Goal: Task Accomplishment & Management: Complete application form

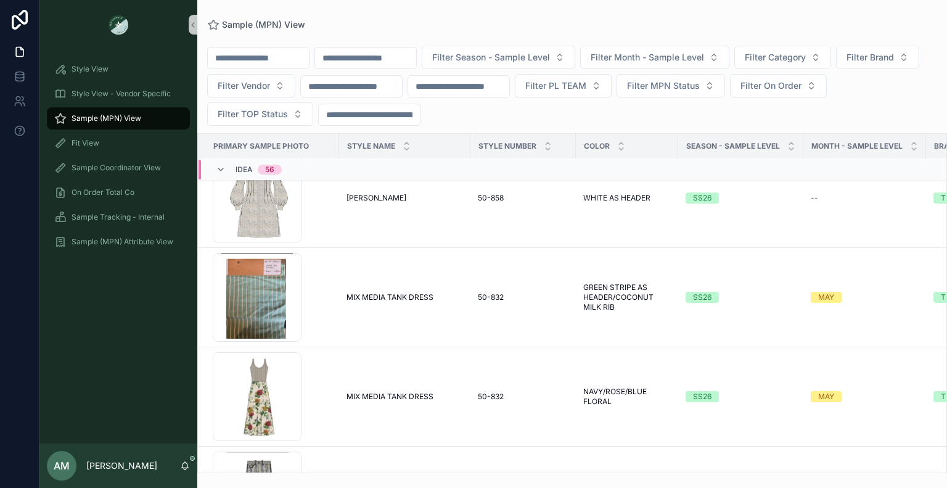
scroll to position [1993, 0]
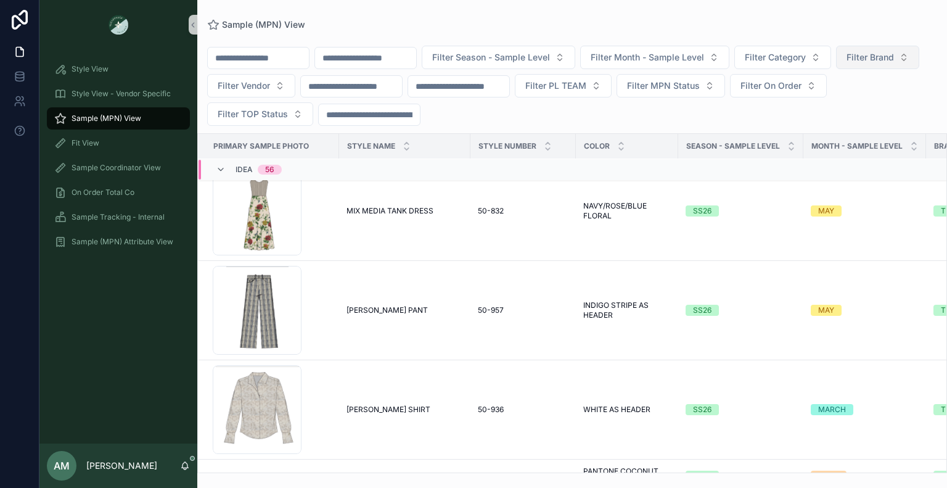
drag, startPoint x: 216, startPoint y: 94, endPoint x: 221, endPoint y: 91, distance: 6.7
click at [836, 69] on button "Filter Brand" at bounding box center [877, 57] width 83 height 23
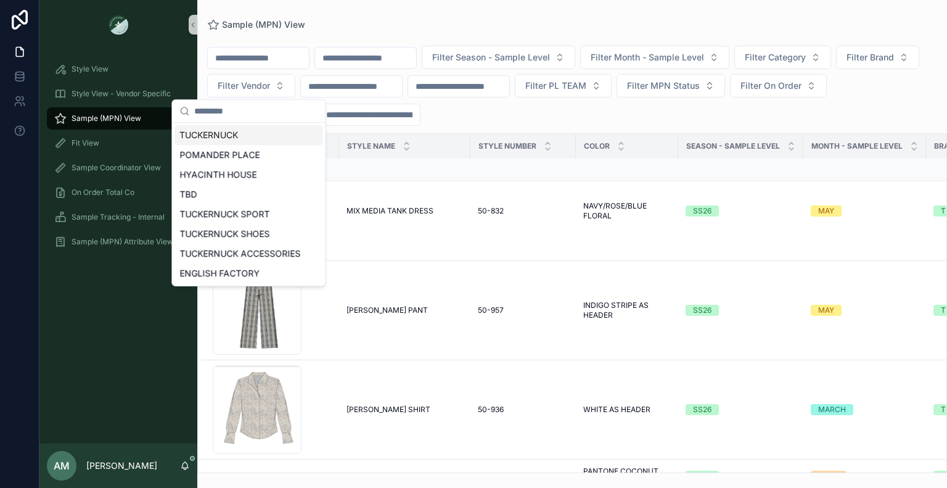
click at [241, 134] on div "TUCKERNUCK" at bounding box center [249, 135] width 148 height 20
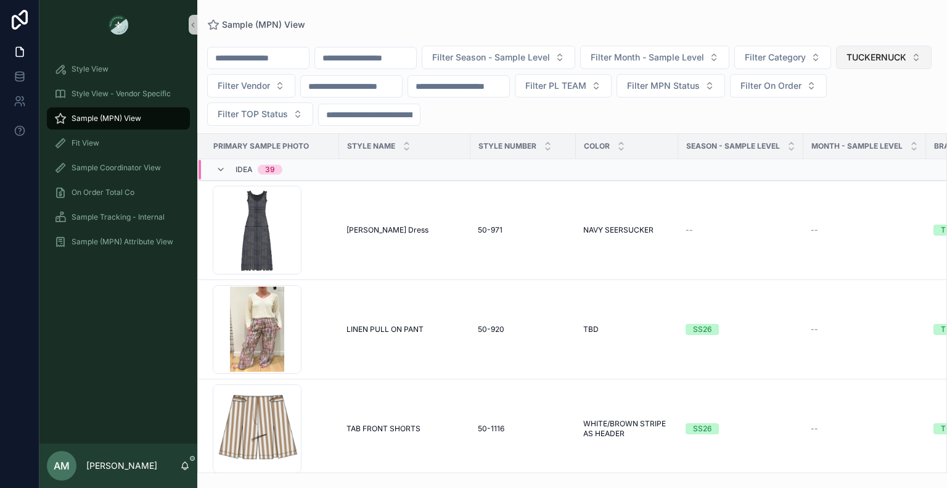
click at [836, 69] on button "TUCKERNUCK" at bounding box center [884, 57] width 96 height 23
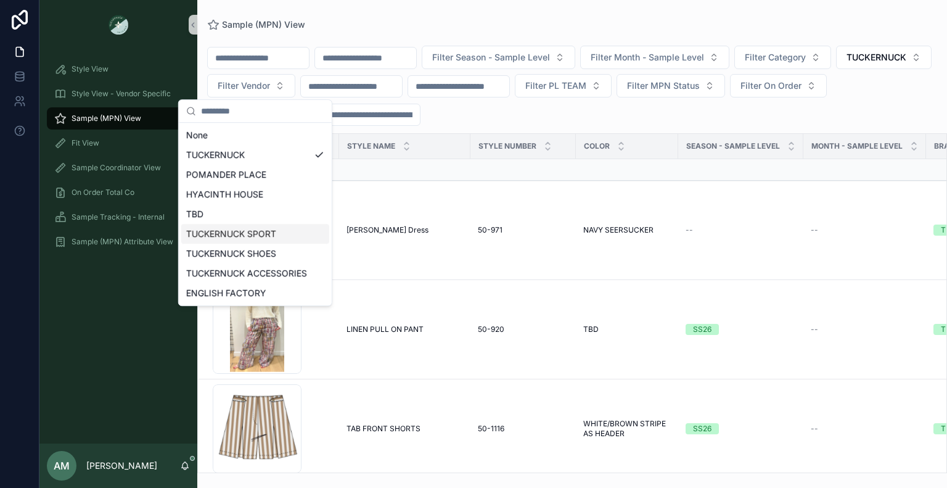
click at [284, 234] on div "TUCKERNUCK SPORT" at bounding box center [255, 234] width 148 height 20
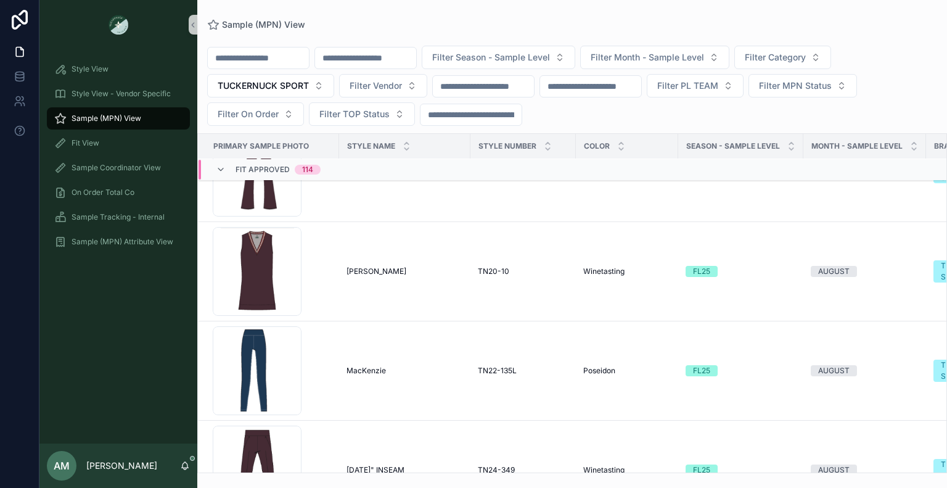
scroll to position [6061, 0]
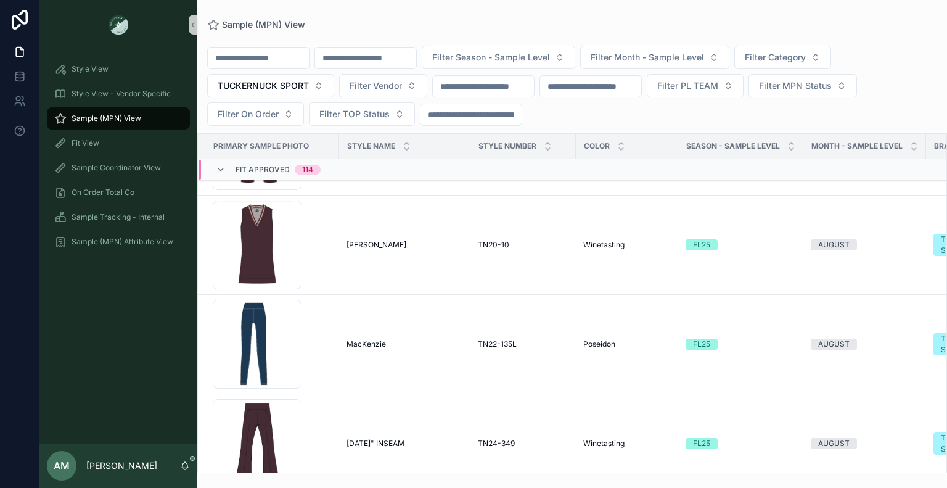
click at [274, 168] on span "Fit Approved" at bounding box center [263, 170] width 54 height 10
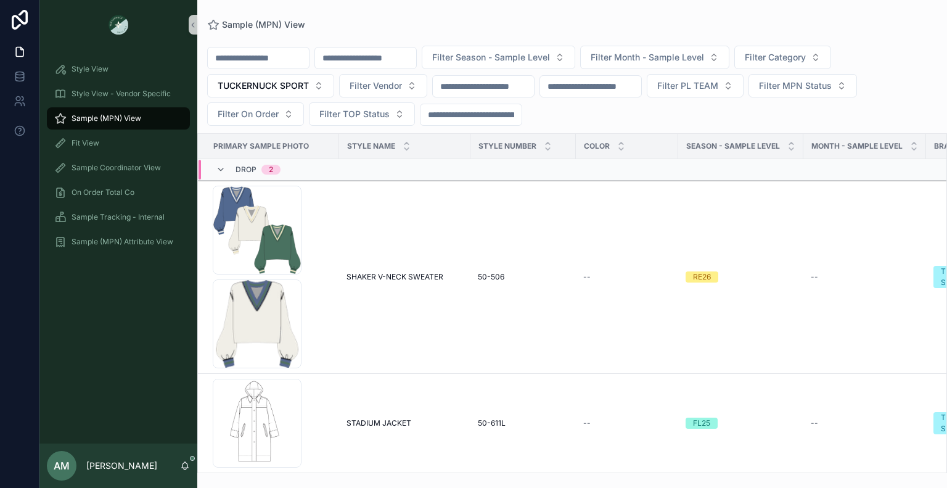
click at [288, 170] on div "Drop 2" at bounding box center [248, 170] width 94 height 20
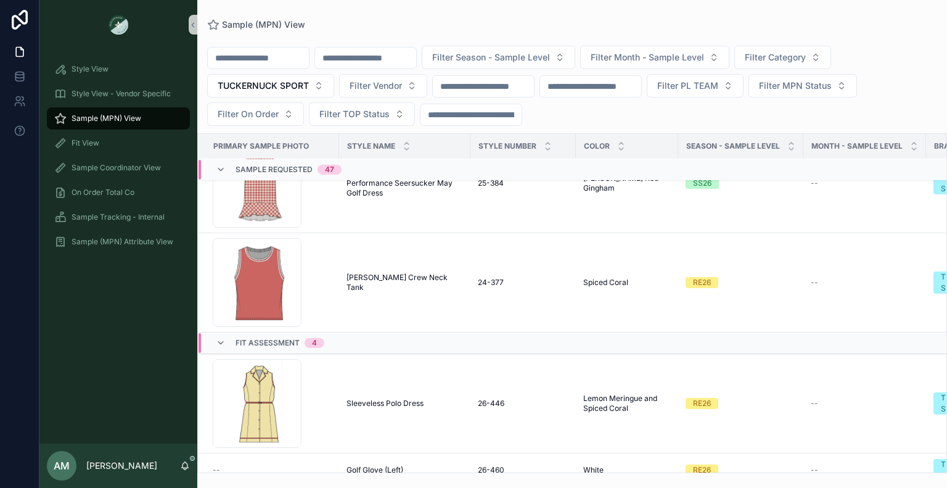
click at [288, 170] on span "Sample Requested" at bounding box center [274, 170] width 77 height 10
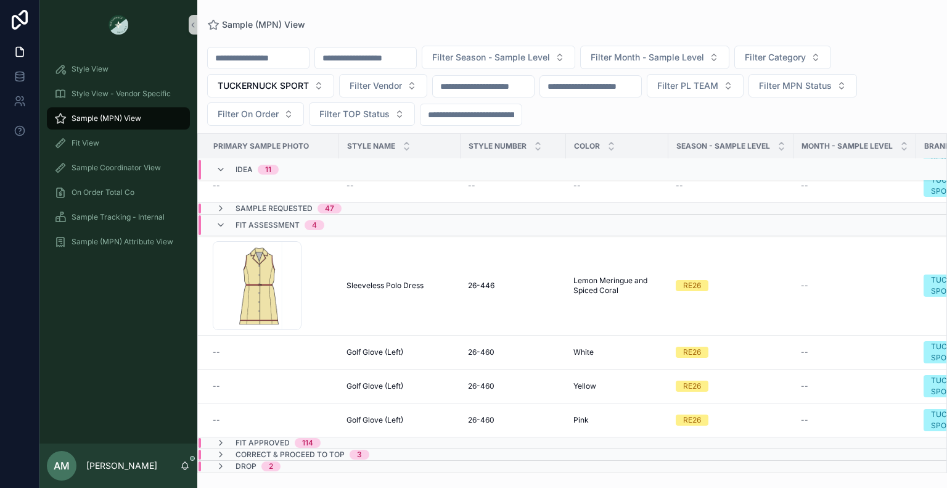
scroll to position [439, 0]
click at [288, 170] on div "Idea 11" at bounding box center [247, 170] width 93 height 20
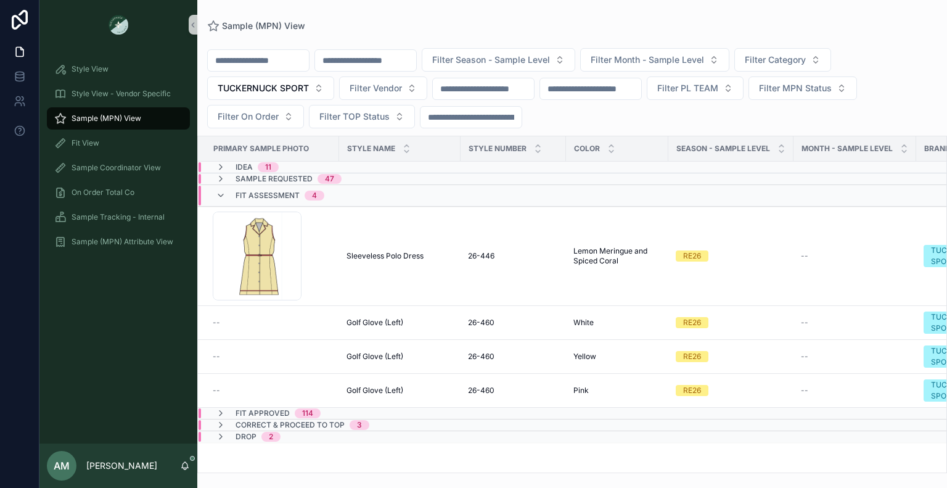
scroll to position [0, 0]
click at [286, 92] on span "TUCKERNUCK SPORT" at bounding box center [263, 88] width 91 height 12
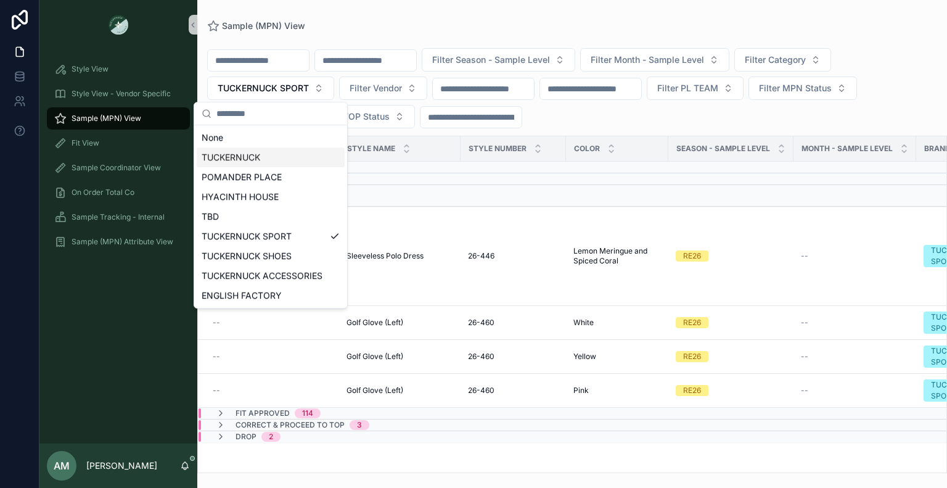
click at [287, 160] on div "TUCKERNUCK" at bounding box center [271, 157] width 148 height 20
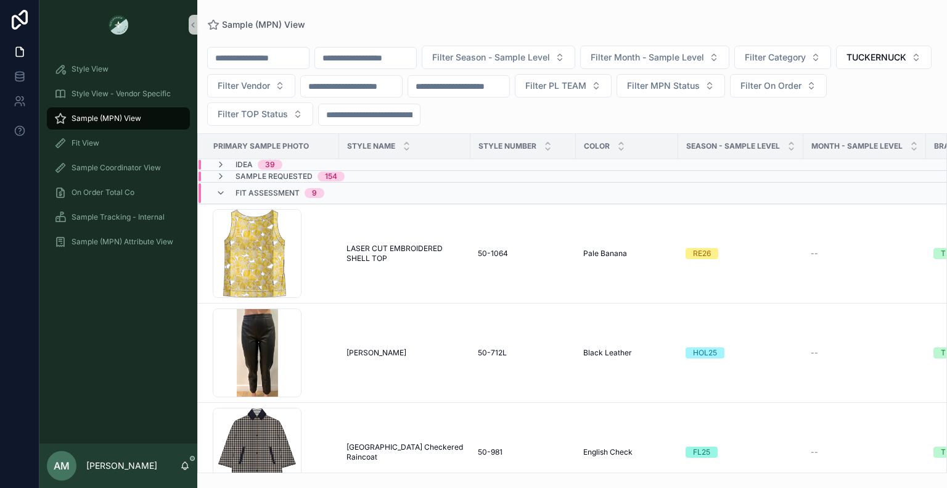
click at [262, 191] on span "Fit Assessment" at bounding box center [268, 193] width 64 height 10
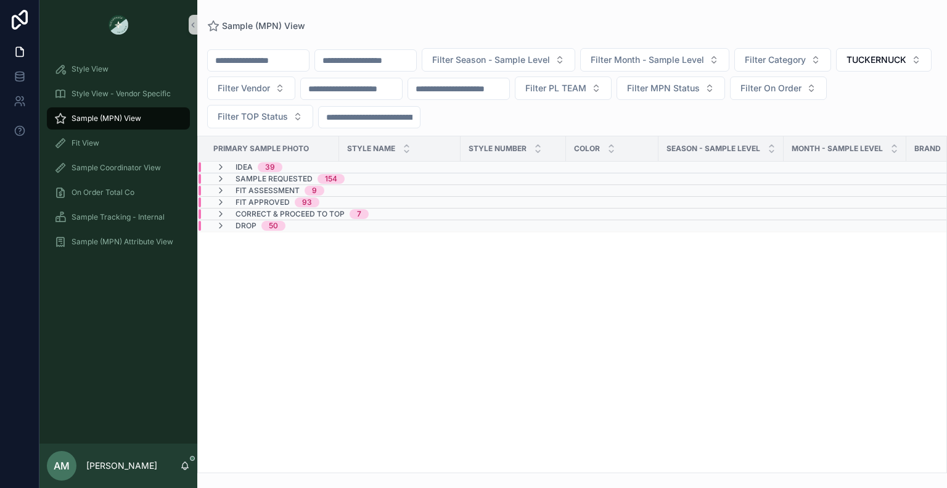
click at [262, 191] on span "Fit Assessment" at bounding box center [268, 191] width 64 height 10
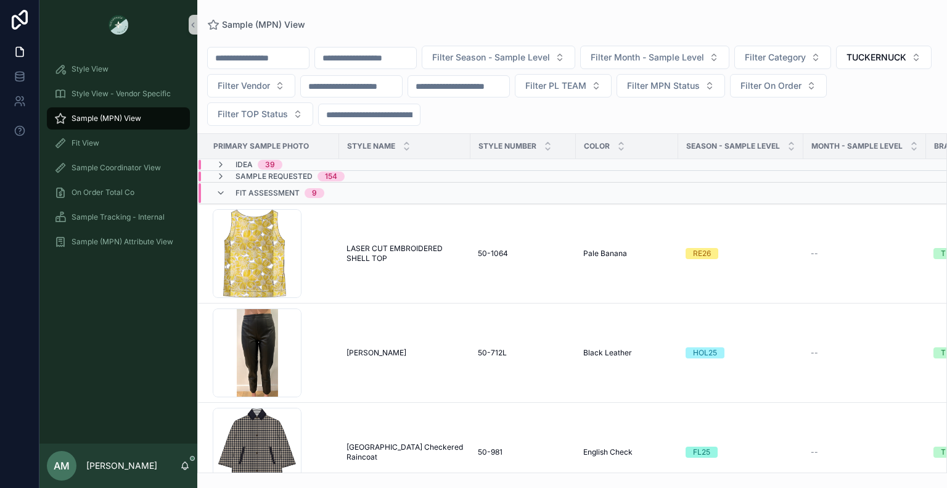
click at [286, 191] on span "Fit Assessment" at bounding box center [268, 193] width 64 height 10
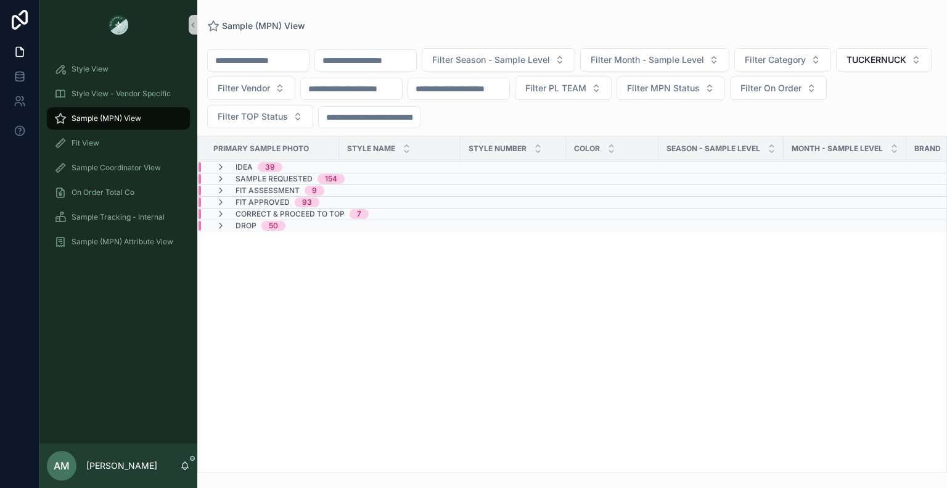
click at [292, 213] on span "Correct & Proceed to TOP" at bounding box center [290, 214] width 109 height 10
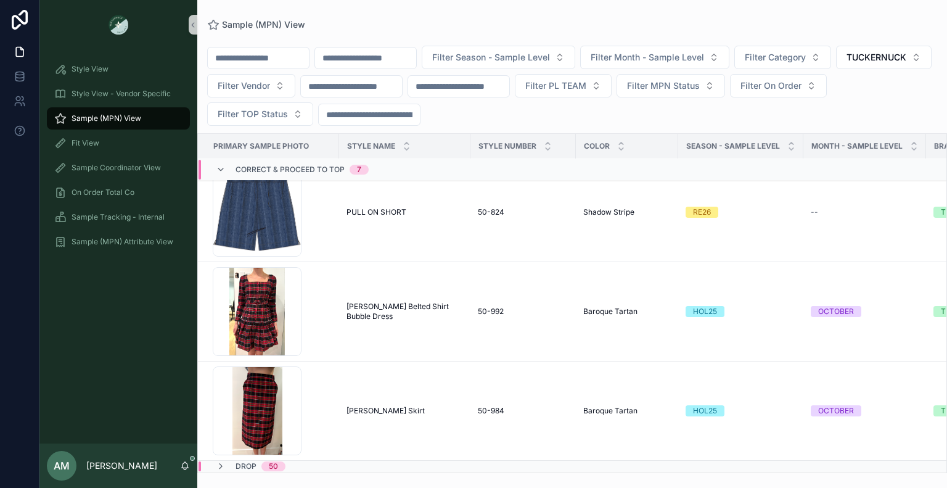
scroll to position [469, 0]
click at [254, 171] on span "Correct & Proceed to TOP" at bounding box center [290, 170] width 109 height 10
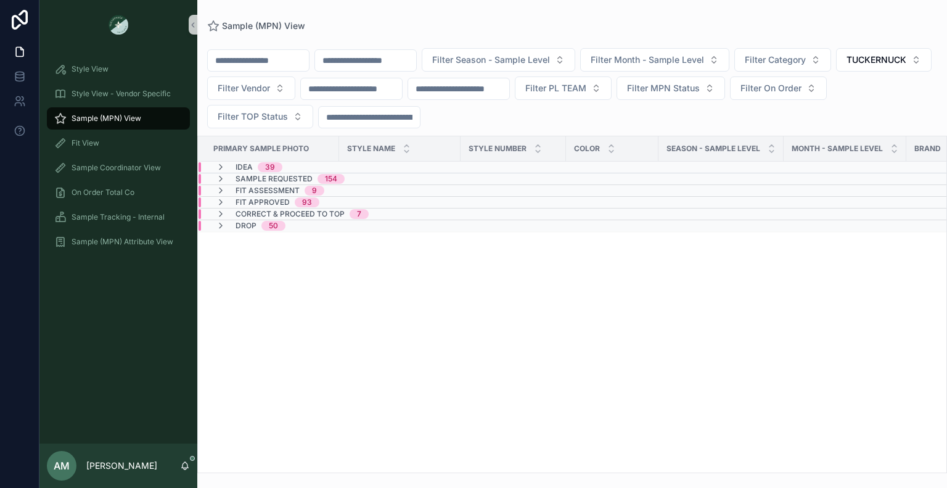
click at [257, 197] on span "Fit Approved" at bounding box center [263, 202] width 54 height 10
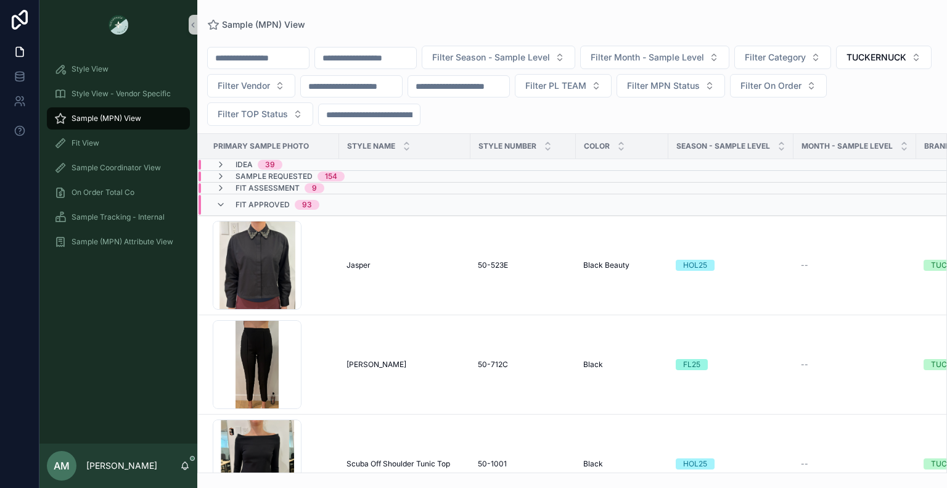
click at [258, 203] on span "Fit Approved" at bounding box center [263, 205] width 54 height 10
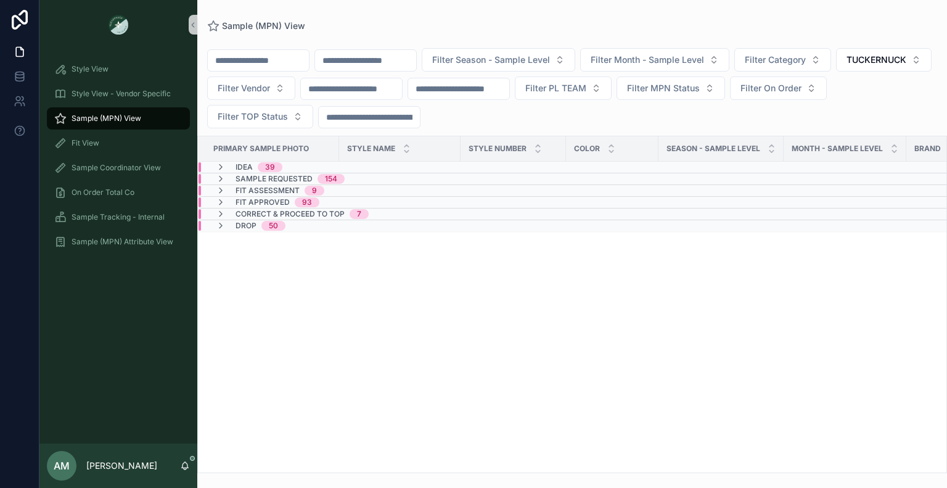
click at [237, 165] on span "Idea" at bounding box center [244, 167] width 17 height 10
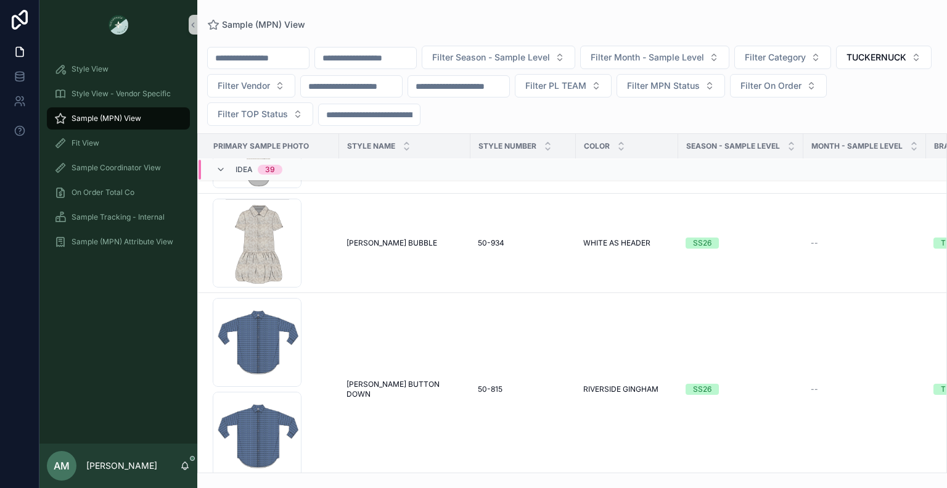
scroll to position [679, 0]
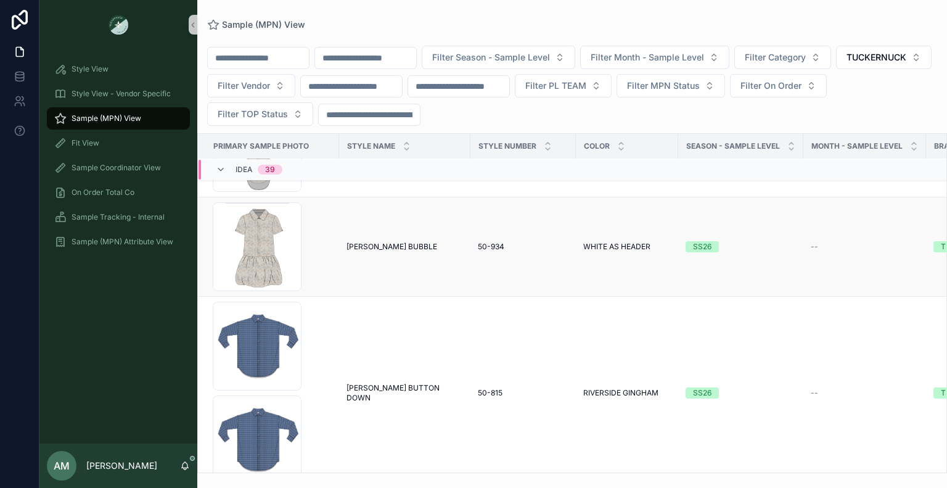
click at [386, 242] on span "[PERSON_NAME] BUBBLE" at bounding box center [392, 247] width 91 height 10
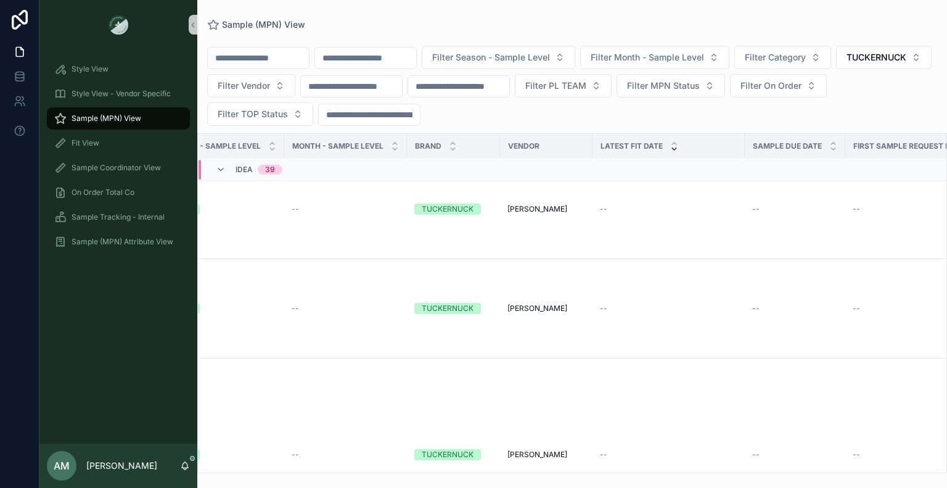
scroll to position [370, 519]
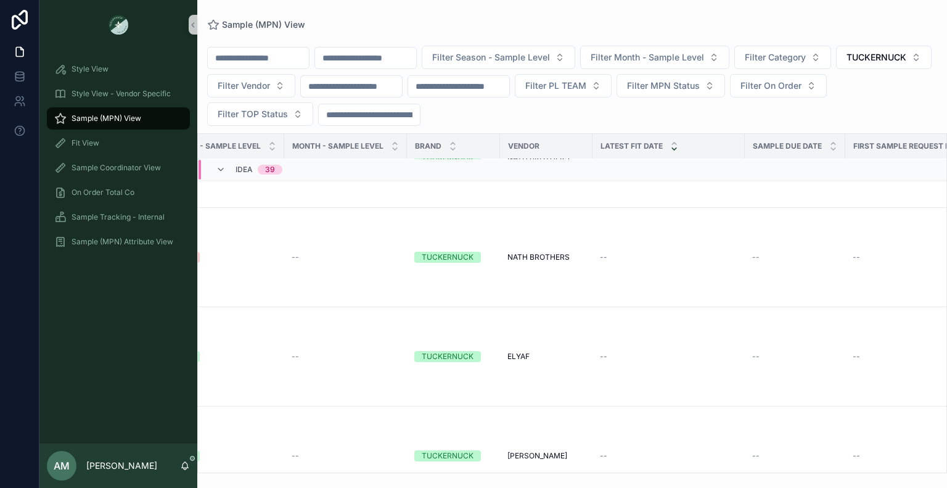
click at [530, 145] on span "Vendor" at bounding box center [523, 146] width 31 height 10
click at [270, 90] on span "Filter Vendor" at bounding box center [244, 86] width 52 height 12
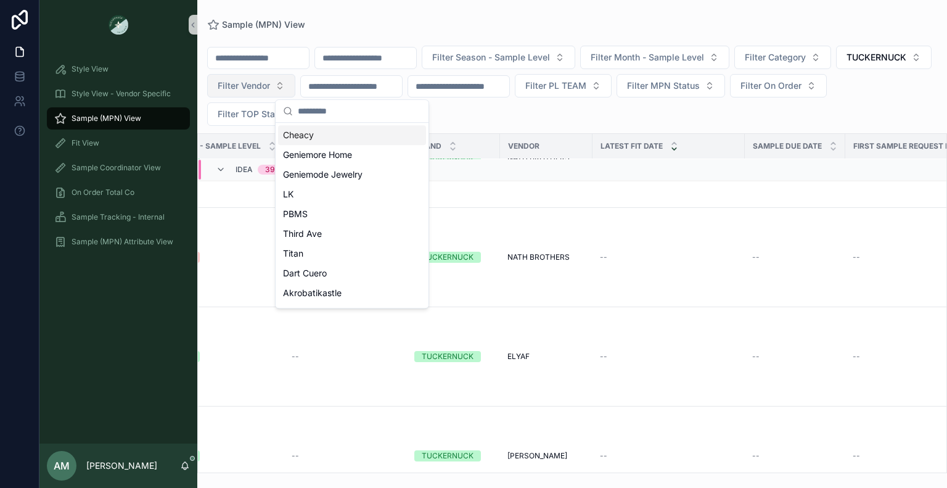
type input "*"
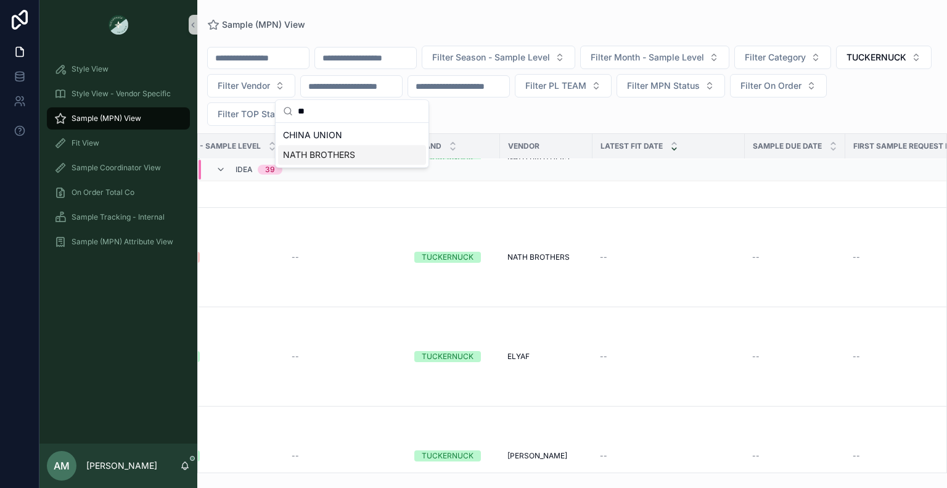
type input "**"
click at [352, 155] on span "NATH BROTHERS" at bounding box center [319, 155] width 72 height 12
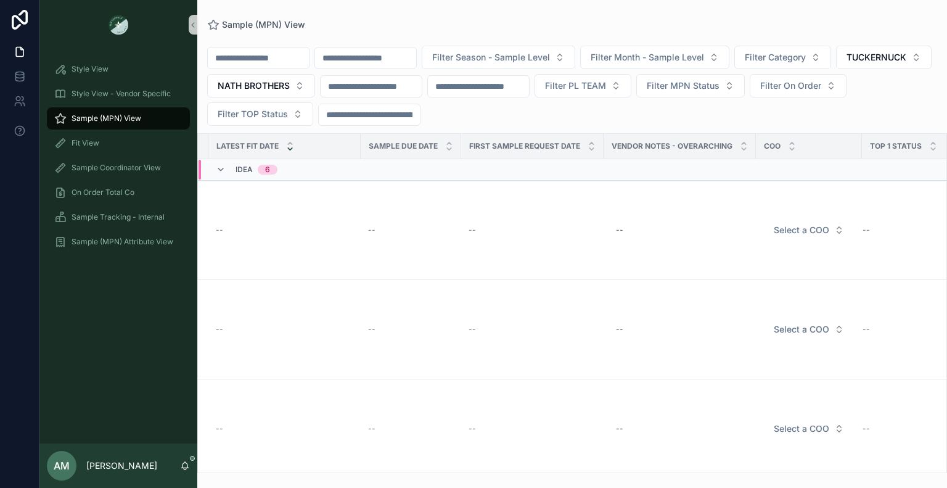
scroll to position [0, 910]
click at [817, 226] on button "Select a COO" at bounding box center [803, 230] width 90 height 22
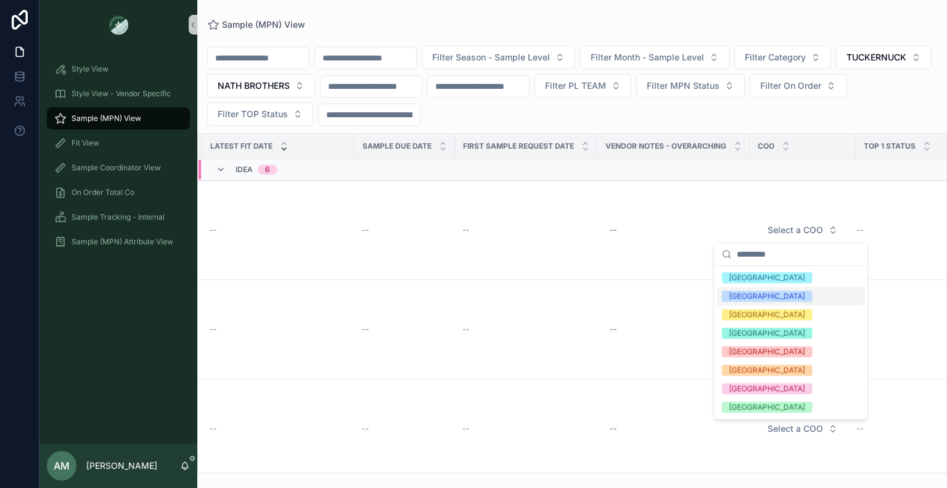
click at [776, 297] on div "[GEOGRAPHIC_DATA]" at bounding box center [791, 296] width 148 height 19
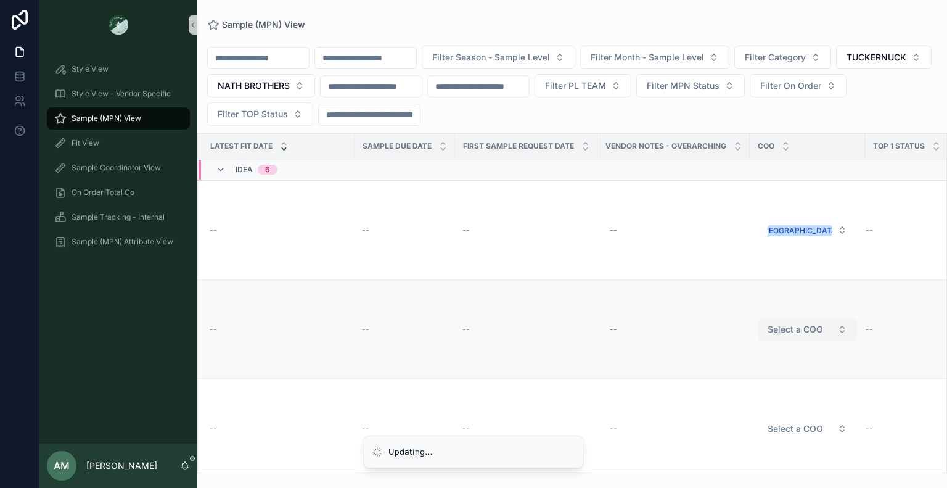
click at [804, 319] on button "Select a COO" at bounding box center [807, 329] width 99 height 22
click at [778, 324] on span "Select a COO" at bounding box center [796, 329] width 56 height 12
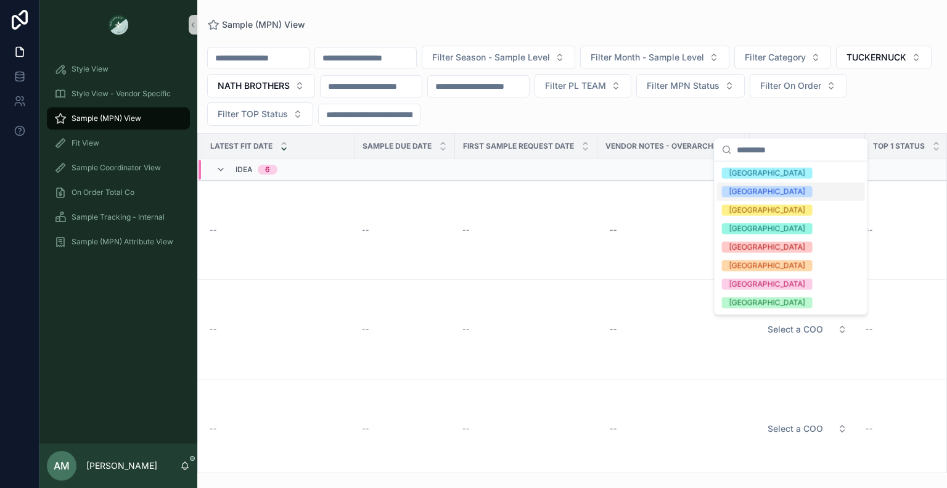
click at [749, 196] on span "[GEOGRAPHIC_DATA]" at bounding box center [767, 191] width 91 height 11
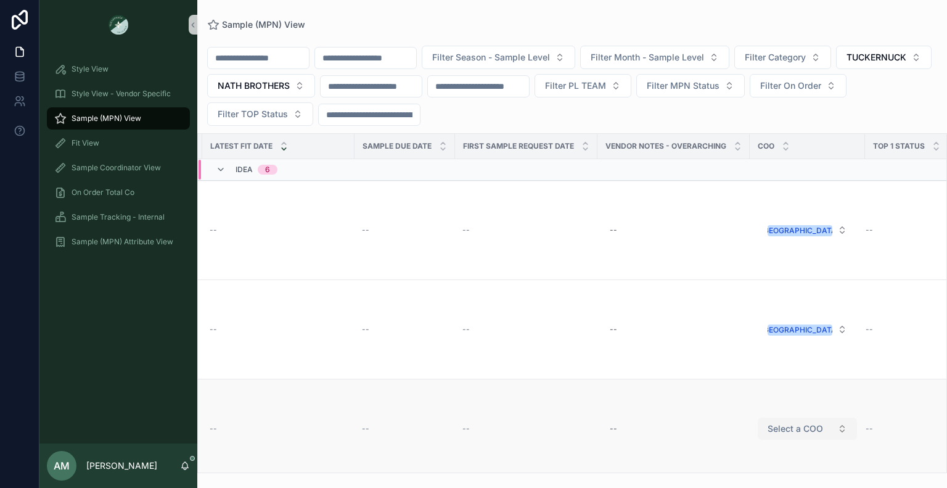
click at [786, 431] on span "Select a COO" at bounding box center [796, 429] width 56 height 12
click at [779, 427] on span "Select a COO" at bounding box center [796, 429] width 56 height 12
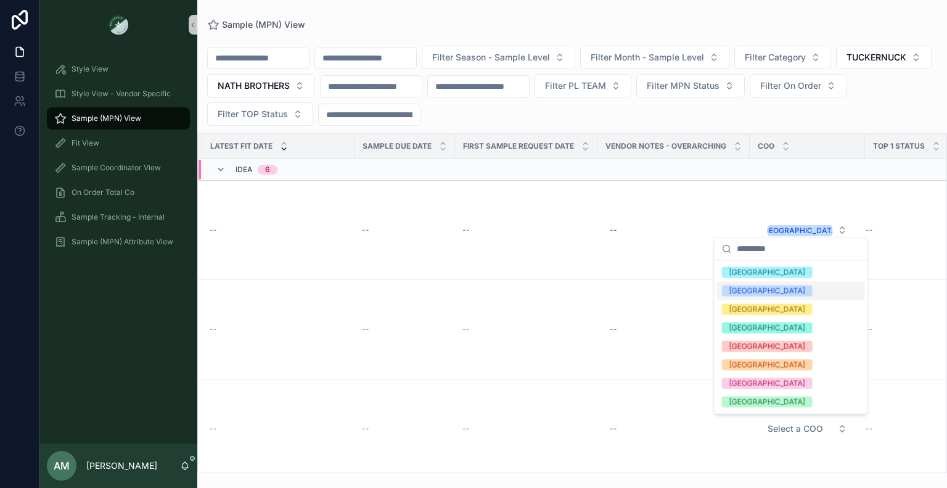
click at [748, 291] on div "[GEOGRAPHIC_DATA]" at bounding box center [768, 290] width 76 height 11
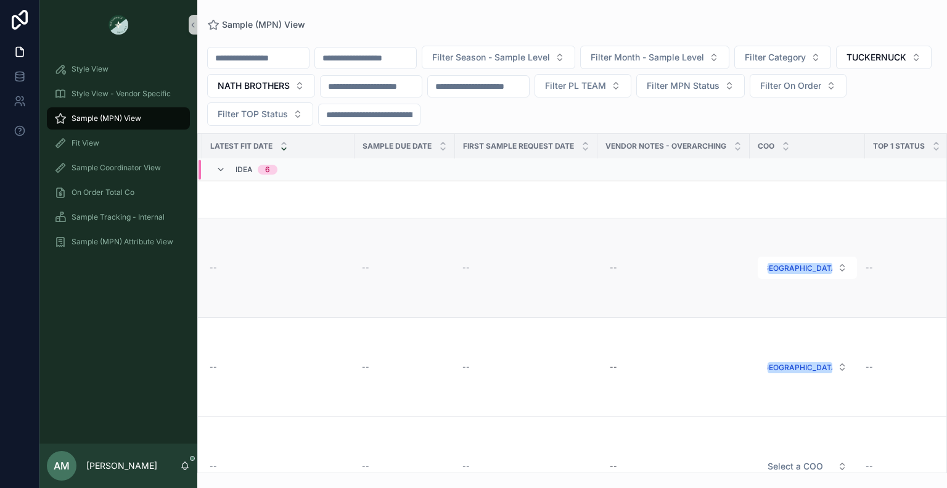
scroll to position [185, 910]
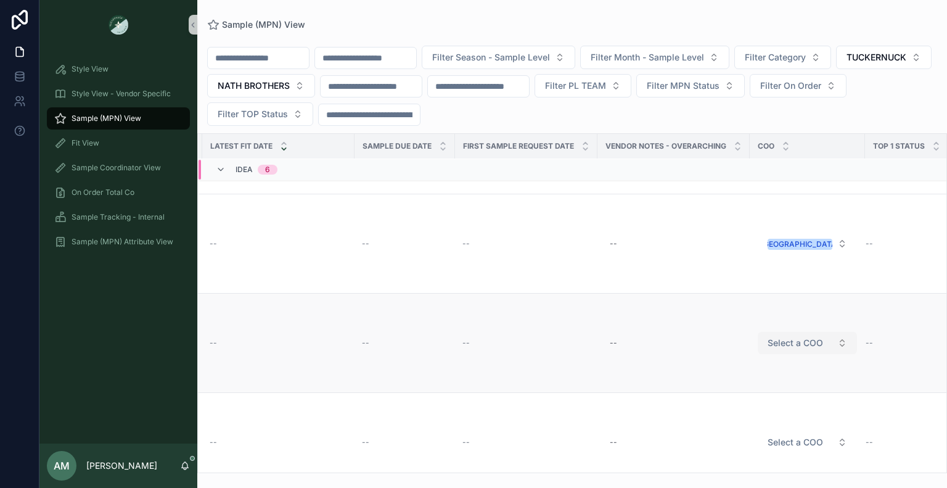
click at [780, 345] on span "Select a COO" at bounding box center [796, 343] width 56 height 12
click at [796, 347] on span "Select a COO" at bounding box center [796, 343] width 56 height 12
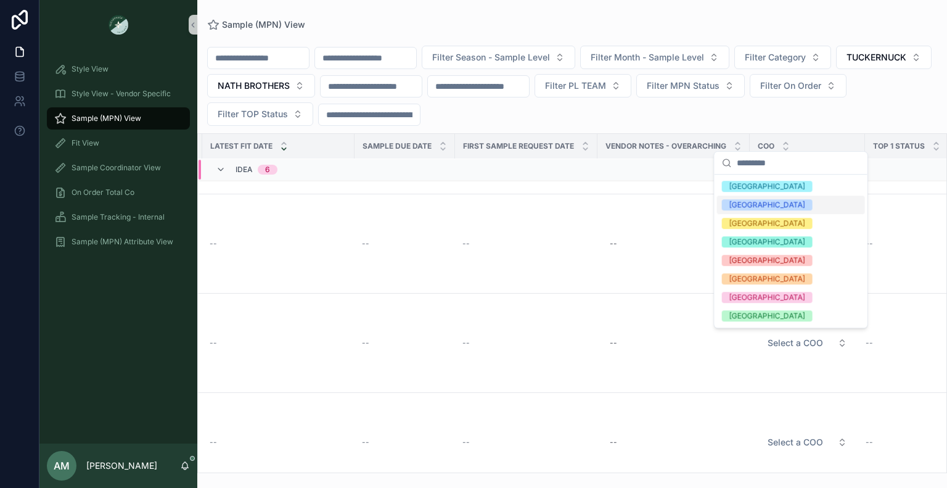
click at [730, 207] on div "[GEOGRAPHIC_DATA]" at bounding box center [768, 204] width 76 height 11
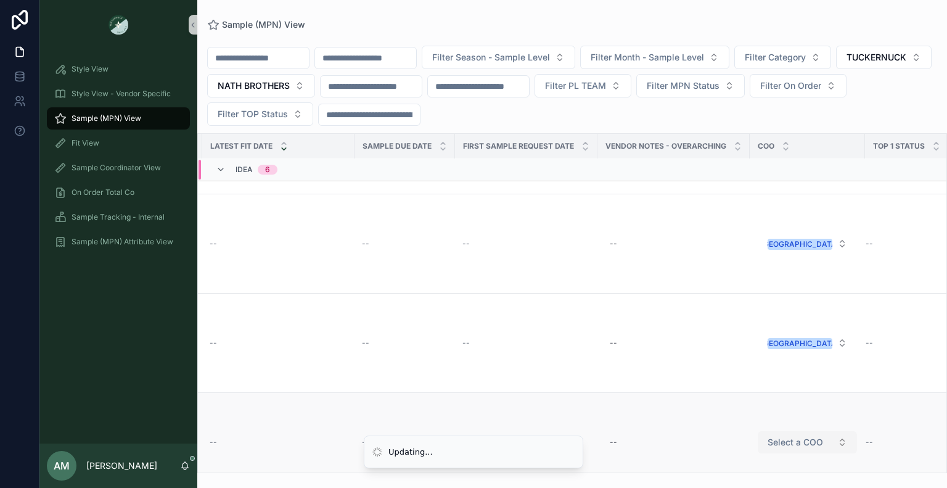
click at [790, 443] on span "Select a COO" at bounding box center [796, 442] width 56 height 12
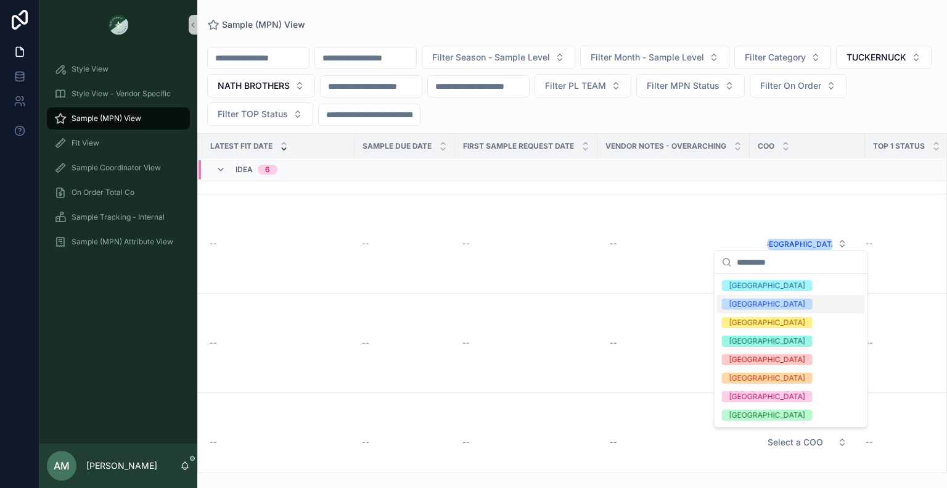
click at [757, 306] on div "[GEOGRAPHIC_DATA]" at bounding box center [791, 304] width 148 height 19
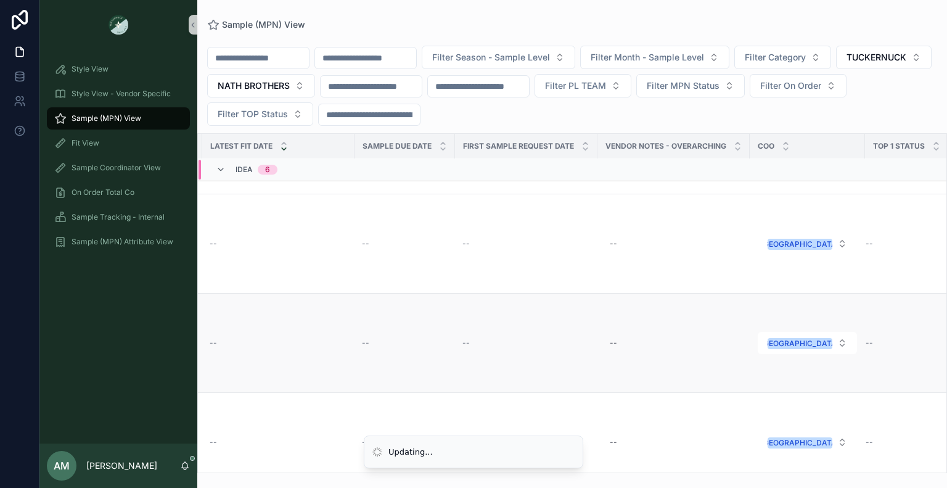
scroll to position [358, 910]
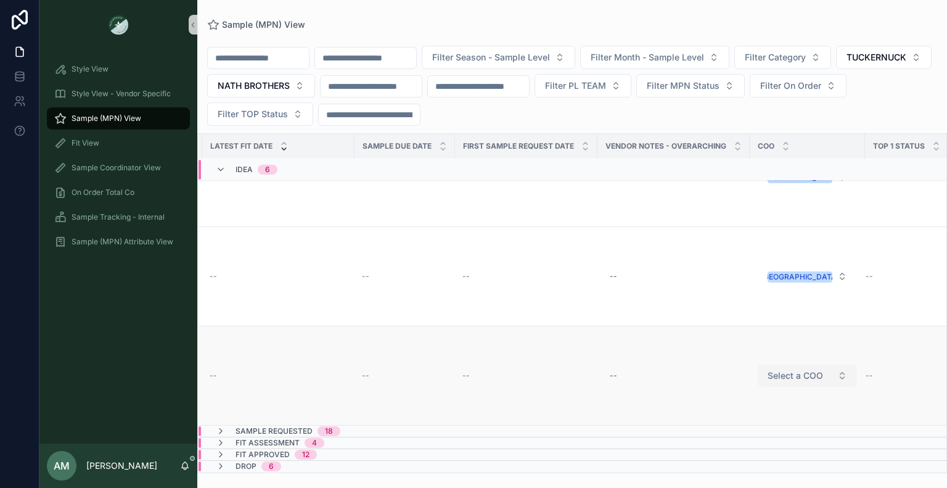
click at [786, 370] on span "Select a COO" at bounding box center [796, 375] width 56 height 12
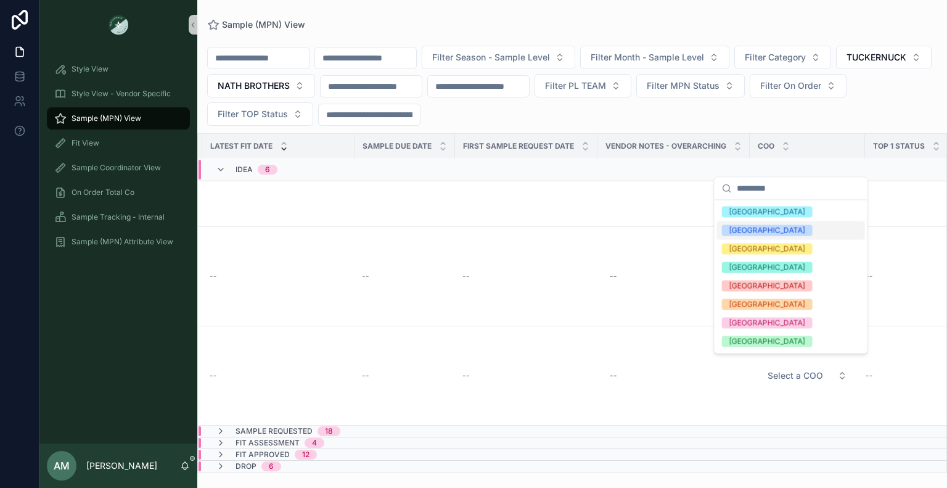
click at [746, 226] on div "[GEOGRAPHIC_DATA]" at bounding box center [768, 230] width 76 height 11
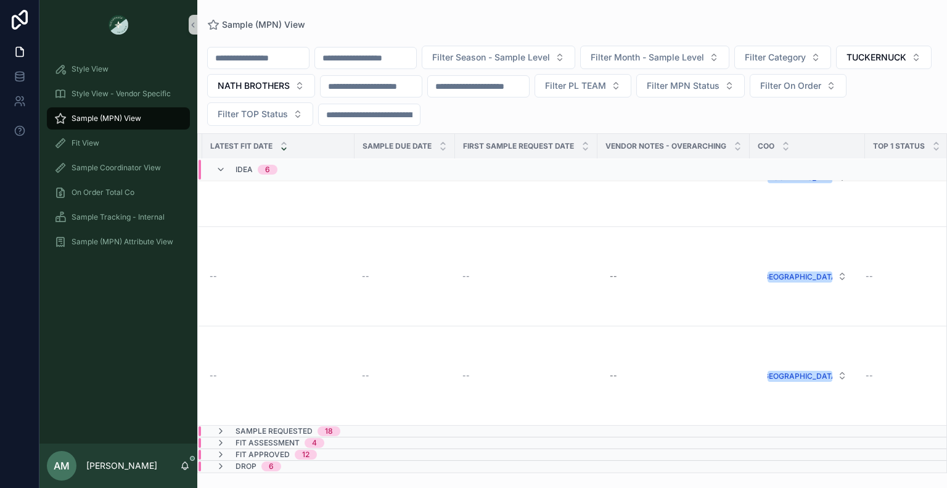
click at [499, 426] on div "Sample Requested 18" at bounding box center [387, 431] width 377 height 10
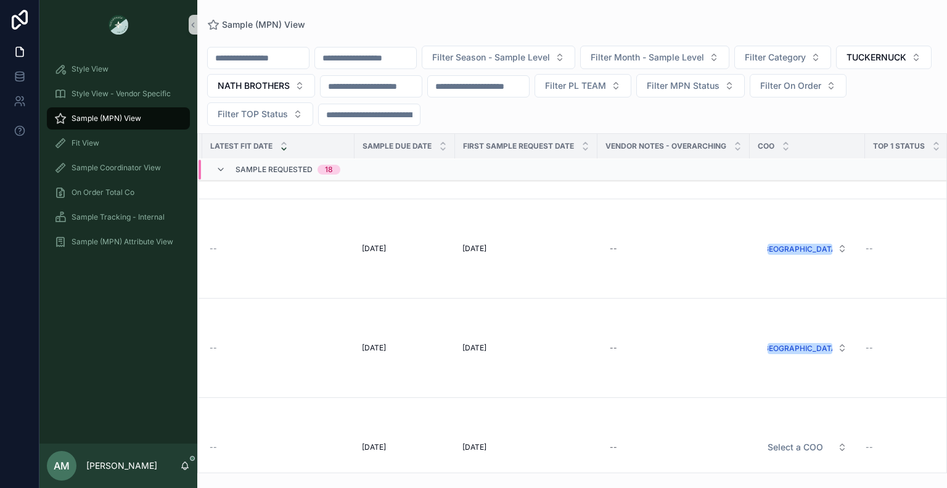
scroll to position [1115, 910]
click at [783, 241] on span "Select a COO" at bounding box center [796, 246] width 56 height 12
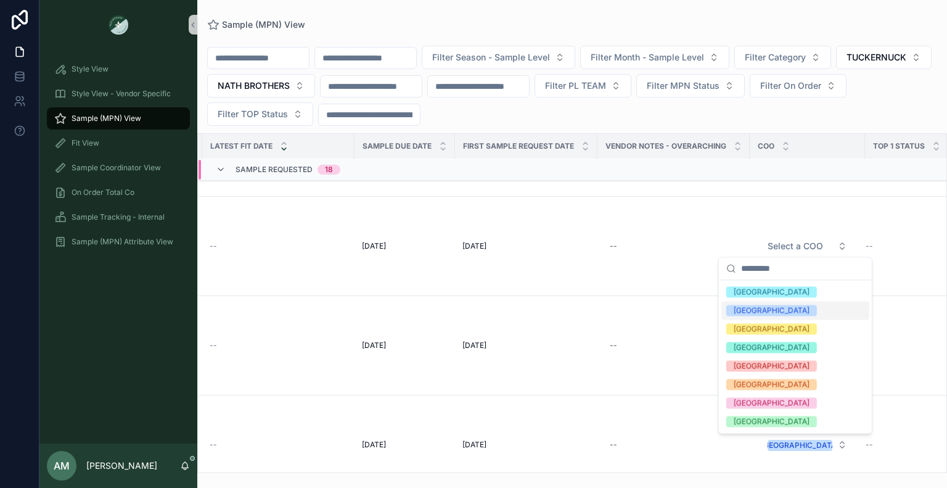
click at [767, 308] on div "[GEOGRAPHIC_DATA]" at bounding box center [796, 310] width 148 height 19
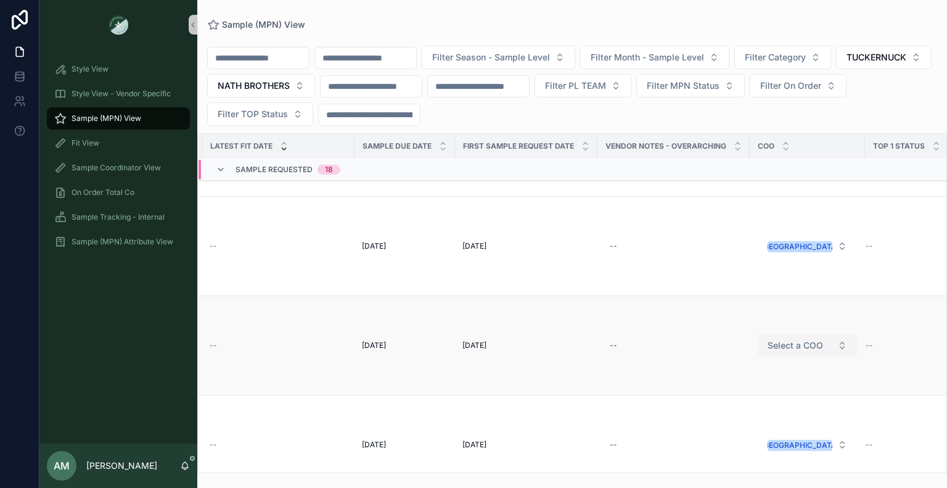
click at [814, 336] on button "Select a COO" at bounding box center [807, 345] width 99 height 22
click at [792, 345] on span "Select a COO" at bounding box center [796, 345] width 56 height 12
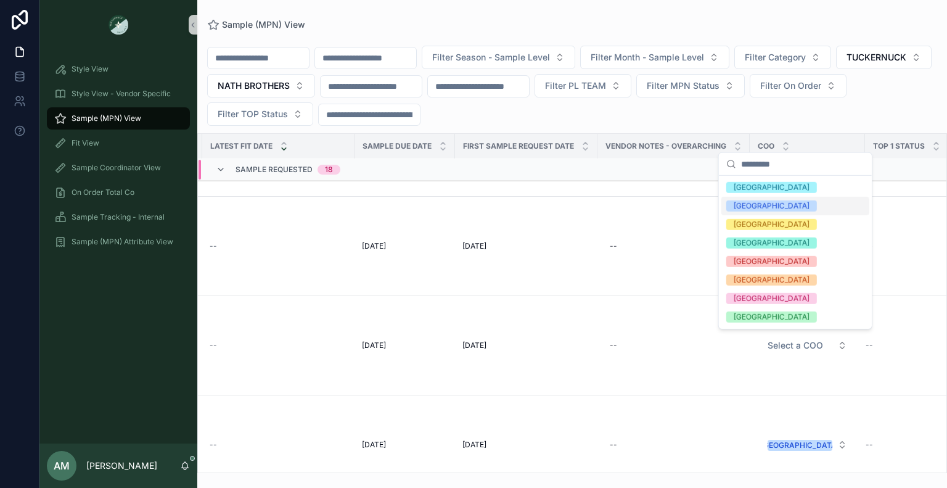
click at [749, 206] on div "[GEOGRAPHIC_DATA]" at bounding box center [772, 205] width 76 height 11
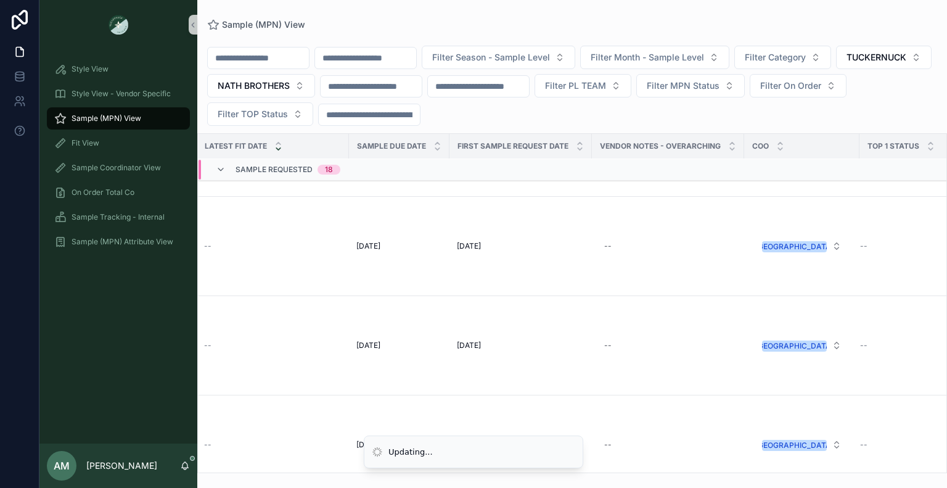
scroll to position [1363, 910]
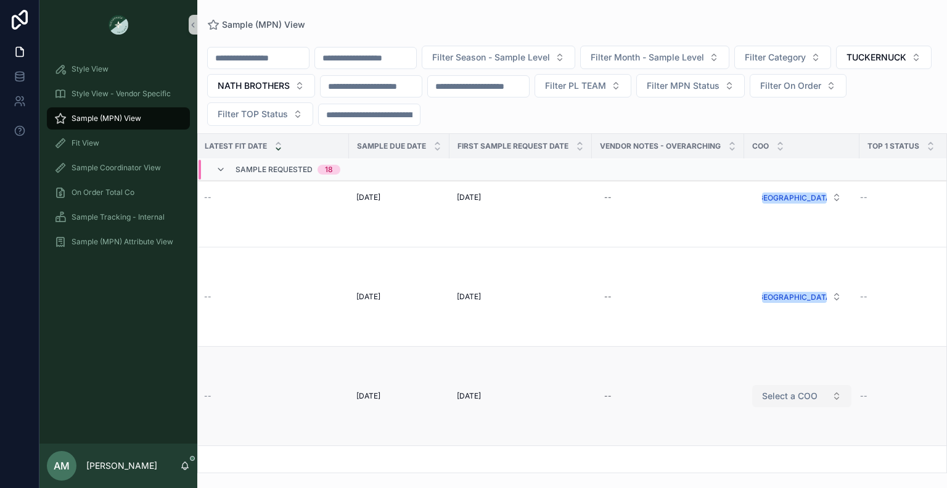
click at [794, 391] on span "Select a COO" at bounding box center [790, 396] width 56 height 12
click at [789, 390] on span "Select a COO" at bounding box center [790, 396] width 56 height 12
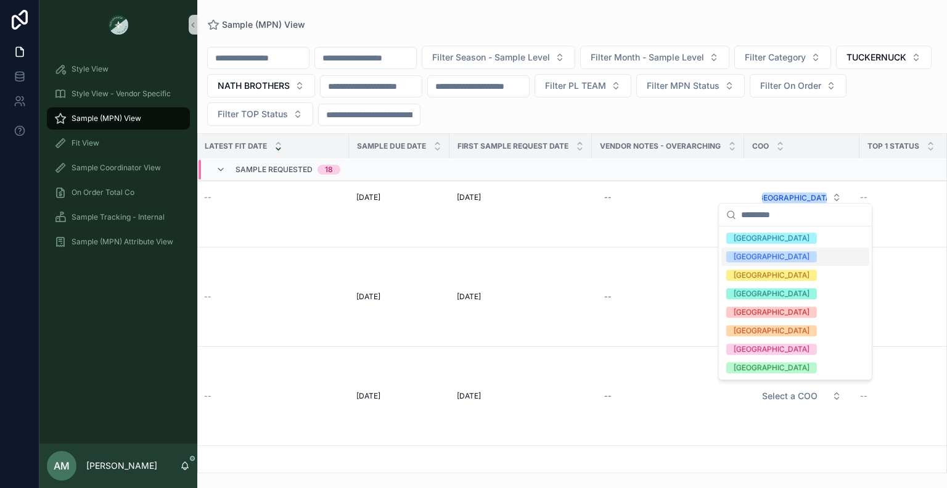
click at [744, 261] on div "[GEOGRAPHIC_DATA]" at bounding box center [772, 256] width 76 height 11
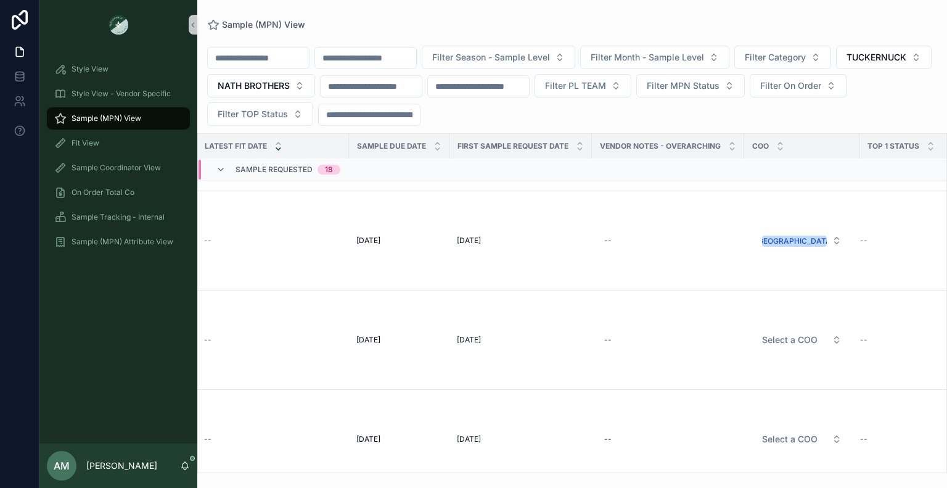
scroll to position [1852, 910]
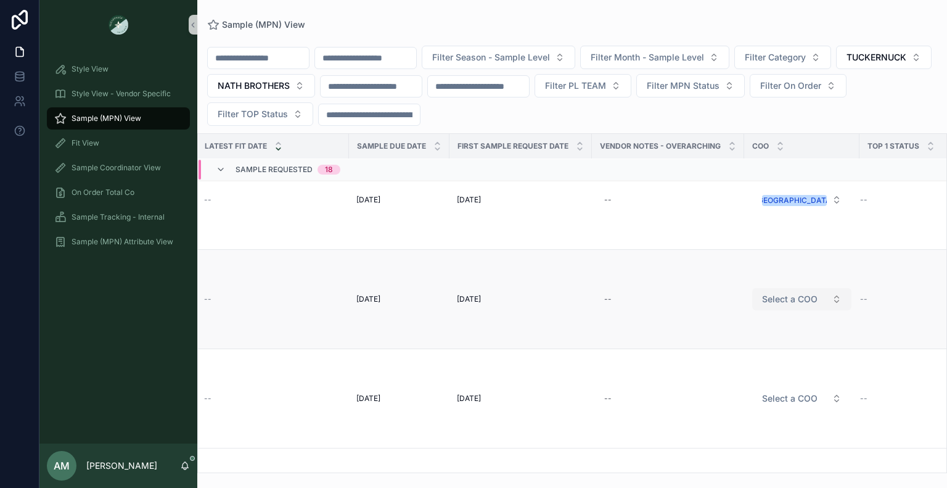
click at [776, 293] on span "Select a COO" at bounding box center [790, 299] width 56 height 12
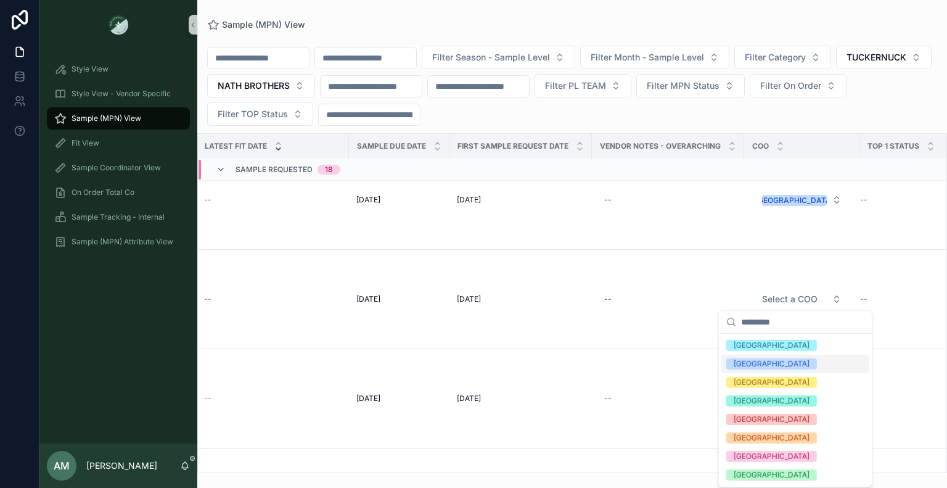
click at [771, 362] on div "[GEOGRAPHIC_DATA]" at bounding box center [796, 364] width 148 height 19
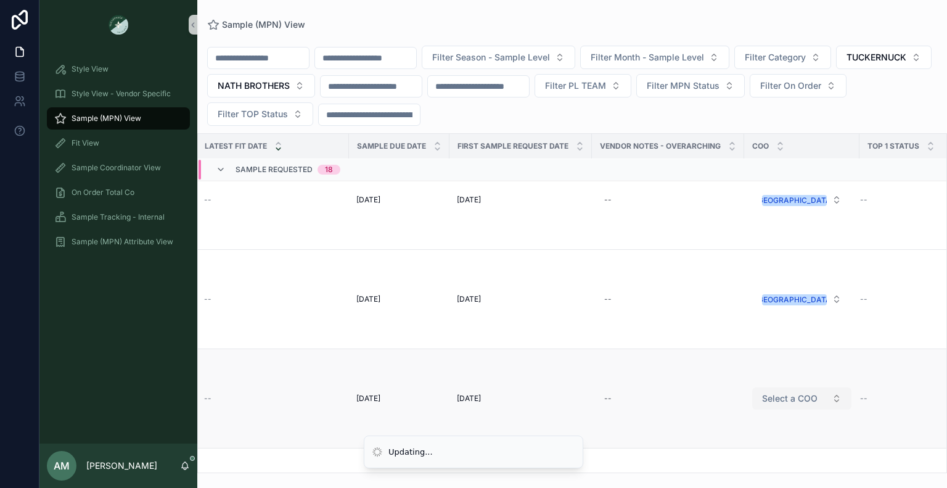
click at [803, 402] on span "Select a COO" at bounding box center [790, 398] width 56 height 12
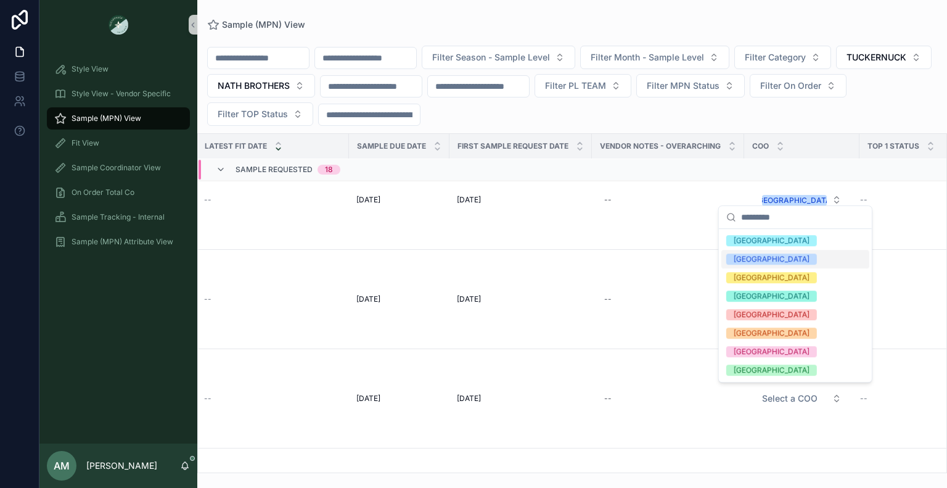
click at [765, 262] on div "[GEOGRAPHIC_DATA]" at bounding box center [796, 259] width 148 height 19
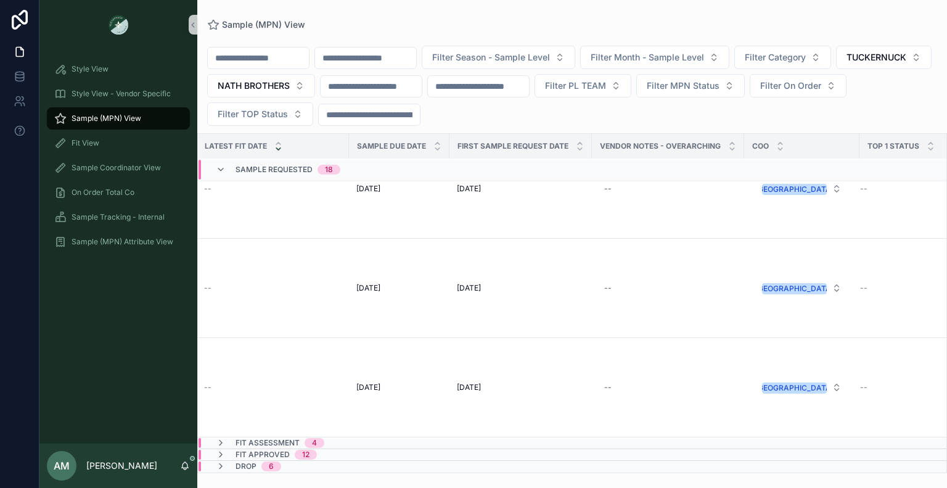
scroll to position [2168, 910]
click at [781, 437] on td "scrollable content" at bounding box center [802, 443] width 115 height 12
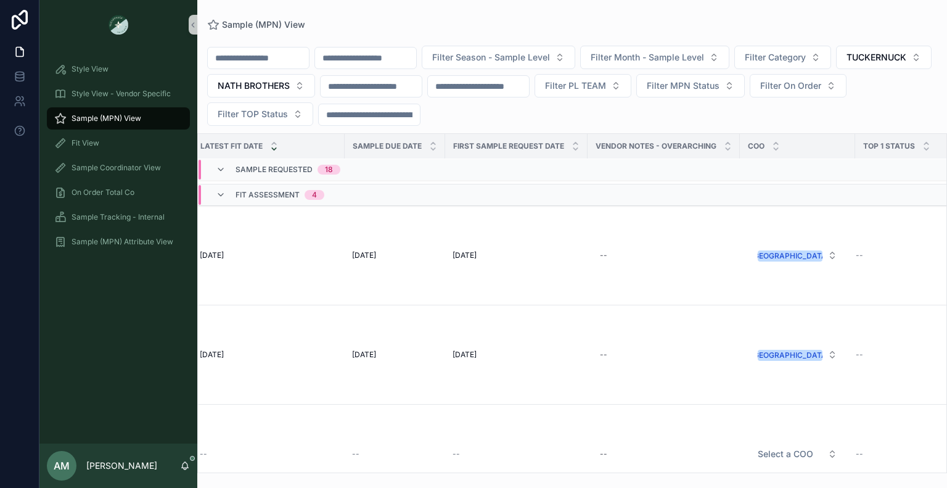
scroll to position [2575, 910]
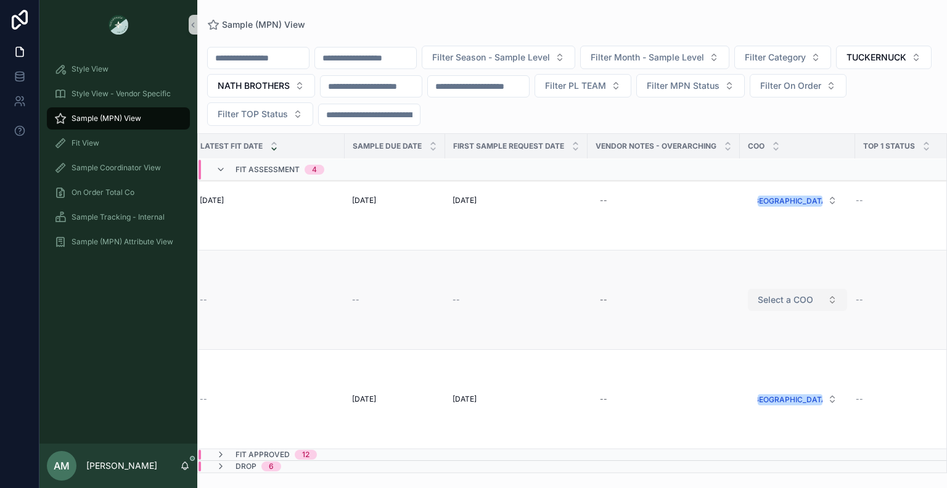
click at [786, 294] on span "Select a COO" at bounding box center [786, 300] width 56 height 12
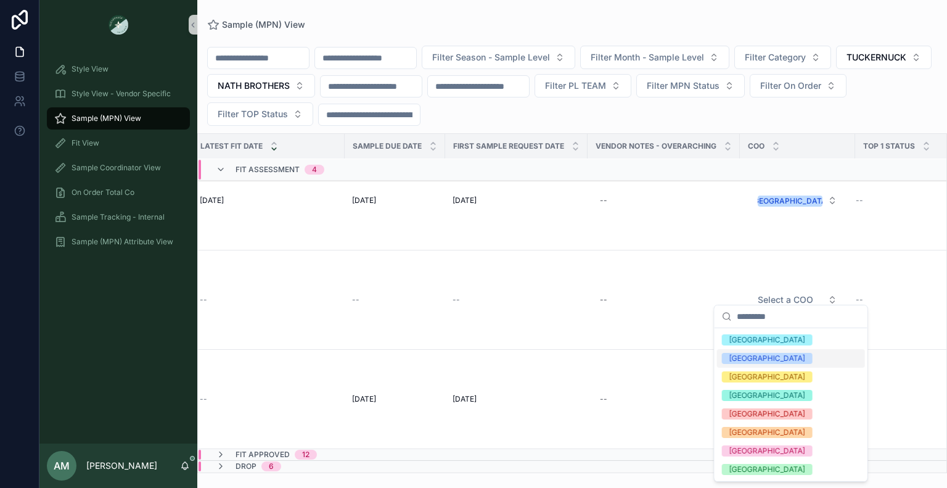
click at [778, 355] on div "[GEOGRAPHIC_DATA]" at bounding box center [791, 358] width 148 height 19
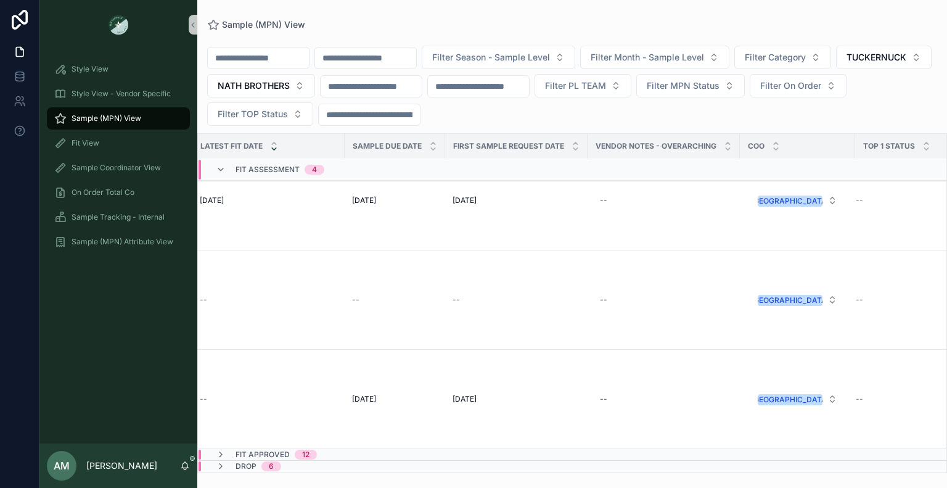
click at [708, 449] on td "scrollable content" at bounding box center [664, 455] width 152 height 12
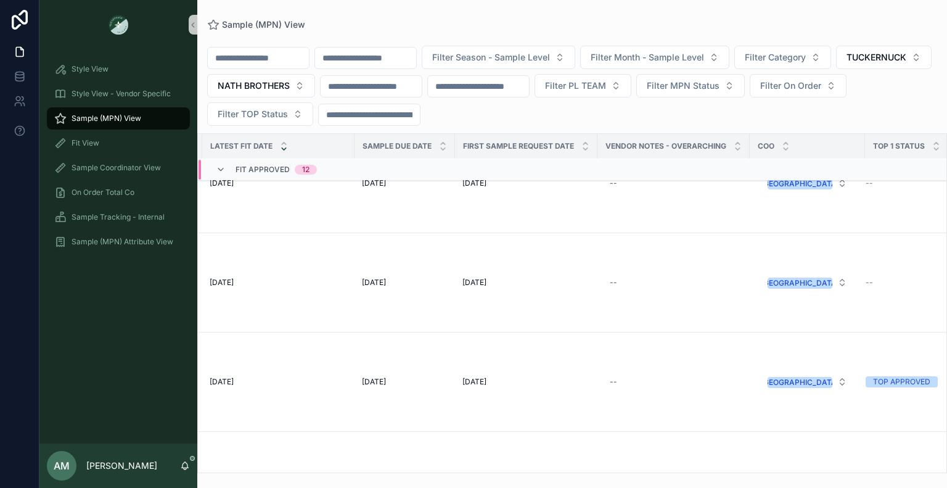
scroll to position [3683, 910]
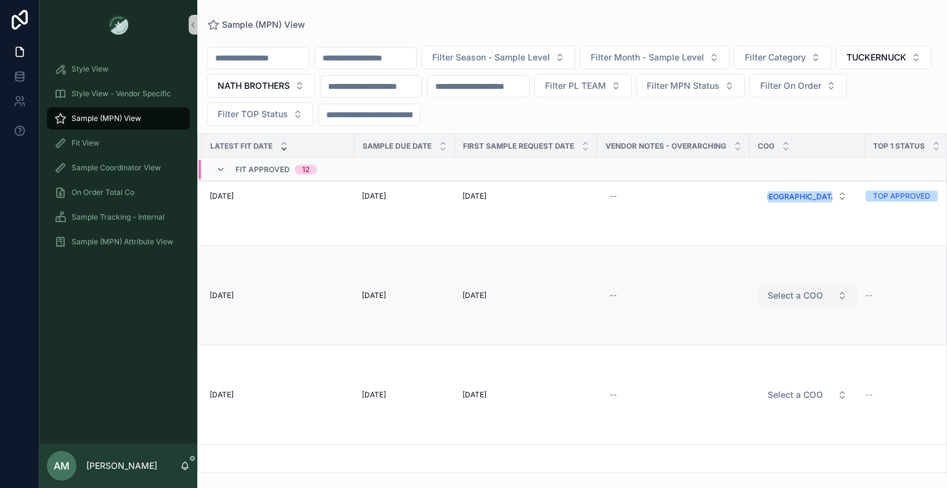
click at [788, 290] on span "Select a COO" at bounding box center [796, 295] width 56 height 12
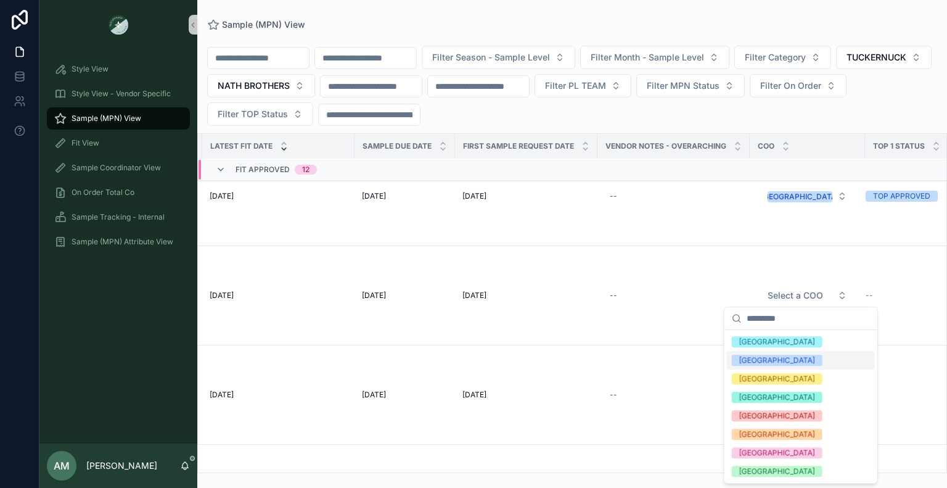
click at [775, 365] on div "[GEOGRAPHIC_DATA]" at bounding box center [801, 360] width 148 height 19
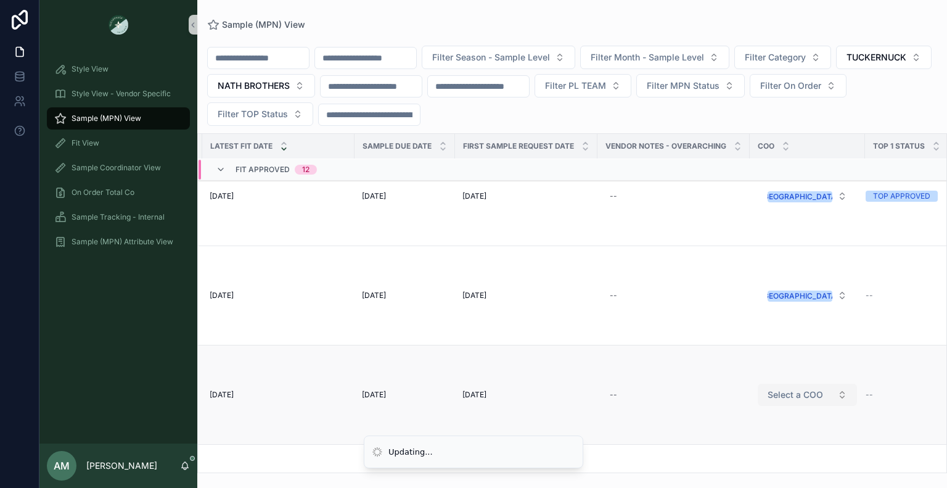
click at [797, 397] on span "Select a COO" at bounding box center [796, 395] width 56 height 12
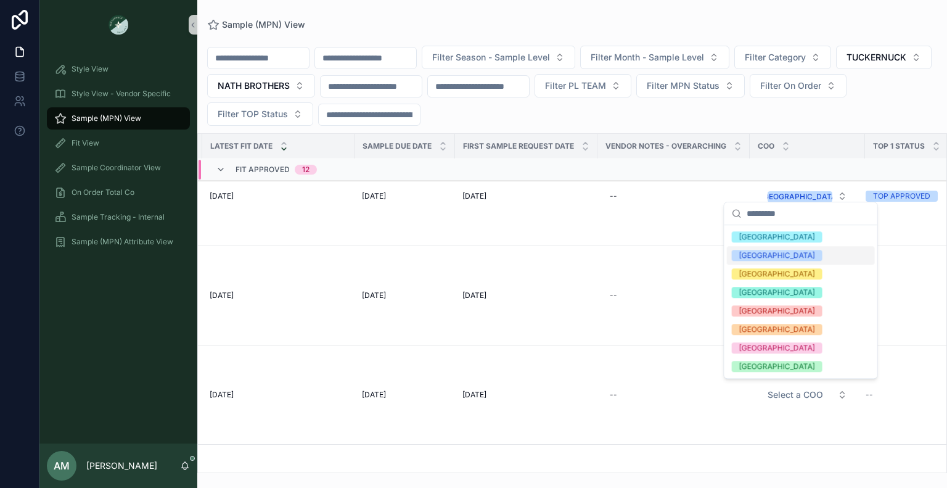
click at [769, 260] on div "[GEOGRAPHIC_DATA]" at bounding box center [801, 255] width 148 height 19
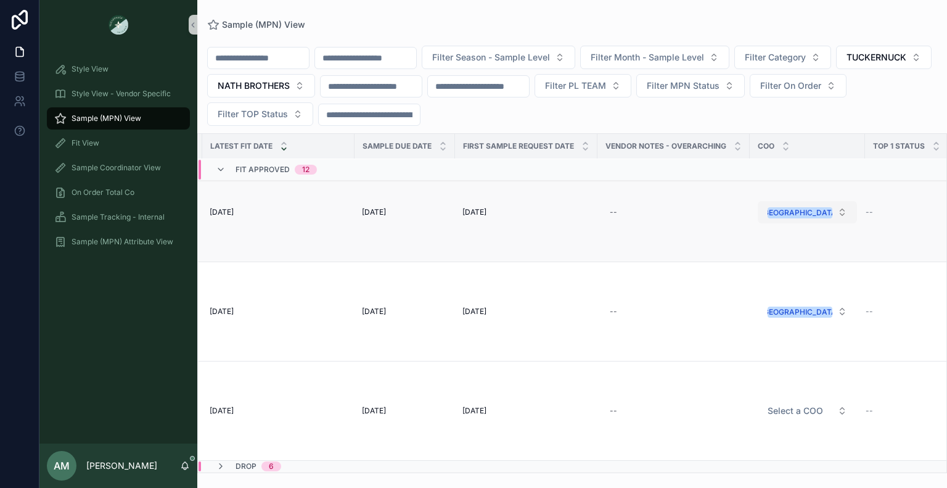
scroll to position [3750, 910]
click at [793, 410] on button "Select a COO" at bounding box center [807, 411] width 99 height 22
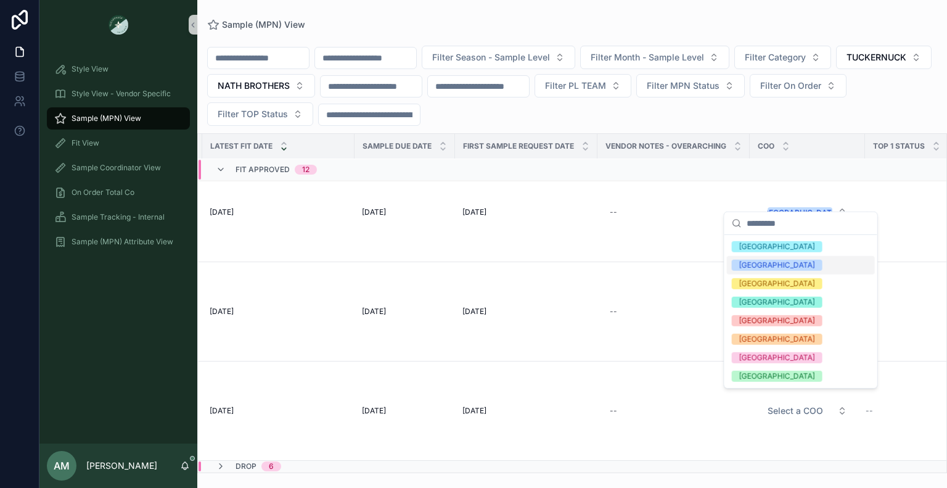
click at [755, 263] on div "[GEOGRAPHIC_DATA]" at bounding box center [778, 265] width 76 height 11
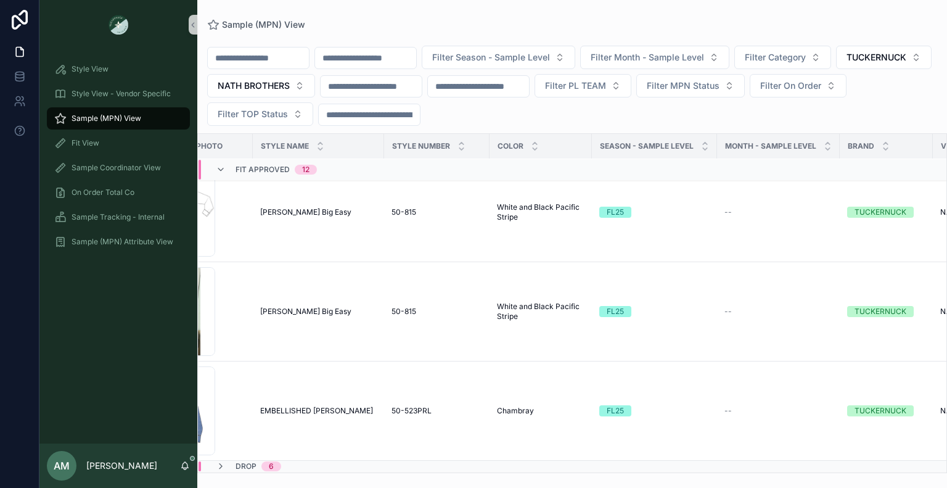
scroll to position [3750, 0]
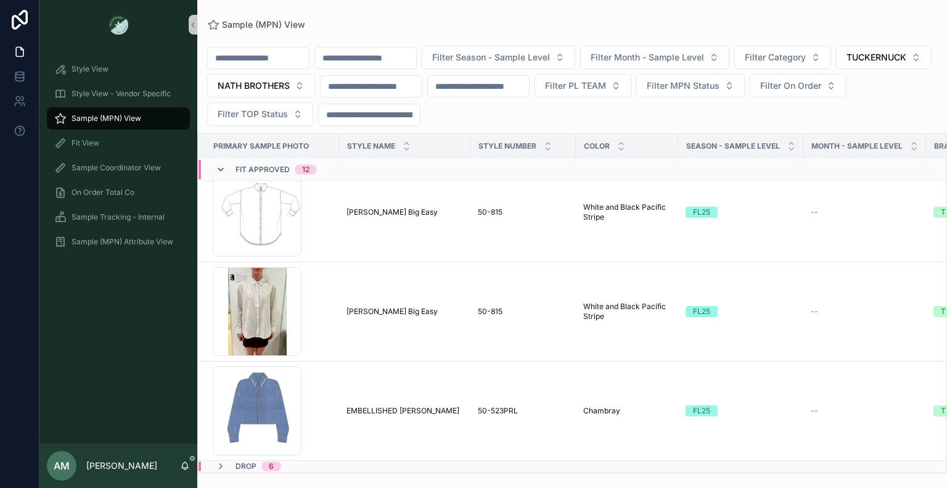
click at [223, 168] on icon "scrollable content" at bounding box center [221, 170] width 10 height 10
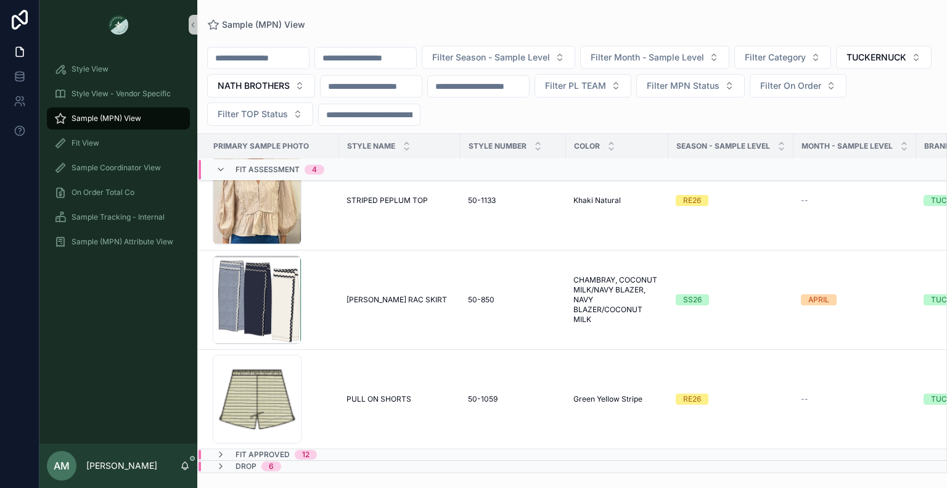
click at [230, 166] on div "Fit Assessment 4" at bounding box center [270, 170] width 109 height 20
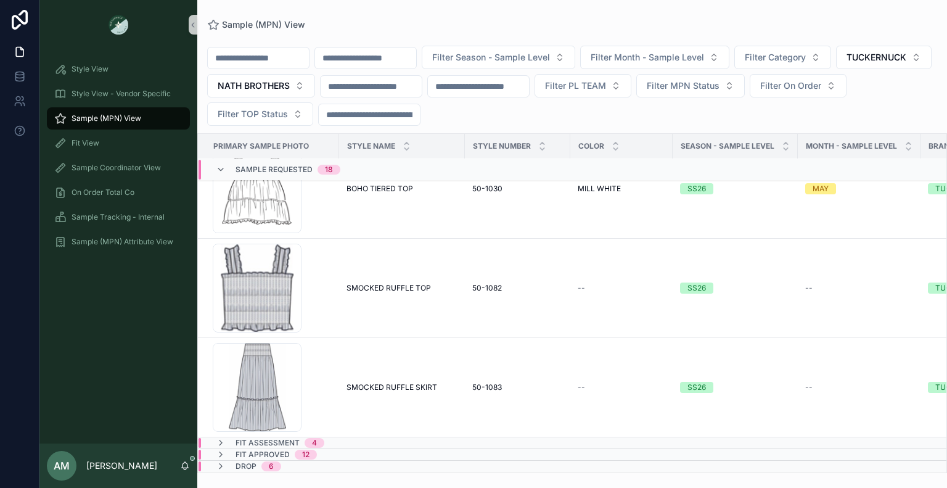
click at [230, 166] on div "Sample Requested 18" at bounding box center [278, 170] width 125 height 20
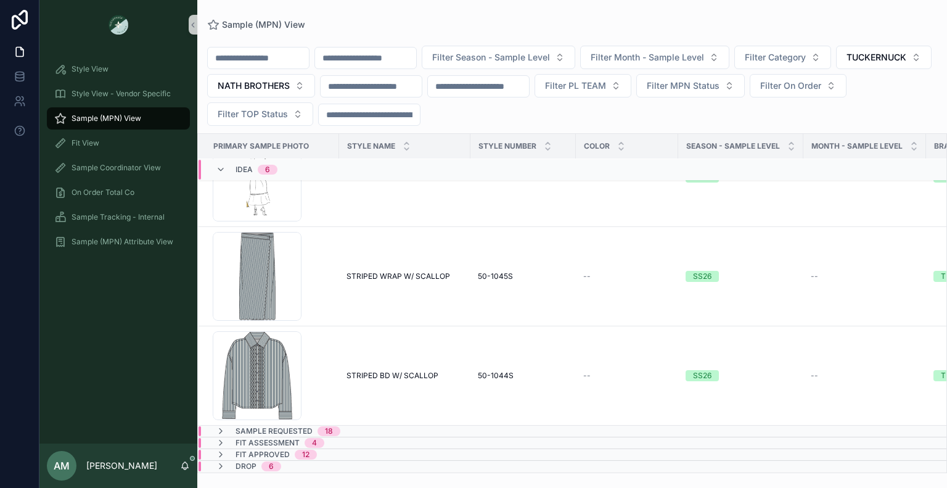
scroll to position [358, 0]
click at [230, 166] on div "Idea 6" at bounding box center [247, 170] width 62 height 20
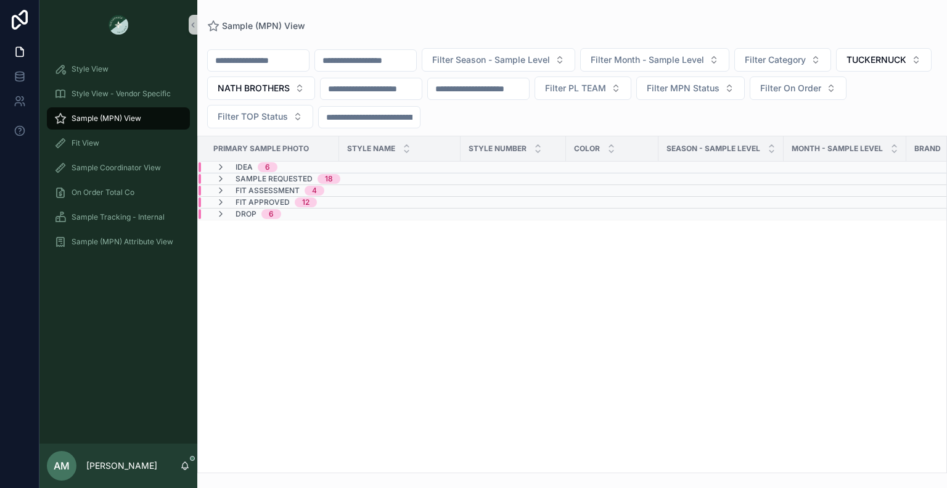
scroll to position [0, 0]
click at [290, 82] on span "NATH BROTHERS" at bounding box center [254, 88] width 72 height 12
type input "***"
click at [356, 135] on div "KUODIAN" at bounding box center [362, 138] width 148 height 20
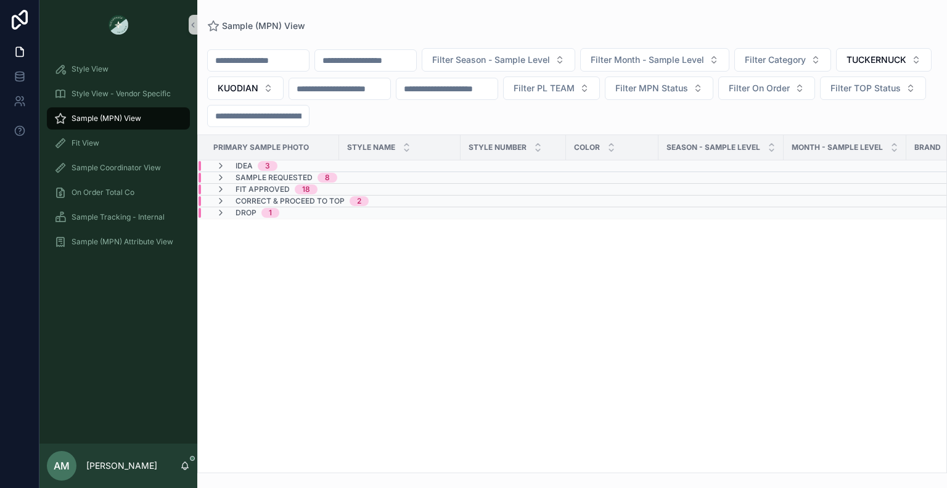
click at [333, 163] on div "Idea 3" at bounding box center [382, 166] width 367 height 10
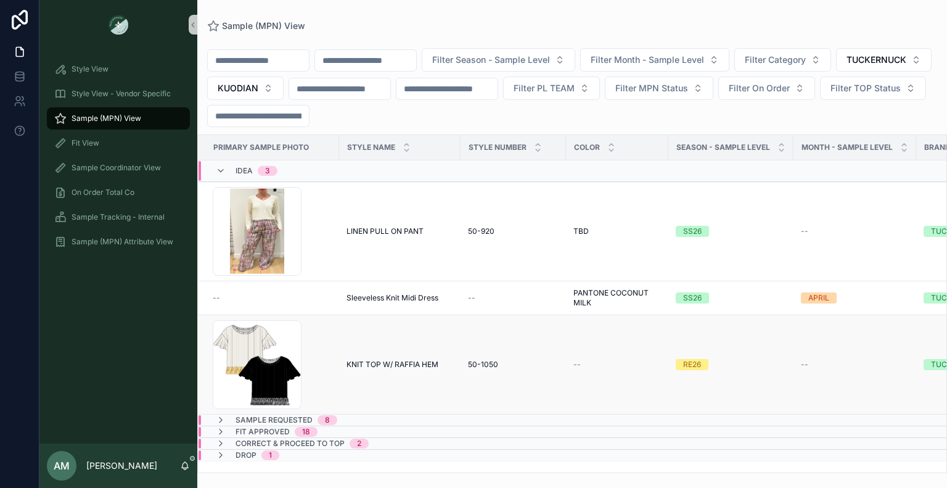
click at [416, 361] on span "KNIT TOP W/ RAFFIA HEM" at bounding box center [393, 365] width 92 height 10
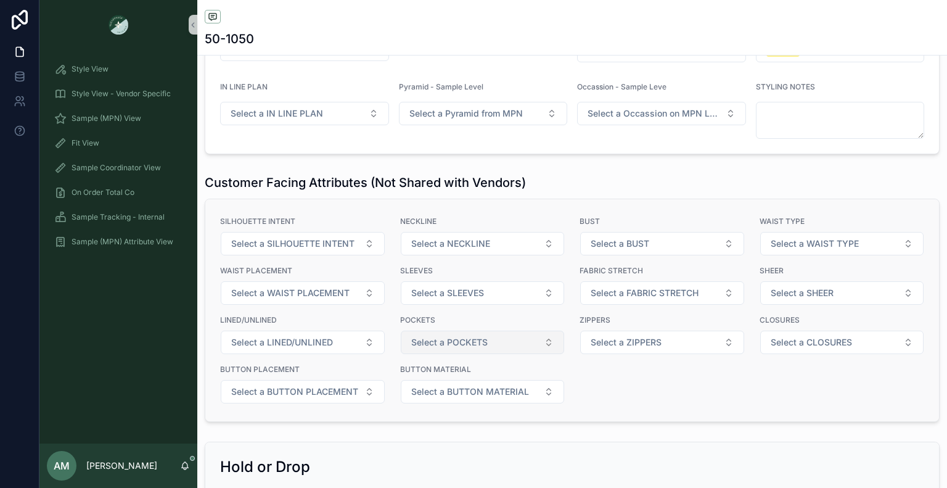
scroll to position [1974, 0]
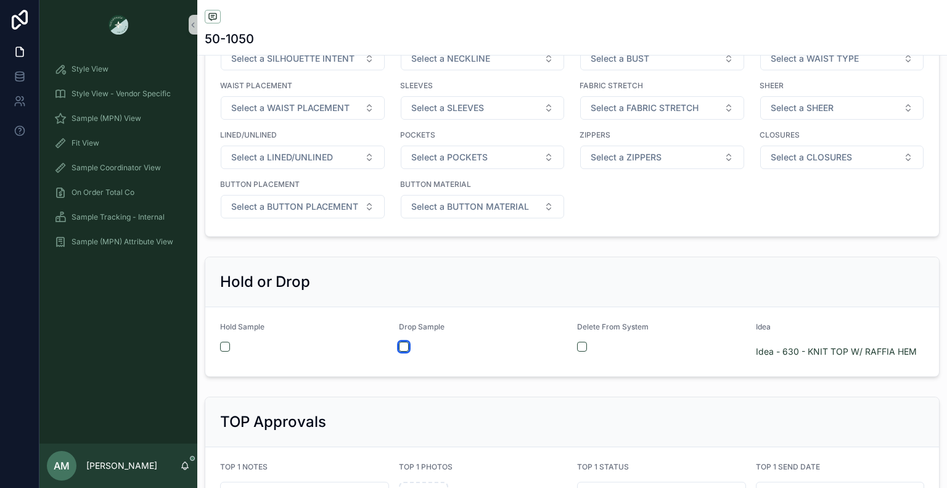
click at [403, 351] on button "scrollable content" at bounding box center [404, 347] width 10 height 10
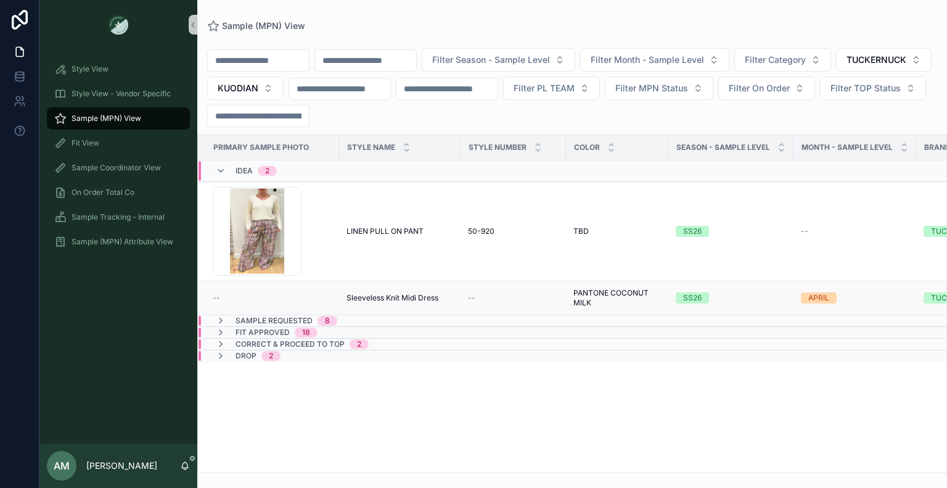
click at [421, 300] on span "Sleeveless Knit Midi Dress" at bounding box center [393, 298] width 92 height 10
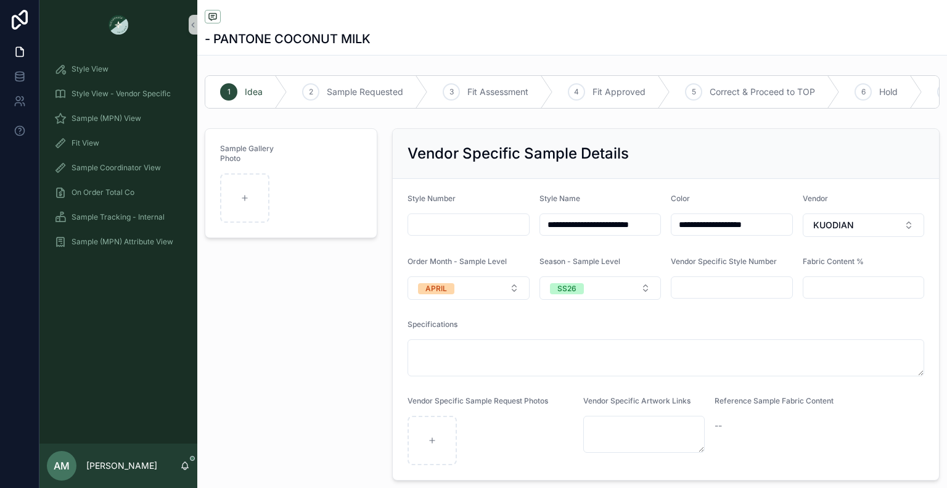
click at [450, 233] on input "scrollable content" at bounding box center [468, 224] width 121 height 17
type input "*******"
click at [261, 209] on div "scrollable content" at bounding box center [244, 197] width 49 height 49
type input "**********"
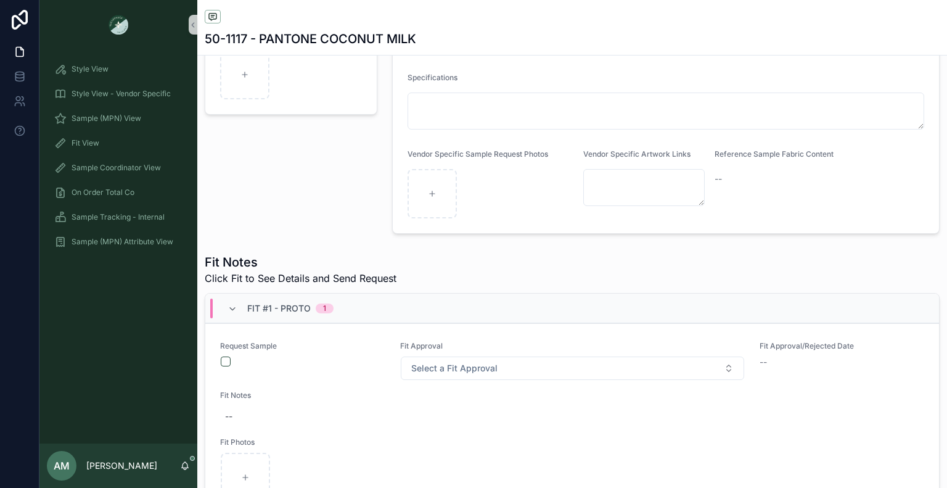
scroll to position [308, 0]
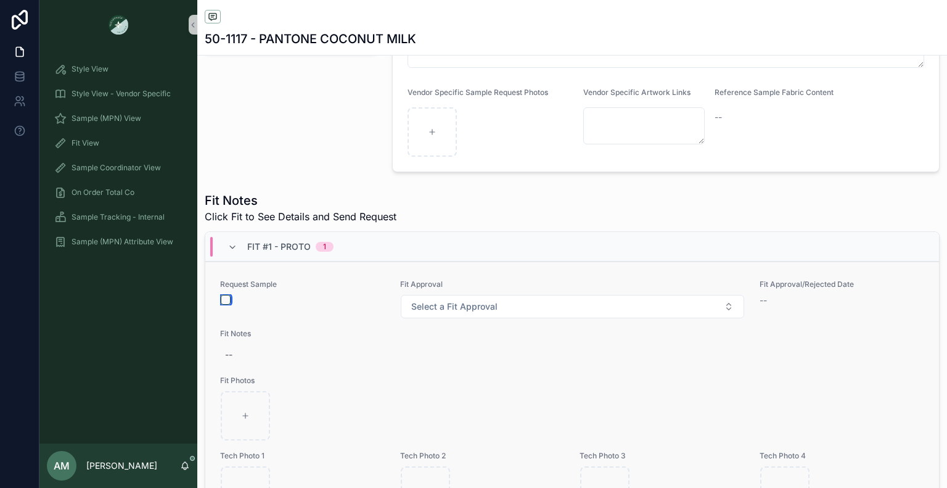
click at [225, 305] on button "scrollable content" at bounding box center [226, 300] width 10 height 10
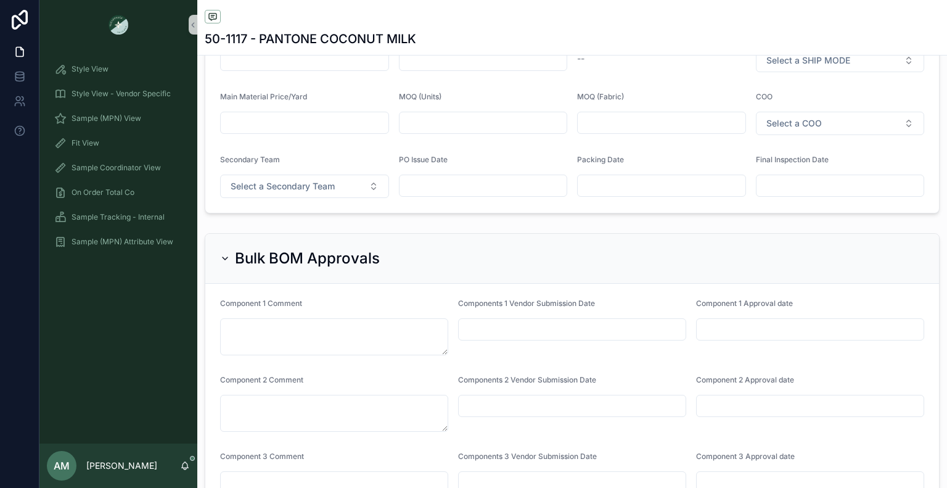
scroll to position [3022, 0]
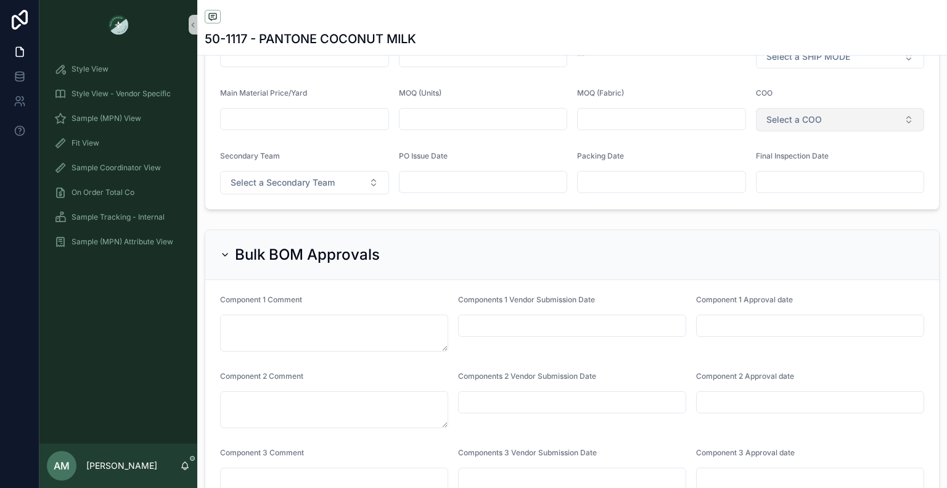
click at [788, 123] on span "Select a COO" at bounding box center [795, 119] width 56 height 12
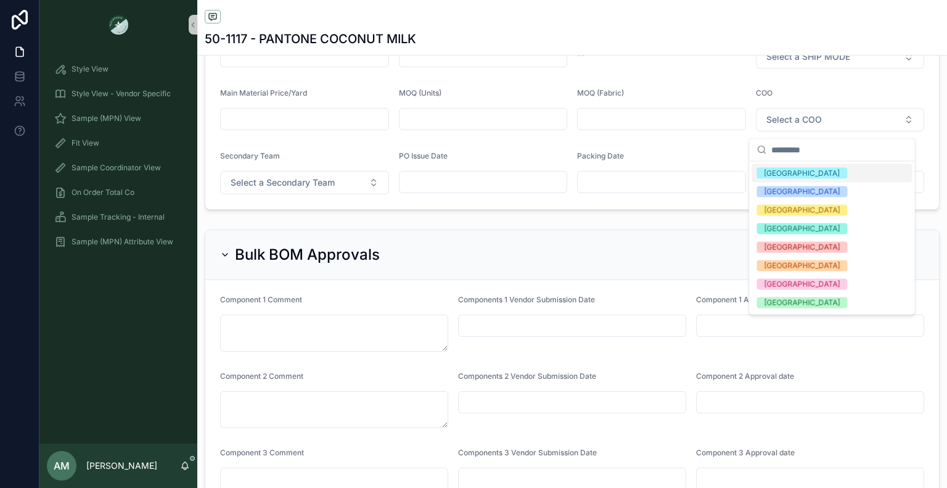
click at [791, 173] on span "[GEOGRAPHIC_DATA]" at bounding box center [802, 173] width 91 height 11
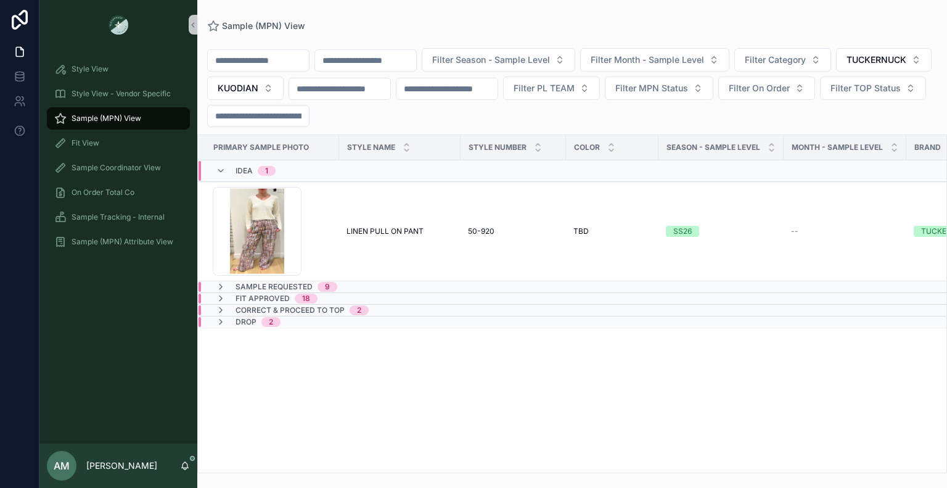
click at [323, 291] on span "9" at bounding box center [328, 287] width 20 height 10
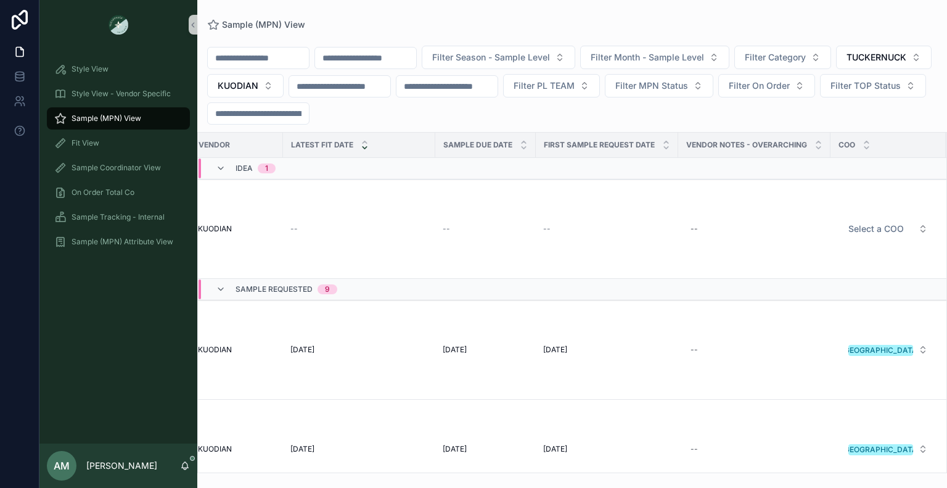
scroll to position [0, 917]
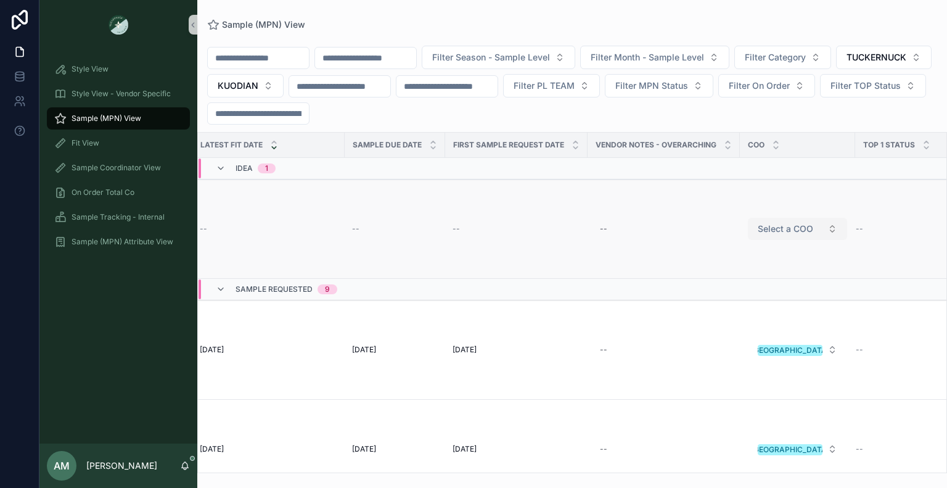
click at [786, 226] on span "Select a COO" at bounding box center [786, 229] width 56 height 12
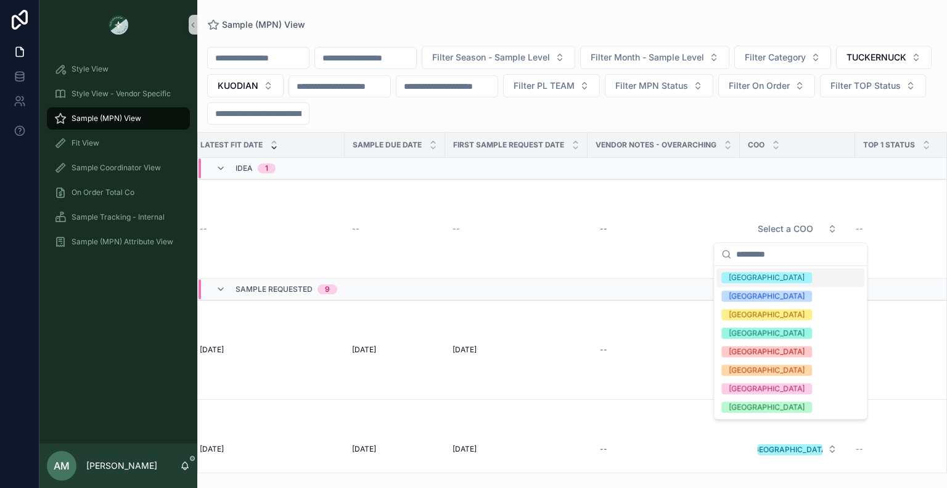
click at [774, 278] on div "[GEOGRAPHIC_DATA]" at bounding box center [791, 277] width 148 height 19
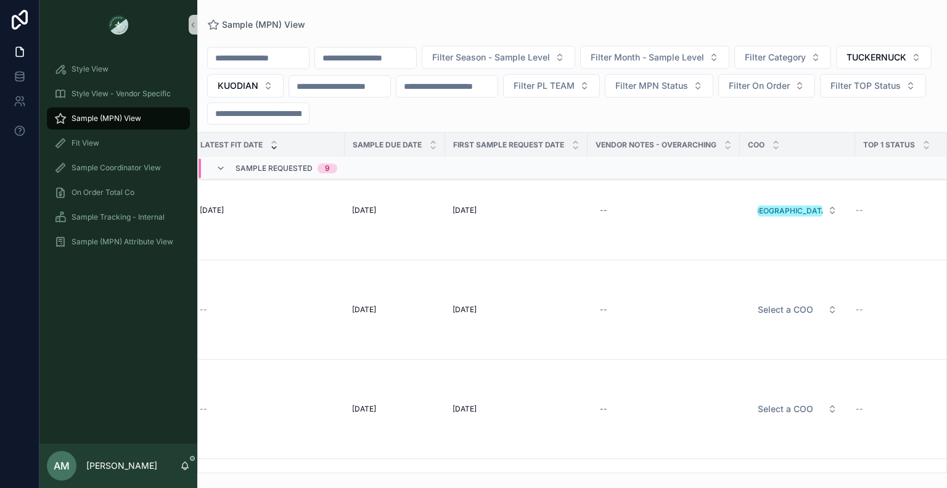
scroll to position [555, 917]
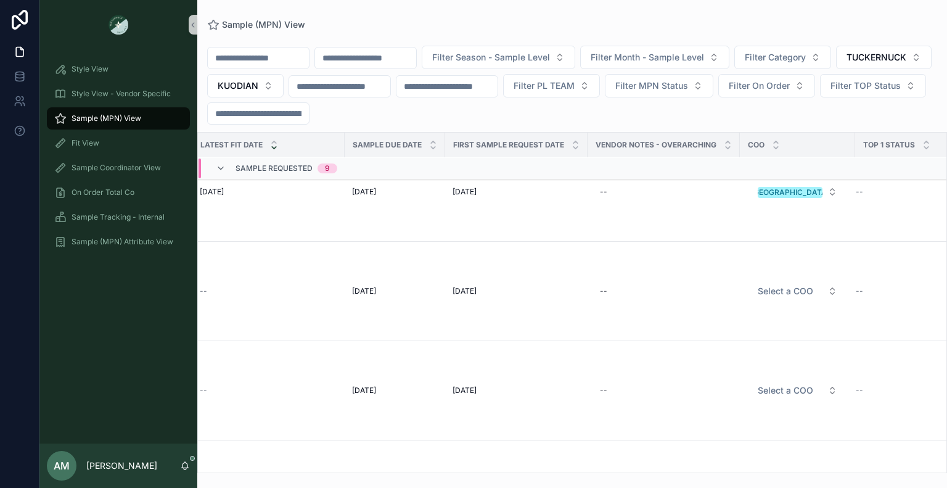
click at [777, 289] on span "Select a COO" at bounding box center [786, 291] width 56 height 12
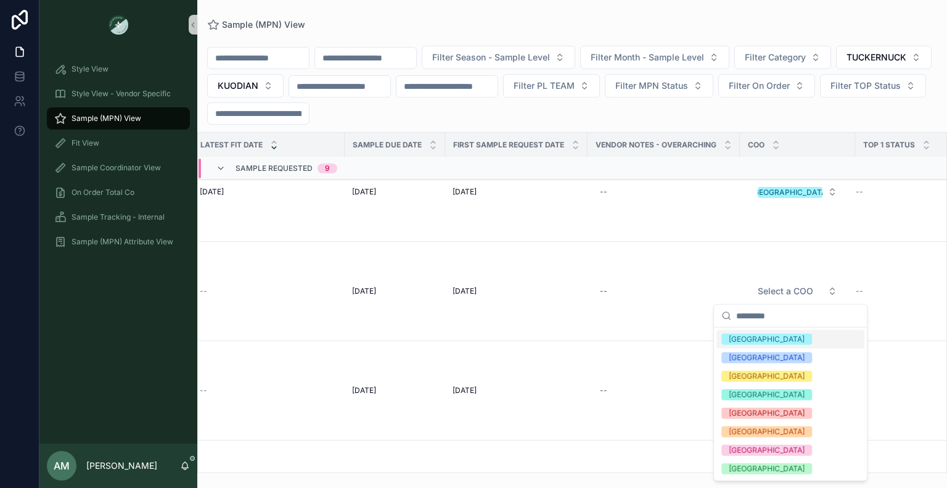
click at [751, 342] on div "[GEOGRAPHIC_DATA]" at bounding box center [767, 339] width 76 height 11
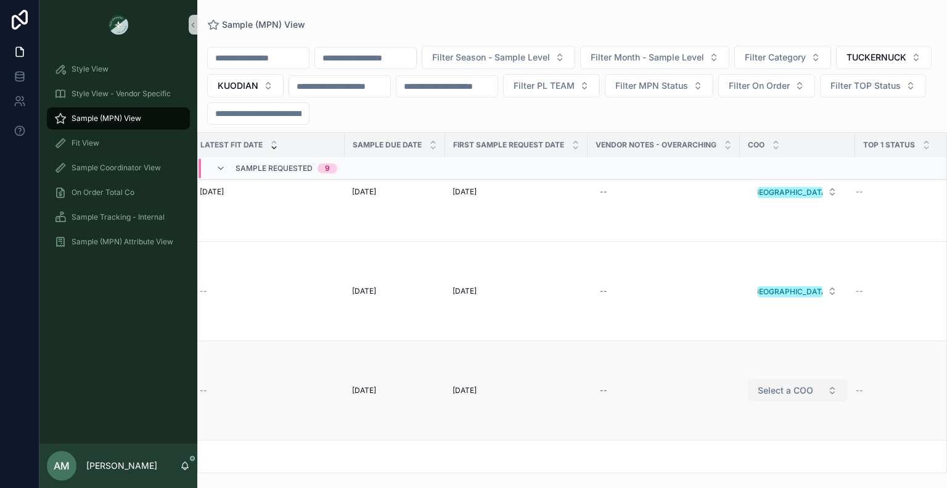
click at [791, 385] on span "Select a COO" at bounding box center [786, 390] width 56 height 12
click at [733, 233] on td "--" at bounding box center [664, 191] width 152 height 99
click at [793, 386] on span "Select a COO" at bounding box center [786, 390] width 56 height 12
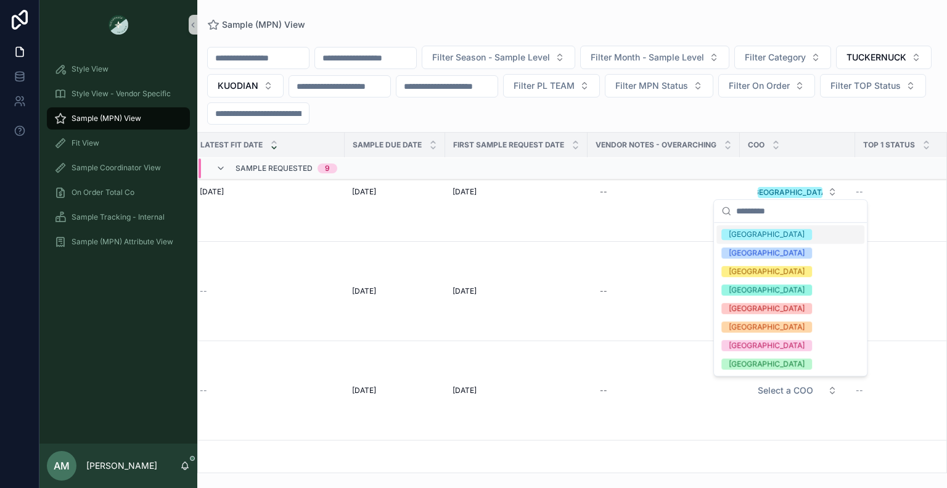
click at [732, 236] on div "[GEOGRAPHIC_DATA]" at bounding box center [767, 234] width 76 height 11
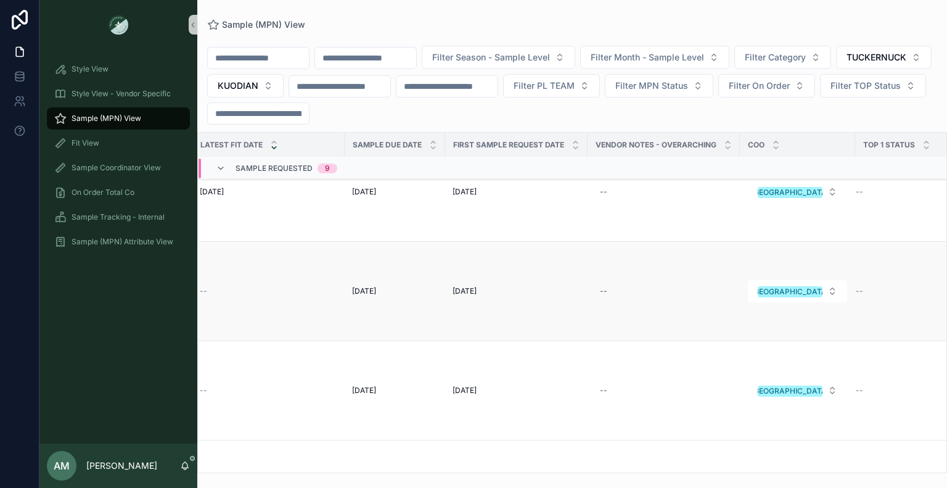
scroll to position [740, 917]
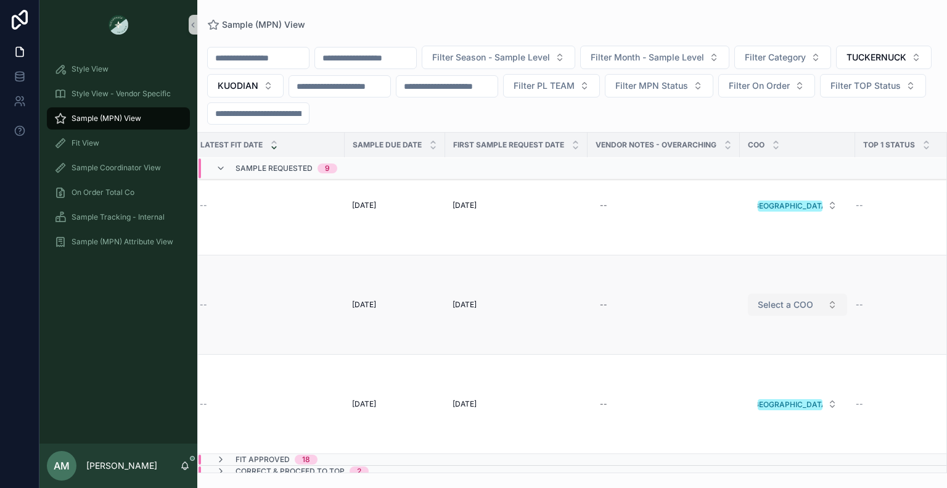
click at [774, 307] on span "Select a COO" at bounding box center [786, 305] width 56 height 12
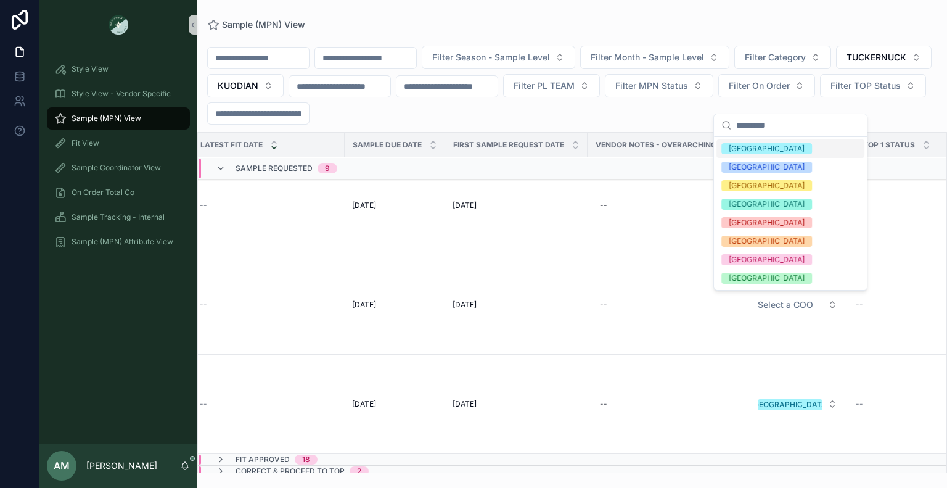
click at [753, 151] on div "[GEOGRAPHIC_DATA]" at bounding box center [767, 148] width 76 height 11
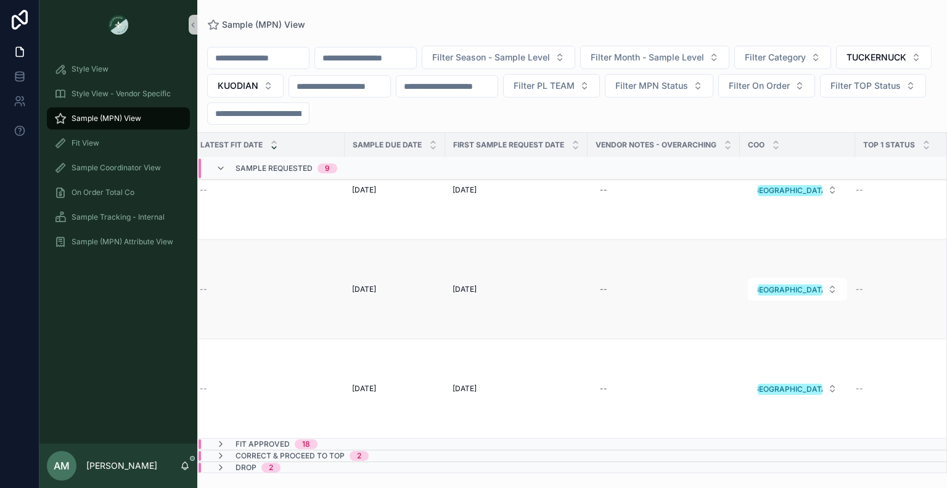
scroll to position [764, 917]
click at [769, 437] on td "scrollable content" at bounding box center [797, 443] width 115 height 12
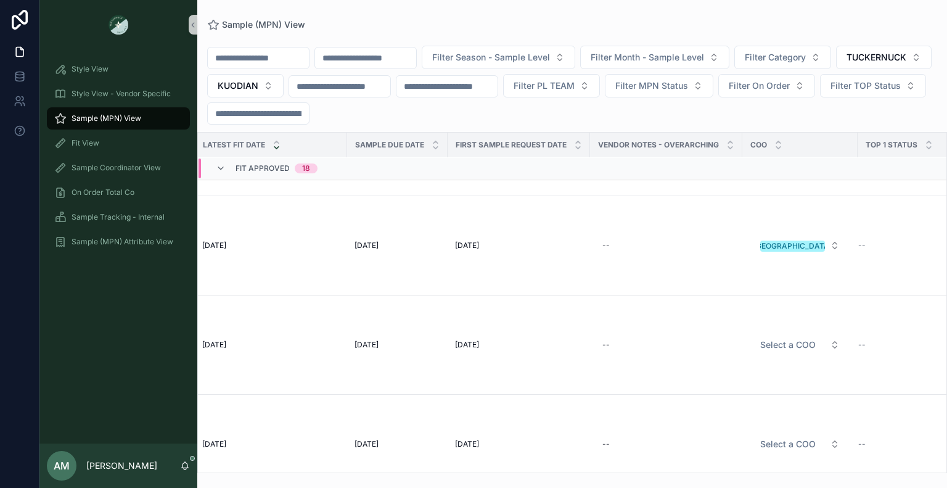
scroll to position [2440, 917]
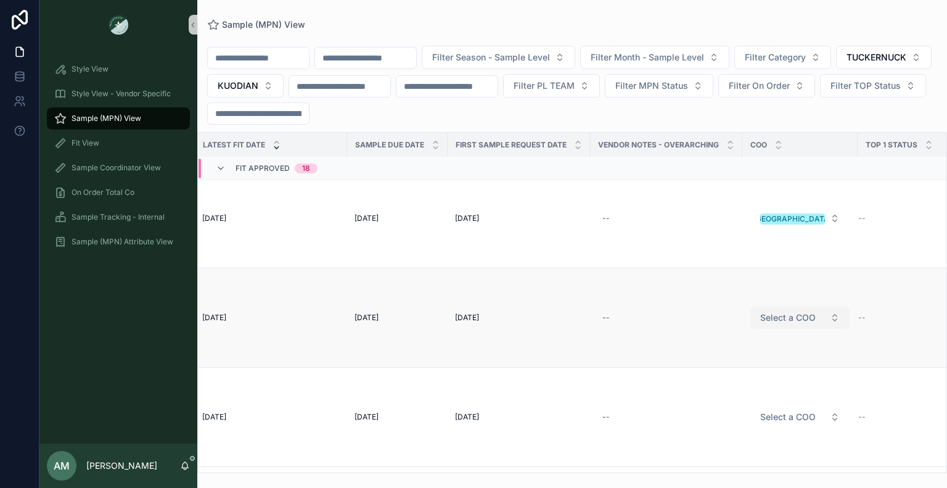
click at [783, 318] on span "Select a COO" at bounding box center [789, 318] width 56 height 12
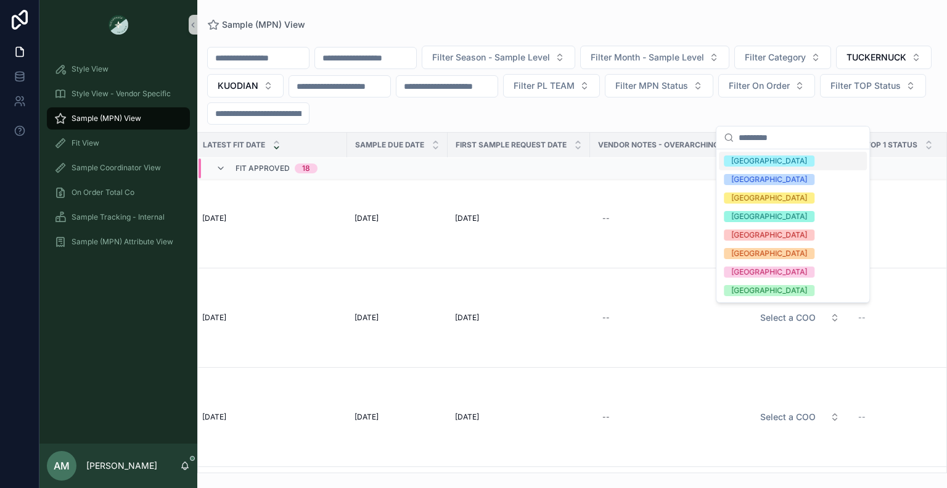
click at [754, 160] on div "[GEOGRAPHIC_DATA]" at bounding box center [770, 160] width 76 height 11
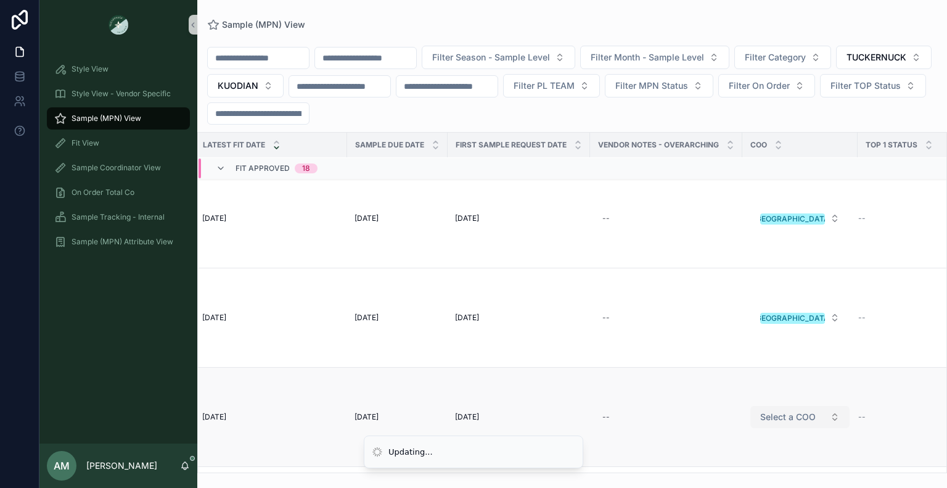
click at [799, 411] on span "Select a COO" at bounding box center [789, 417] width 56 height 12
click at [789, 415] on span "Select a COO" at bounding box center [789, 417] width 56 height 12
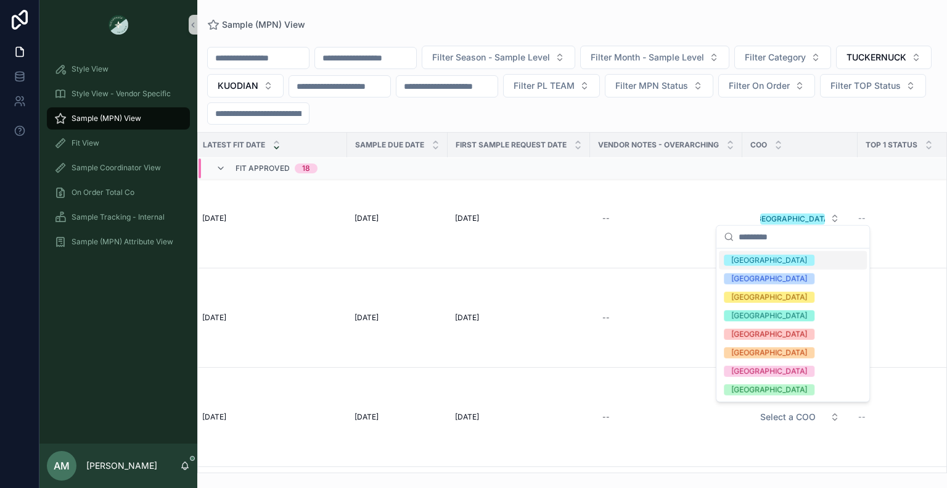
click at [743, 260] on div "[GEOGRAPHIC_DATA]" at bounding box center [770, 260] width 76 height 11
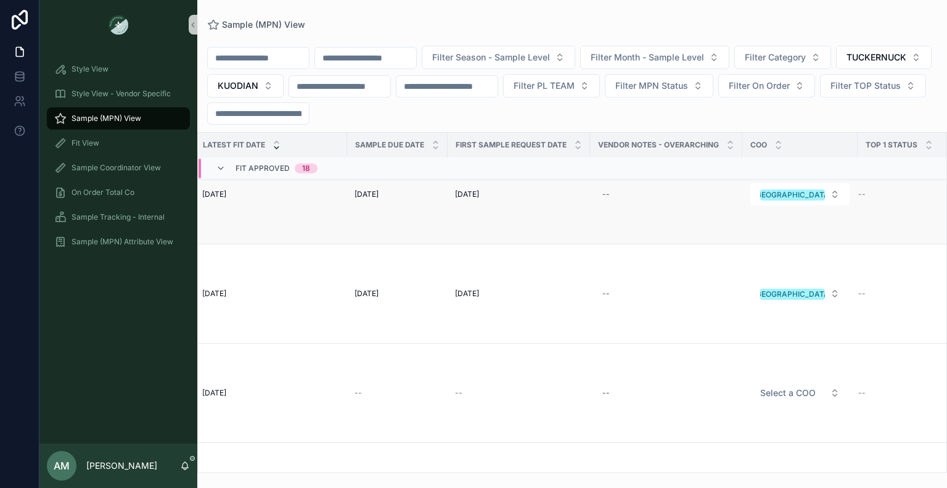
scroll to position [2625, 917]
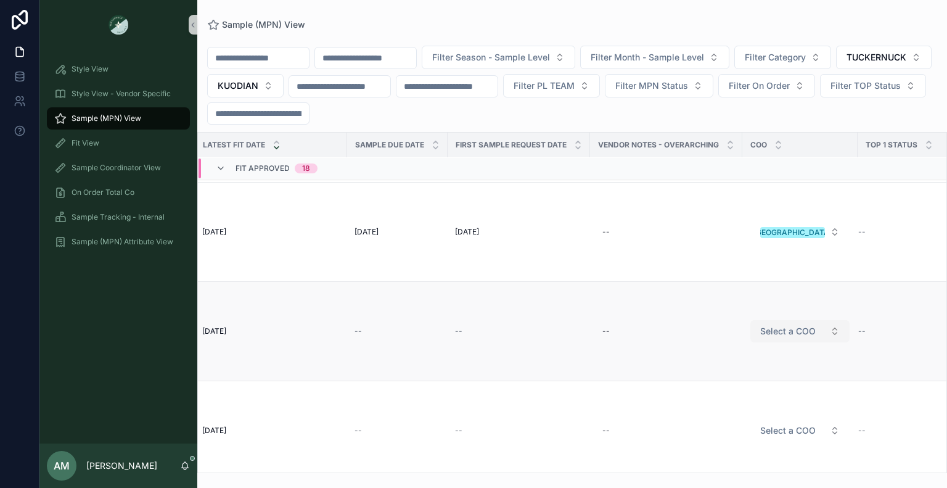
click at [787, 336] on button "Select a COO" at bounding box center [800, 331] width 99 height 22
click at [768, 325] on span "Select a COO" at bounding box center [789, 331] width 56 height 12
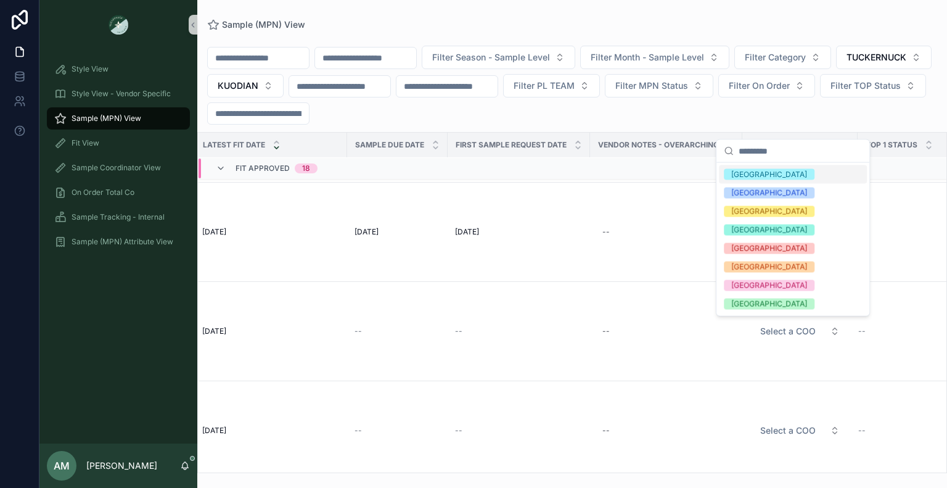
click at [735, 177] on div "[GEOGRAPHIC_DATA]" at bounding box center [770, 174] width 76 height 11
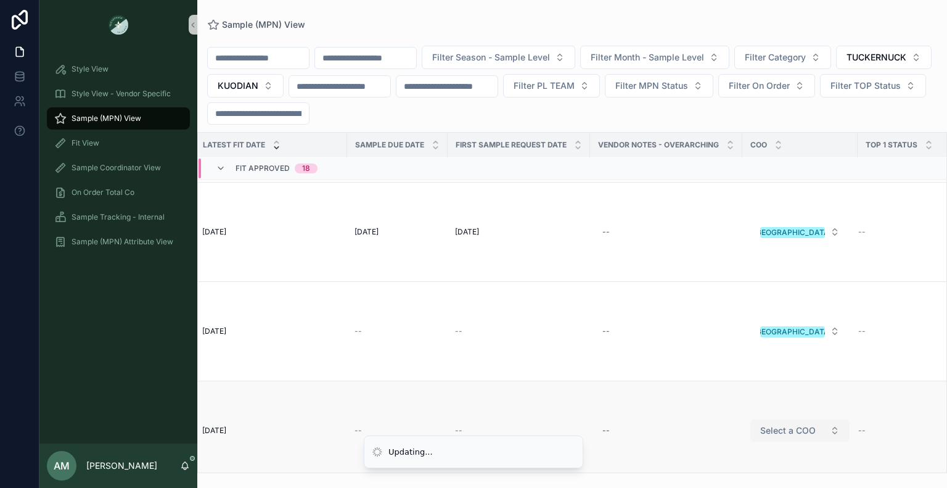
click at [787, 434] on span "Select a COO" at bounding box center [789, 430] width 56 height 12
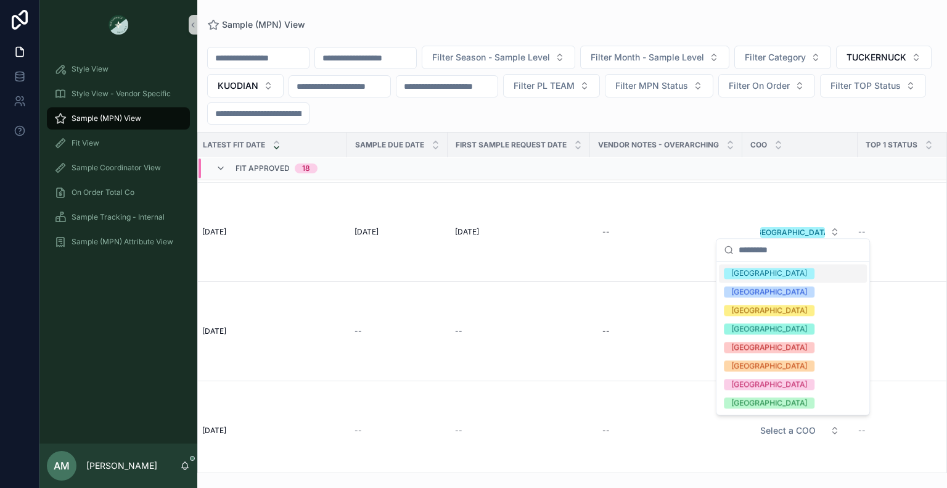
click at [757, 271] on span "[GEOGRAPHIC_DATA]" at bounding box center [769, 273] width 91 height 11
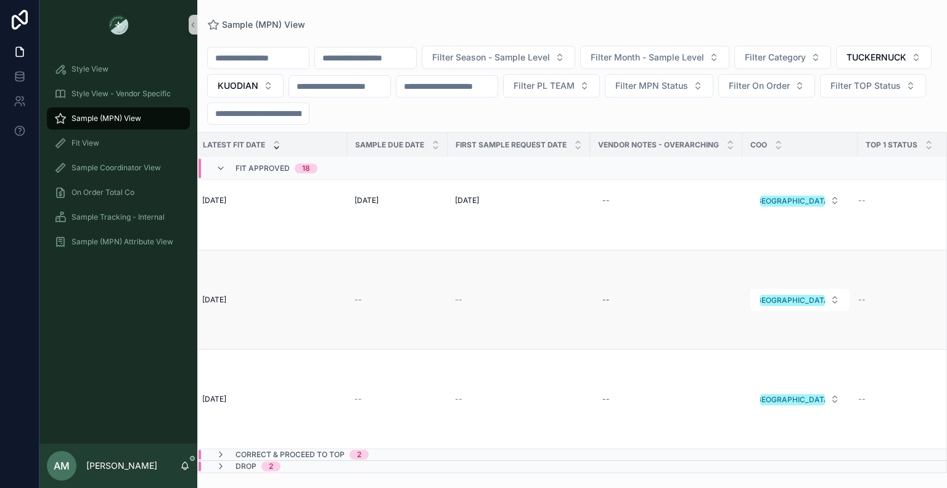
scroll to position [2664, 917]
click at [801, 449] on td "scrollable content" at bounding box center [800, 455] width 115 height 12
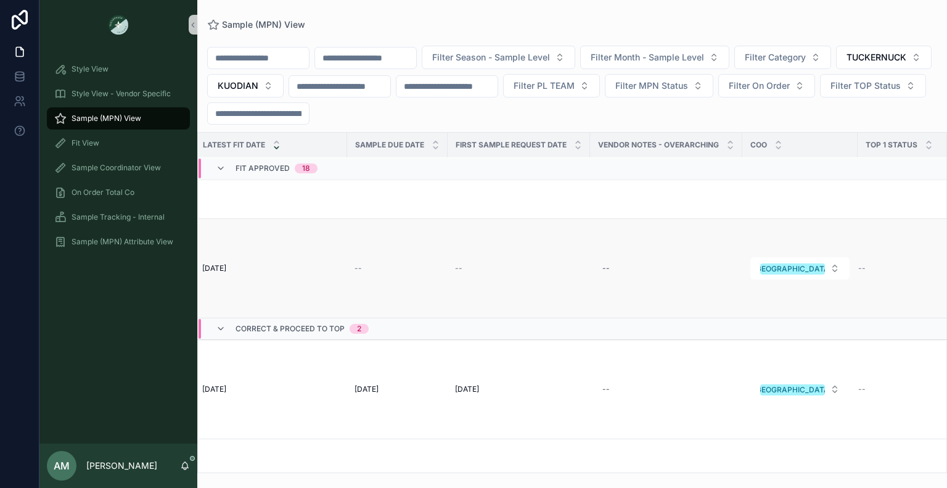
scroll to position [2873, 917]
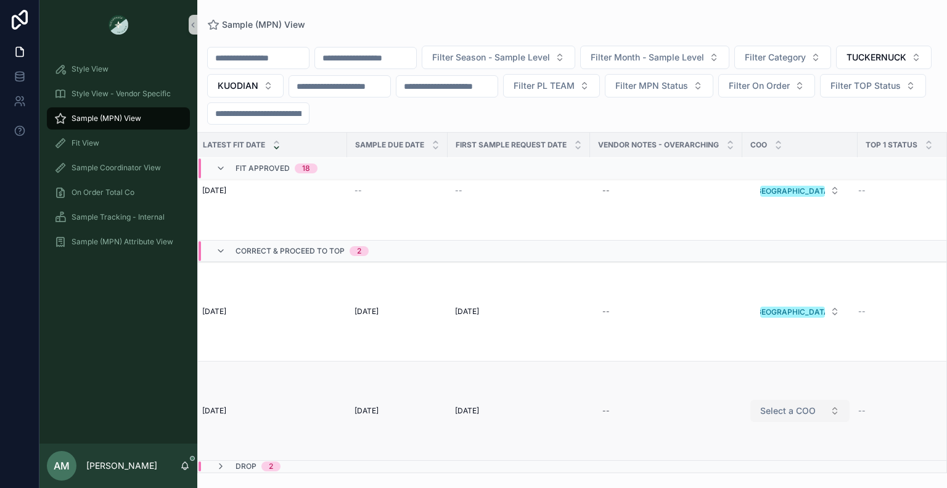
click at [802, 405] on span "Select a COO" at bounding box center [789, 411] width 56 height 12
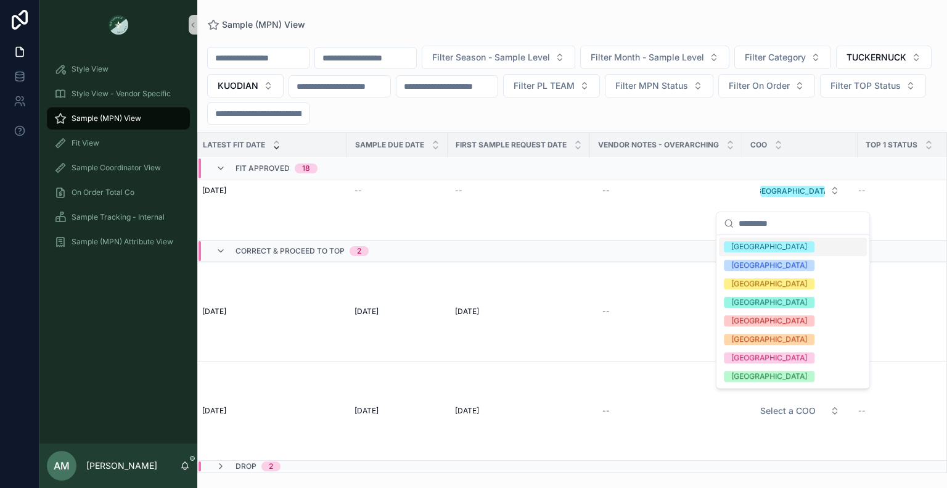
click at [759, 249] on span "[GEOGRAPHIC_DATA]" at bounding box center [769, 246] width 91 height 11
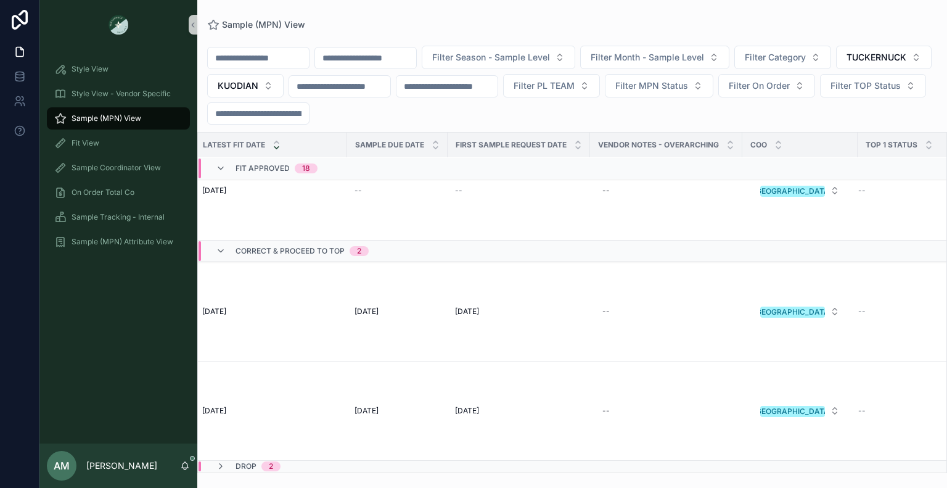
click at [771, 461] on td "scrollable content" at bounding box center [800, 467] width 115 height 12
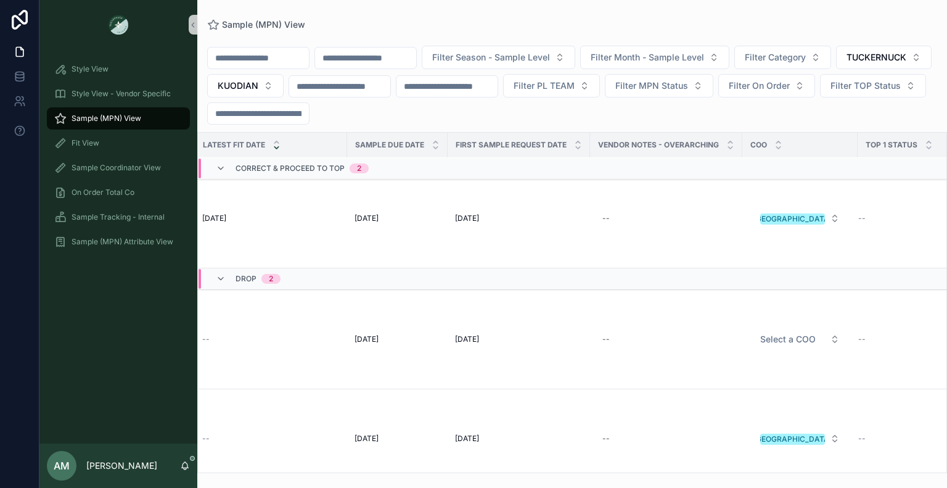
scroll to position [3080, 917]
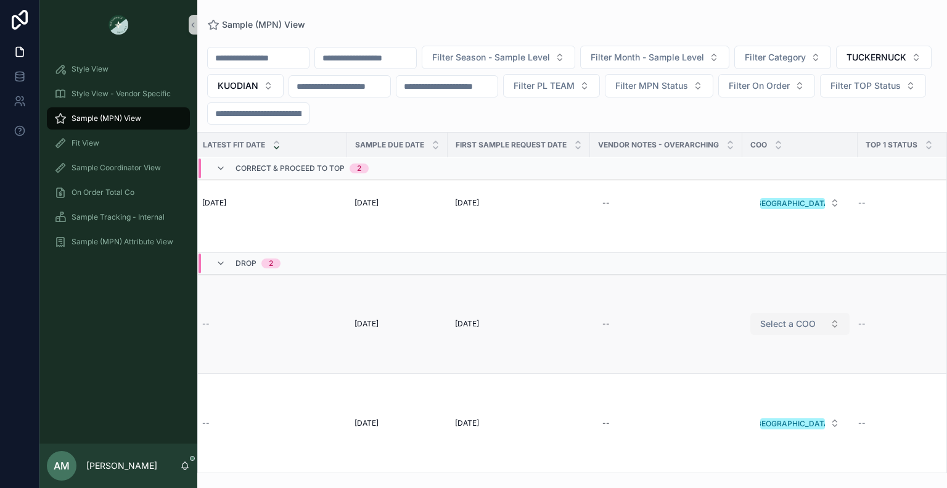
click at [773, 318] on span "Select a COO" at bounding box center [789, 324] width 56 height 12
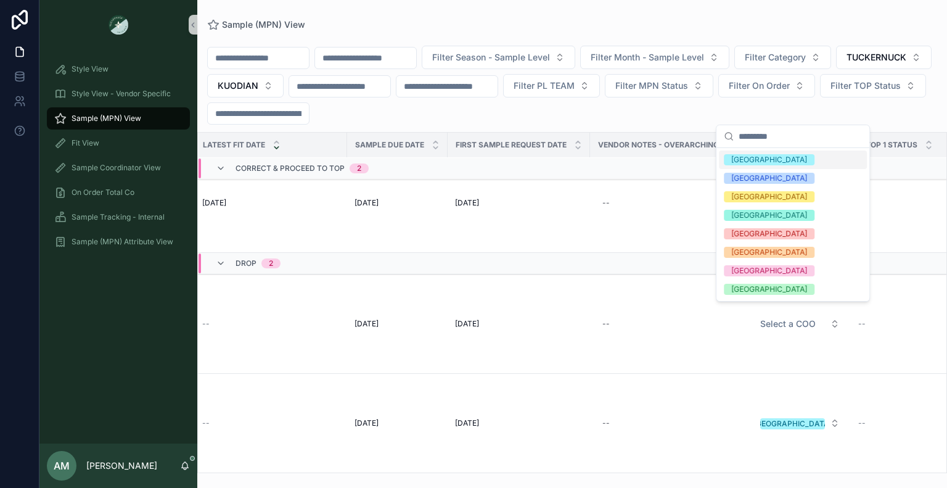
click at [753, 164] on div "[GEOGRAPHIC_DATA]" at bounding box center [770, 159] width 76 height 11
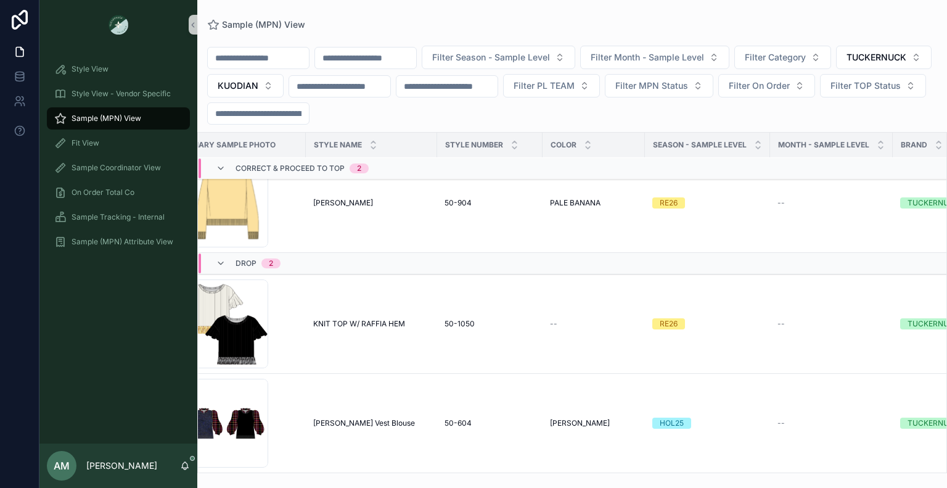
scroll to position [3080, 0]
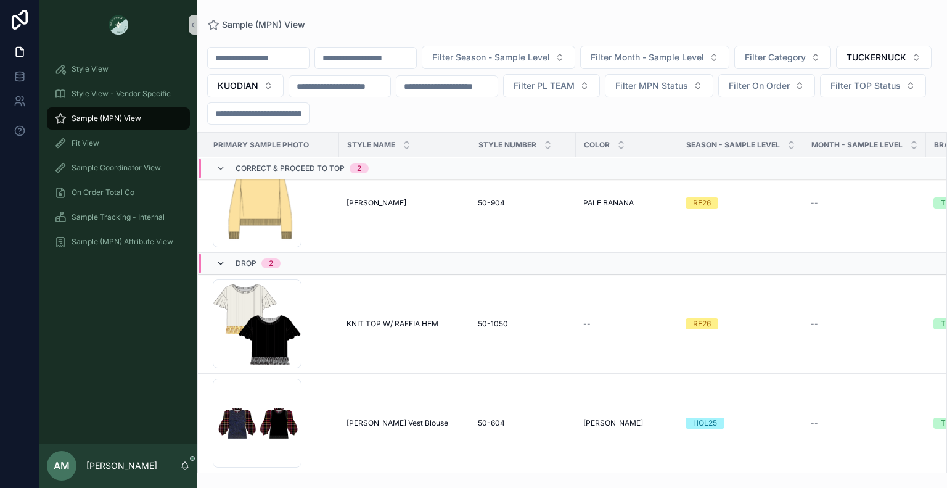
click at [223, 258] on icon "scrollable content" at bounding box center [221, 263] width 10 height 10
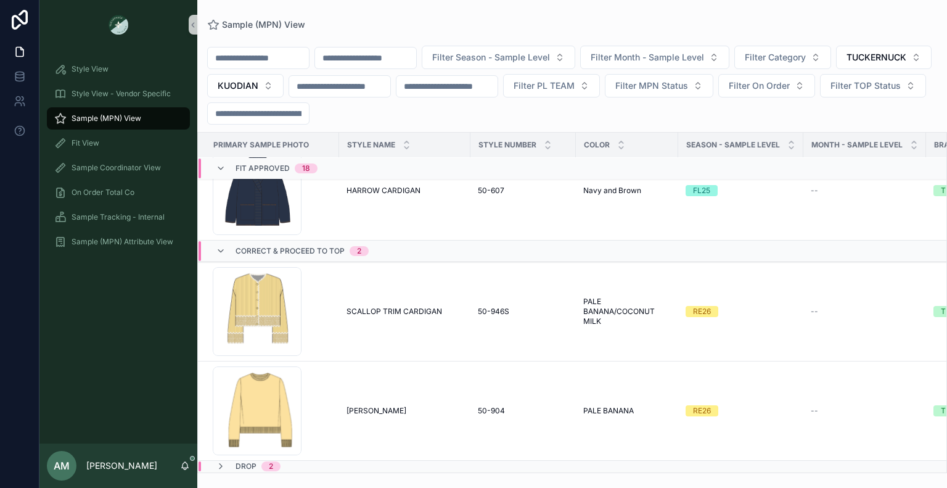
scroll to position [2873, 0]
click at [221, 247] on div "Correct & Proceed to TOP 2" at bounding box center [292, 251] width 153 height 20
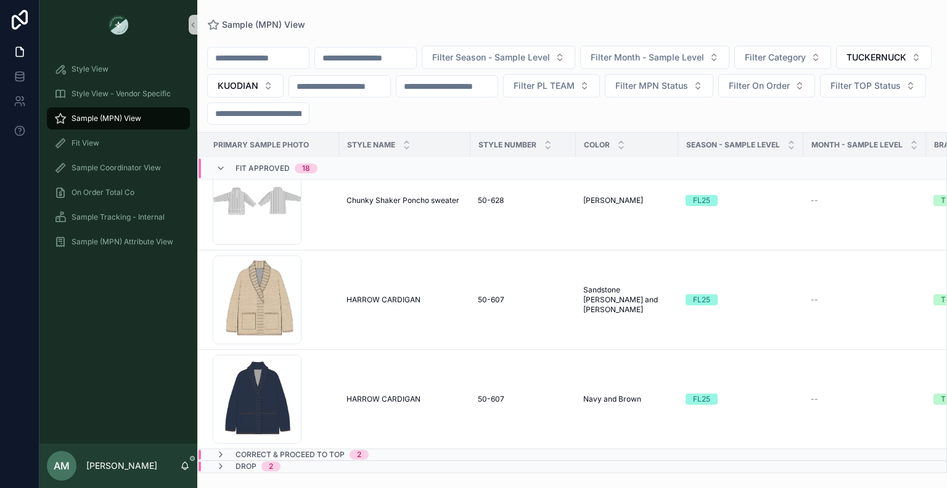
click at [239, 163] on div "Fit Approved 18" at bounding box center [277, 169] width 82 height 20
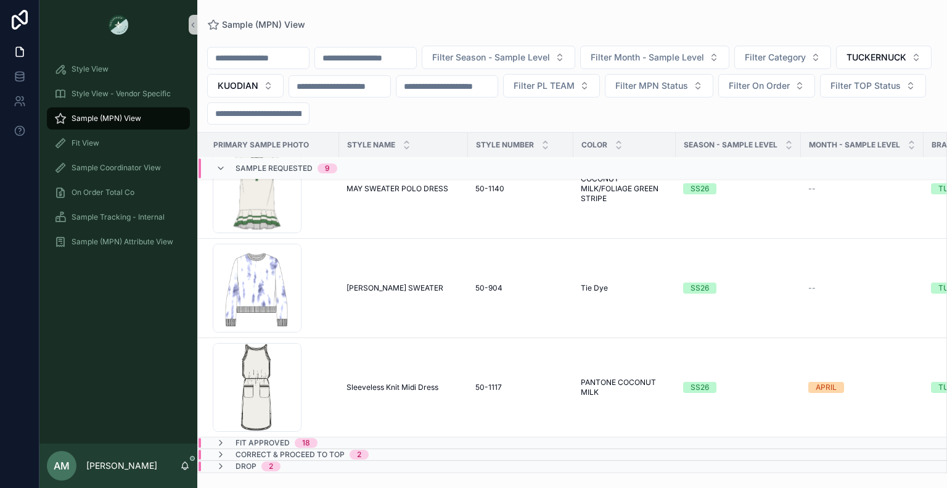
scroll to position [764, 0]
click at [254, 170] on span "Sample Requested" at bounding box center [274, 168] width 77 height 10
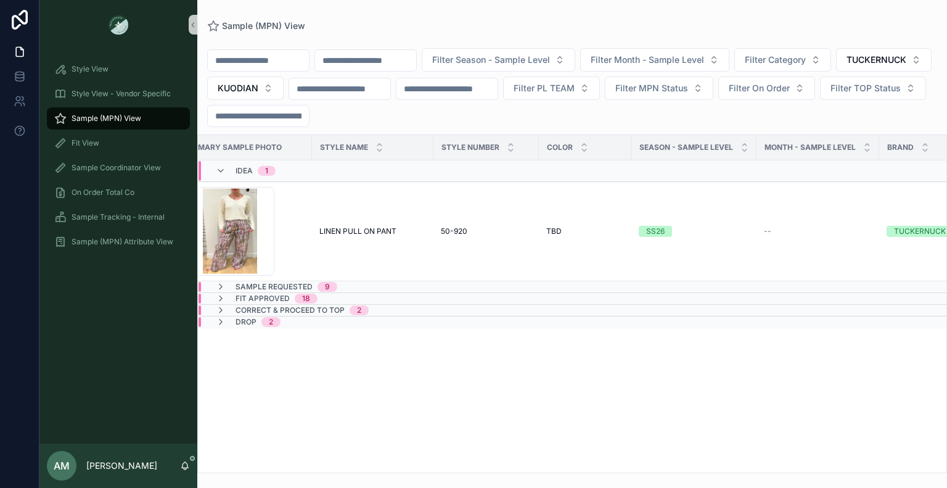
scroll to position [0, 0]
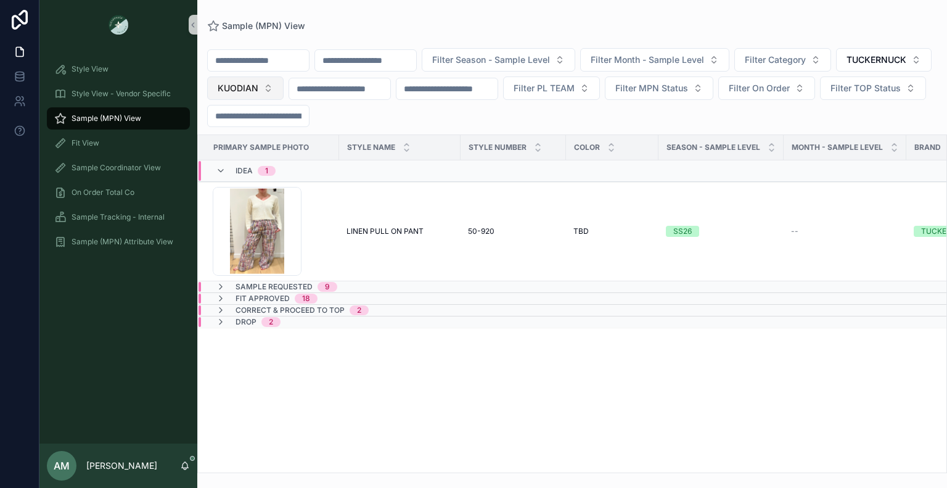
click at [258, 89] on span "KUODIAN" at bounding box center [238, 88] width 41 height 12
type input "***"
click at [339, 137] on div "GNN" at bounding box center [346, 138] width 148 height 20
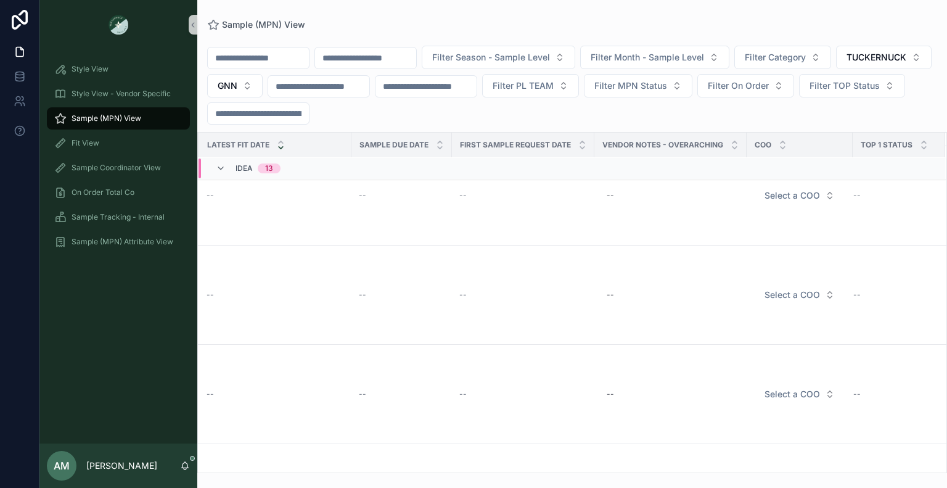
scroll to position [0, 920]
click at [814, 229] on button "Select a COO" at bounding box center [800, 229] width 90 height 22
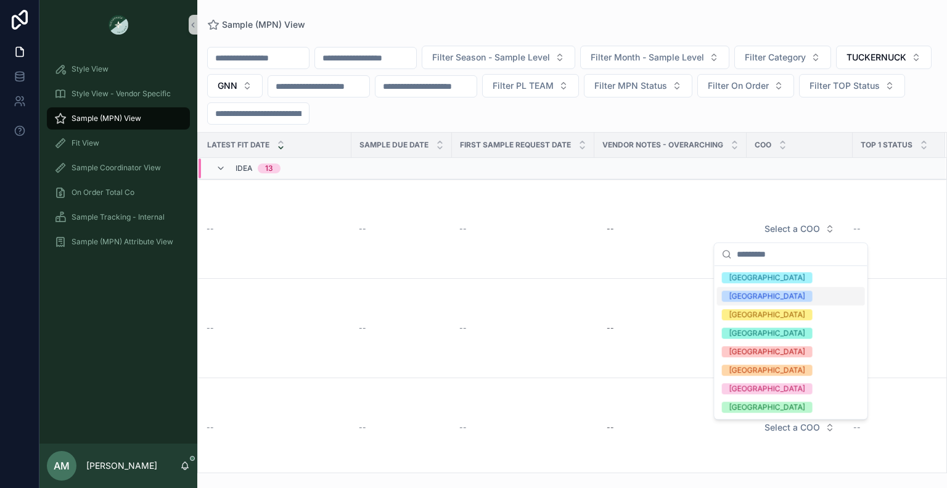
click at [762, 290] on div "[GEOGRAPHIC_DATA]" at bounding box center [791, 296] width 148 height 19
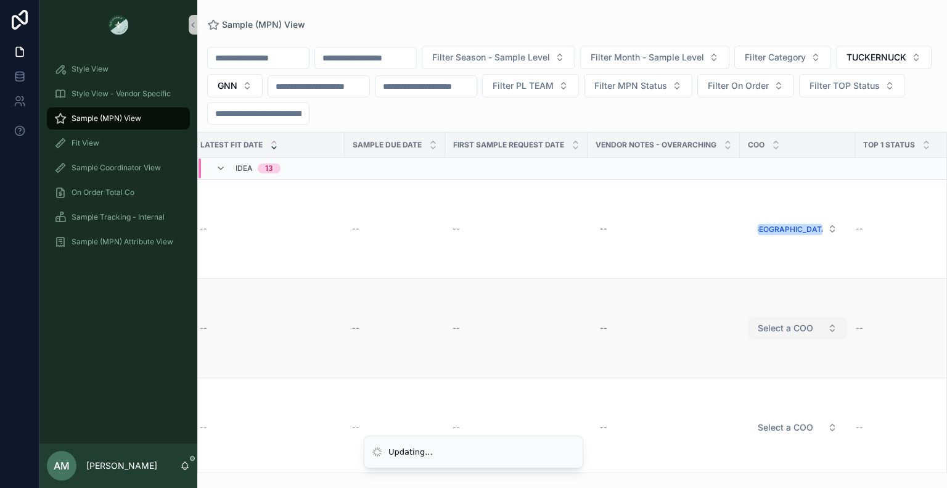
click at [791, 330] on span "Select a COO" at bounding box center [786, 328] width 56 height 12
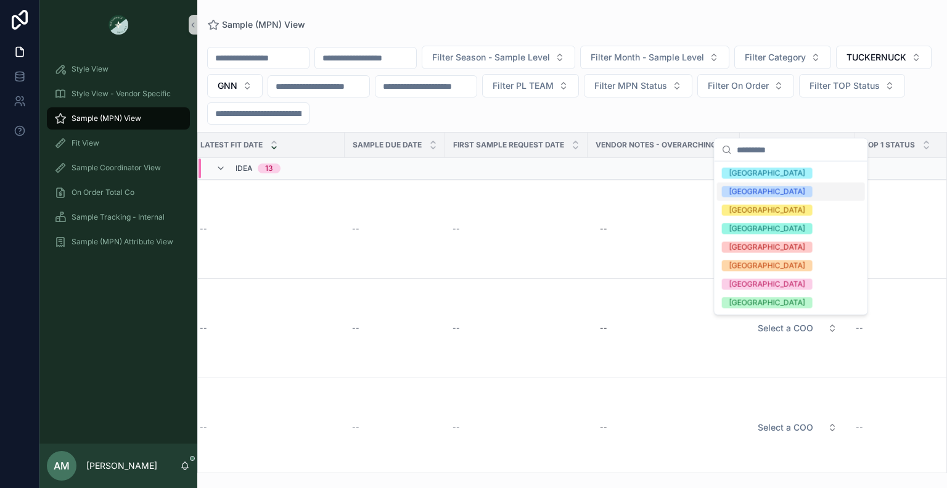
click at [748, 192] on div "[GEOGRAPHIC_DATA]" at bounding box center [768, 191] width 76 height 11
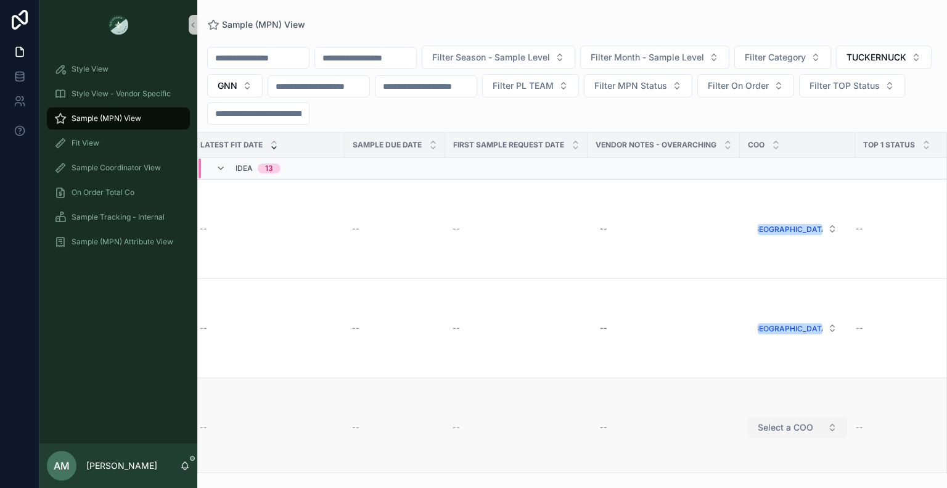
click at [801, 427] on span "Select a COO" at bounding box center [786, 427] width 56 height 12
click at [791, 426] on span "Select a COO" at bounding box center [786, 427] width 56 height 12
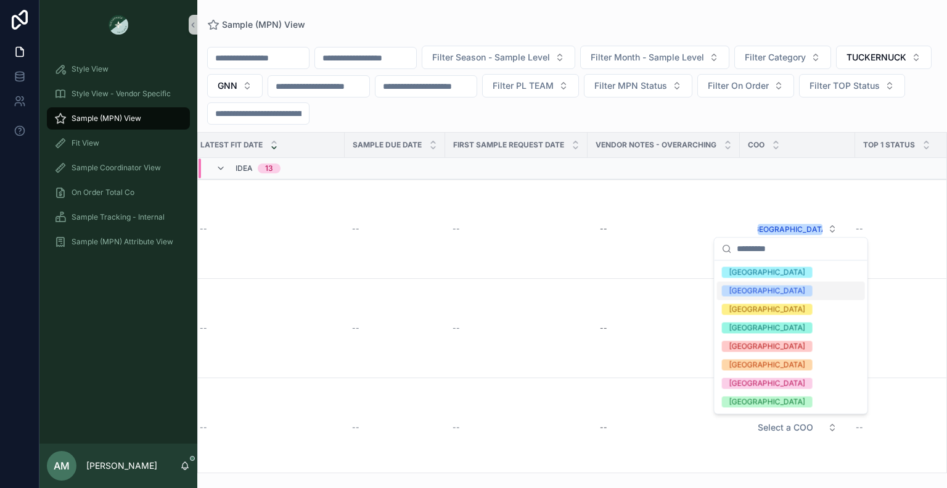
click at [765, 295] on div "[GEOGRAPHIC_DATA]" at bounding box center [791, 290] width 148 height 19
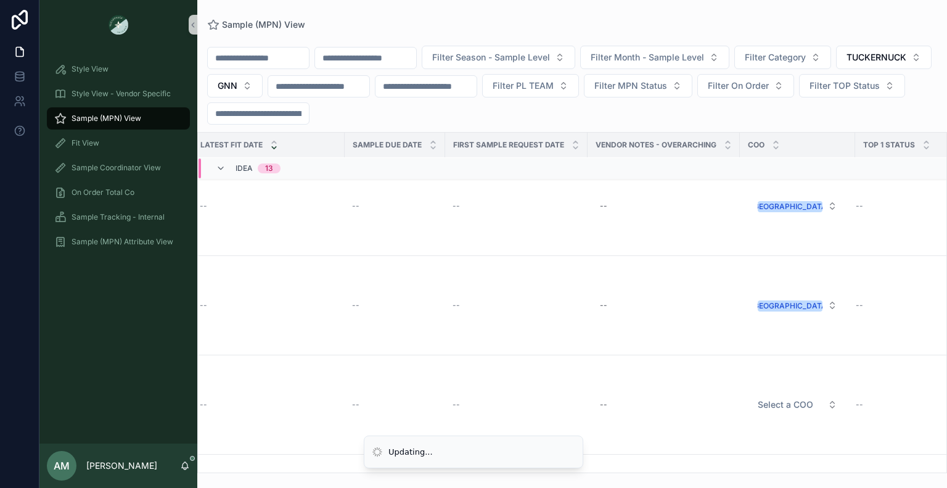
scroll to position [123, 920]
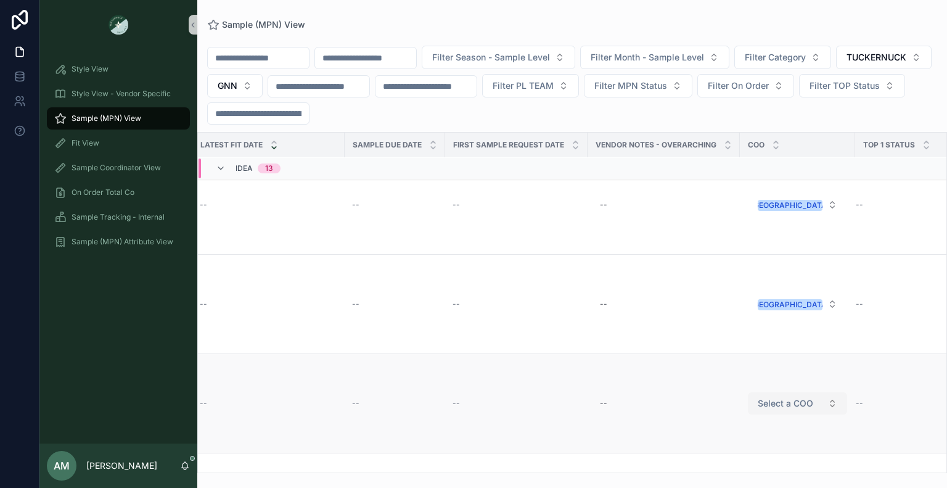
click at [792, 410] on button "Select a COO" at bounding box center [797, 403] width 99 height 22
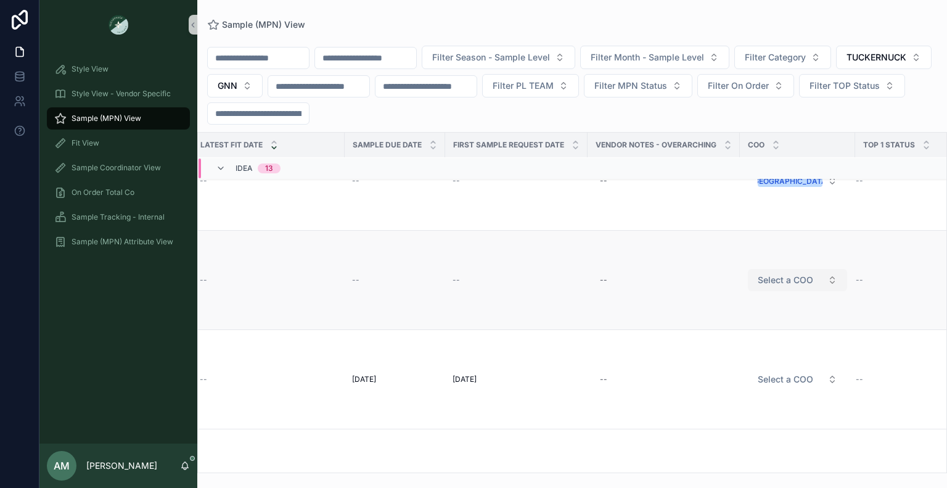
click at [787, 282] on span "Select a COO" at bounding box center [786, 280] width 56 height 12
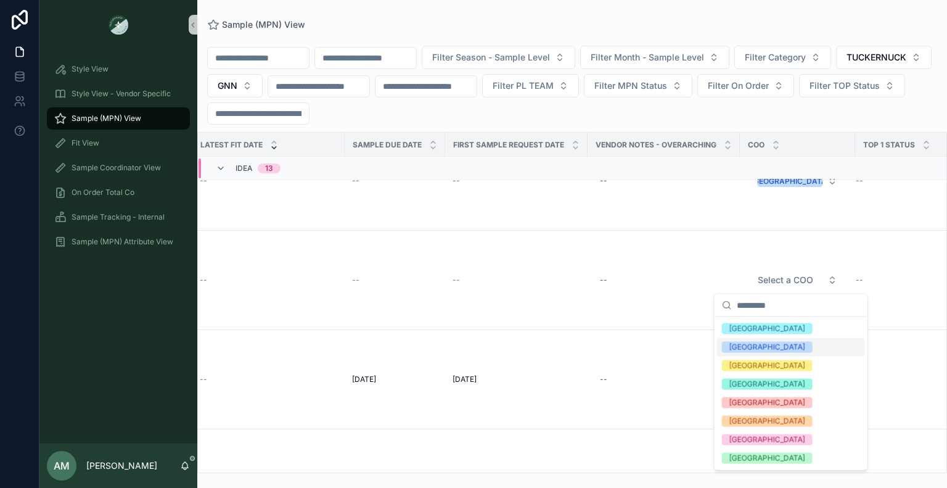
click at [761, 348] on div "[GEOGRAPHIC_DATA]" at bounding box center [791, 347] width 148 height 19
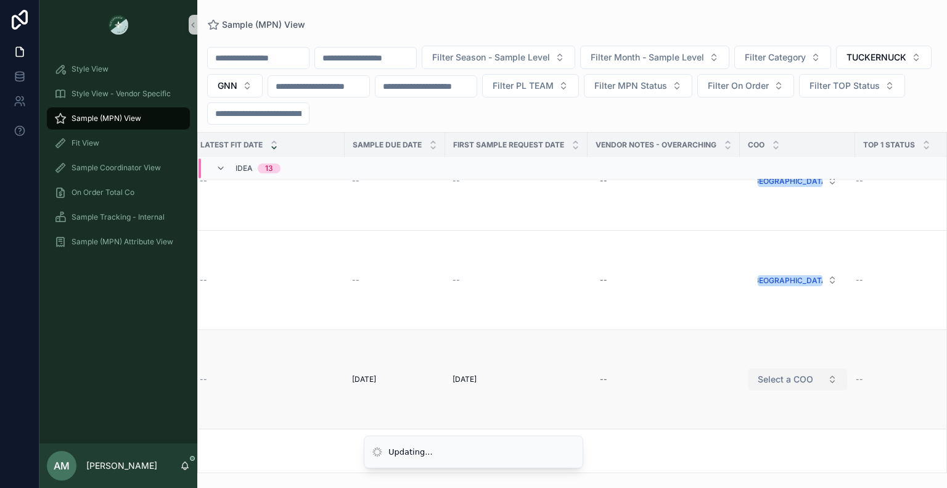
click at [787, 373] on span "Select a COO" at bounding box center [786, 379] width 56 height 12
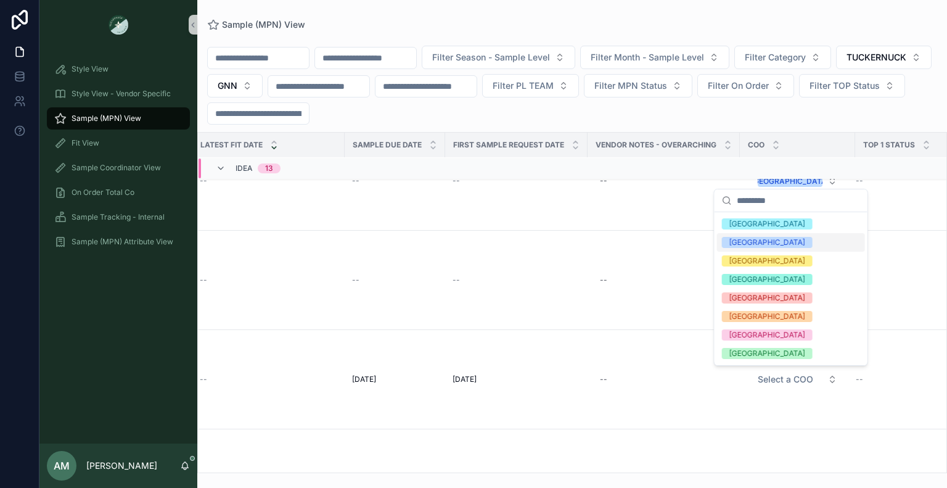
click at [758, 240] on div "[GEOGRAPHIC_DATA]" at bounding box center [791, 242] width 148 height 19
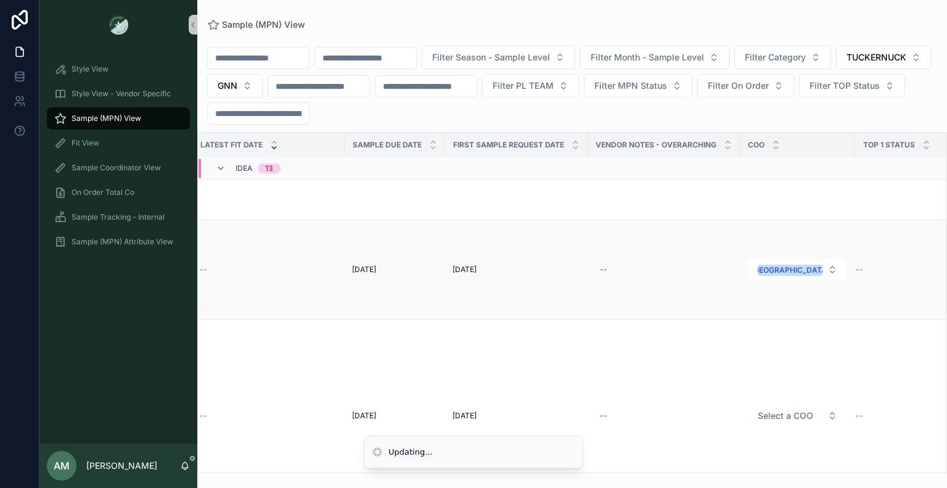
scroll to position [370, 920]
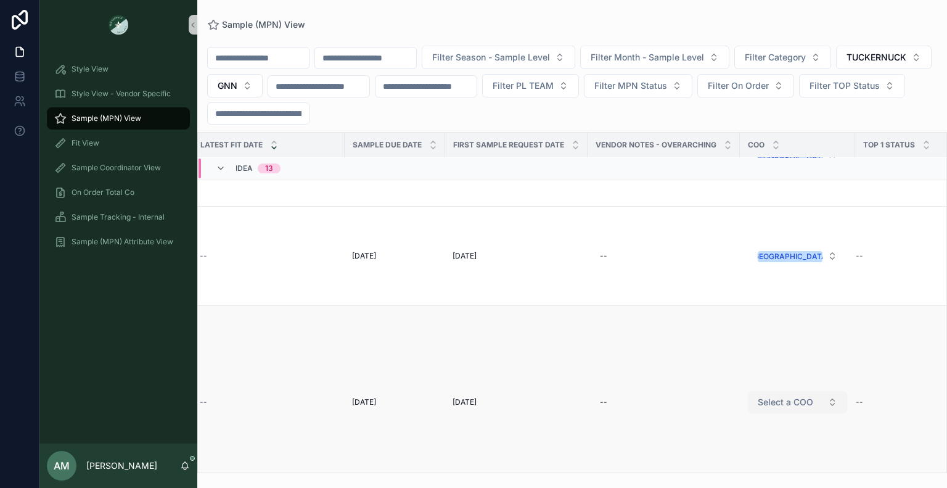
click at [792, 403] on span "Select a COO" at bounding box center [786, 402] width 56 height 12
click at [753, 260] on button "[GEOGRAPHIC_DATA]" at bounding box center [797, 256] width 99 height 22
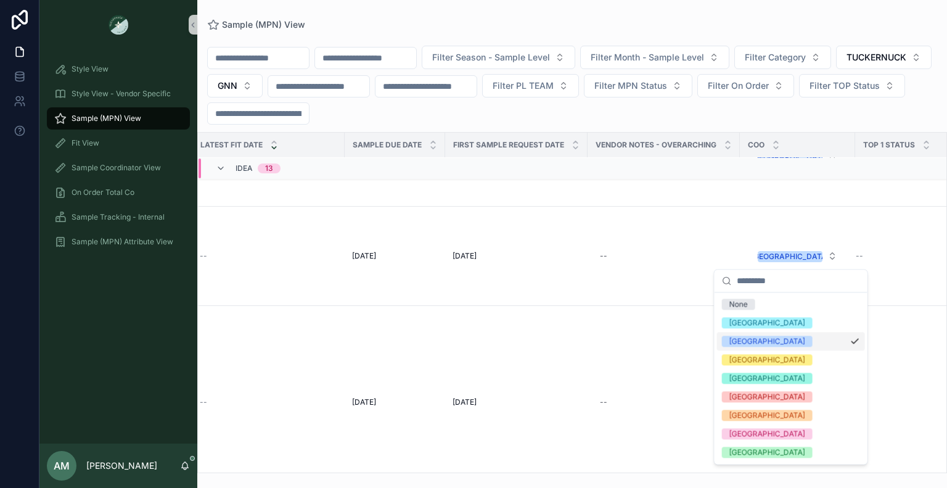
click at [758, 346] on div "[GEOGRAPHIC_DATA]" at bounding box center [791, 341] width 148 height 19
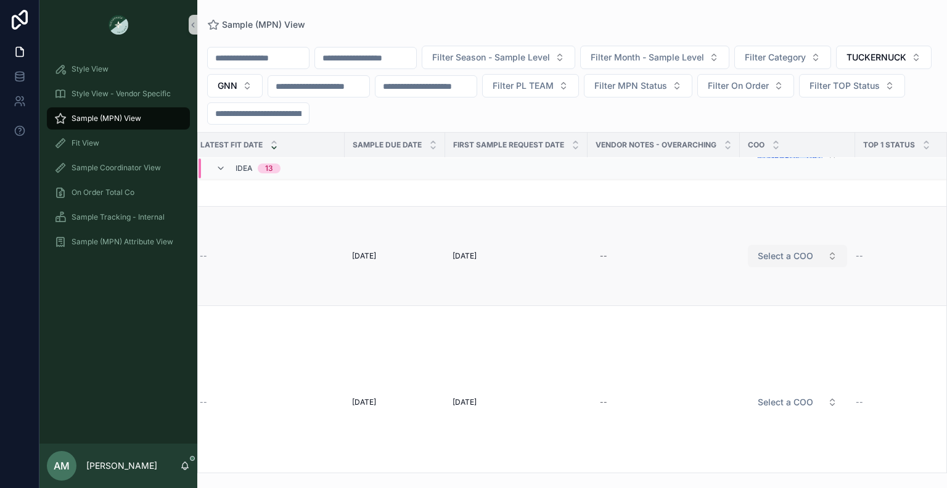
click at [782, 265] on button "Select a COO" at bounding box center [797, 256] width 99 height 22
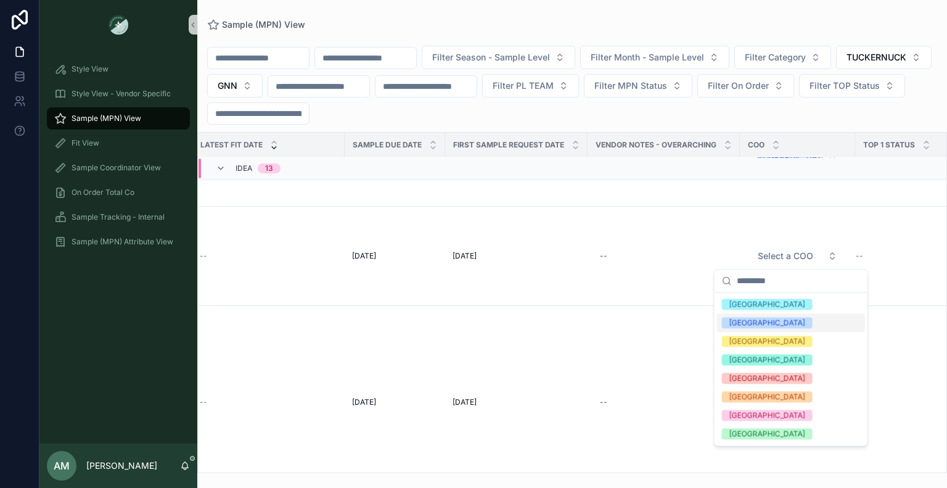
click at [761, 324] on div "[GEOGRAPHIC_DATA]" at bounding box center [791, 322] width 148 height 19
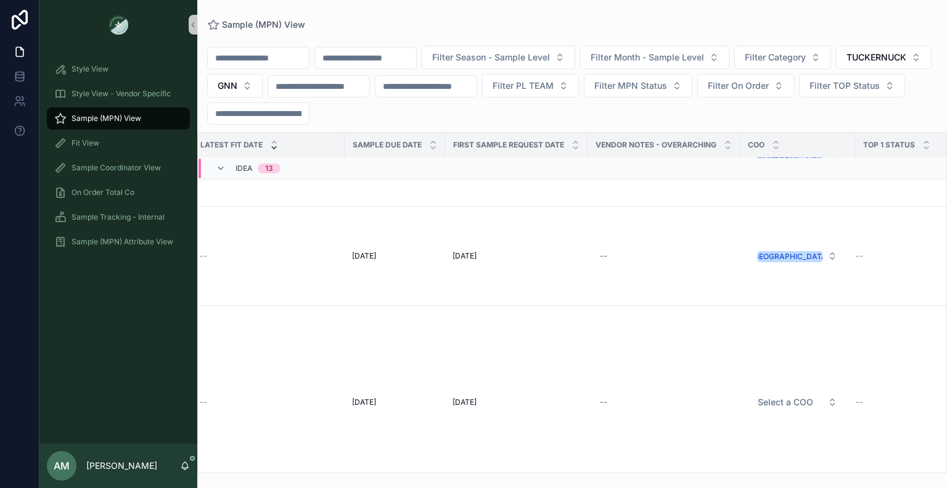
scroll to position [432, 920]
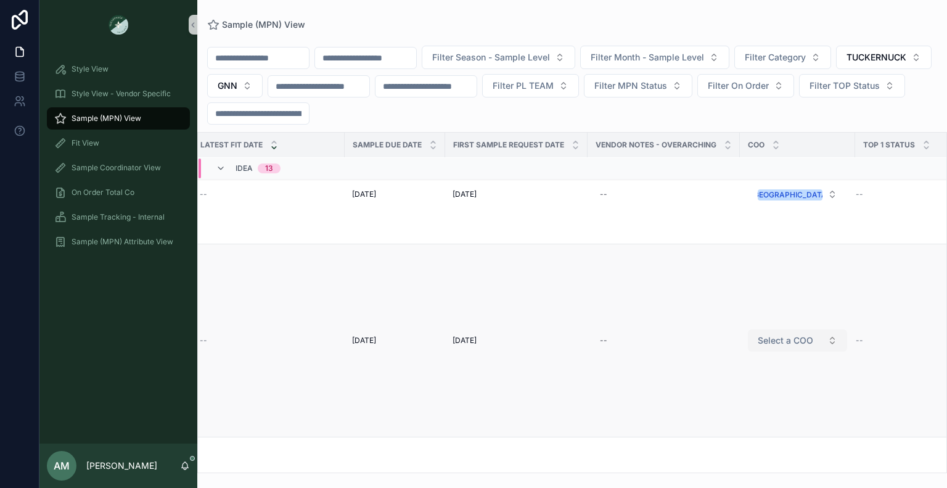
click at [784, 337] on span "Select a COO" at bounding box center [786, 340] width 56 height 12
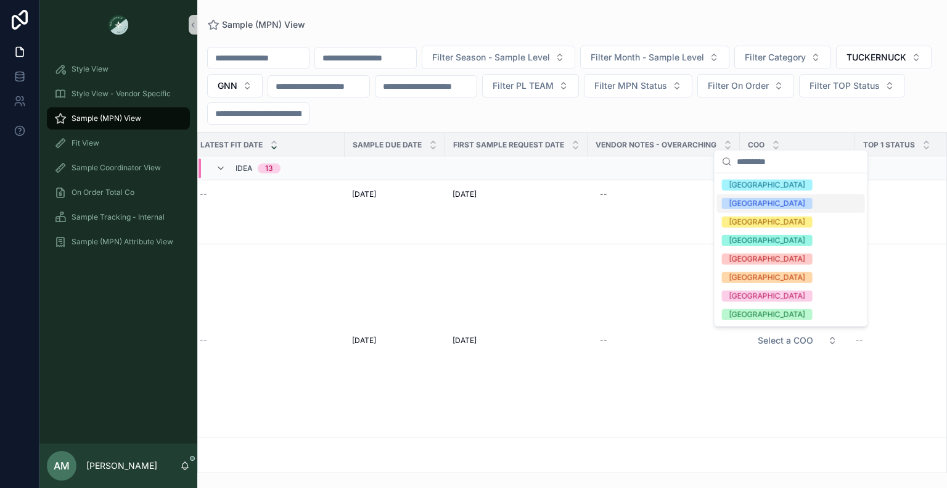
click at [763, 209] on div "[GEOGRAPHIC_DATA]" at bounding box center [791, 203] width 148 height 19
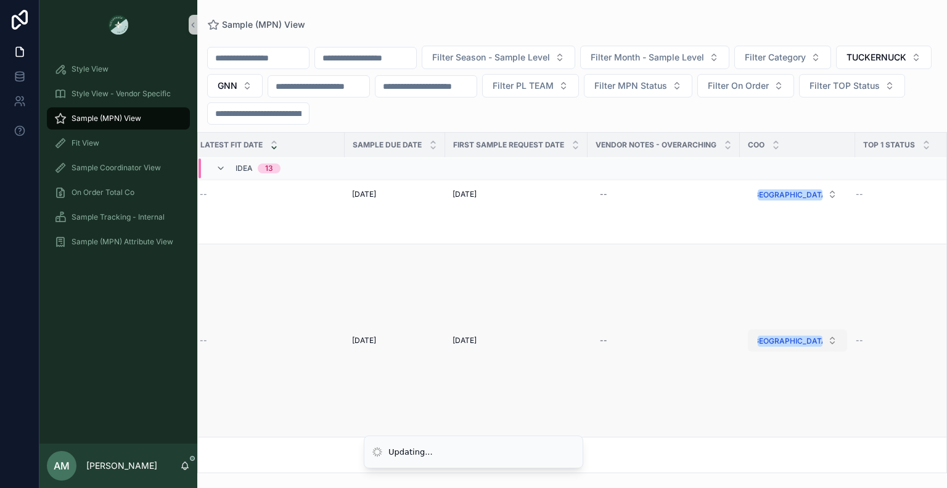
scroll to position [555, 920]
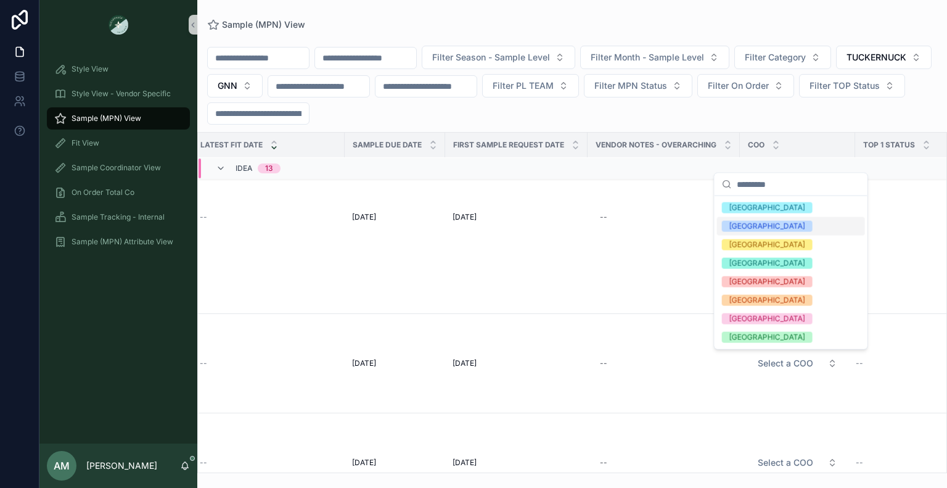
click at [761, 231] on div "[GEOGRAPHIC_DATA]" at bounding box center [791, 226] width 148 height 19
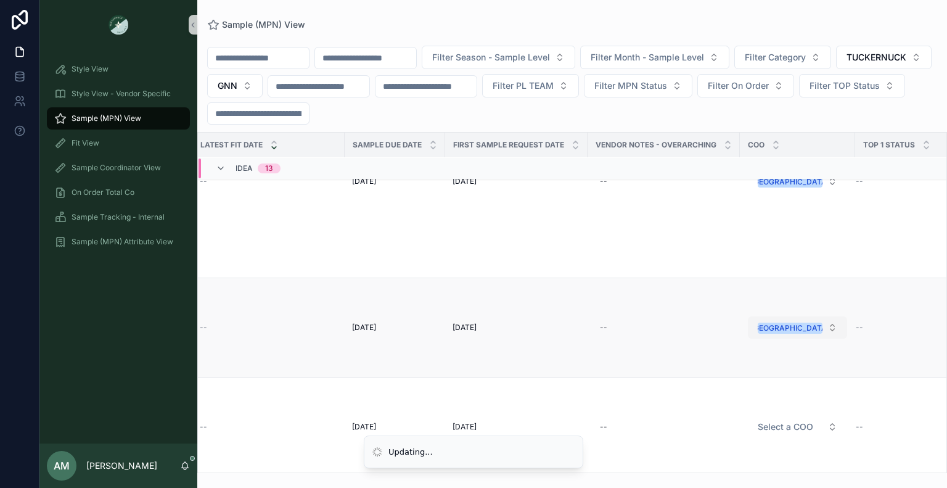
scroll to position [679, 920]
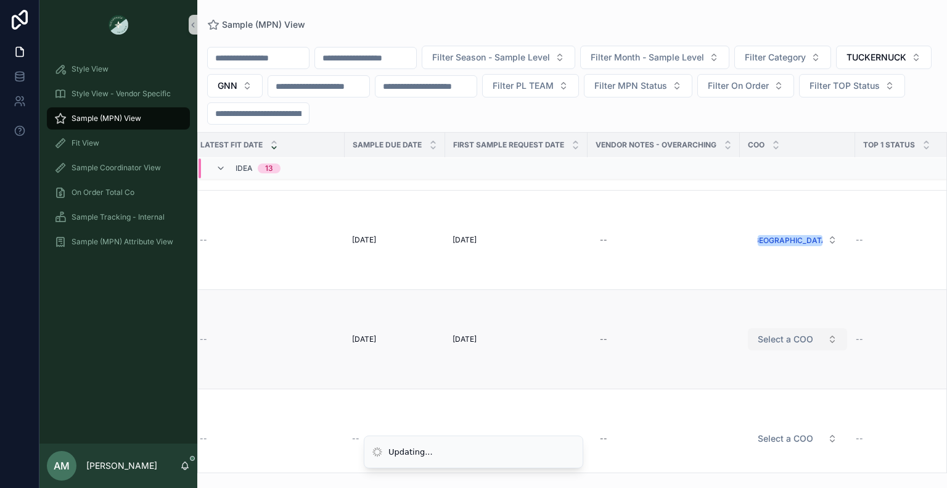
click at [786, 339] on span "Select a COO" at bounding box center [786, 339] width 56 height 12
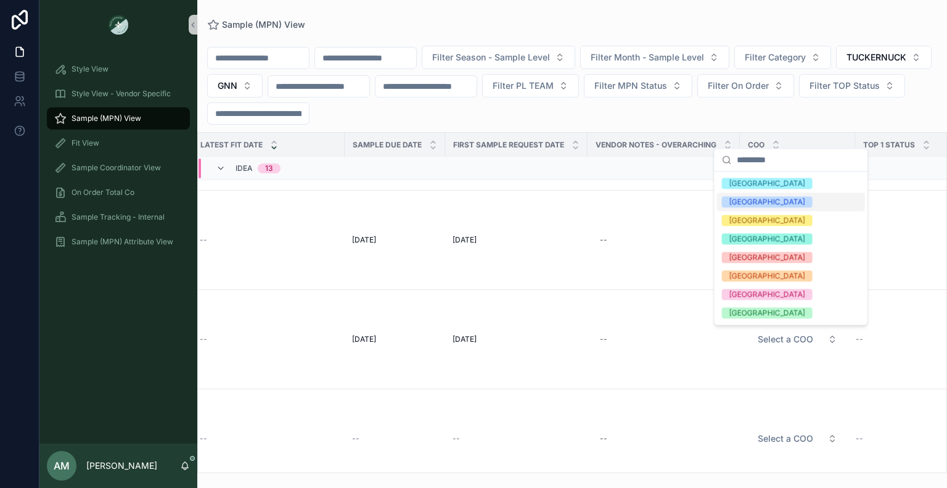
click at [761, 203] on div "[GEOGRAPHIC_DATA]" at bounding box center [791, 201] width 148 height 19
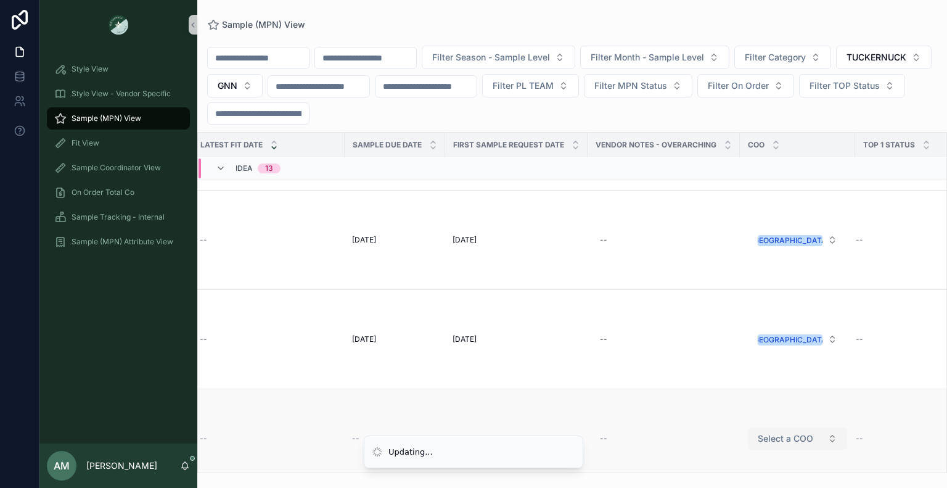
click at [807, 436] on span "Select a COO" at bounding box center [786, 438] width 56 height 12
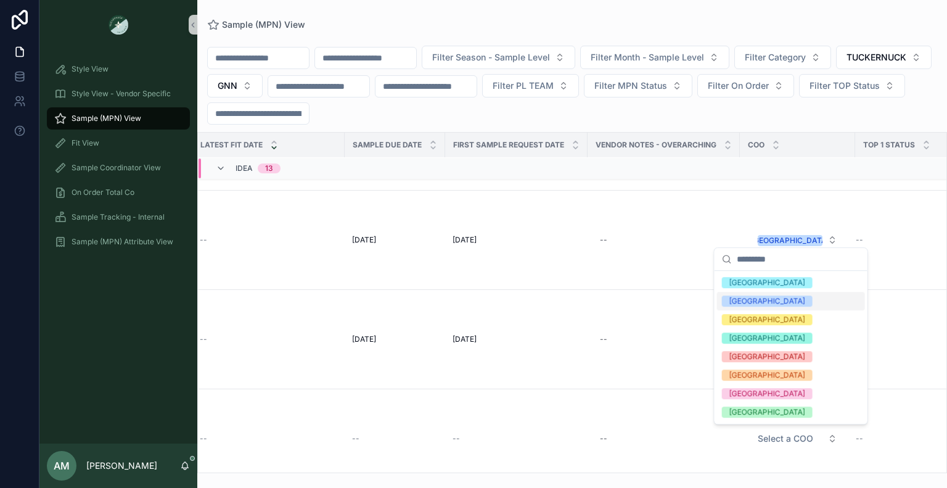
click at [788, 294] on div "[GEOGRAPHIC_DATA]" at bounding box center [791, 301] width 148 height 19
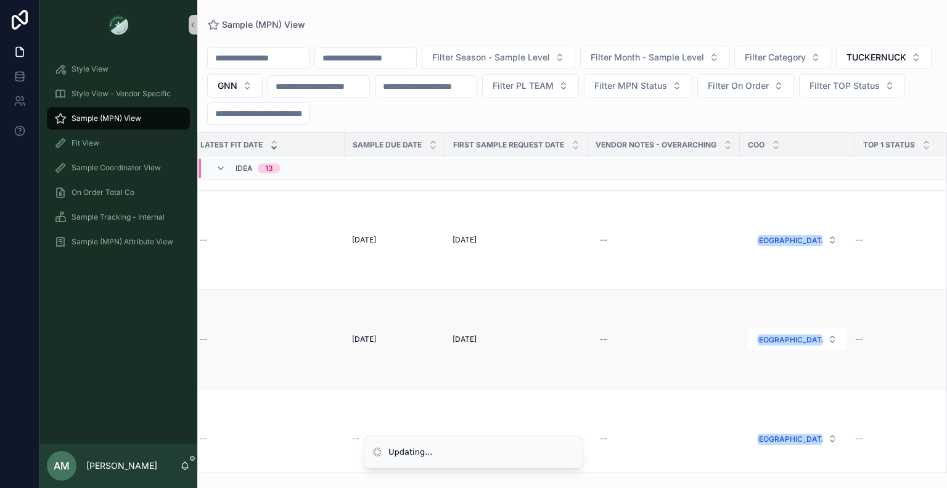
scroll to position [802, 920]
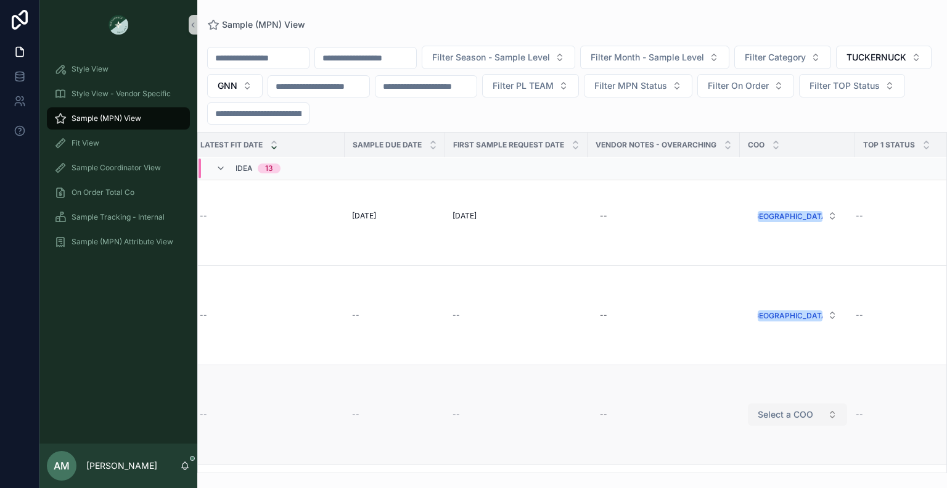
click at [787, 405] on button "Select a COO" at bounding box center [797, 414] width 99 height 22
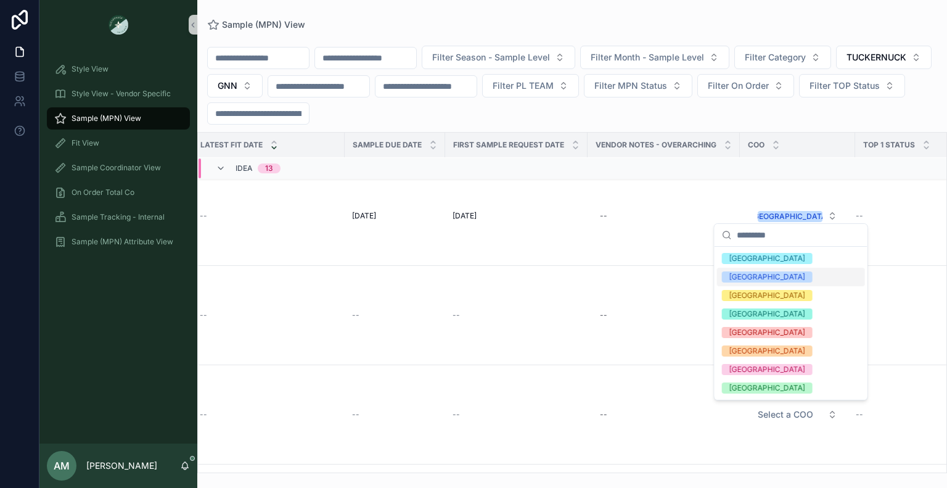
click at [753, 284] on div "[GEOGRAPHIC_DATA]" at bounding box center [791, 277] width 148 height 19
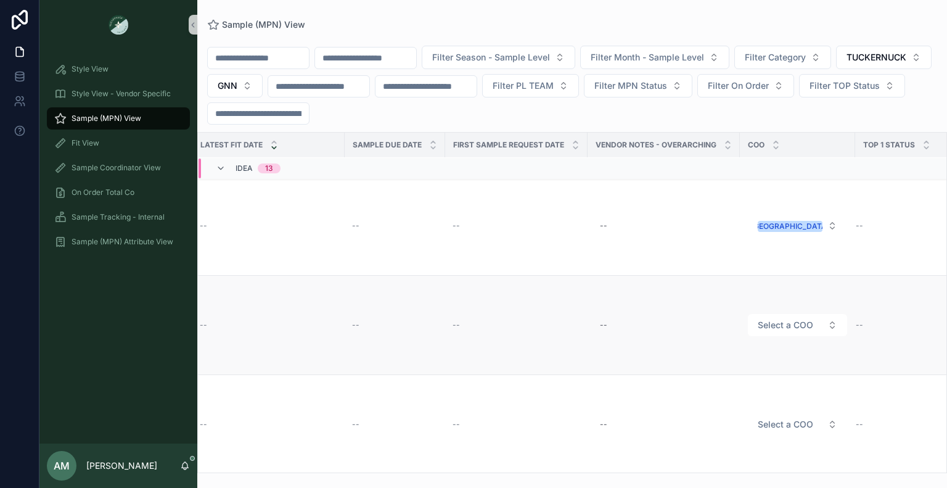
scroll to position [987, 920]
click at [792, 327] on span "Select a COO" at bounding box center [786, 329] width 56 height 12
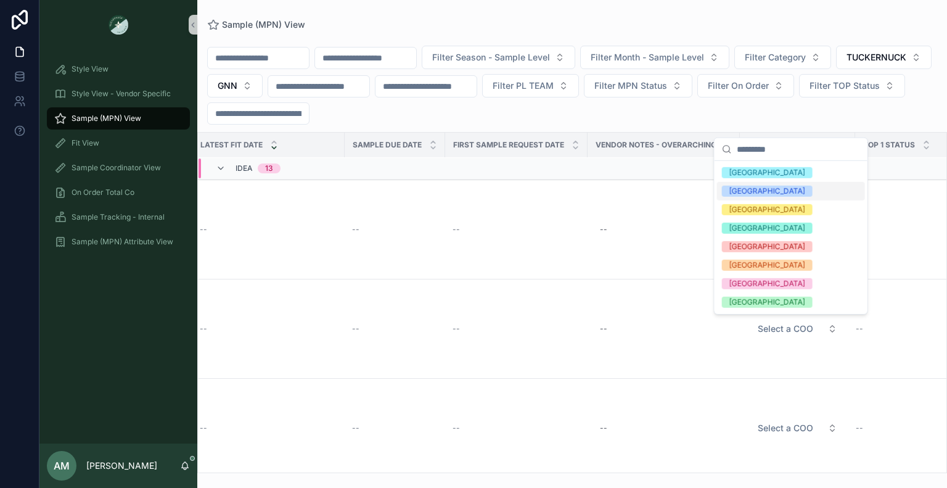
click at [760, 196] on div "[GEOGRAPHIC_DATA]" at bounding box center [791, 191] width 148 height 19
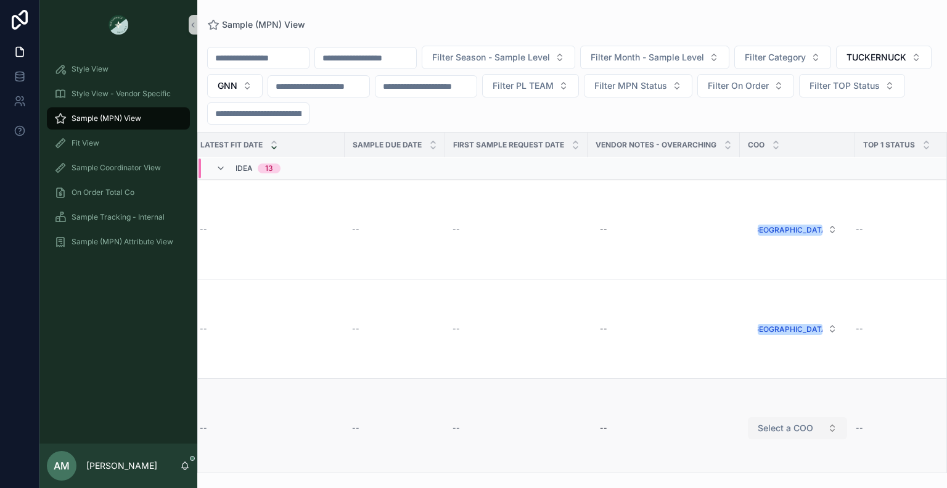
click at [806, 429] on span "Select a COO" at bounding box center [786, 428] width 56 height 12
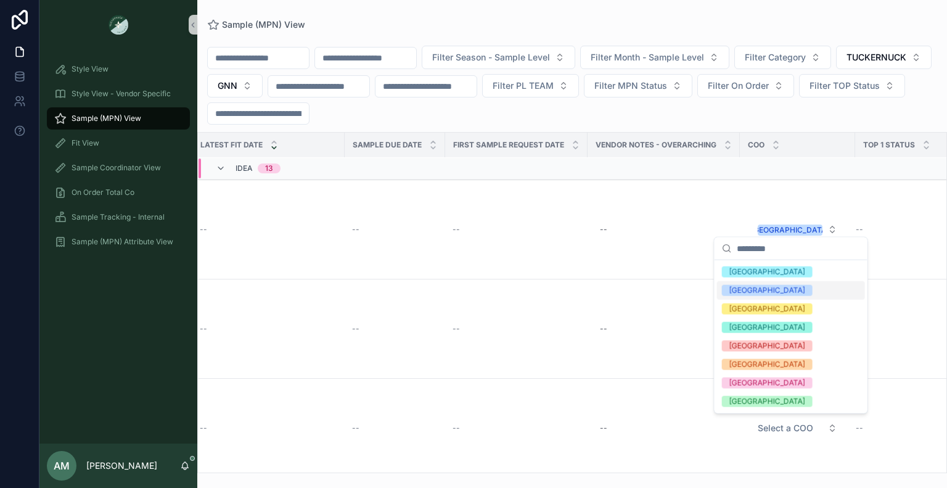
click at [785, 291] on div "[GEOGRAPHIC_DATA]" at bounding box center [791, 290] width 148 height 19
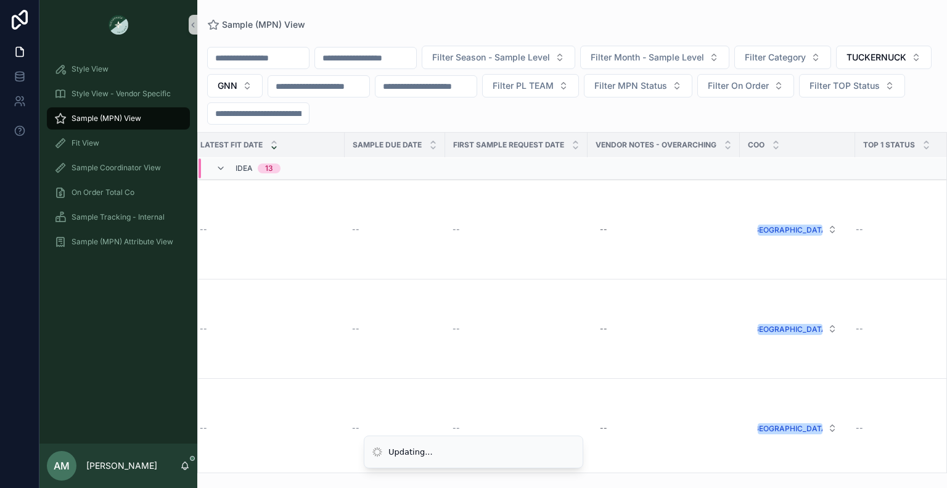
scroll to position [1128, 920]
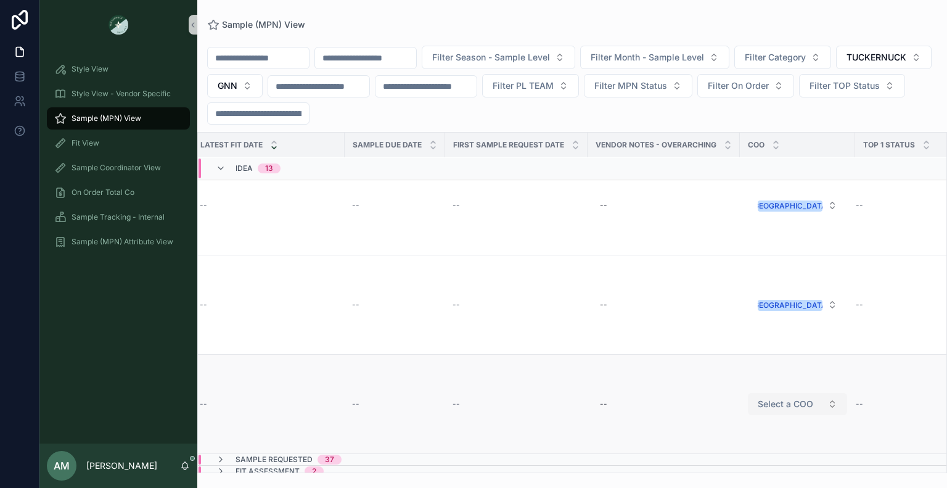
click at [793, 393] on button "Select a COO" at bounding box center [797, 404] width 99 height 22
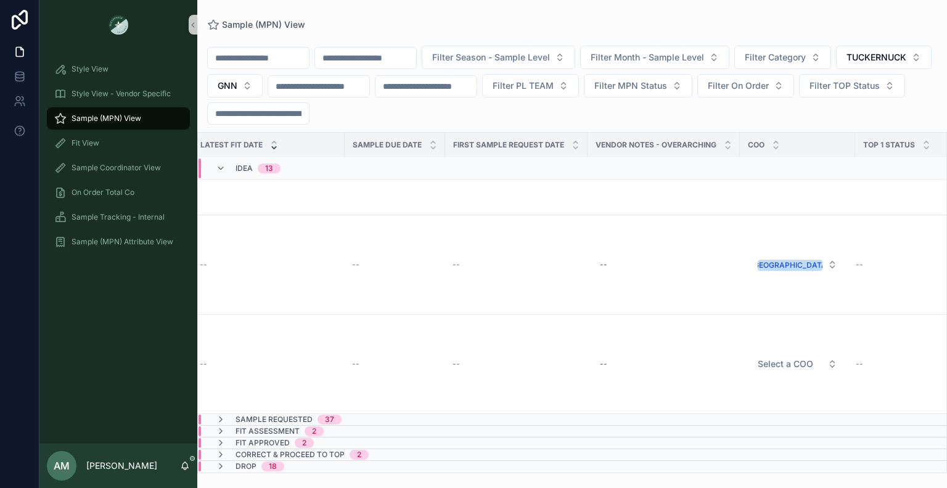
click at [347, 415] on div "Sample Requested 37" at bounding box center [278, 420] width 155 height 10
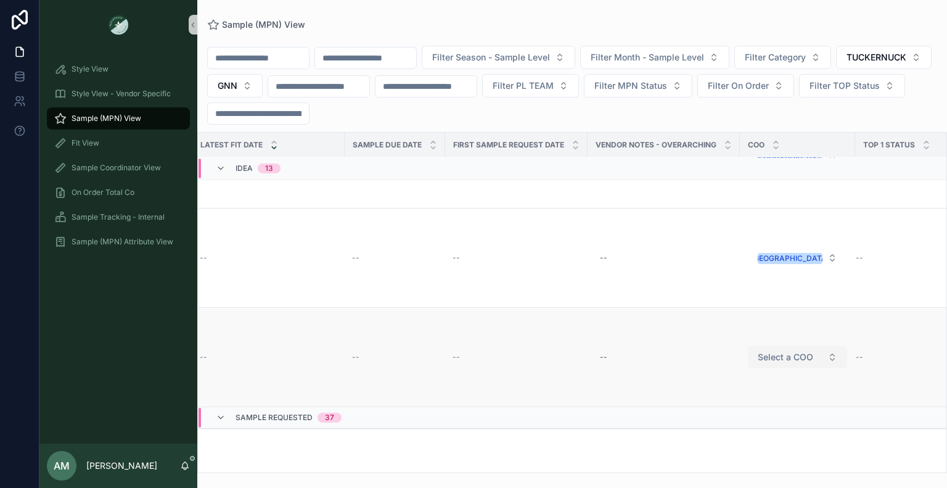
click at [788, 363] on button "Select a COO" at bounding box center [797, 357] width 99 height 22
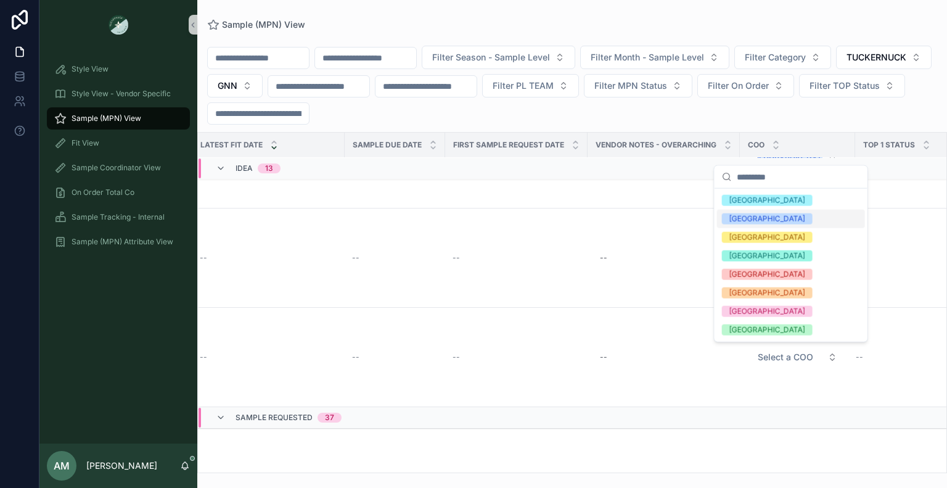
click at [765, 222] on div "[GEOGRAPHIC_DATA]" at bounding box center [791, 219] width 148 height 19
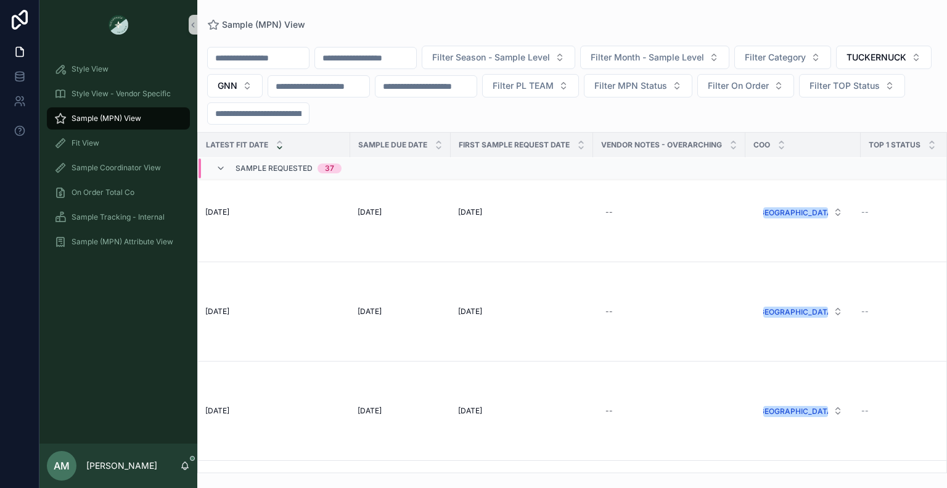
scroll to position [3147, 914]
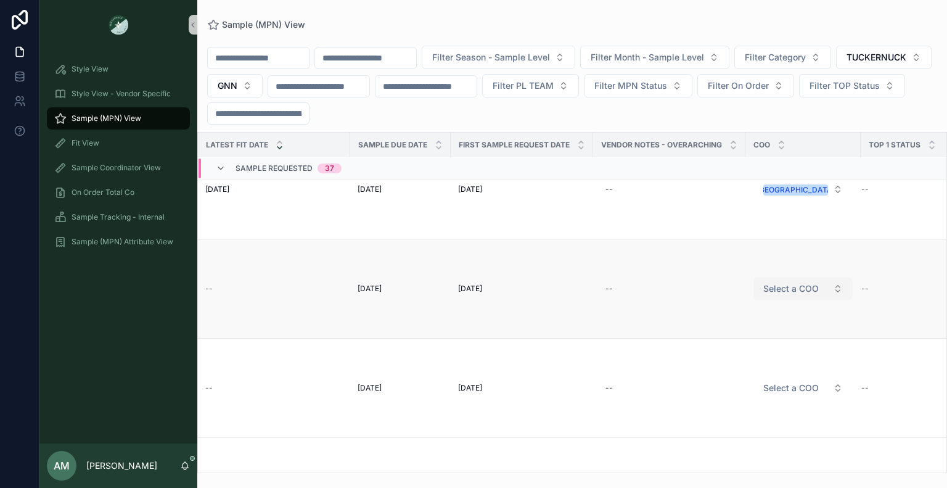
click at [793, 292] on span "Select a COO" at bounding box center [792, 289] width 56 height 12
click at [805, 292] on span "Select a COO" at bounding box center [792, 289] width 56 height 12
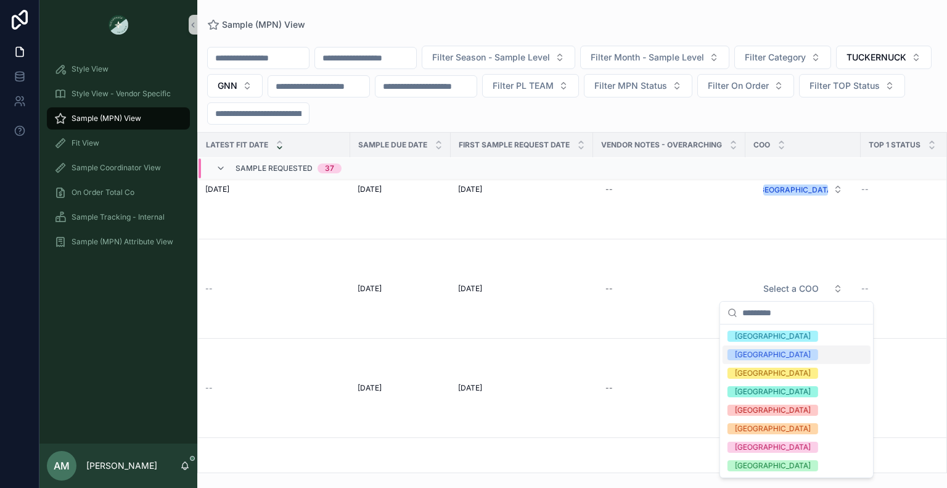
click at [777, 353] on div "[GEOGRAPHIC_DATA]" at bounding box center [797, 354] width 148 height 19
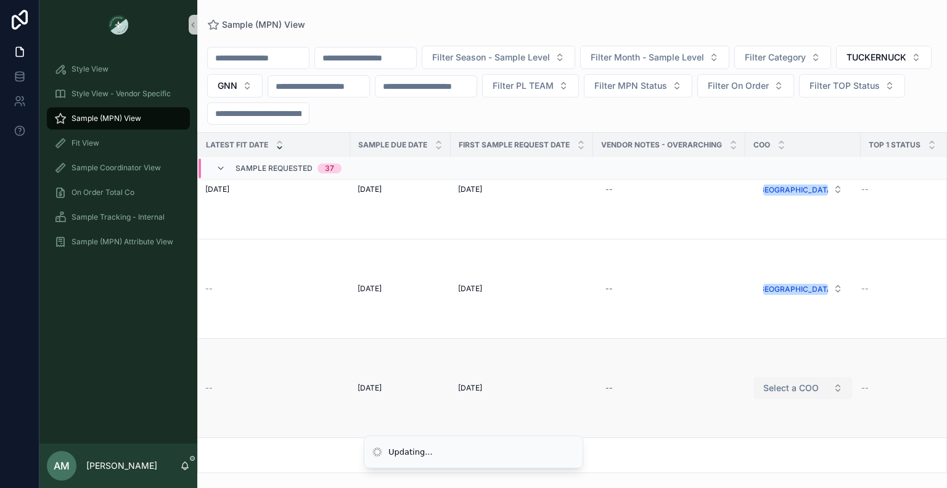
click at [815, 387] on span "Select a COO" at bounding box center [792, 388] width 56 height 12
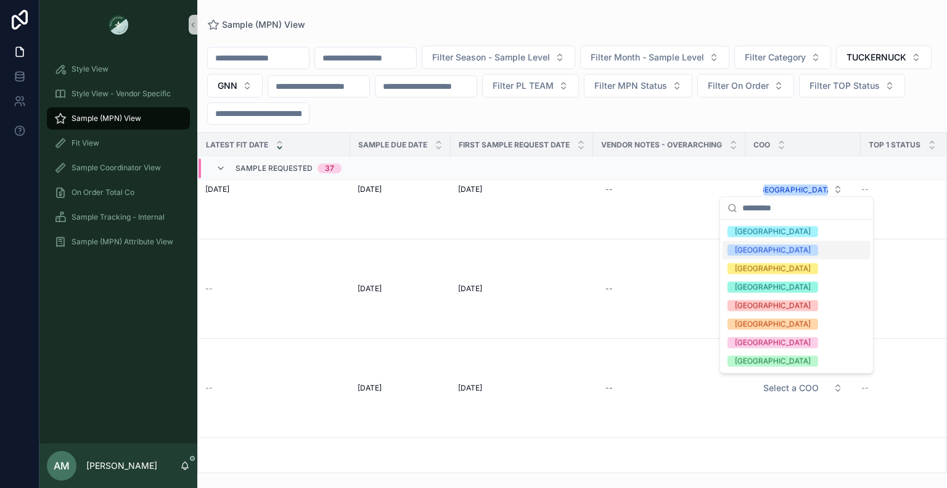
click at [764, 246] on div "[GEOGRAPHIC_DATA]" at bounding box center [797, 250] width 148 height 19
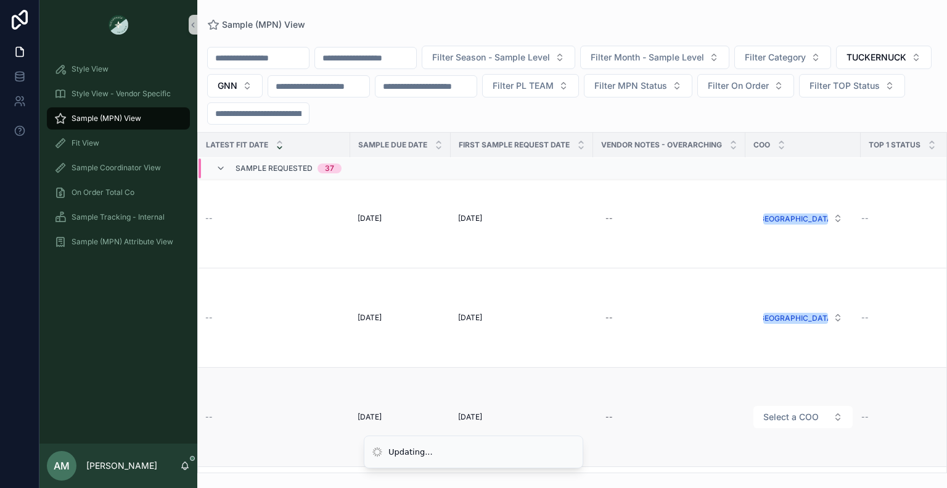
scroll to position [3270, 914]
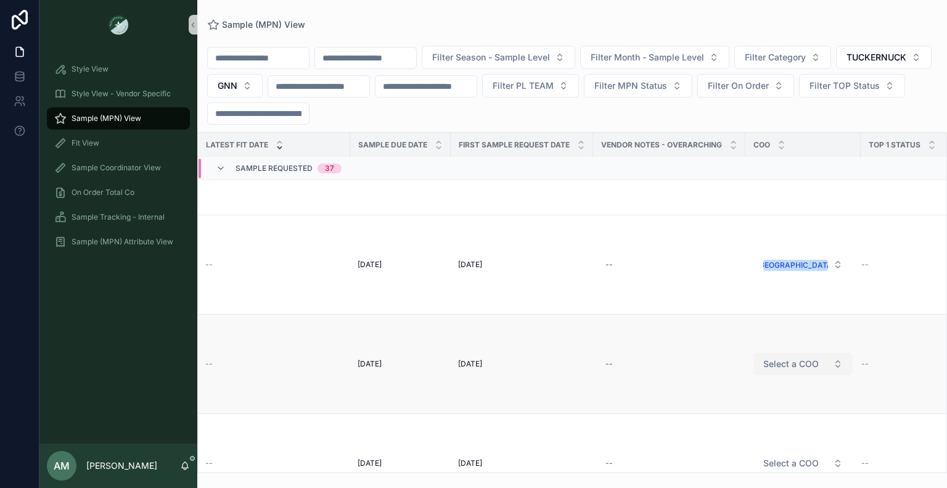
click at [778, 356] on button "Select a COO" at bounding box center [803, 364] width 99 height 22
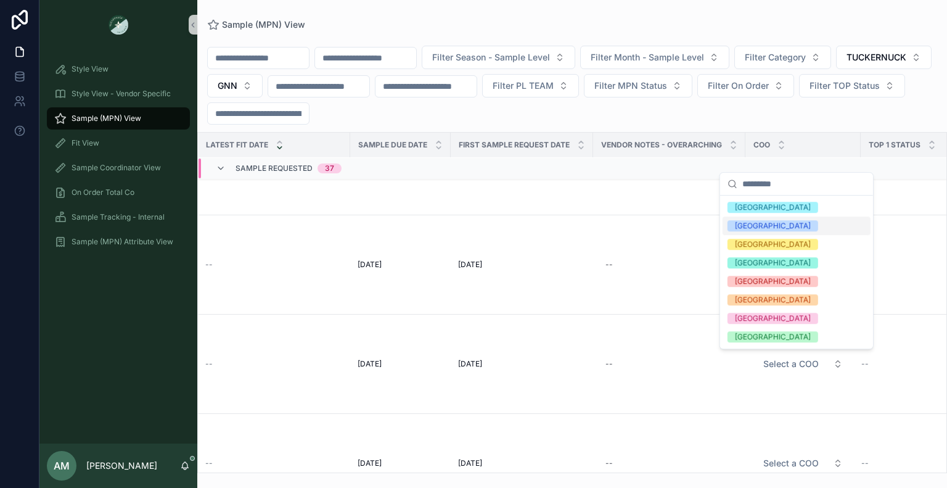
click at [770, 225] on div "[GEOGRAPHIC_DATA]" at bounding box center [797, 226] width 148 height 19
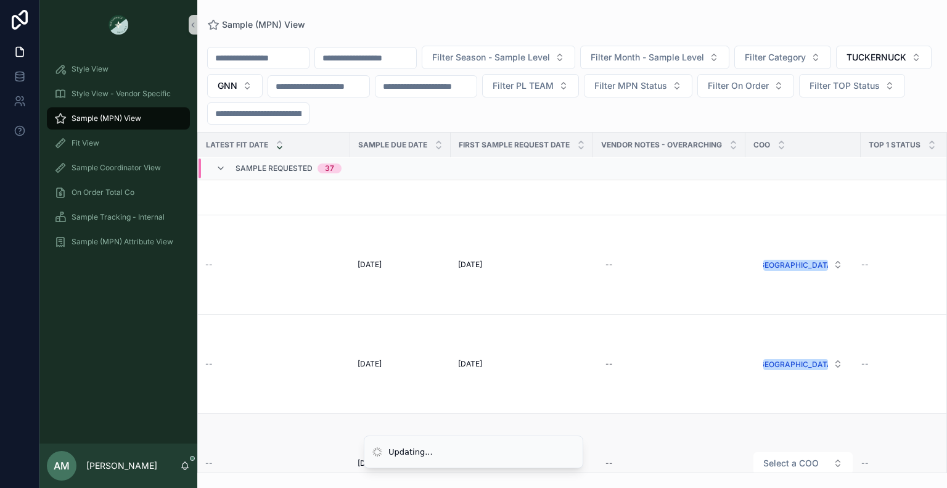
scroll to position [3394, 914]
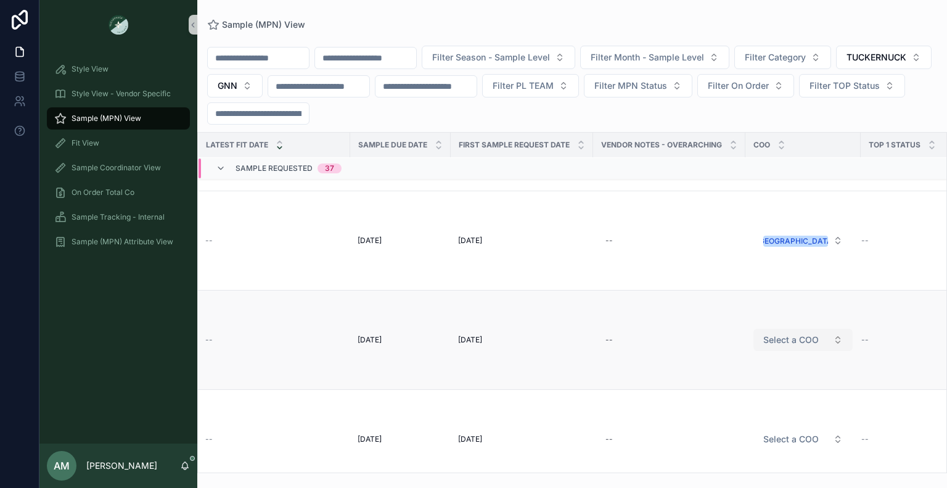
click at [798, 329] on button "Select a COO" at bounding box center [803, 340] width 99 height 22
click at [793, 329] on button "Select a COO" at bounding box center [803, 340] width 99 height 22
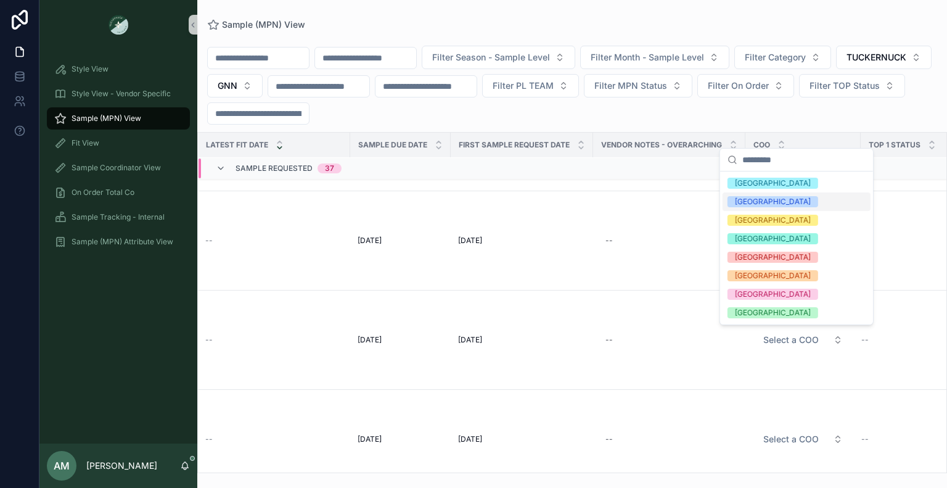
click at [749, 204] on div "[GEOGRAPHIC_DATA]" at bounding box center [773, 201] width 76 height 11
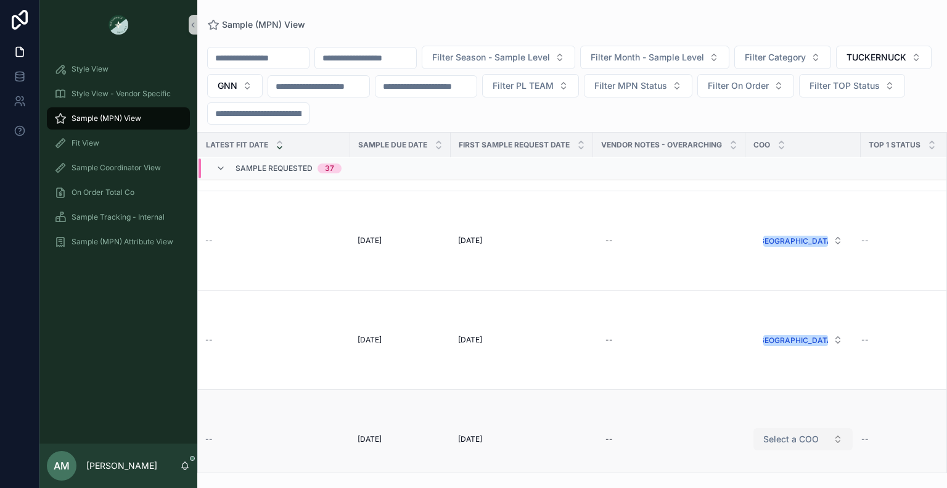
click at [805, 429] on button "Select a COO" at bounding box center [803, 439] width 99 height 22
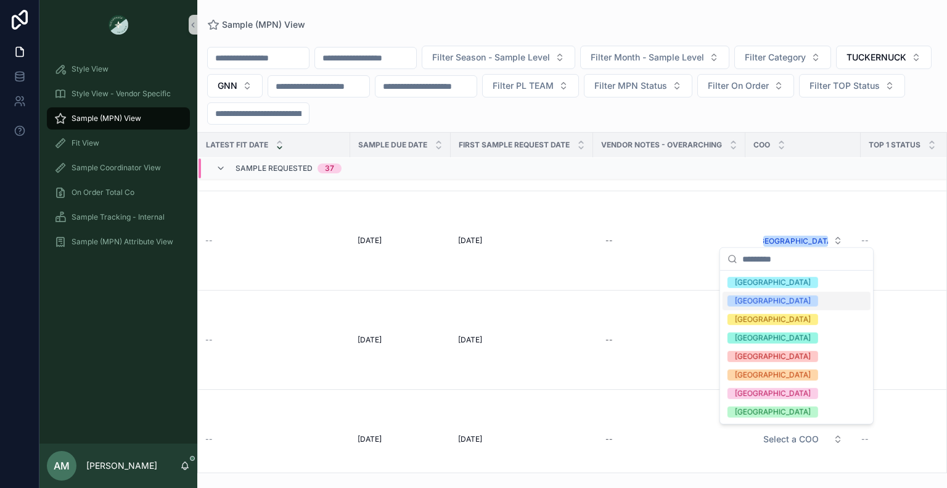
click at [772, 307] on div "[GEOGRAPHIC_DATA]" at bounding box center [797, 301] width 148 height 19
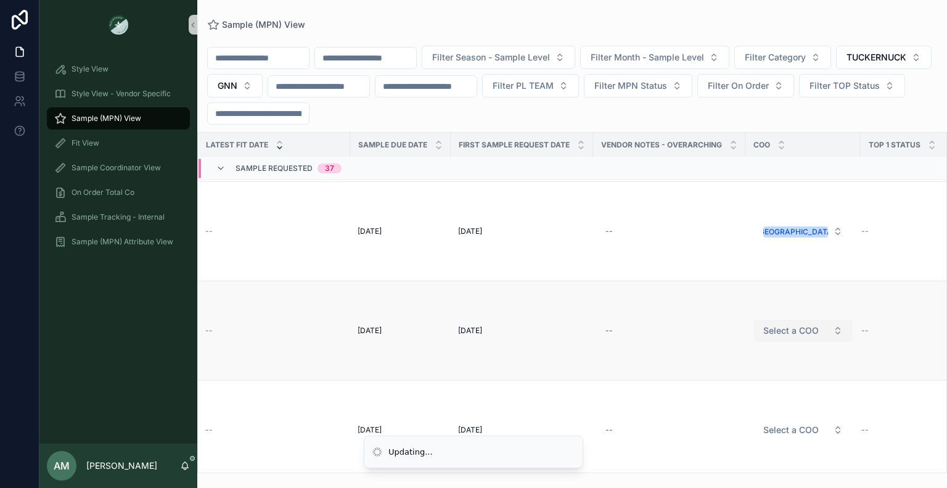
scroll to position [3641, 914]
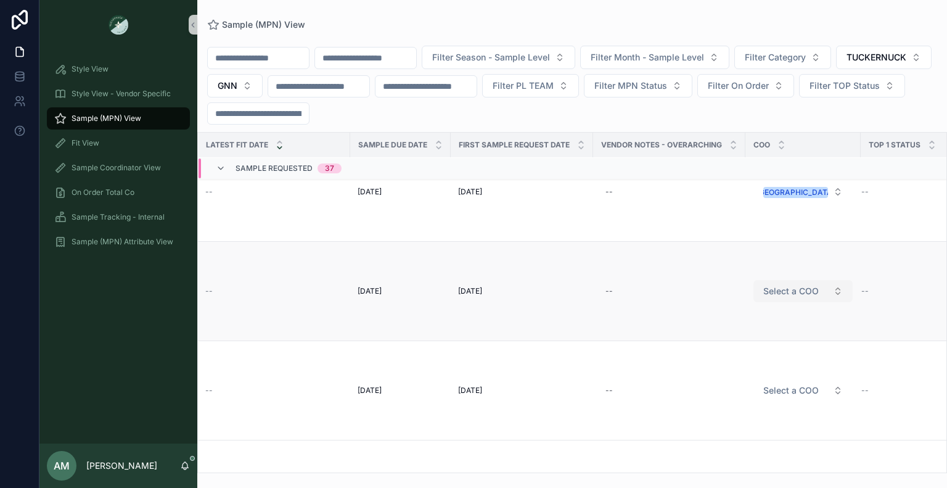
click at [804, 292] on span "Select a COO" at bounding box center [792, 291] width 56 height 12
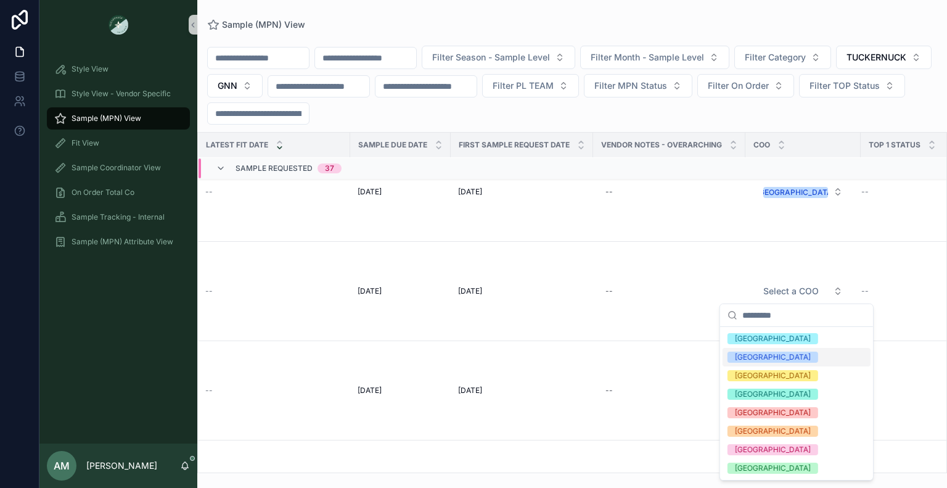
click at [776, 356] on div "[GEOGRAPHIC_DATA]" at bounding box center [797, 357] width 148 height 19
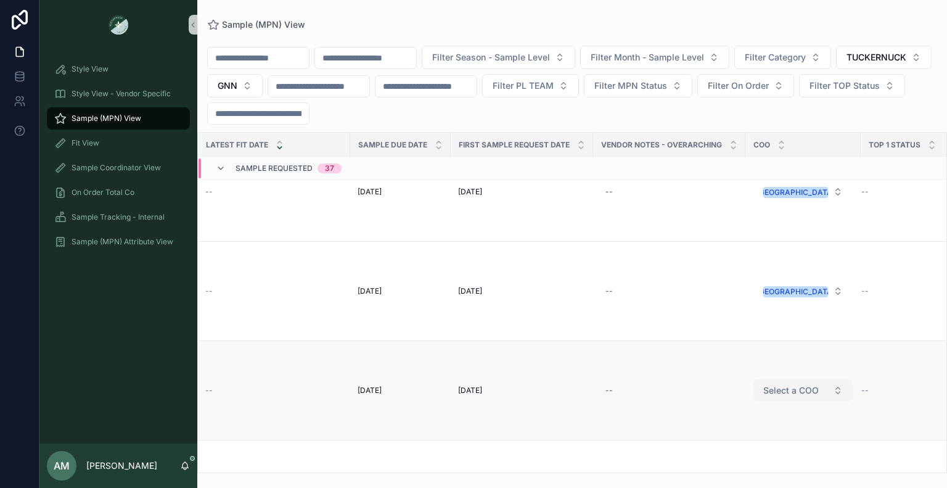
click at [802, 389] on span "Select a COO" at bounding box center [792, 390] width 56 height 12
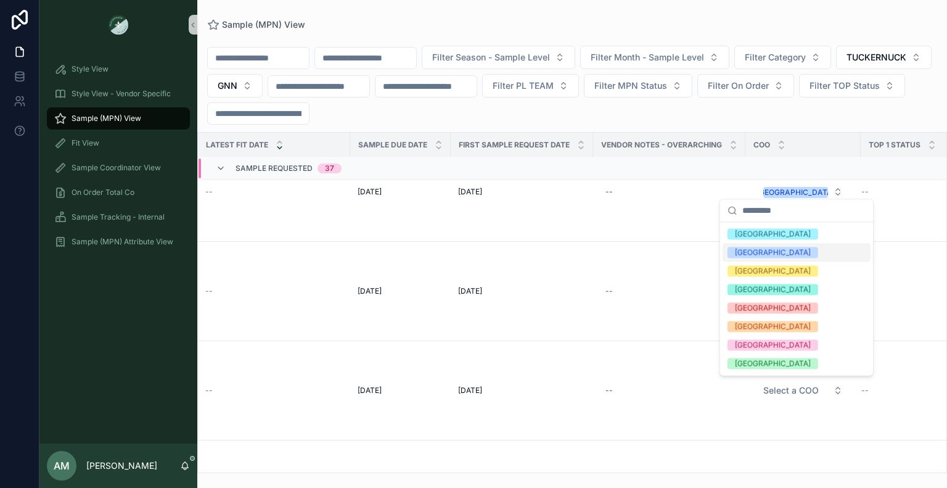
click at [759, 256] on span "[GEOGRAPHIC_DATA]" at bounding box center [773, 252] width 91 height 11
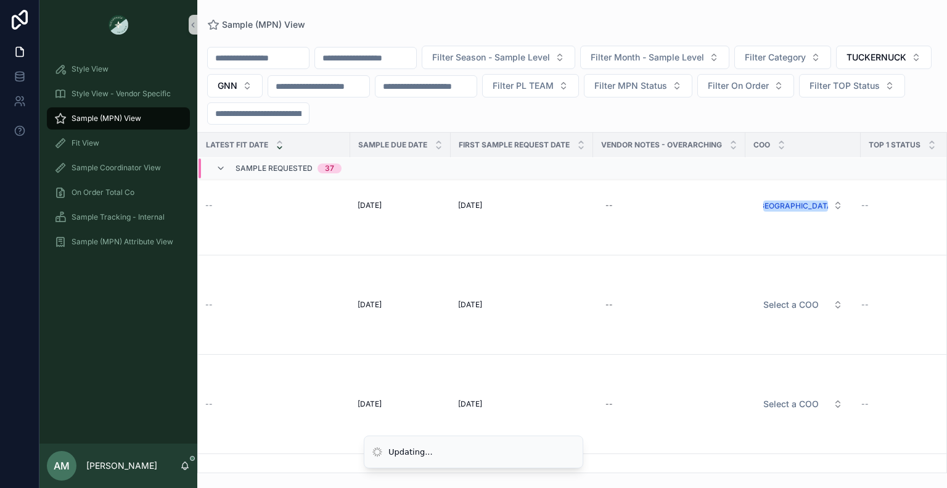
scroll to position [3826, 914]
click at [785, 308] on span "Select a COO" at bounding box center [792, 305] width 56 height 12
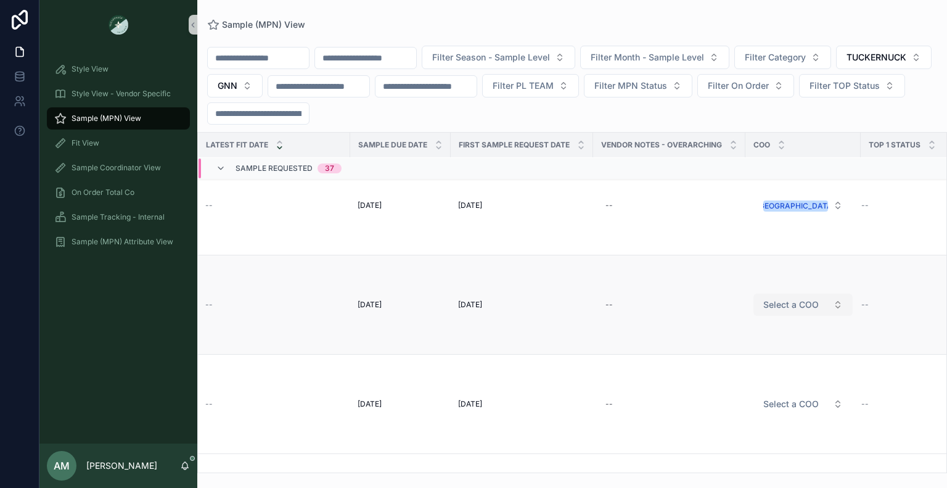
click at [788, 306] on span "Select a COO" at bounding box center [792, 305] width 56 height 12
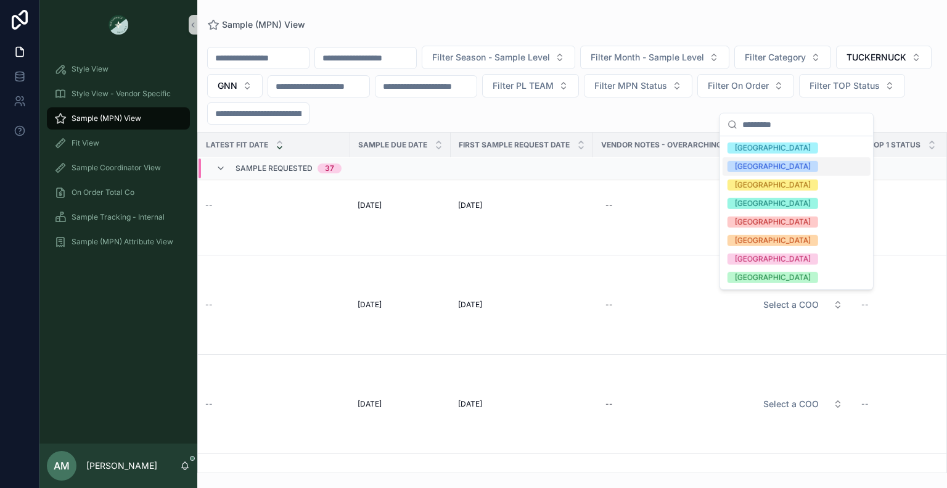
click at [760, 162] on span "[GEOGRAPHIC_DATA]" at bounding box center [773, 166] width 91 height 11
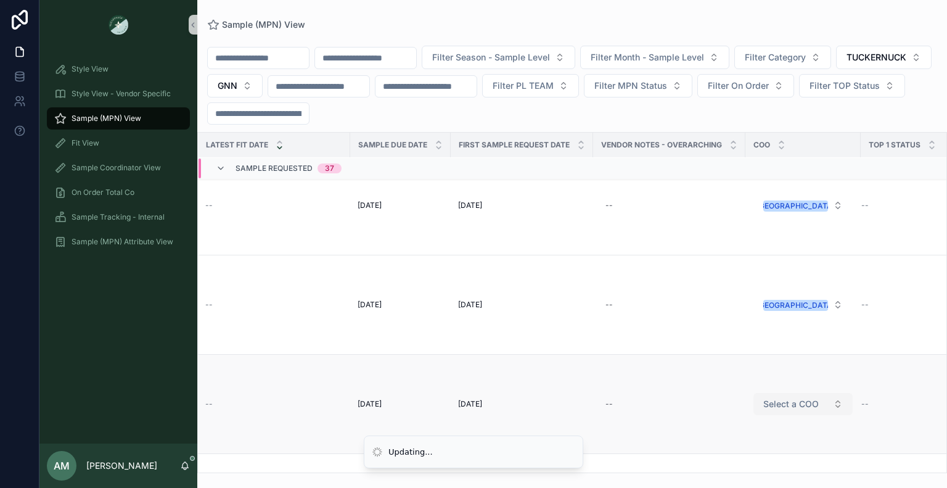
click at [800, 399] on span "Select a COO" at bounding box center [792, 404] width 56 height 12
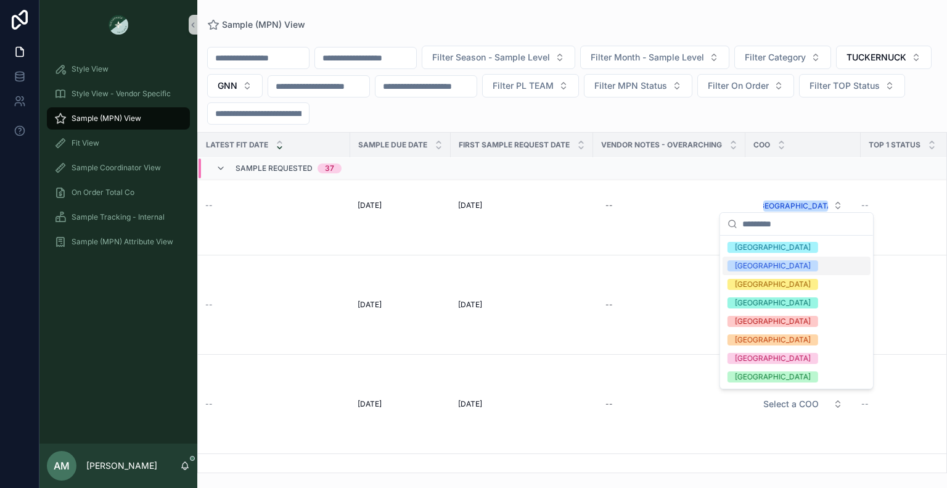
click at [766, 267] on div "[GEOGRAPHIC_DATA]" at bounding box center [797, 266] width 148 height 19
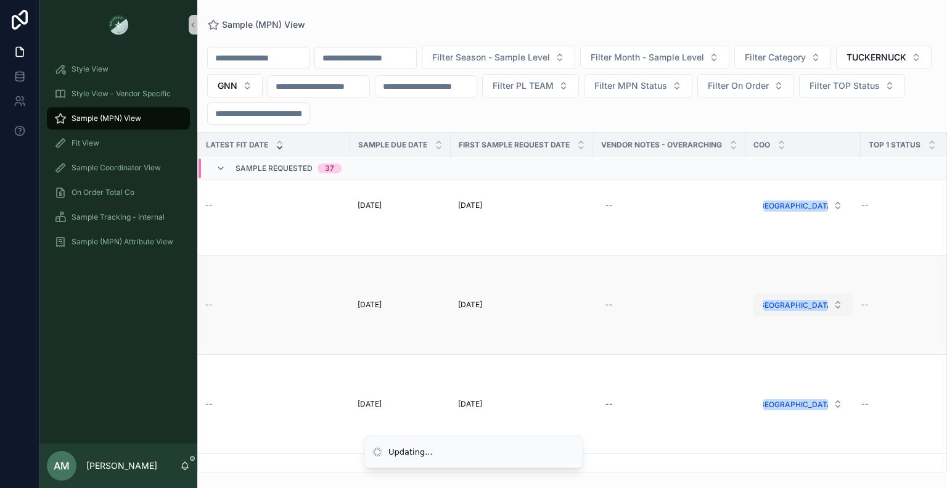
scroll to position [3950, 914]
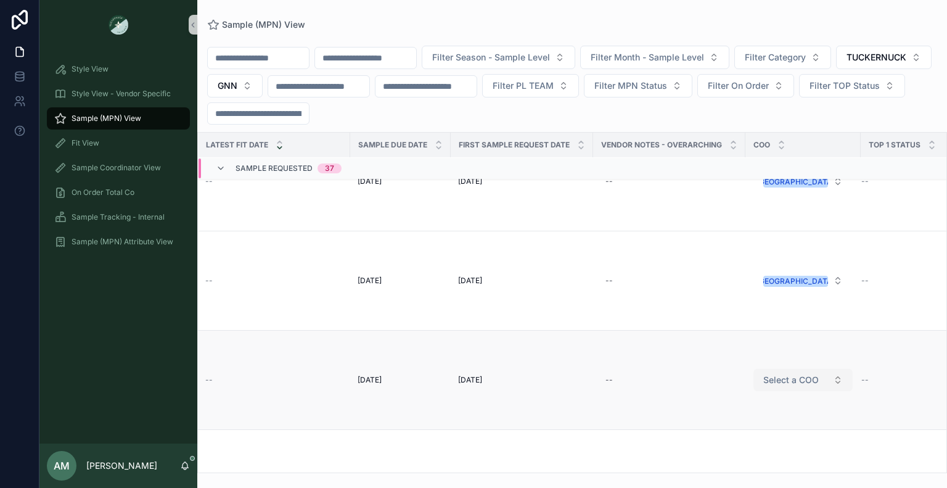
click at [790, 381] on span "Select a COO" at bounding box center [792, 380] width 56 height 12
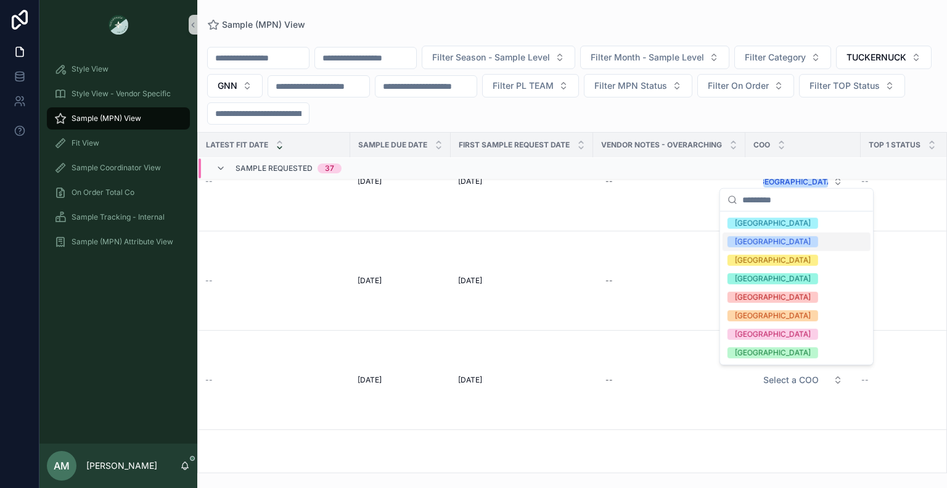
click at [756, 249] on div "[GEOGRAPHIC_DATA]" at bounding box center [797, 242] width 148 height 19
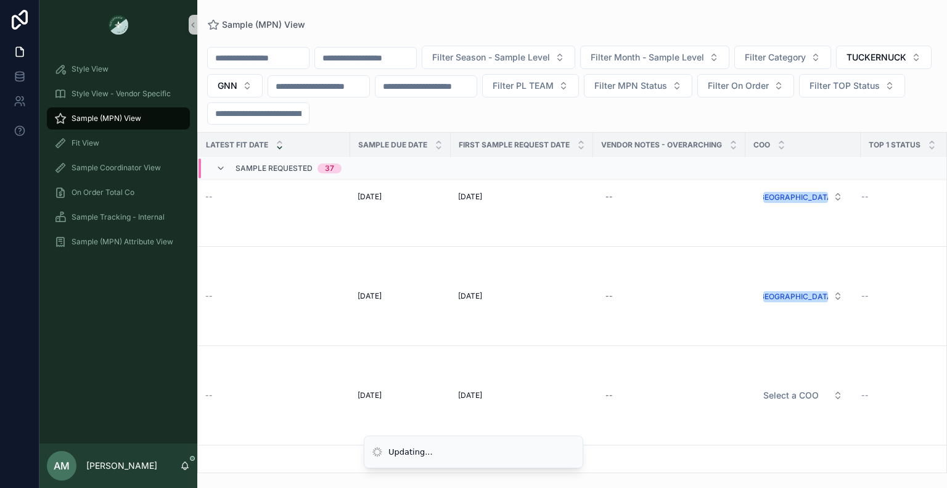
scroll to position [4135, 914]
click at [786, 289] on span "Select a COO" at bounding box center [792, 293] width 56 height 12
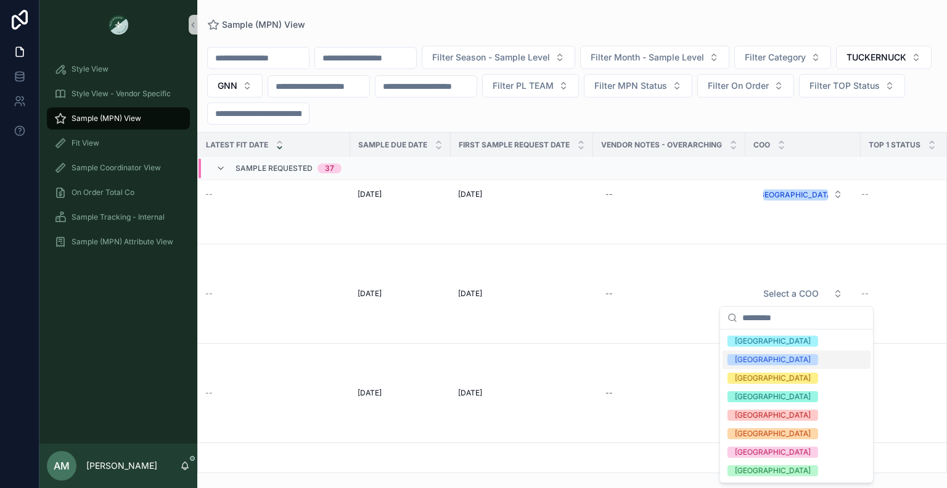
click at [775, 366] on div "[GEOGRAPHIC_DATA]" at bounding box center [797, 359] width 148 height 19
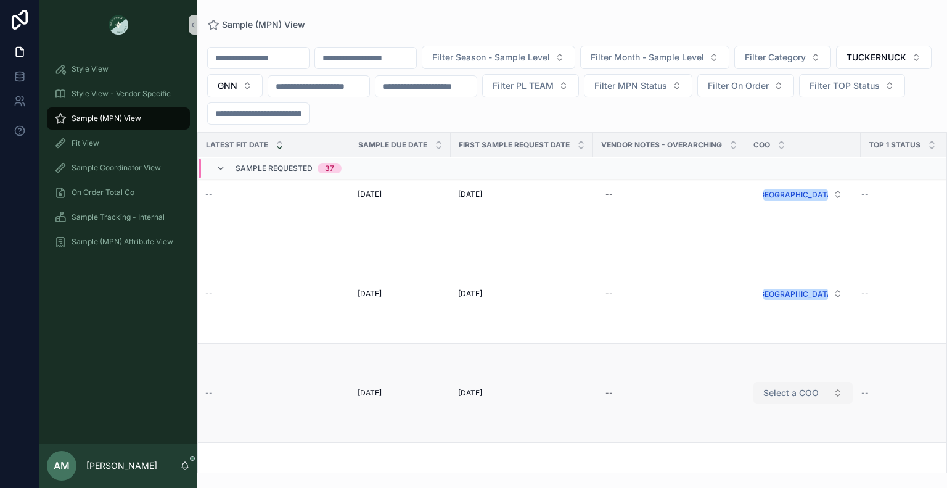
click at [794, 396] on span "Select a COO" at bounding box center [792, 393] width 56 height 12
click at [795, 389] on span "Select a COO" at bounding box center [792, 393] width 56 height 12
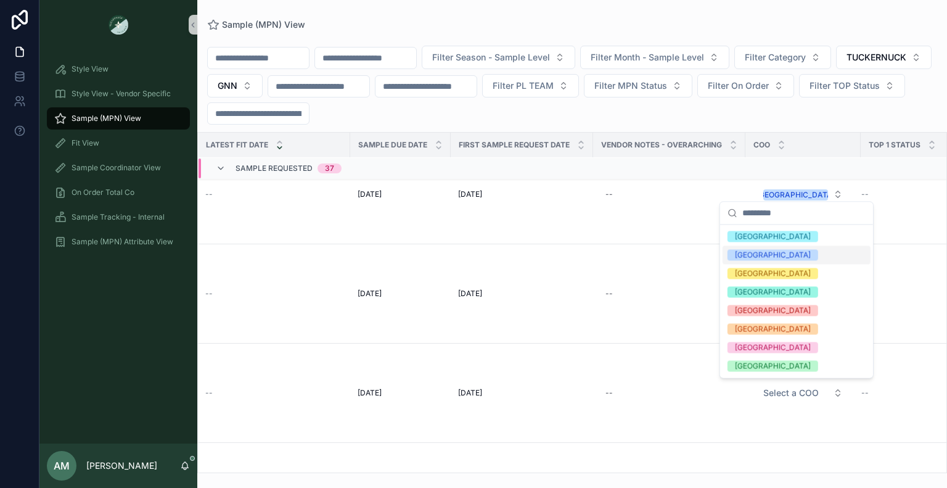
click at [754, 255] on div "[GEOGRAPHIC_DATA]" at bounding box center [773, 254] width 76 height 11
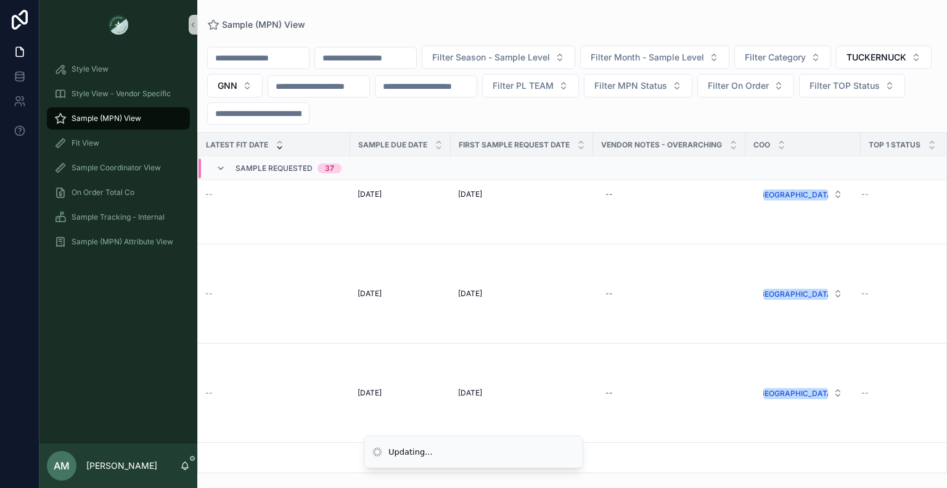
scroll to position [4320, 914]
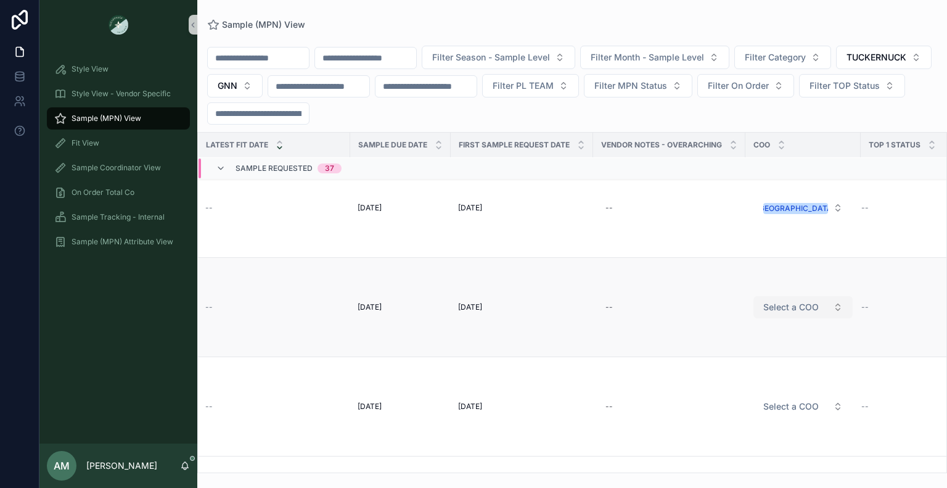
click at [810, 303] on span "Select a COO" at bounding box center [792, 307] width 56 height 12
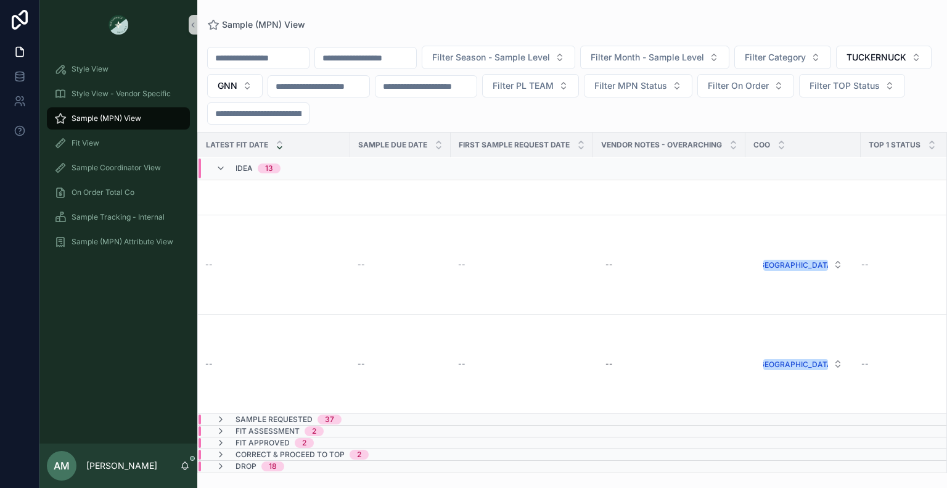
scroll to position [1174, 900]
click at [239, 171] on span "Idea" at bounding box center [244, 168] width 17 height 10
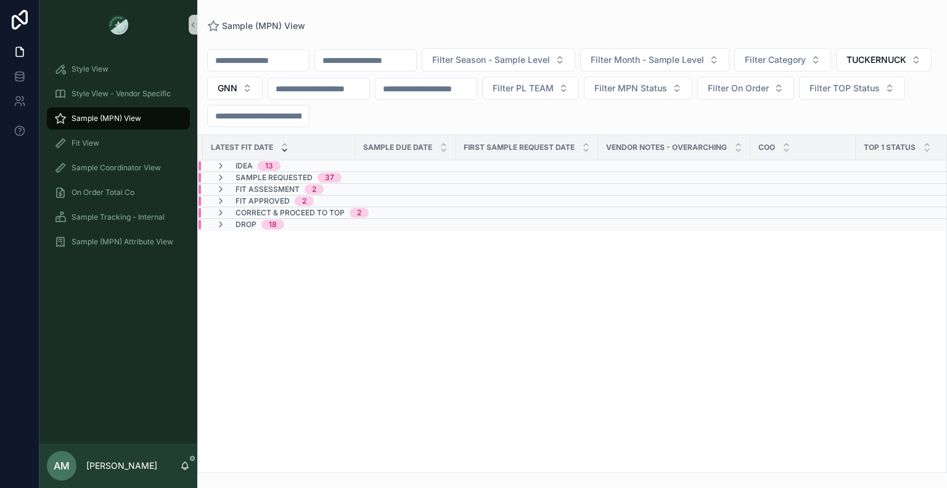
click at [297, 179] on span "Sample Requested" at bounding box center [274, 178] width 77 height 10
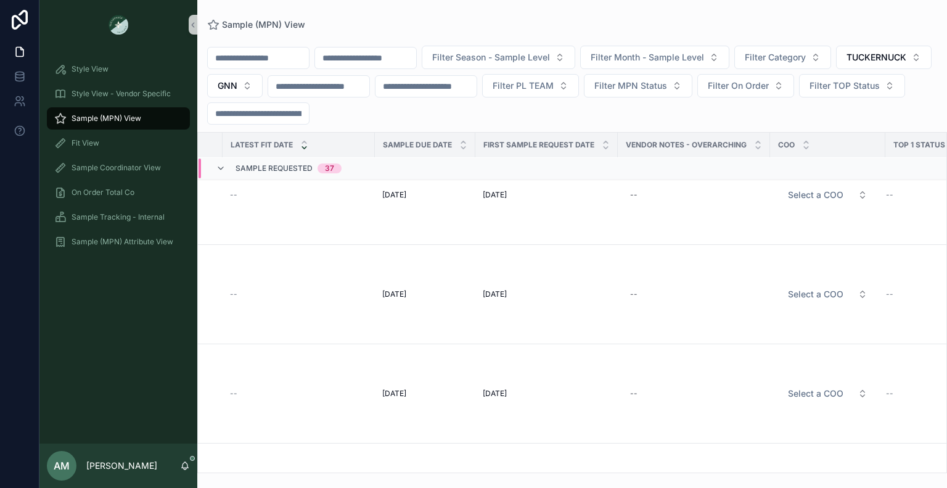
scroll to position [2945, 889]
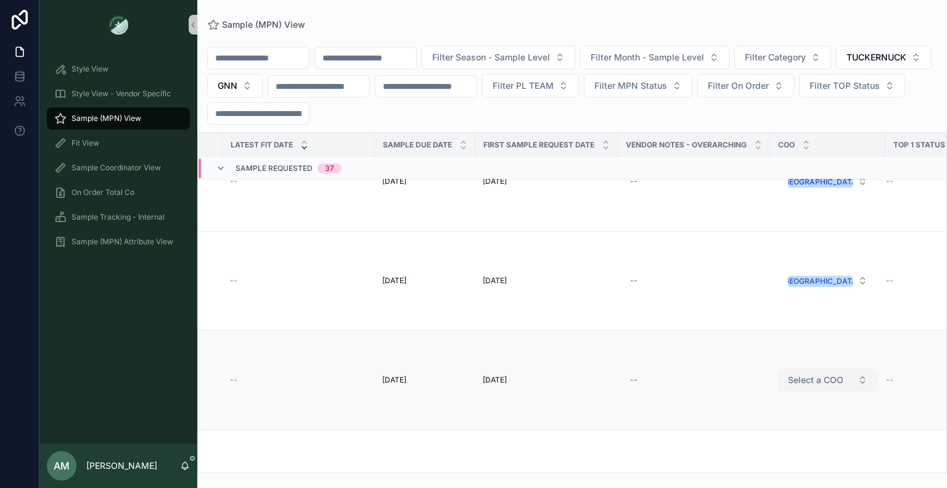
click at [815, 380] on span "Select a COO" at bounding box center [816, 380] width 56 height 12
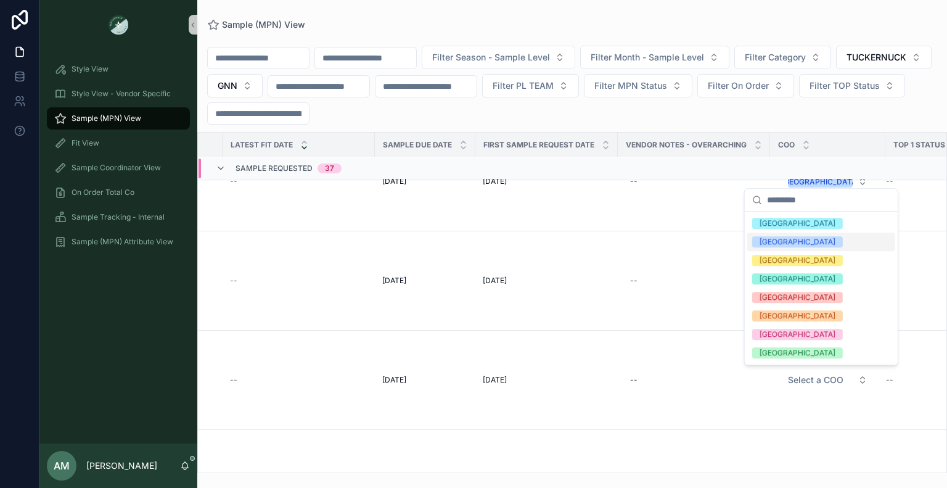
click at [784, 239] on span "[GEOGRAPHIC_DATA]" at bounding box center [798, 241] width 91 height 11
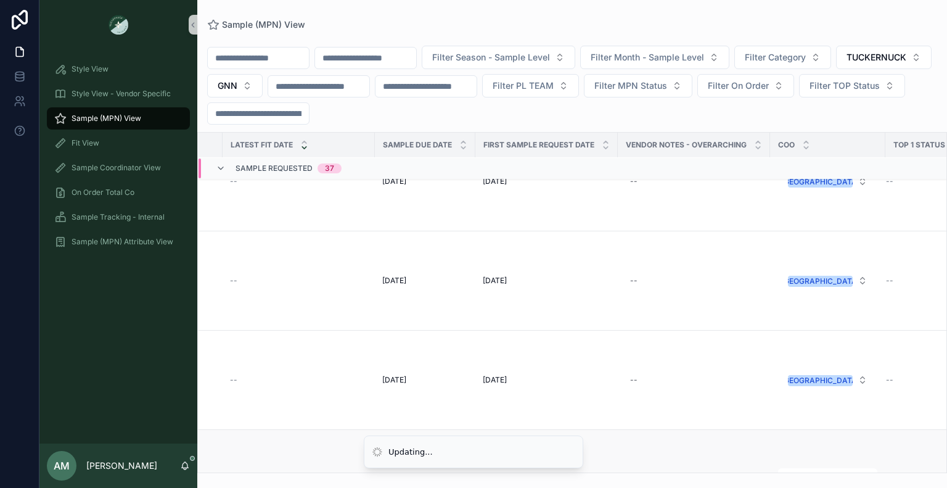
scroll to position [3130, 889]
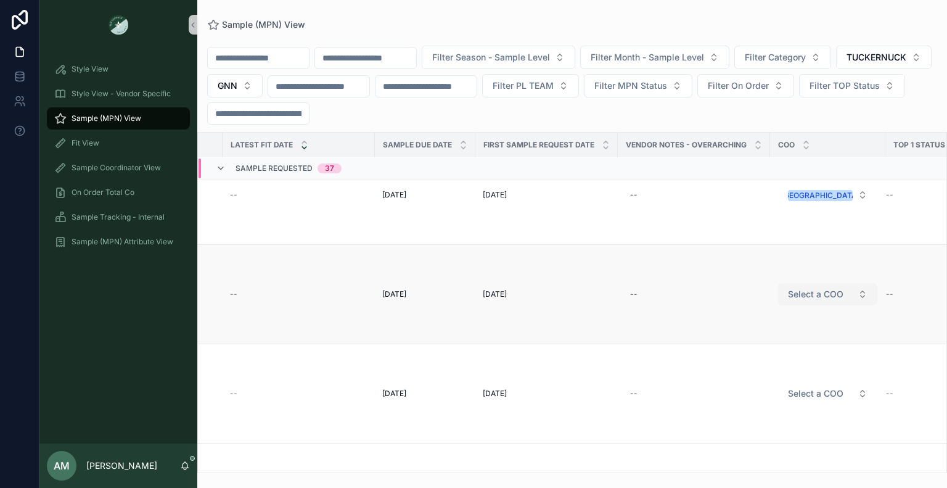
click at [817, 297] on span "Select a COO" at bounding box center [816, 294] width 56 height 12
click at [811, 298] on span "Select a COO" at bounding box center [816, 294] width 56 height 12
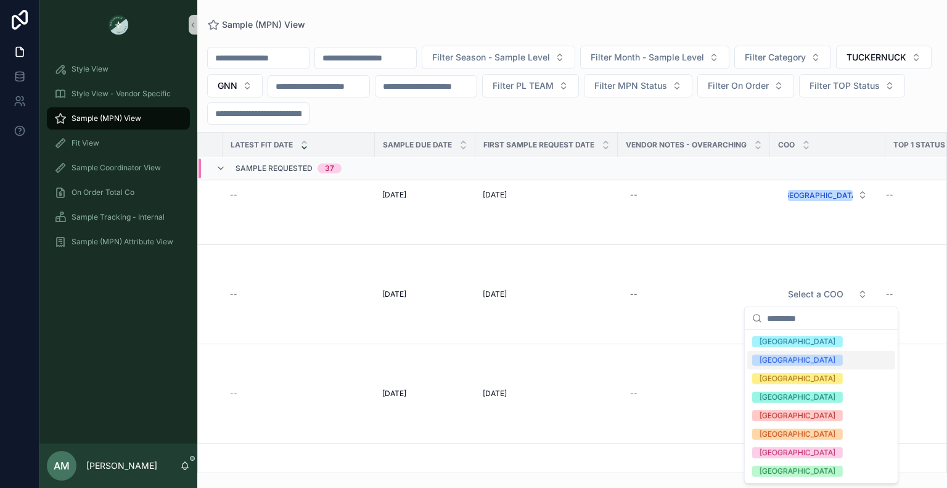
click at [806, 360] on div "[GEOGRAPHIC_DATA]" at bounding box center [822, 360] width 148 height 19
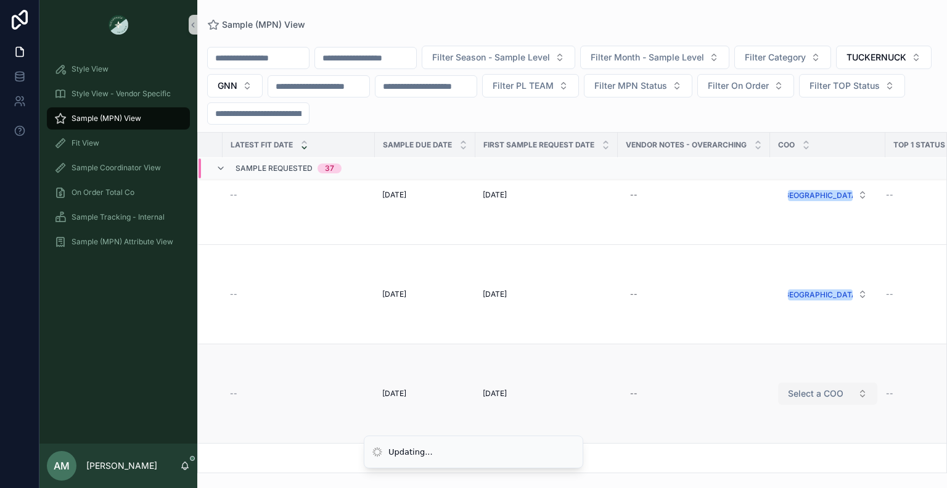
click at [827, 387] on span "Select a COO" at bounding box center [816, 393] width 56 height 12
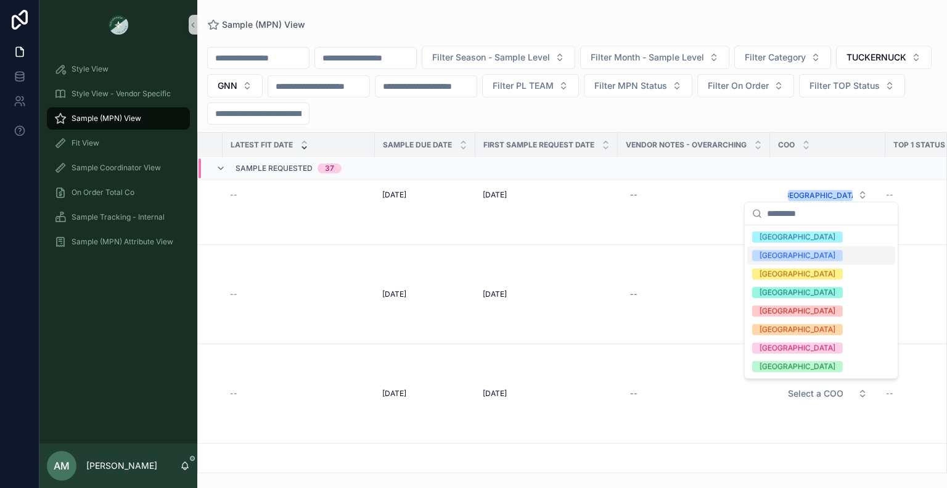
click at [770, 258] on div "[GEOGRAPHIC_DATA]" at bounding box center [798, 255] width 76 height 11
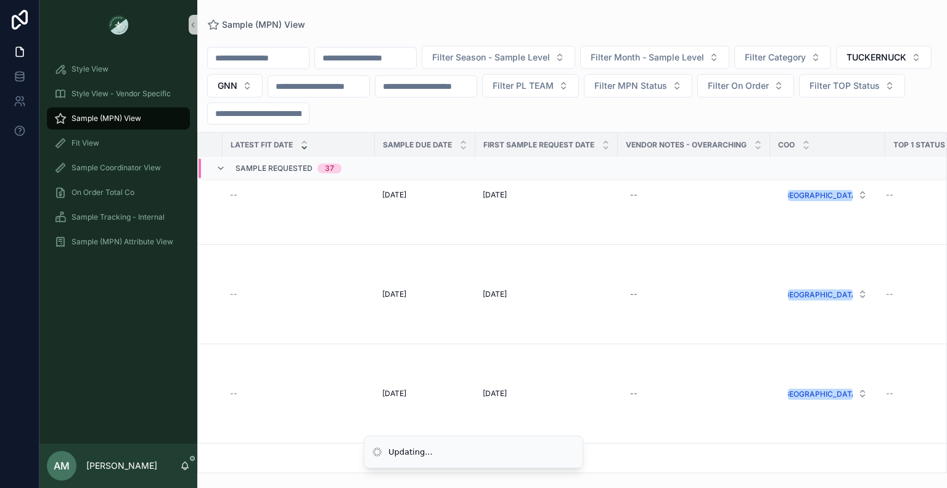
scroll to position [3315, 889]
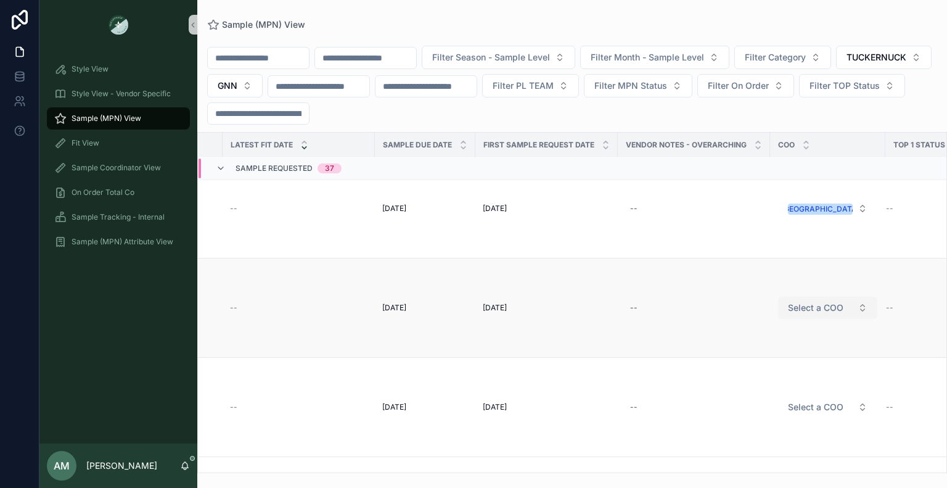
click at [788, 305] on span "Select a COO" at bounding box center [816, 308] width 56 height 12
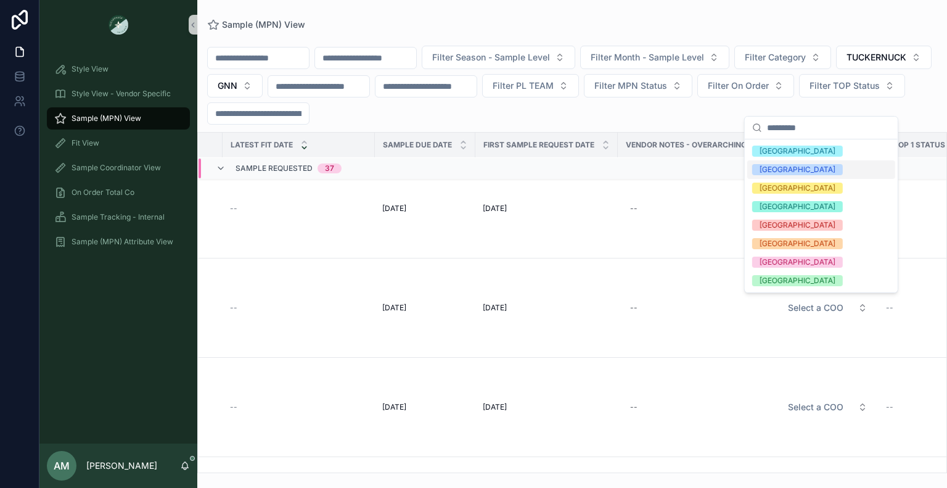
click at [764, 176] on div "[GEOGRAPHIC_DATA]" at bounding box center [822, 169] width 148 height 19
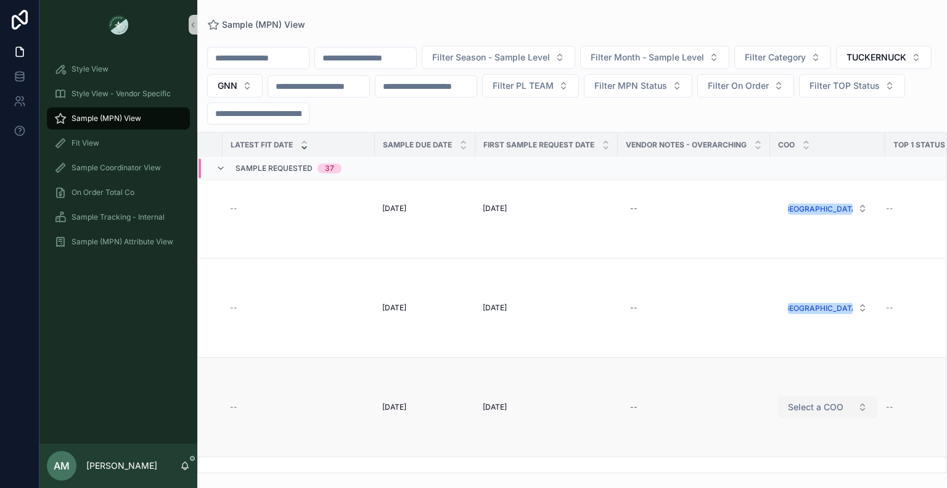
click at [801, 405] on span "Select a COO" at bounding box center [816, 407] width 56 height 12
click at [818, 408] on span "Select a COO" at bounding box center [816, 407] width 56 height 12
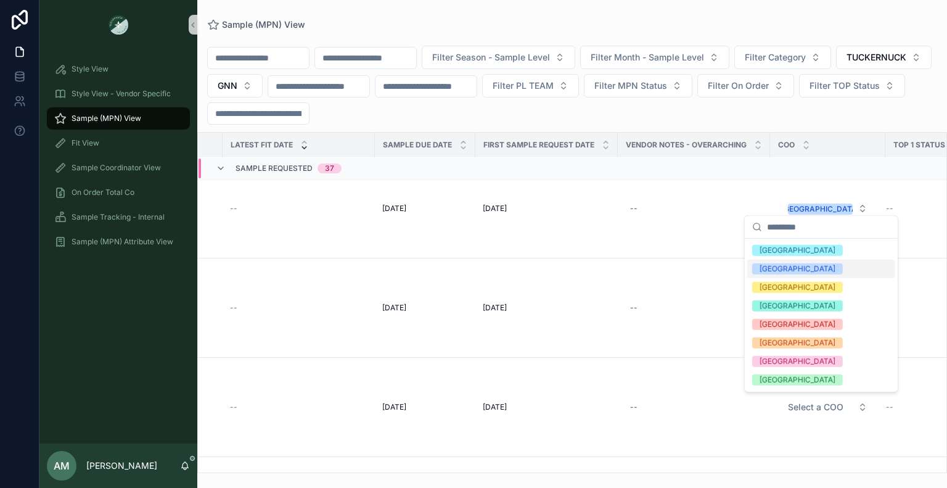
click at [792, 271] on div "[GEOGRAPHIC_DATA]" at bounding box center [822, 269] width 148 height 19
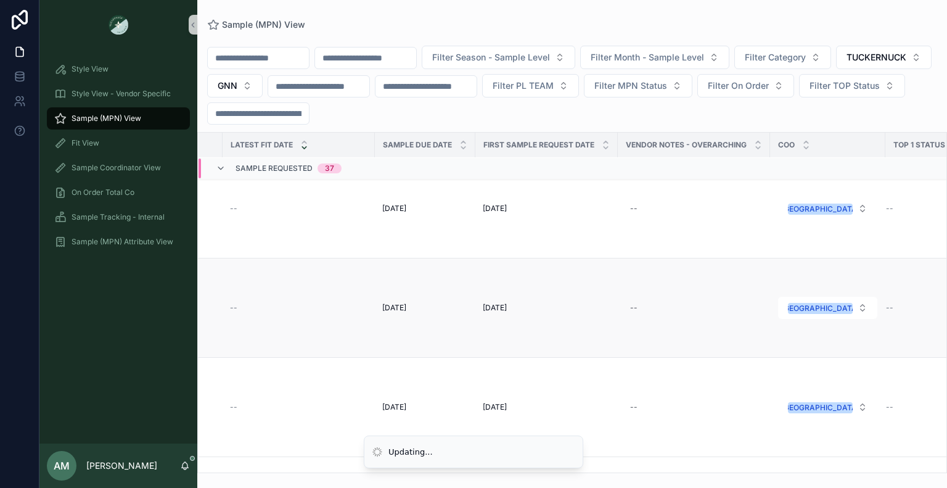
scroll to position [3438, 889]
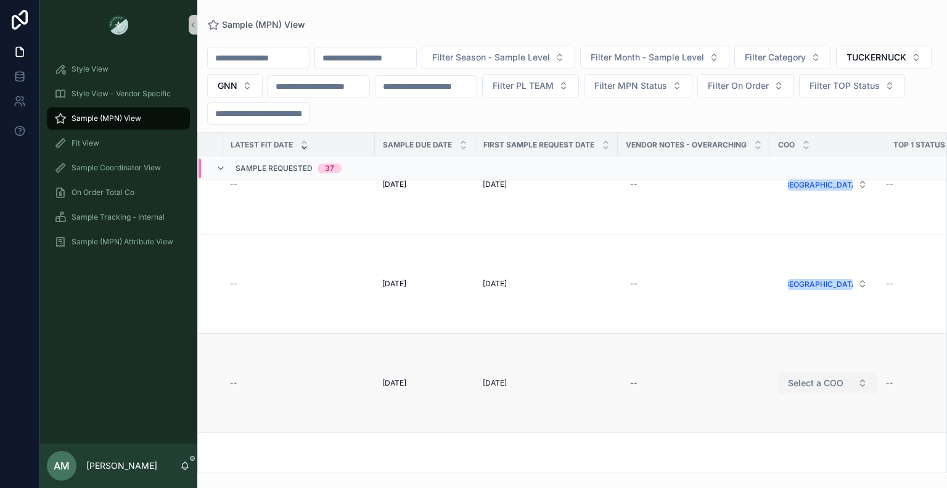
click at [820, 387] on span "Select a COO" at bounding box center [816, 383] width 56 height 12
click at [836, 377] on span "Select a COO" at bounding box center [816, 383] width 56 height 12
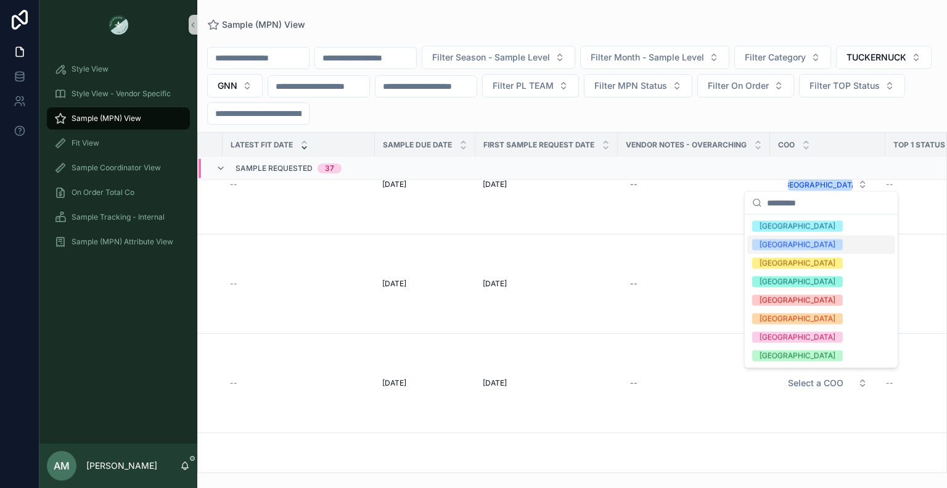
click at [782, 239] on span "[GEOGRAPHIC_DATA]" at bounding box center [798, 244] width 91 height 11
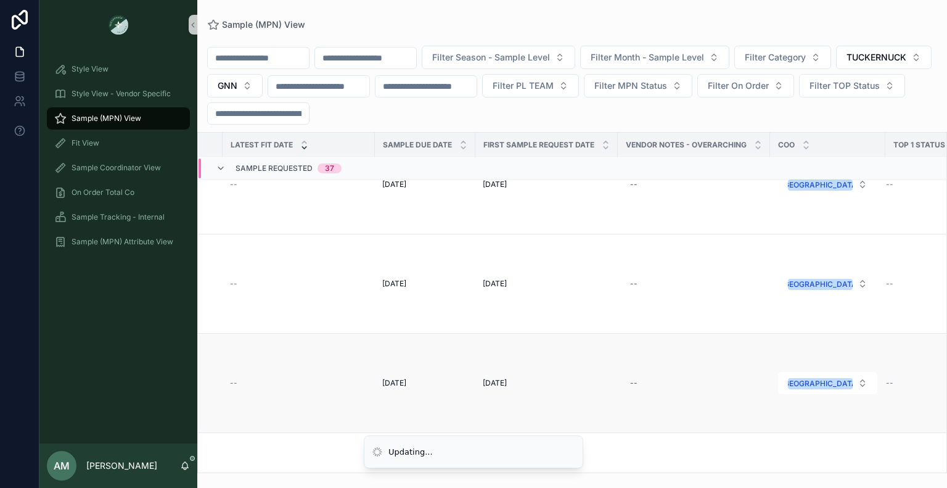
scroll to position [3552, 889]
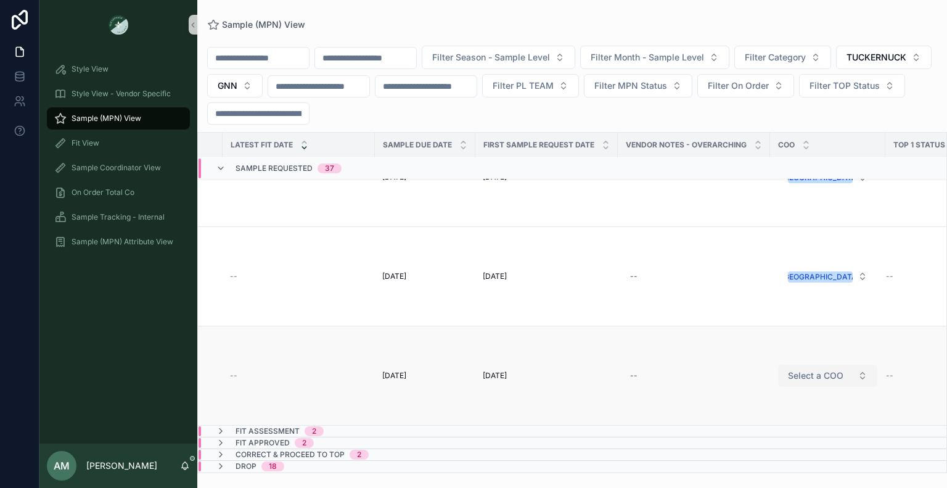
click at [823, 369] on span "Select a COO" at bounding box center [816, 375] width 56 height 12
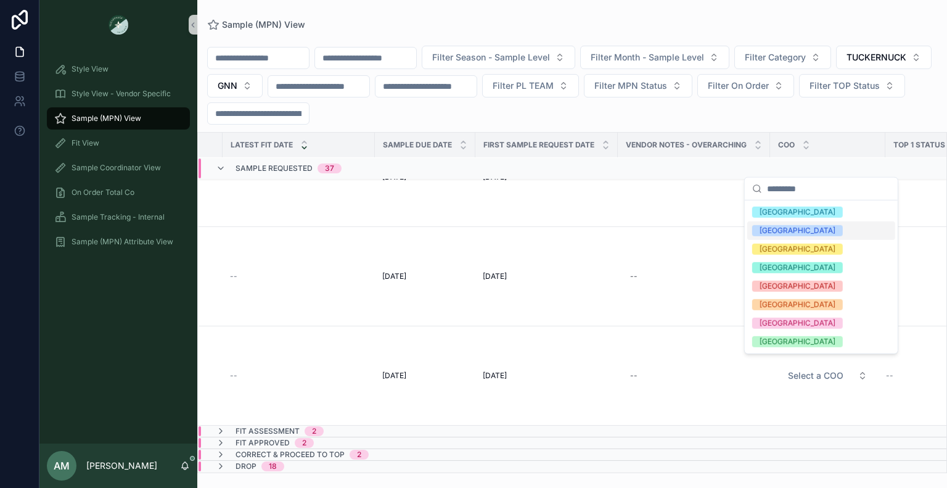
click at [790, 229] on div "[GEOGRAPHIC_DATA]" at bounding box center [822, 230] width 148 height 19
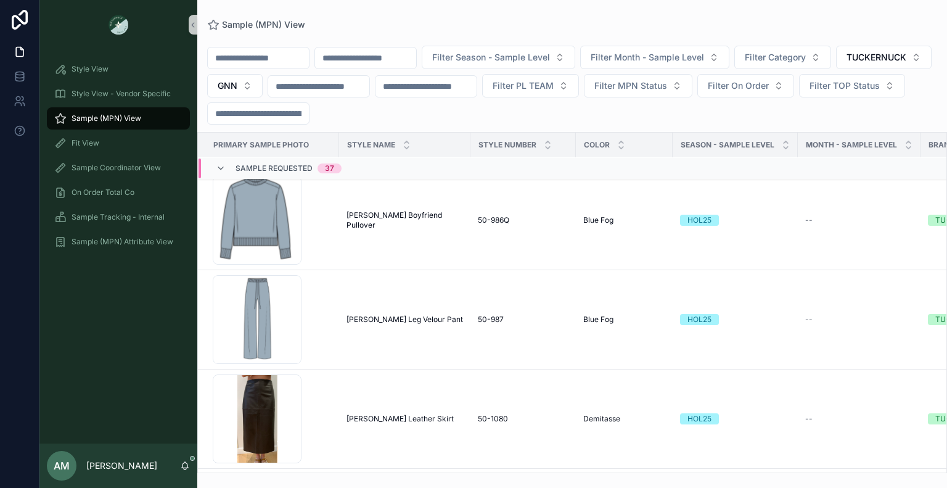
scroll to position [0, 0]
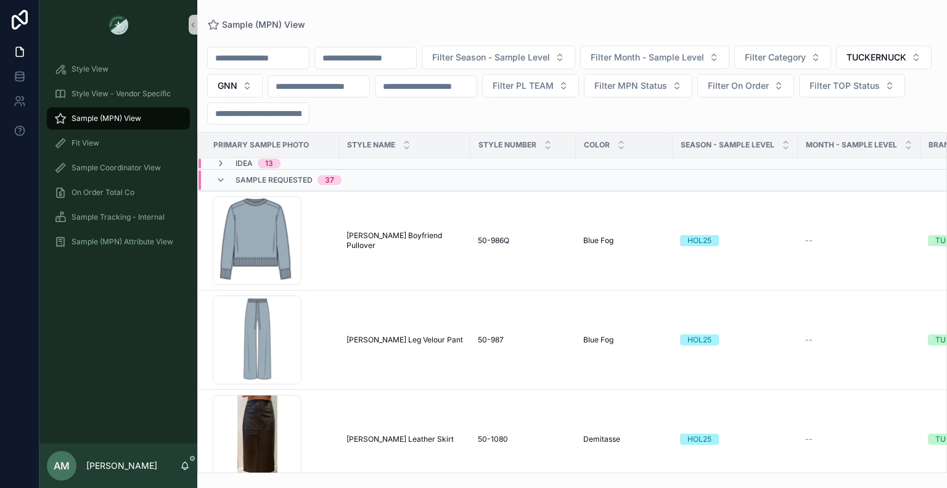
click at [397, 183] on div "Sample Requested 37" at bounding box center [387, 180] width 377 height 20
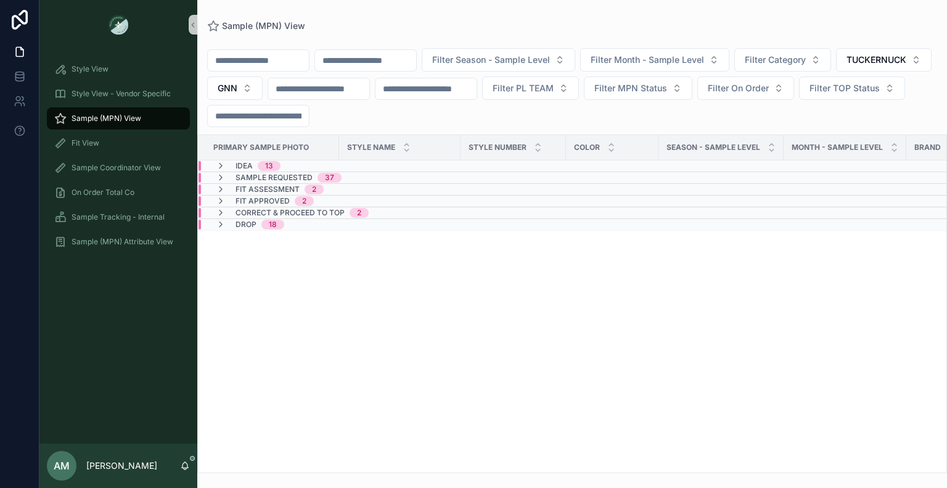
click at [403, 191] on div "Fit Assessment 2" at bounding box center [382, 189] width 367 height 10
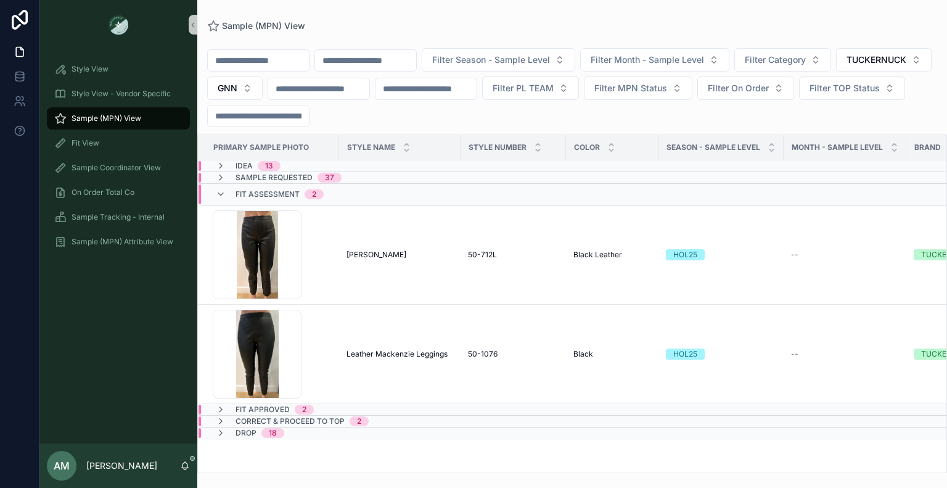
click at [233, 191] on div "Fit Assessment 2" at bounding box center [270, 194] width 108 height 20
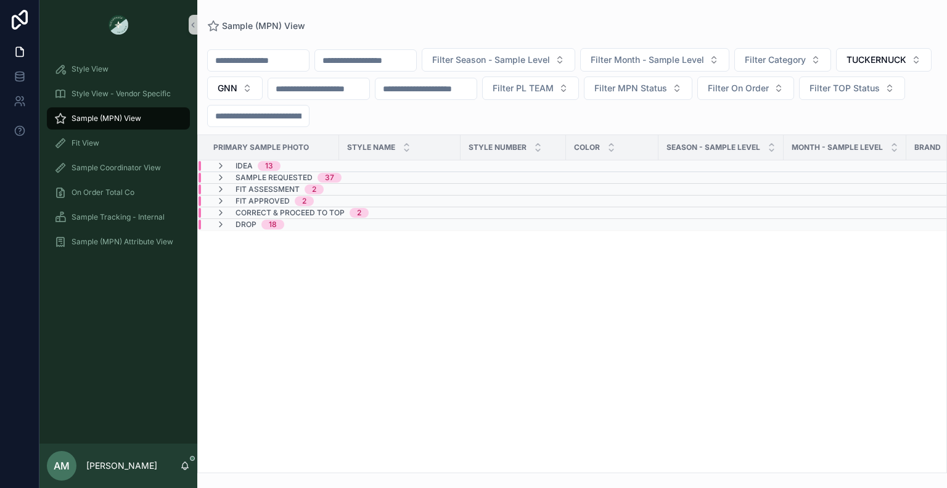
click at [275, 202] on span "Fit Approved" at bounding box center [263, 201] width 54 height 10
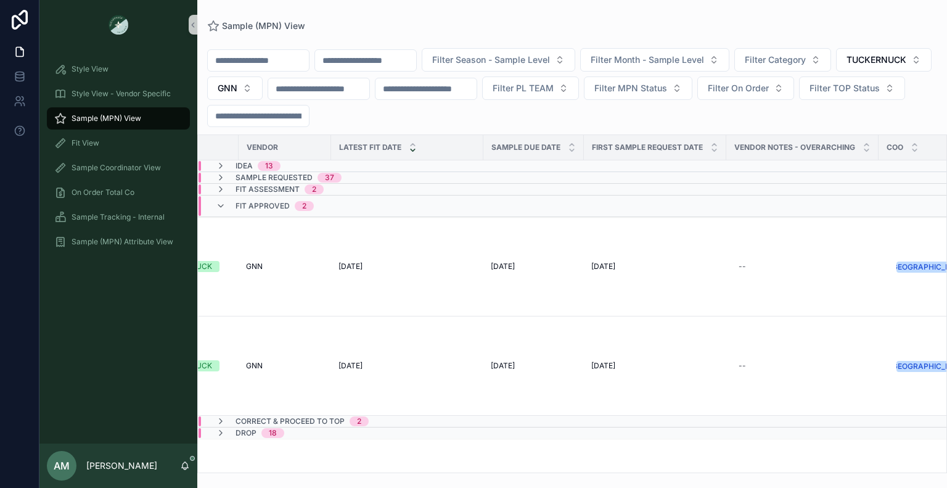
scroll to position [0, 815]
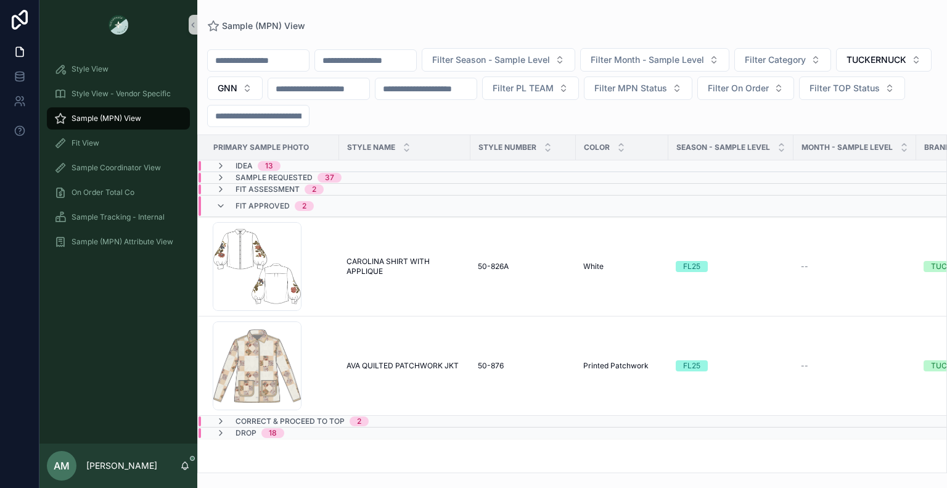
click at [271, 212] on div "Fit Approved 2" at bounding box center [275, 206] width 78 height 20
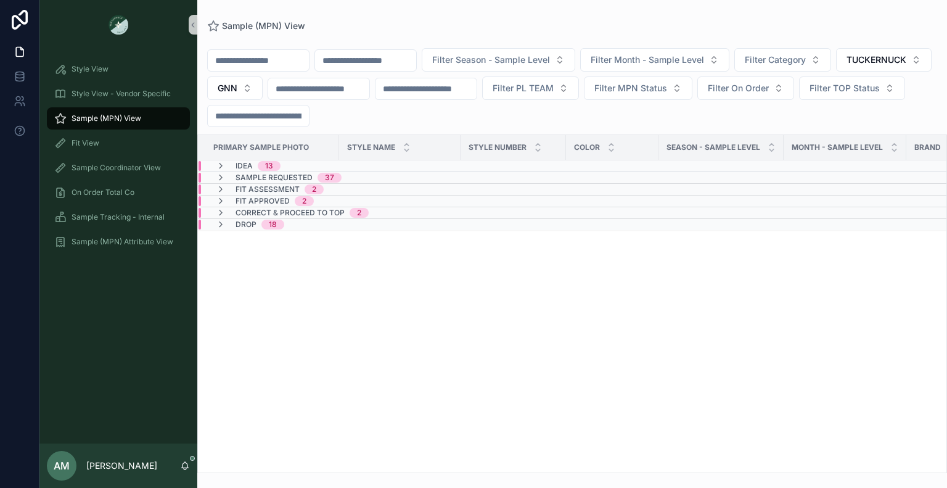
click at [318, 213] on span "Correct & Proceed to TOP" at bounding box center [290, 213] width 109 height 10
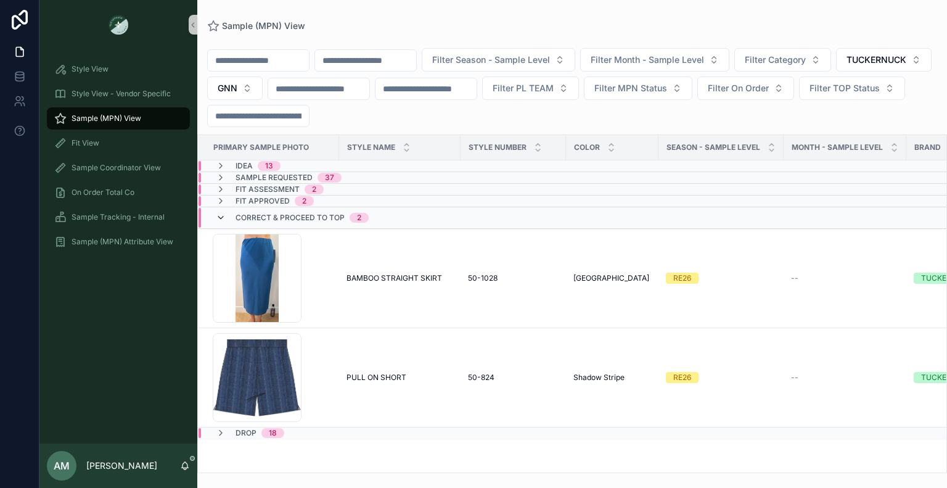
click at [223, 217] on icon "scrollable content" at bounding box center [221, 218] width 10 height 10
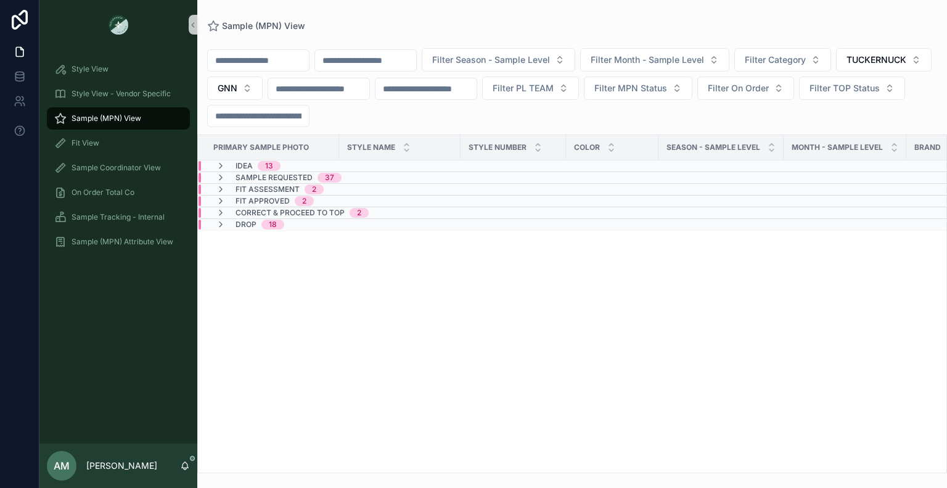
click at [293, 162] on div "Idea 13" at bounding box center [248, 166] width 94 height 10
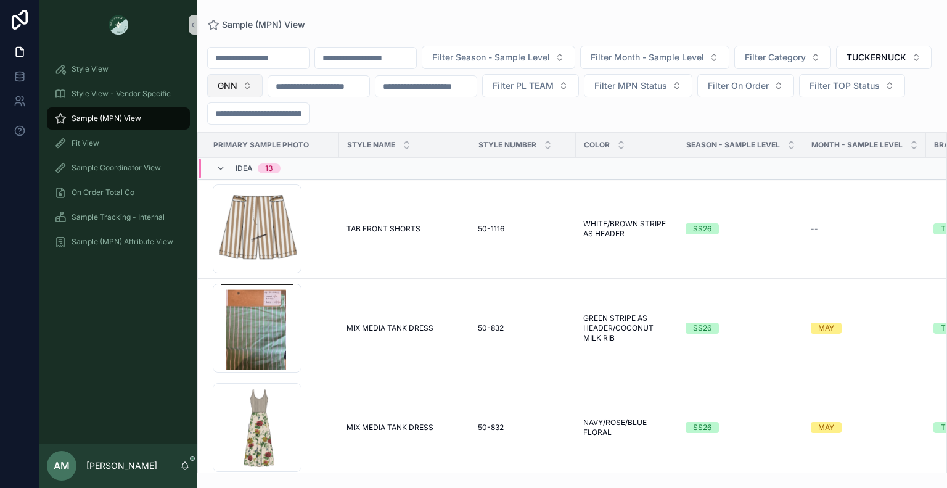
click at [263, 84] on button "GNN" at bounding box center [235, 85] width 56 height 23
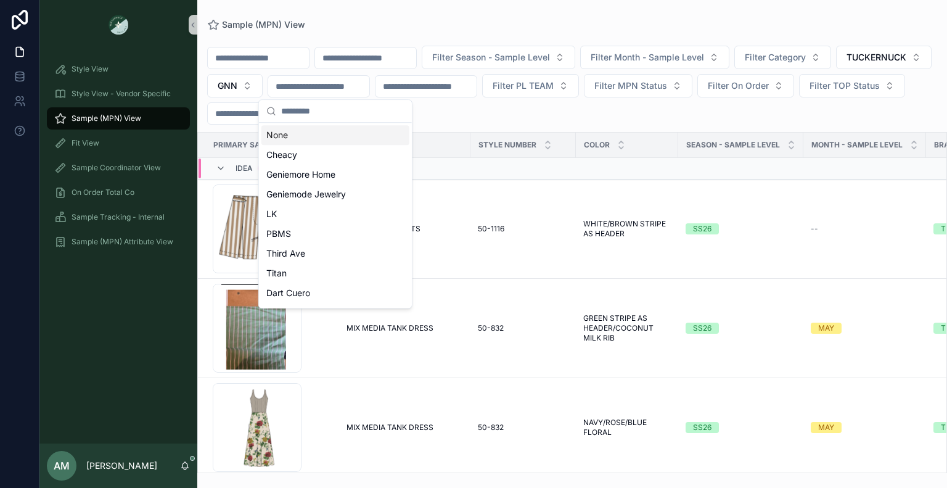
click at [317, 133] on div "None" at bounding box center [336, 135] width 148 height 20
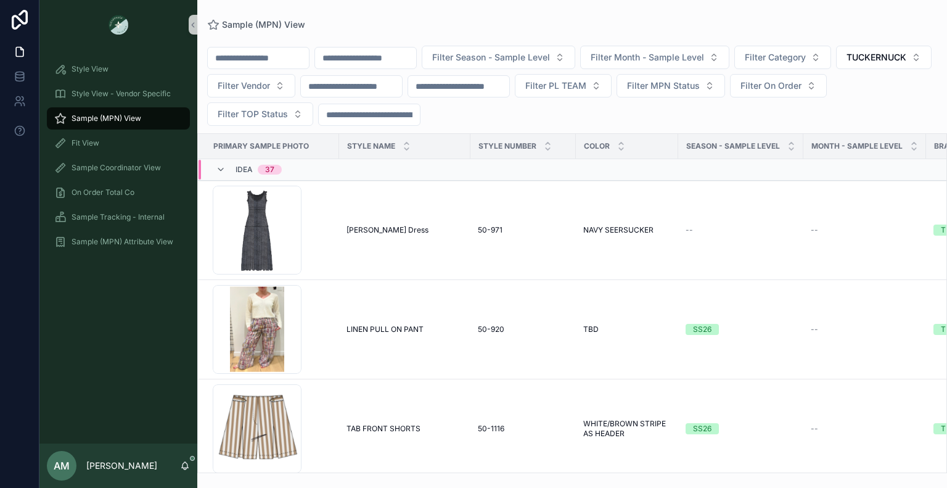
click at [379, 62] on input "scrollable content" at bounding box center [365, 57] width 101 height 17
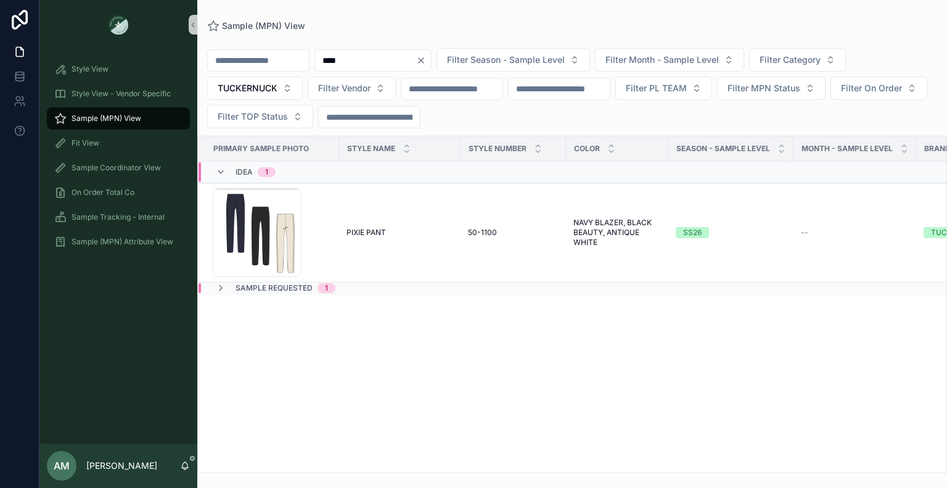
type input "****"
click at [113, 64] on div "Style View" at bounding box center [118, 69] width 128 height 20
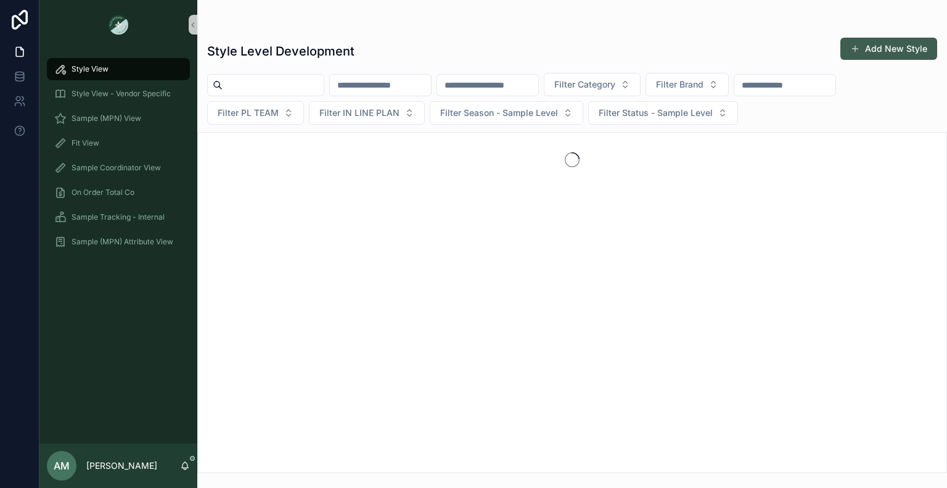
click at [881, 43] on button "Add New Style" at bounding box center [889, 49] width 97 height 22
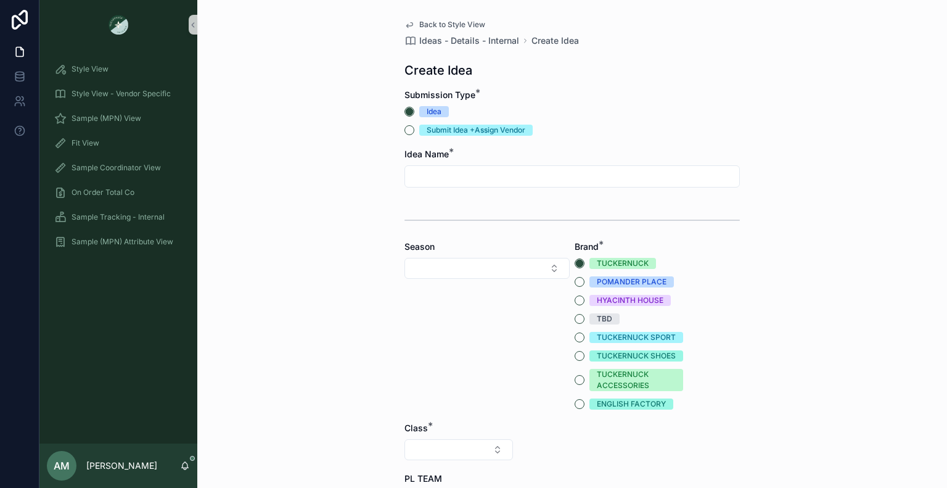
click at [430, 174] on input "scrollable content" at bounding box center [572, 176] width 334 height 17
click at [425, 174] on input "scrollable content" at bounding box center [572, 176] width 334 height 17
paste input "*******"
type input "*******"
click at [436, 274] on button "Select Button" at bounding box center [487, 268] width 165 height 21
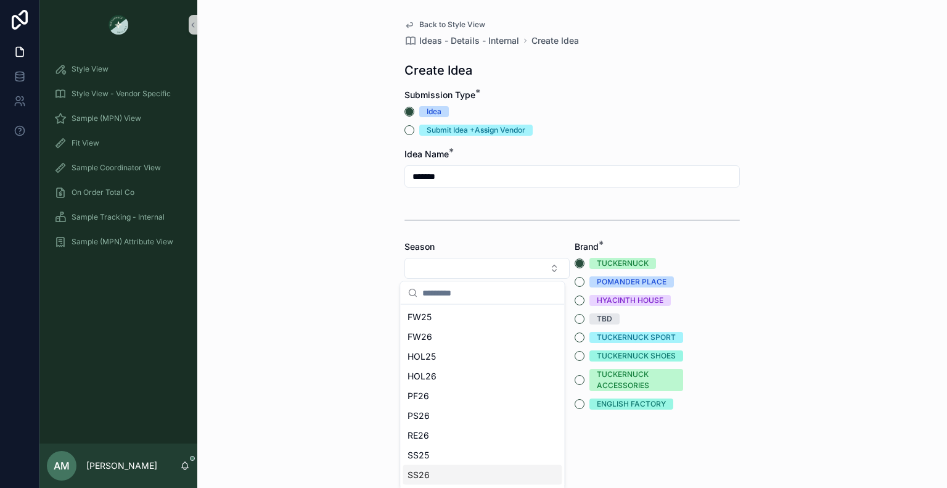
click at [448, 473] on div "SS26" at bounding box center [482, 475] width 159 height 20
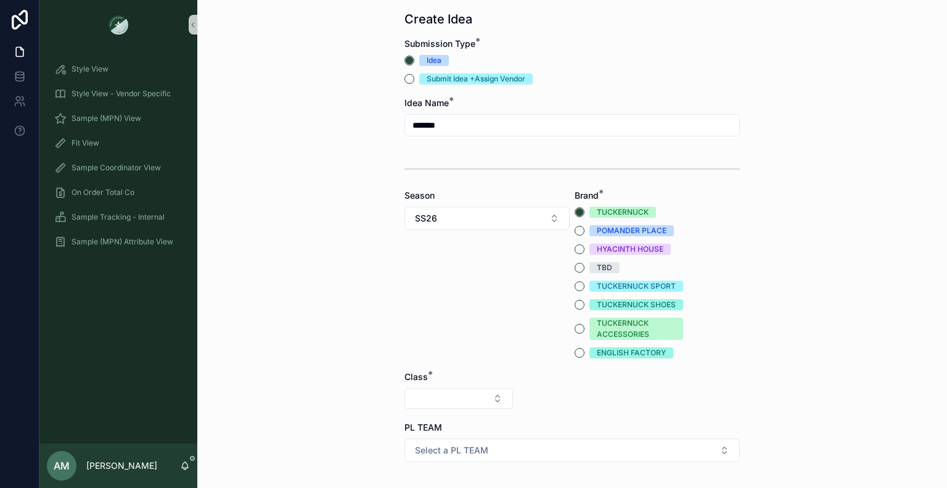
scroll to position [62, 0]
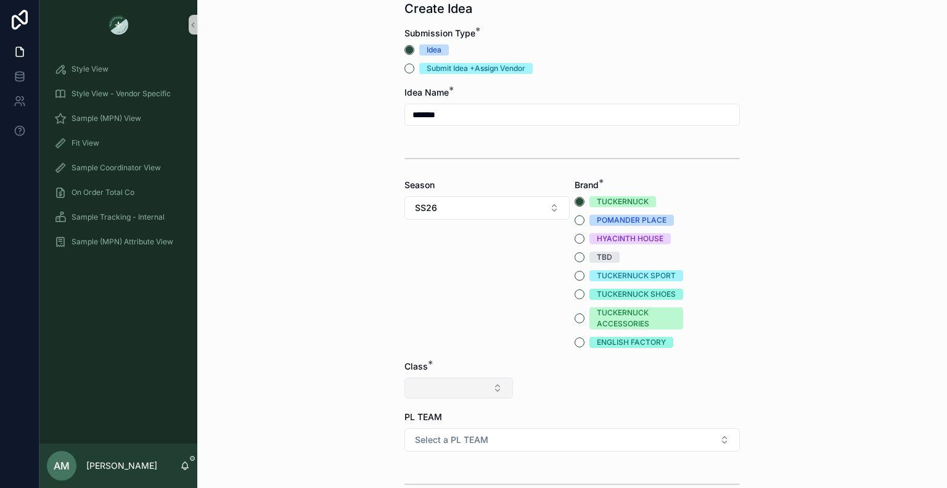
click at [448, 386] on button "Select Button" at bounding box center [459, 388] width 109 height 21
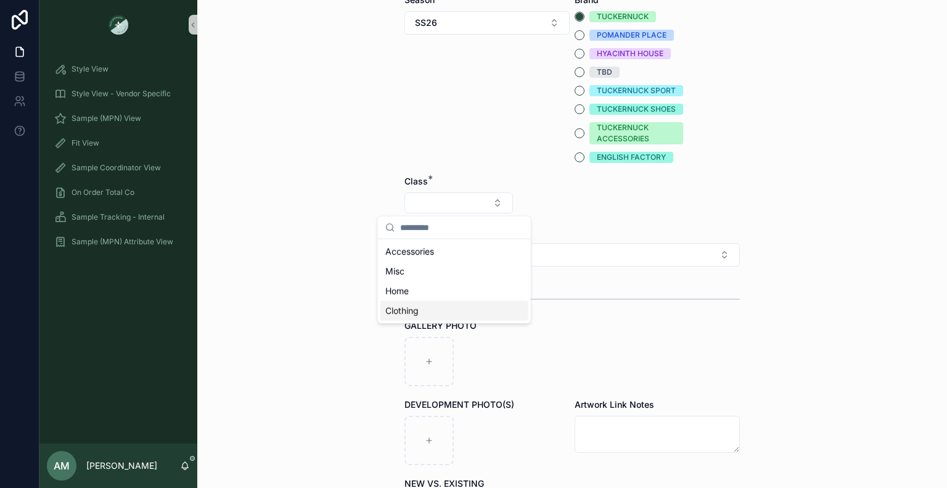
click at [418, 307] on span "Clothing" at bounding box center [402, 311] width 33 height 12
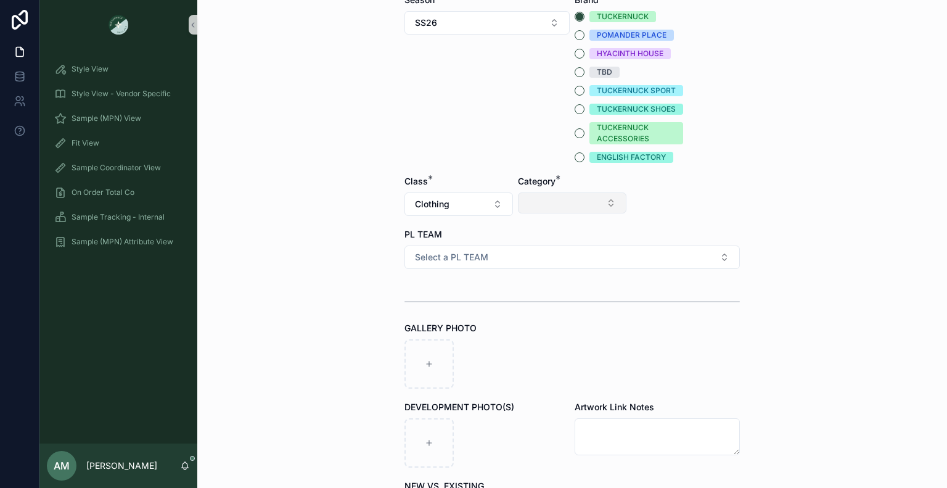
click at [529, 207] on button "Select Button" at bounding box center [572, 202] width 109 height 21
type input "**"
click at [530, 272] on div "Shirts" at bounding box center [568, 272] width 148 height 20
click at [666, 203] on button "Select Button" at bounding box center [686, 202] width 109 height 21
click at [656, 257] on div "Blouses" at bounding box center [682, 252] width 148 height 20
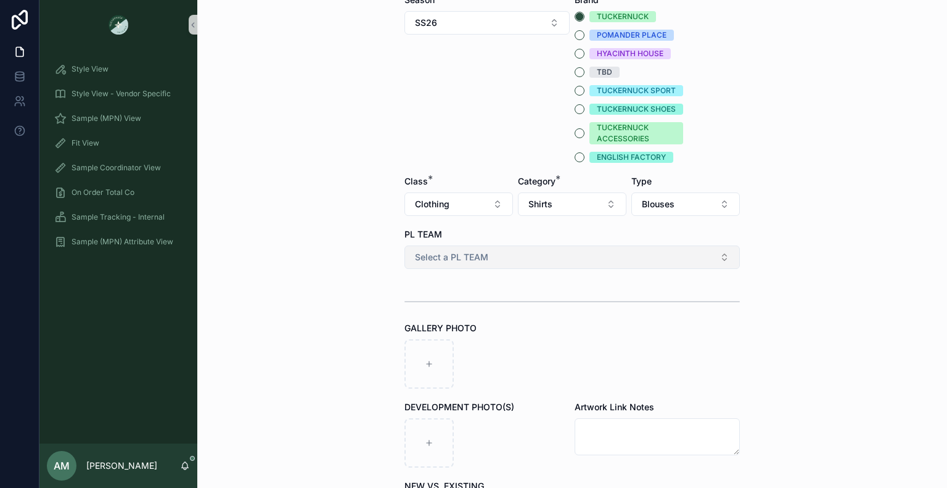
click at [534, 254] on button "Select a PL TEAM" at bounding box center [573, 257] width 336 height 23
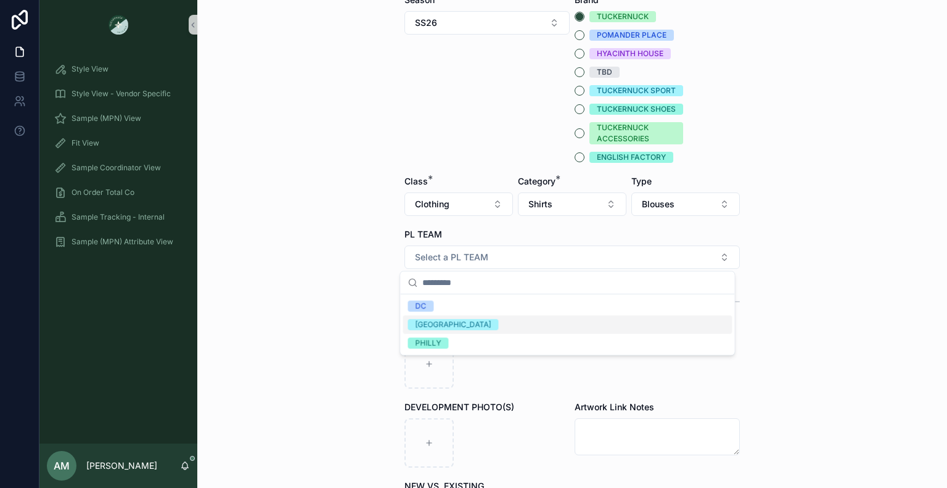
click at [437, 324] on span "[GEOGRAPHIC_DATA]" at bounding box center [453, 324] width 91 height 11
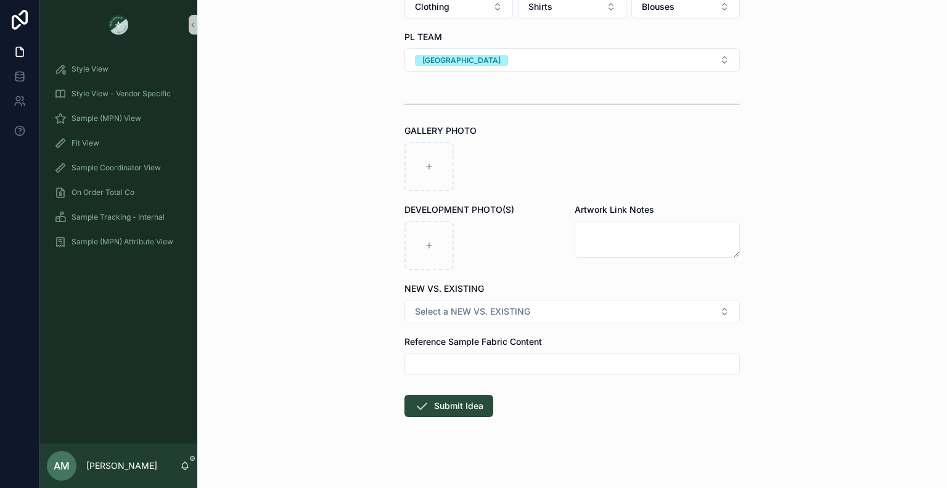
scroll to position [451, 0]
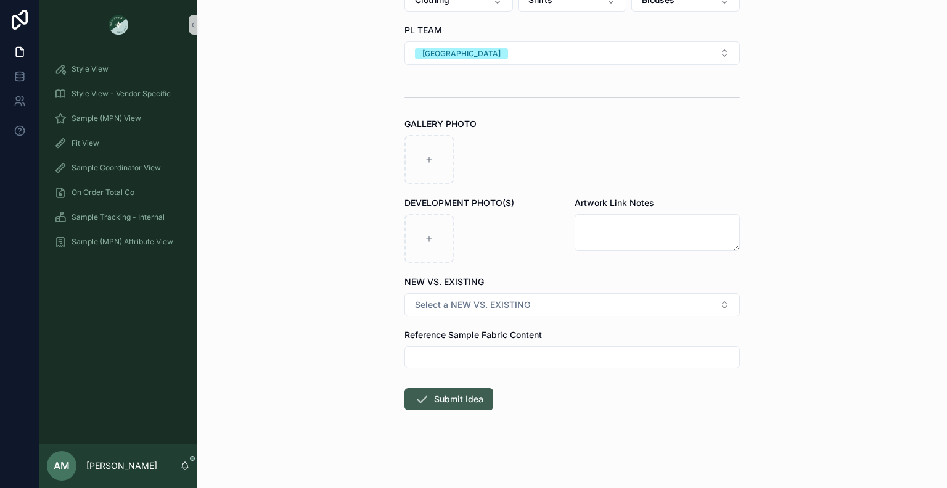
click at [457, 393] on button "Submit Idea" at bounding box center [449, 399] width 89 height 22
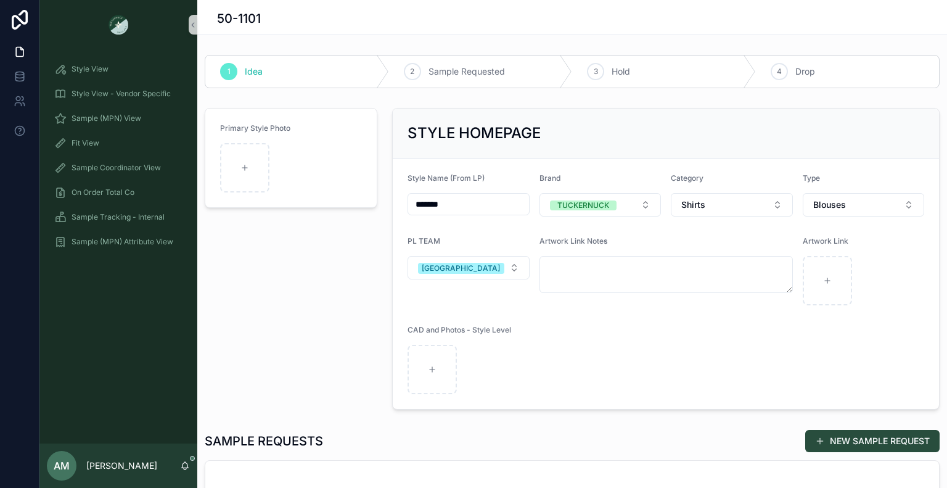
scroll to position [185, 0]
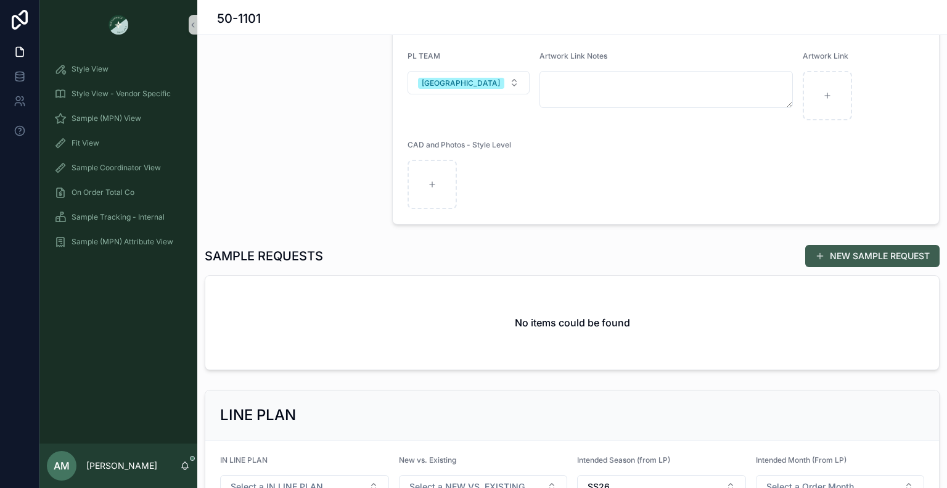
click at [806, 263] on button "NEW SAMPLE REQUEST" at bounding box center [873, 256] width 134 height 22
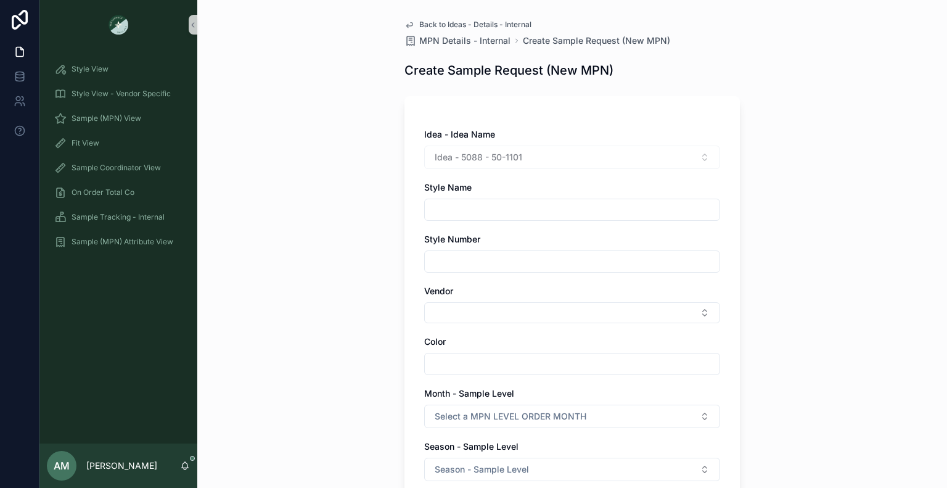
click at [510, 210] on input "scrollable content" at bounding box center [572, 209] width 295 height 17
click at [452, 208] on input "scrollable content" at bounding box center [572, 209] width 295 height 17
paste input "**********"
type input "**********"
drag, startPoint x: 463, startPoint y: 267, endPoint x: 464, endPoint y: 258, distance: 8.8
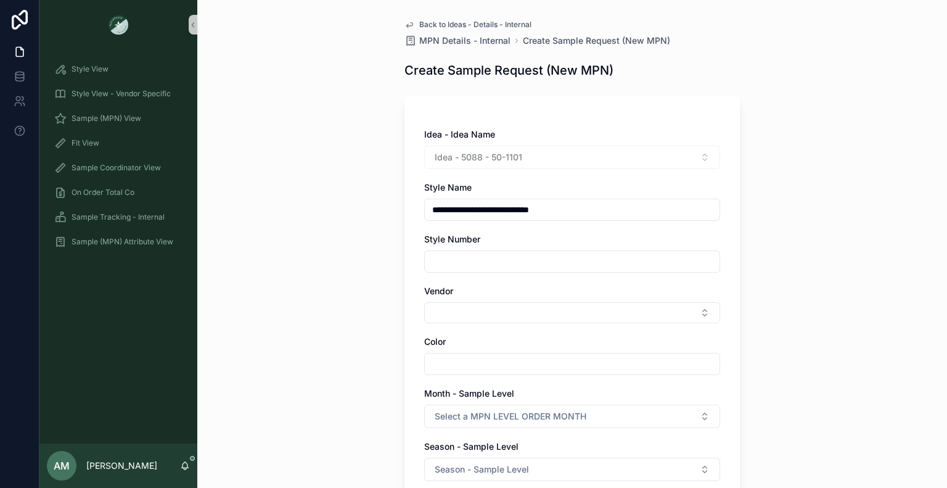
click at [463, 267] on input "scrollable content" at bounding box center [572, 261] width 295 height 17
click at [451, 258] on input "scrollable content" at bounding box center [572, 261] width 295 height 17
paste input "*******"
type input "*******"
click at [451, 318] on button "Select Button" at bounding box center [572, 312] width 296 height 21
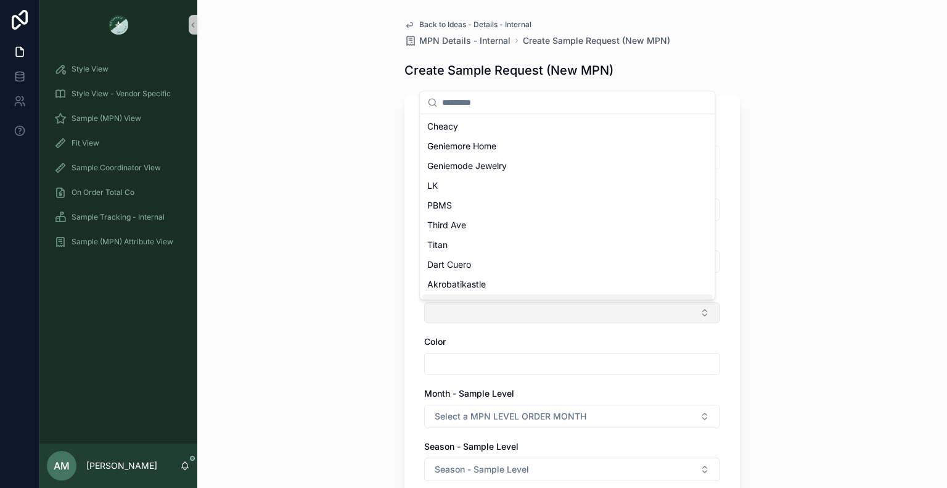
click at [476, 310] on button "Select Button" at bounding box center [572, 312] width 296 height 21
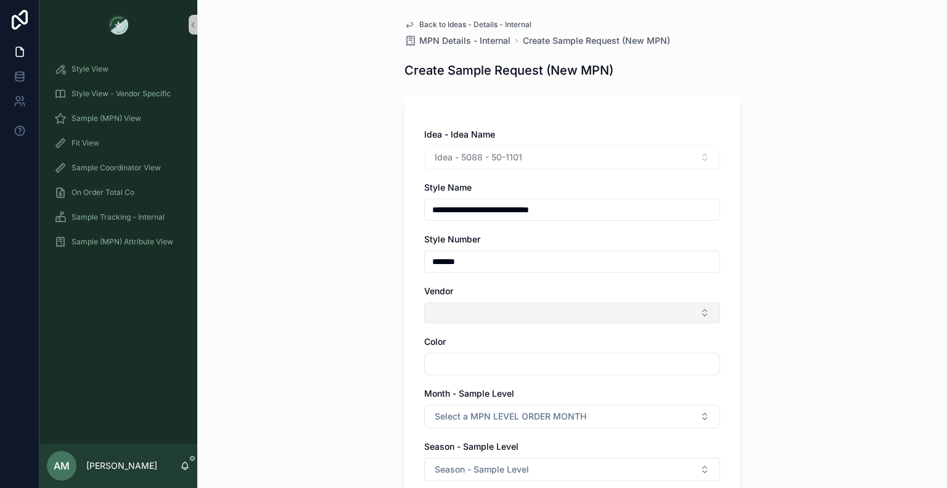
click at [476, 310] on button "Select Button" at bounding box center [572, 312] width 296 height 21
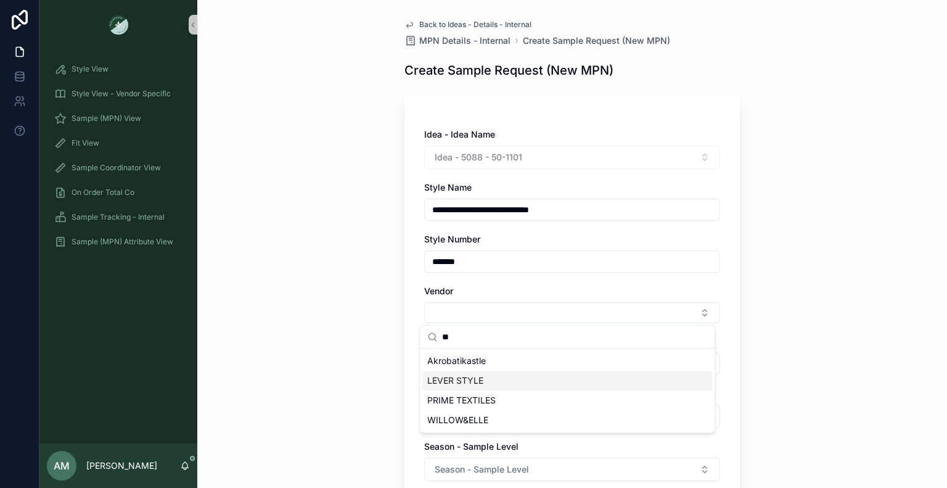
type input "**"
click at [490, 378] on div "LEVER STYLE" at bounding box center [568, 381] width 290 height 20
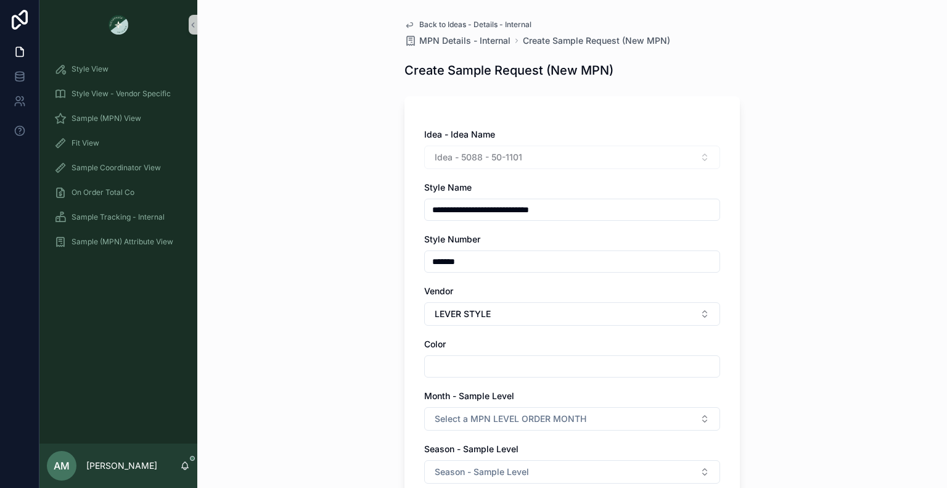
click at [477, 369] on input "scrollable content" at bounding box center [572, 366] width 295 height 17
click at [503, 369] on input "scrollable content" at bounding box center [572, 366] width 295 height 17
paste input "**********"
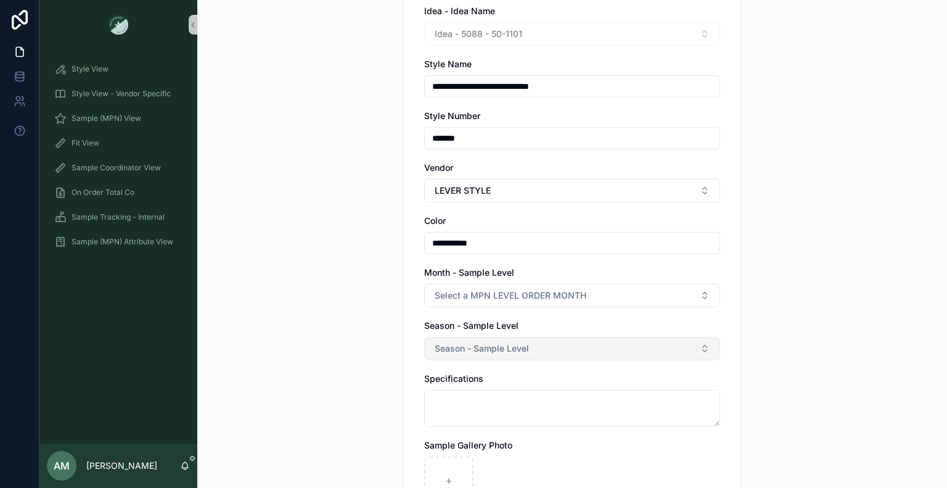
type input "**********"
click at [495, 354] on button "Season - Sample Level" at bounding box center [572, 348] width 296 height 23
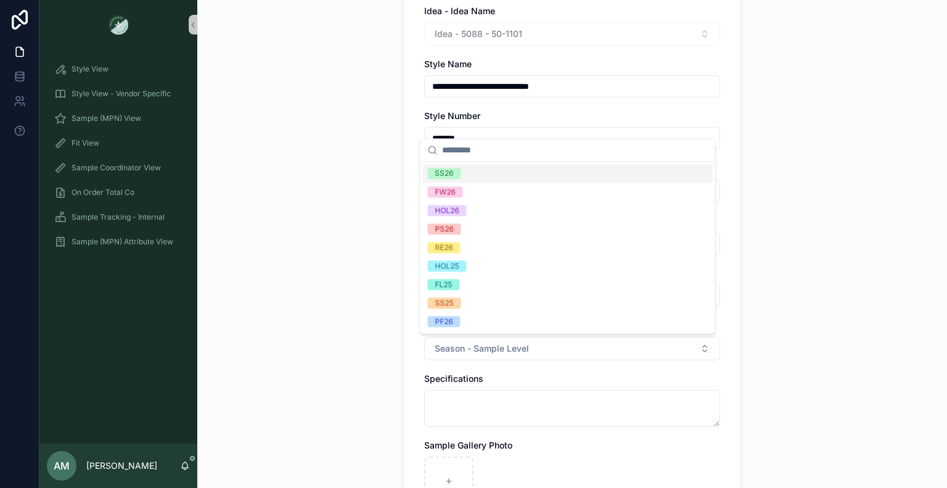
click at [463, 173] on div "SS26" at bounding box center [568, 173] width 290 height 19
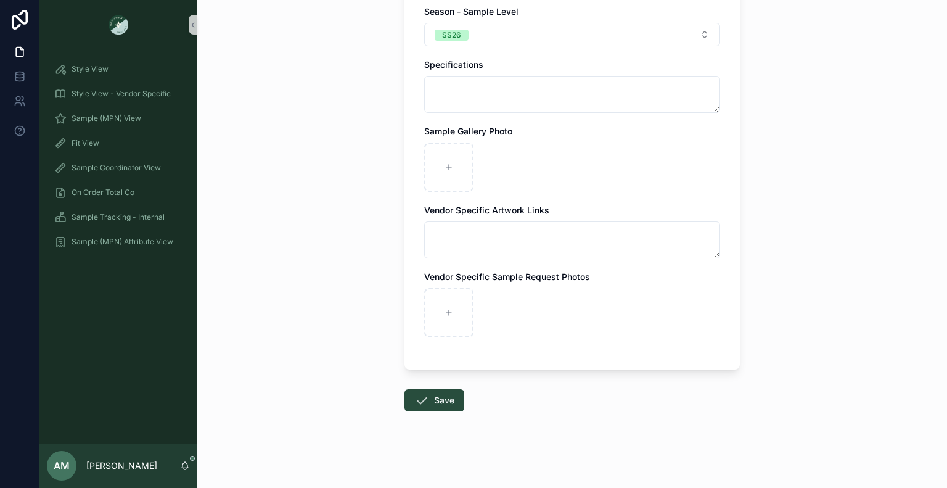
scroll to position [439, 0]
click at [454, 159] on div "scrollable content" at bounding box center [448, 165] width 49 height 49
type input "**********"
click at [440, 394] on button "Save" at bounding box center [435, 399] width 60 height 22
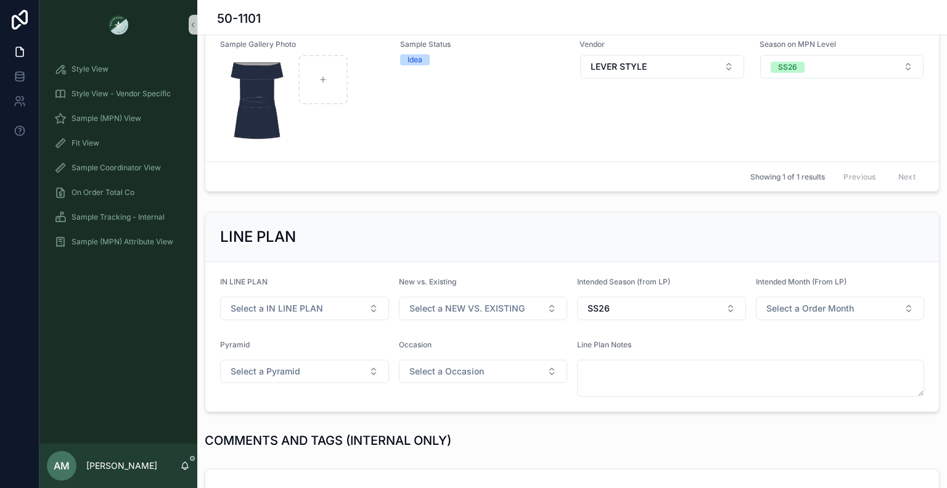
scroll to position [254, 0]
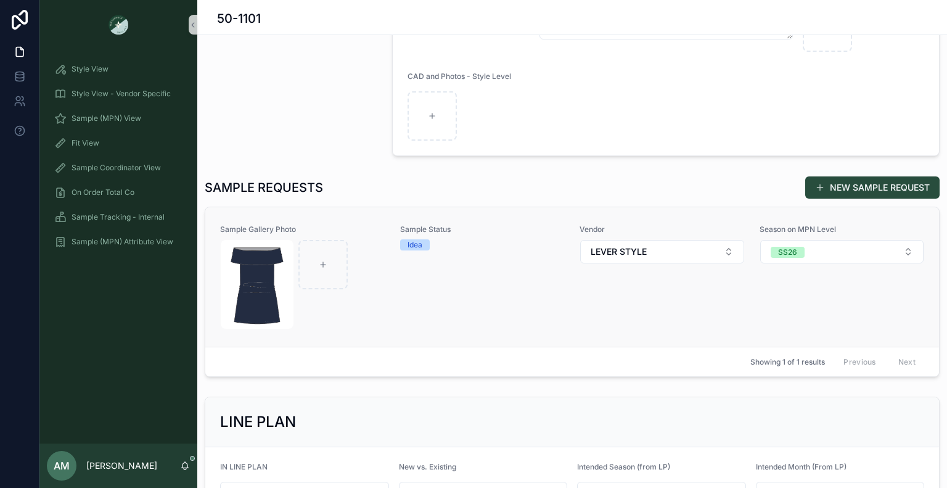
click at [669, 304] on div "Vendor LEVER STYLE" at bounding box center [662, 277] width 165 height 105
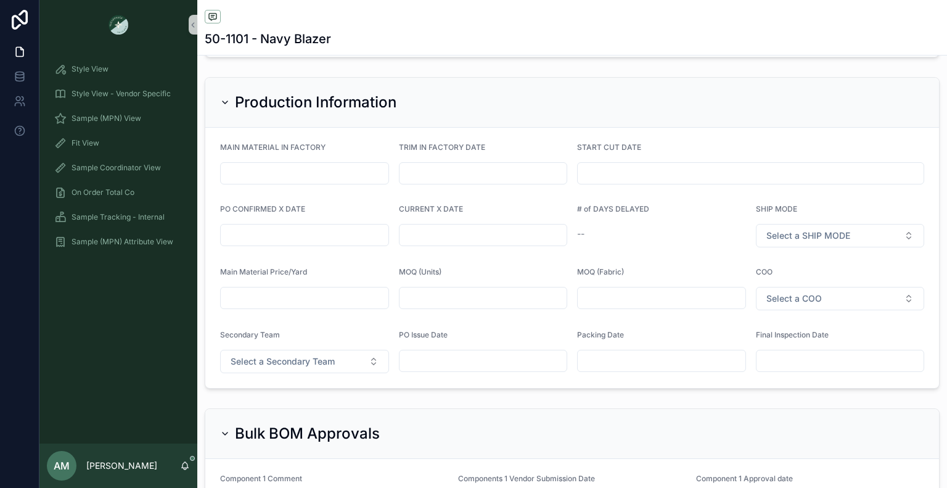
scroll to position [2591, 0]
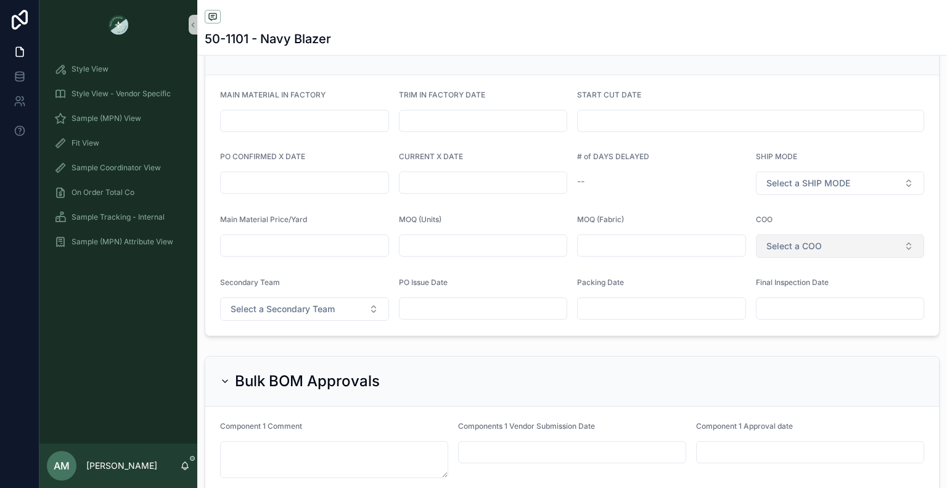
click at [783, 257] on button "Select a COO" at bounding box center [840, 245] width 169 height 23
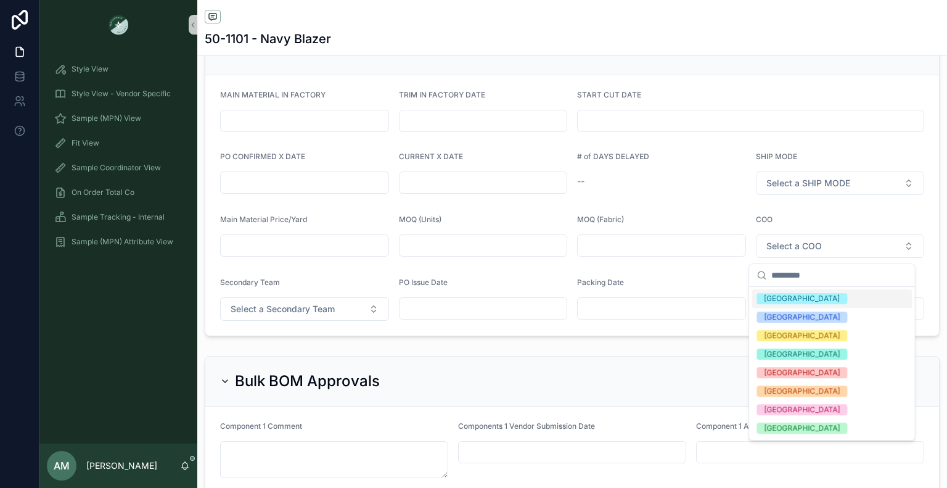
click at [656, 83] on form "MAIN MATERIAL IN FACTORY TRIM IN FACTORY DATE START CUT DATE PO CONFIRMED X DAT…" at bounding box center [572, 205] width 734 height 260
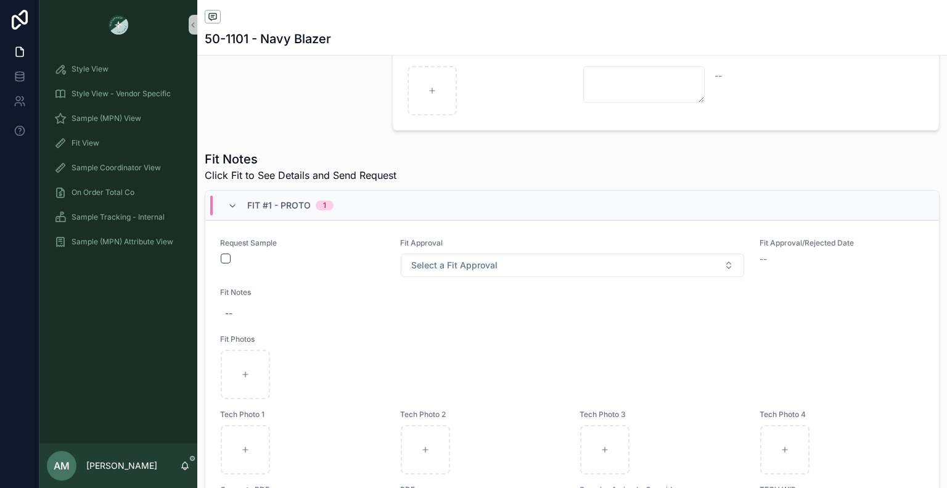
scroll to position [271, 0]
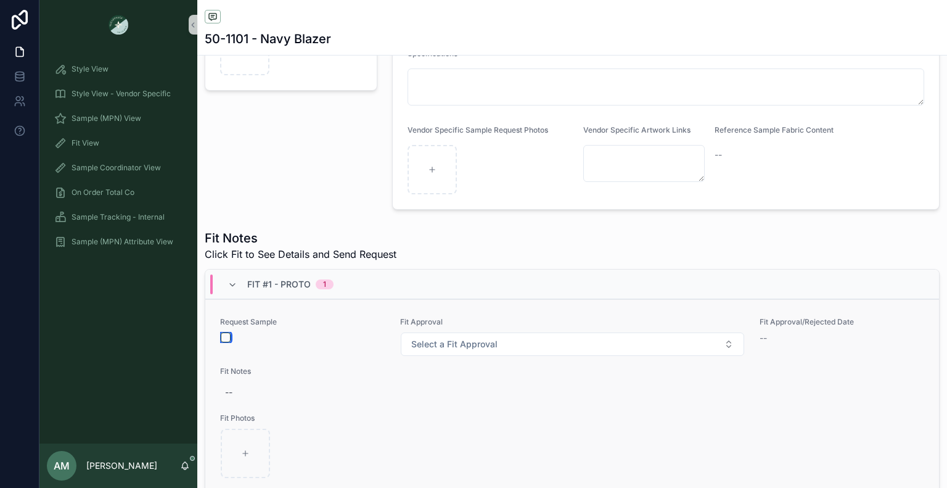
click at [227, 342] on button "scrollable content" at bounding box center [226, 337] width 10 height 10
click at [164, 119] on div "Sample (MPN) View" at bounding box center [118, 119] width 128 height 20
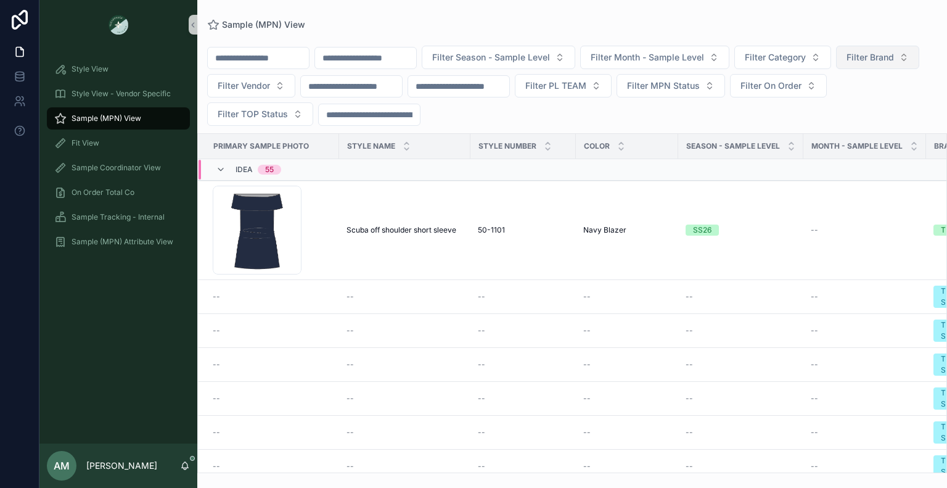
click at [836, 69] on button "Filter Brand" at bounding box center [877, 57] width 83 height 23
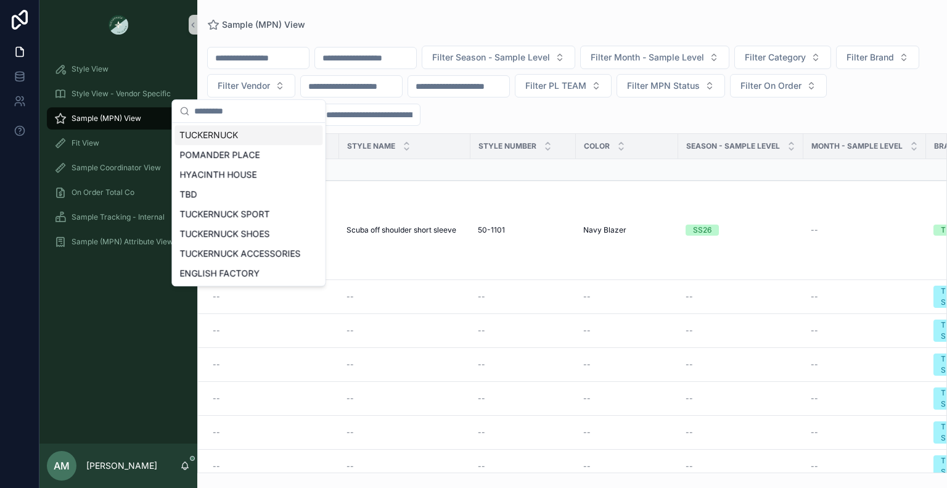
click at [248, 136] on div "TUCKERNUCK" at bounding box center [249, 135] width 148 height 20
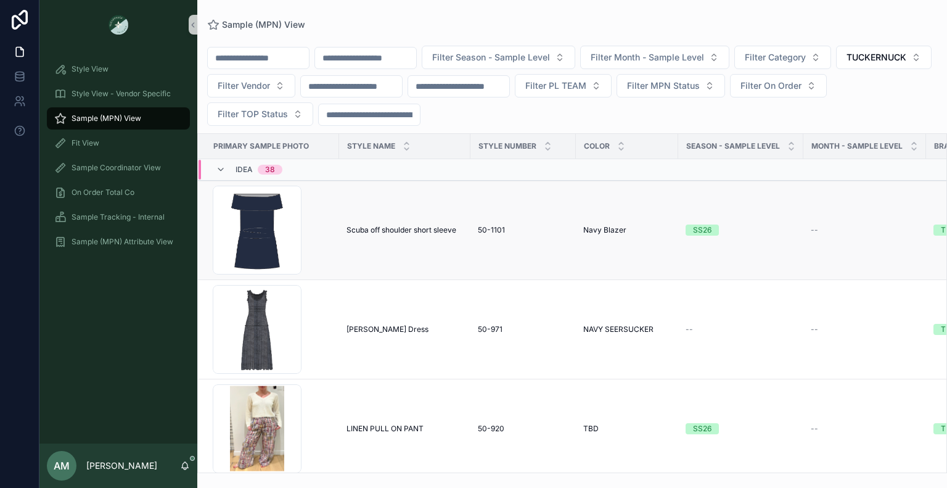
click at [365, 226] on span "Scuba off shoulder short sleeve" at bounding box center [402, 230] width 110 height 10
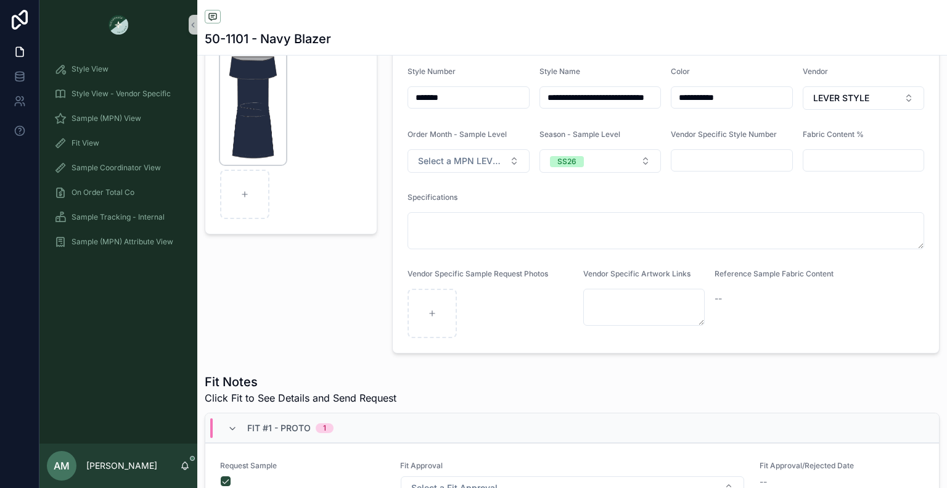
scroll to position [123, 0]
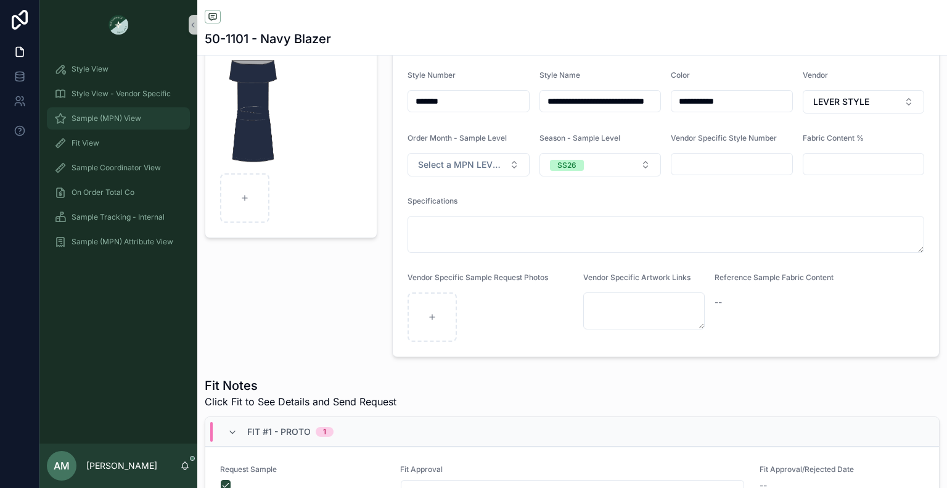
click at [160, 124] on div "Sample (MPN) View" at bounding box center [118, 119] width 128 height 20
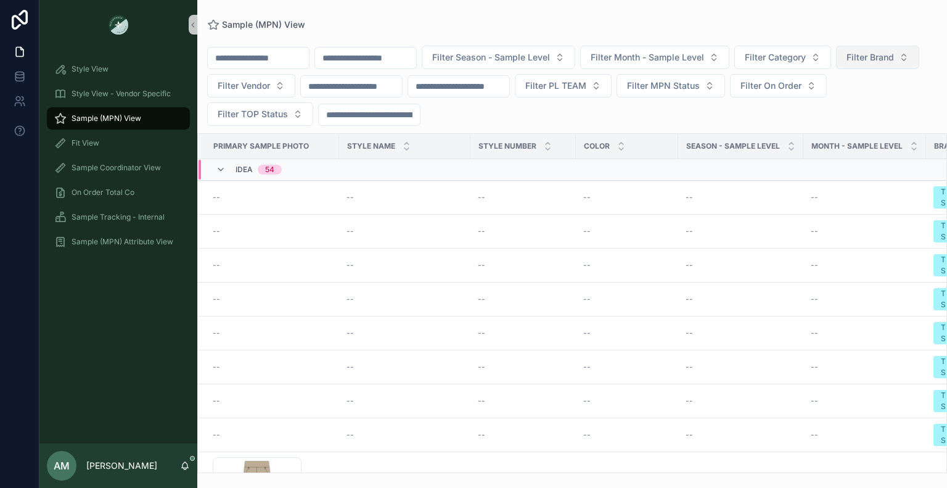
click at [847, 64] on span "Filter Brand" at bounding box center [870, 57] width 47 height 12
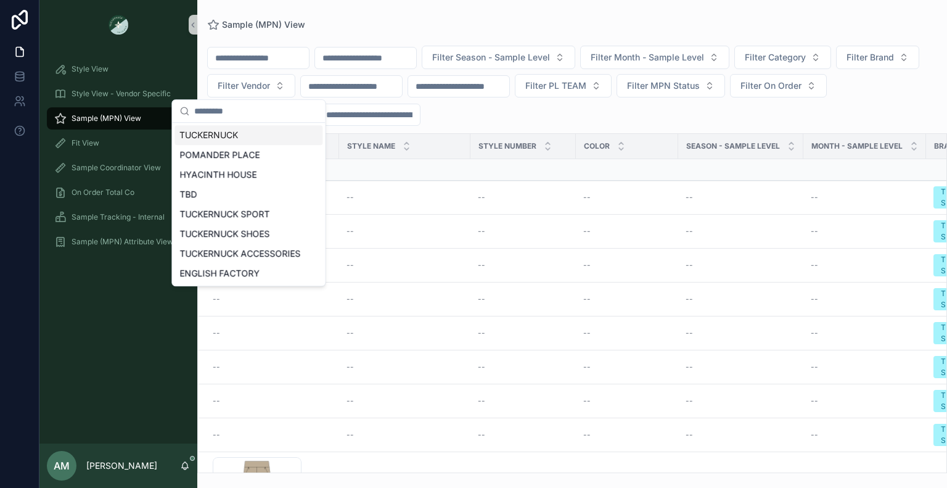
click at [265, 140] on div "TUCKERNUCK" at bounding box center [249, 135] width 148 height 20
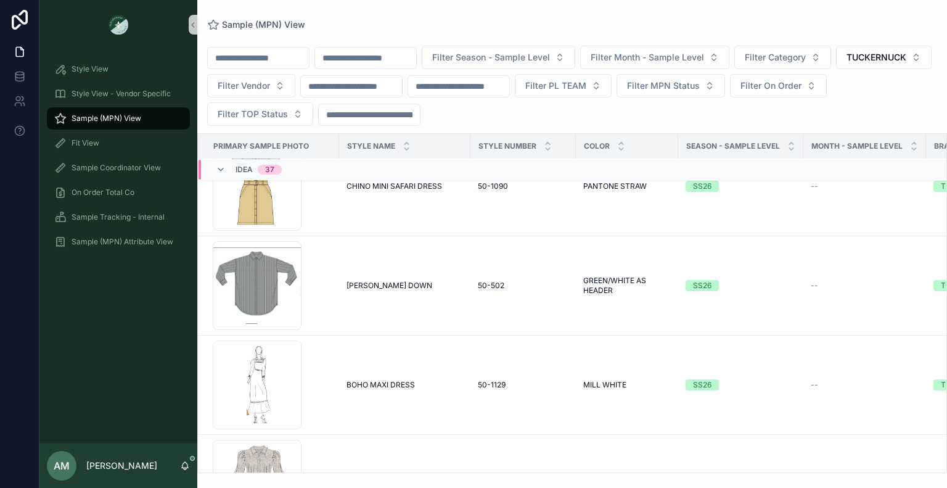
scroll to position [1251, 0]
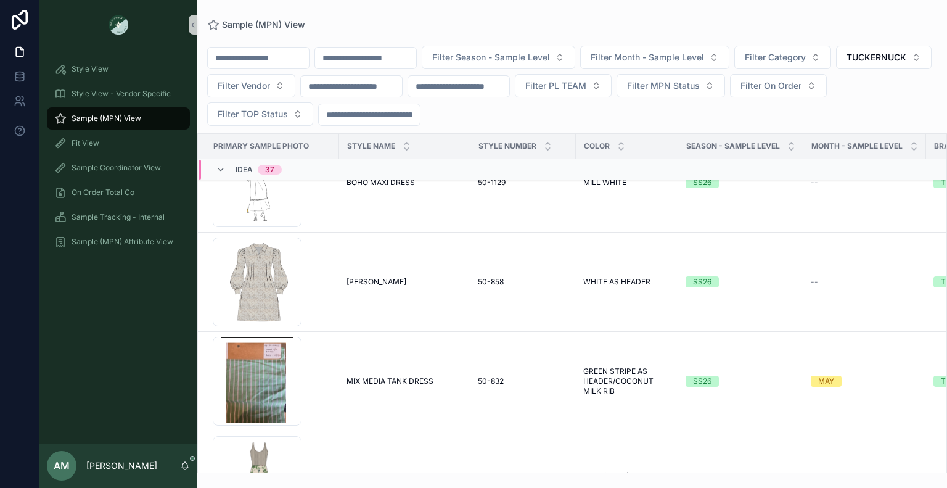
click at [244, 166] on span "Idea" at bounding box center [244, 170] width 17 height 10
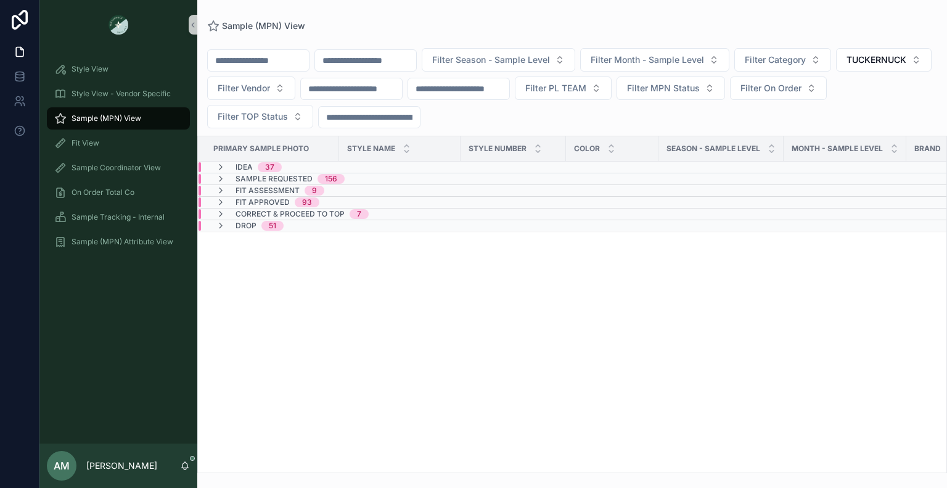
click at [322, 211] on span "Correct & Proceed to TOP" at bounding box center [290, 214] width 109 height 10
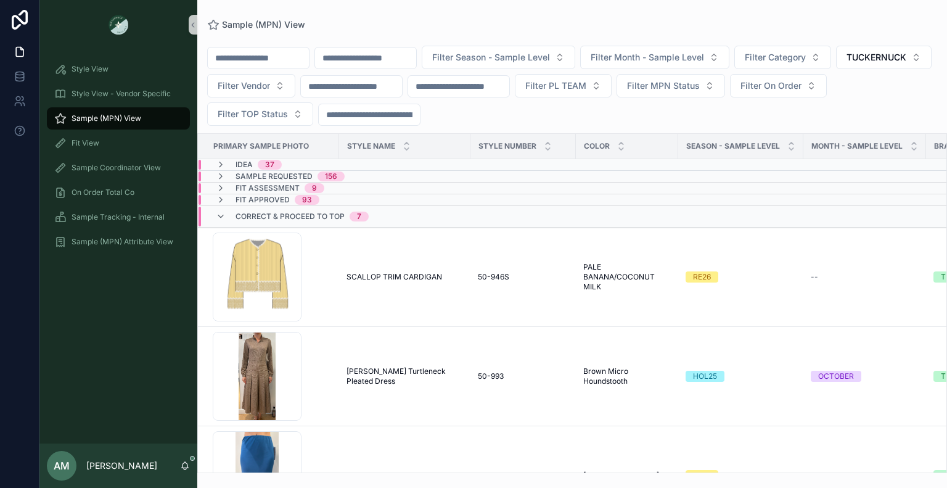
click at [322, 212] on span "Correct & Proceed to TOP" at bounding box center [290, 217] width 109 height 10
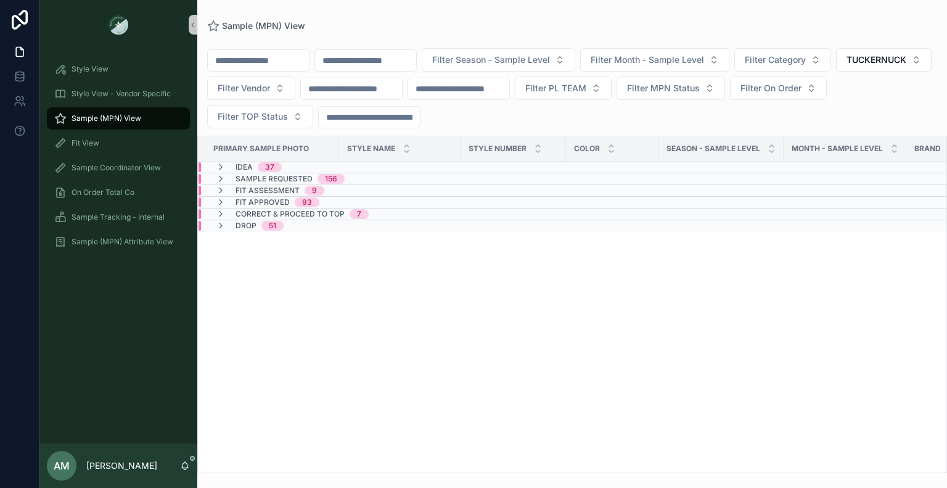
click at [302, 228] on div "Drop 51" at bounding box center [382, 226] width 367 height 10
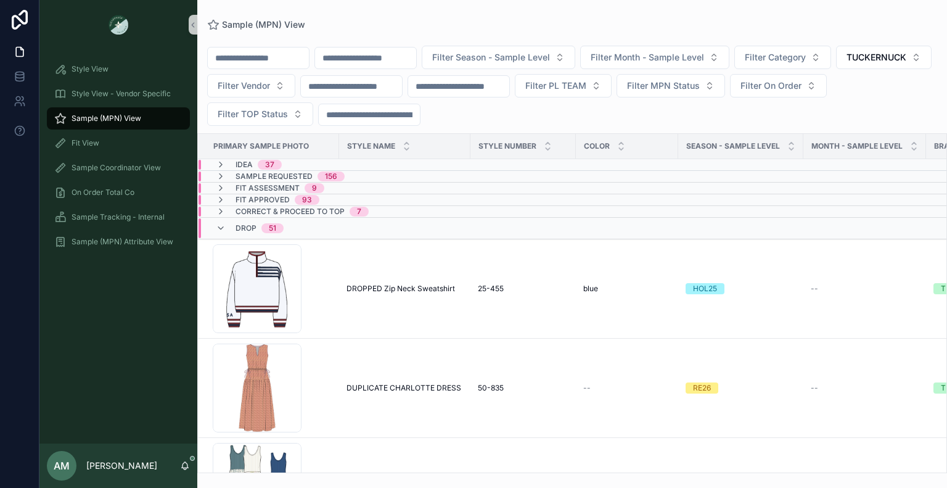
click at [302, 228] on div "Drop 51" at bounding box center [387, 228] width 377 height 20
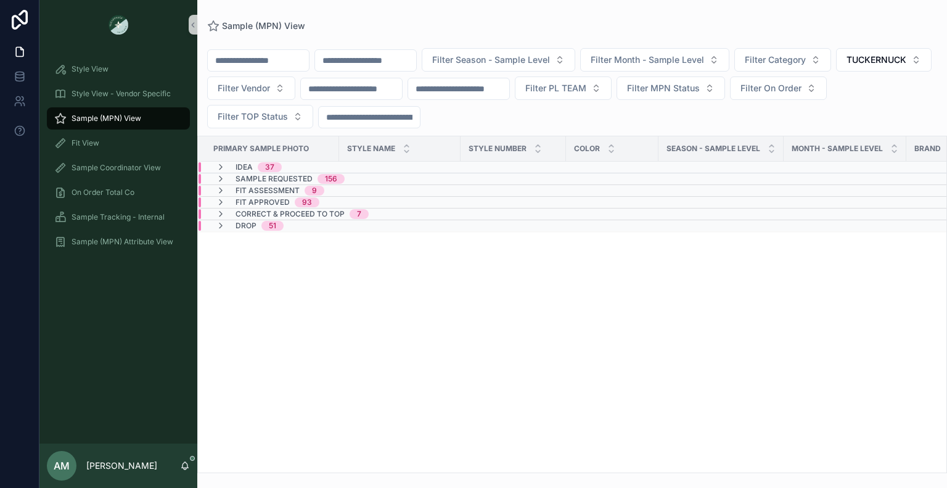
click at [302, 228] on div "Drop 51" at bounding box center [382, 226] width 367 height 10
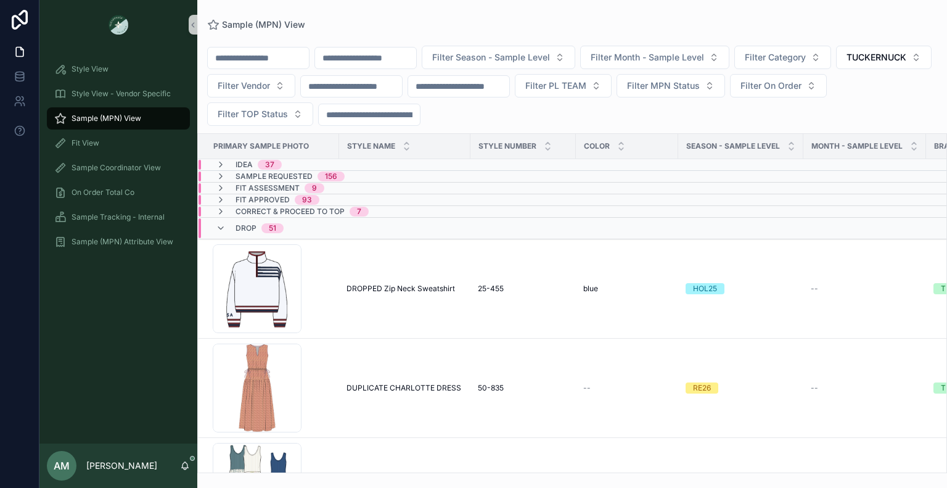
click at [302, 228] on div "Drop 51" at bounding box center [387, 228] width 377 height 20
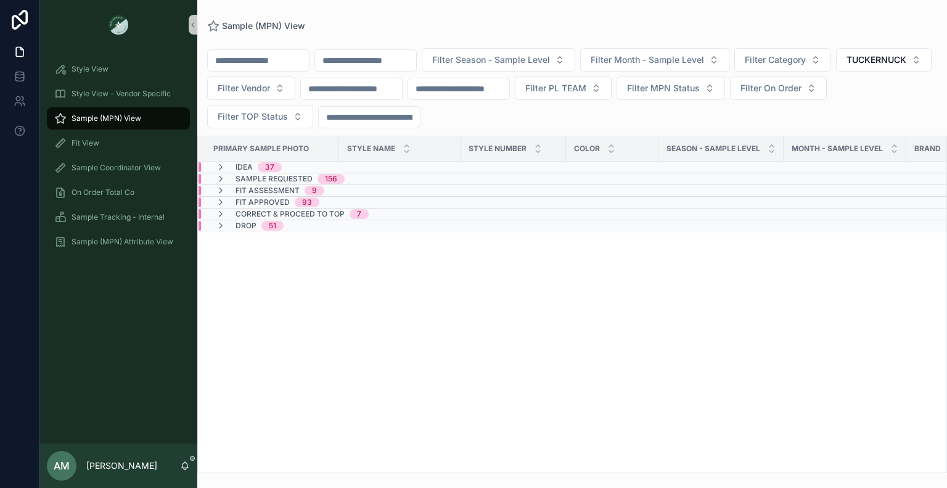
click at [270, 170] on div "37" at bounding box center [269, 167] width 9 height 10
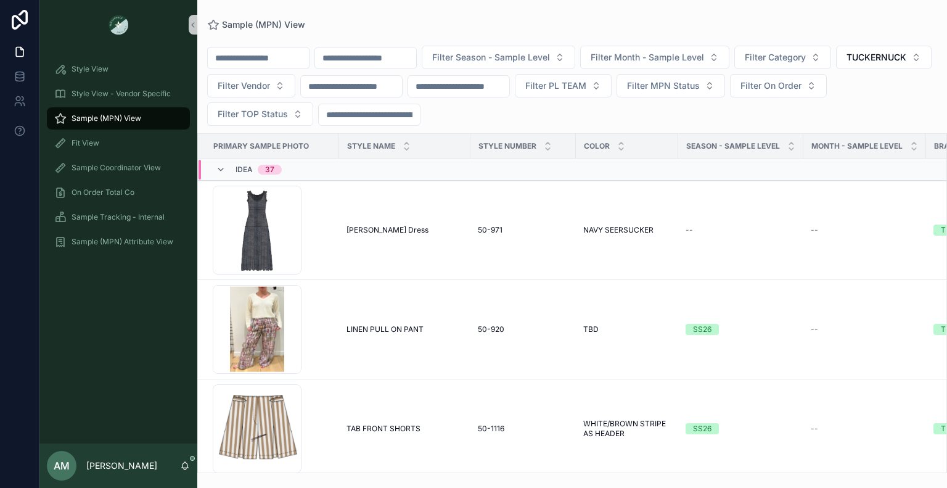
click at [124, 119] on span "Sample (MPN) View" at bounding box center [107, 118] width 70 height 10
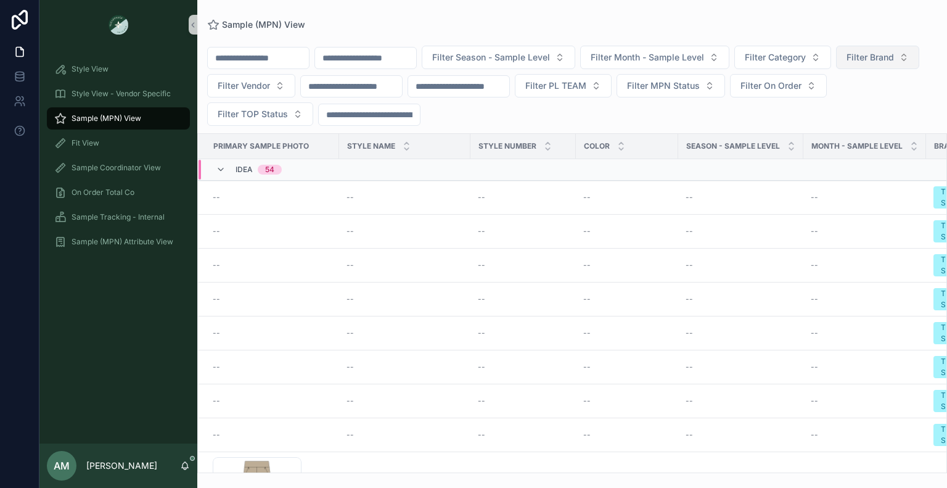
click at [836, 69] on button "Filter Brand" at bounding box center [877, 57] width 83 height 23
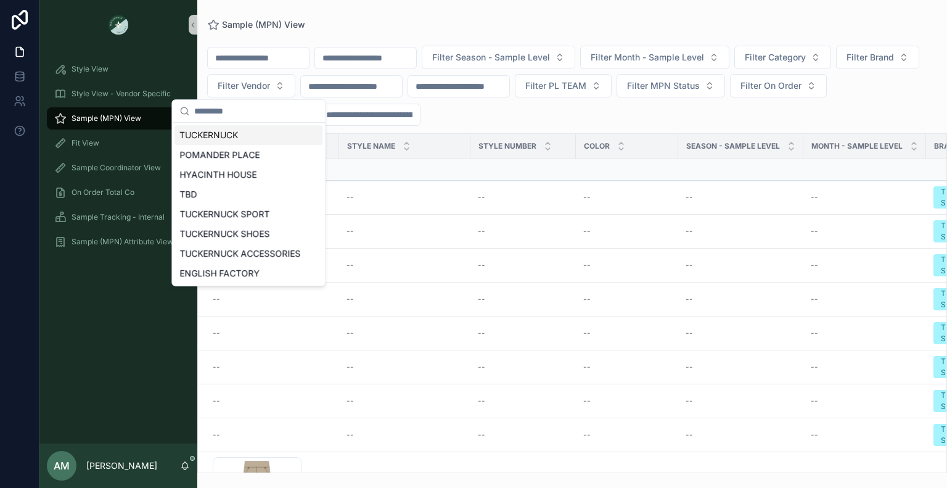
click at [254, 140] on div "TUCKERNUCK" at bounding box center [249, 135] width 148 height 20
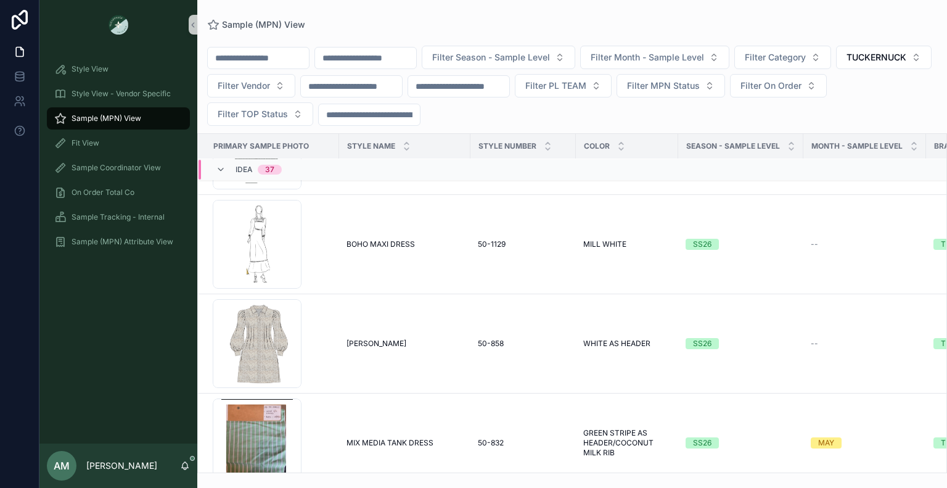
scroll to position [1313, 0]
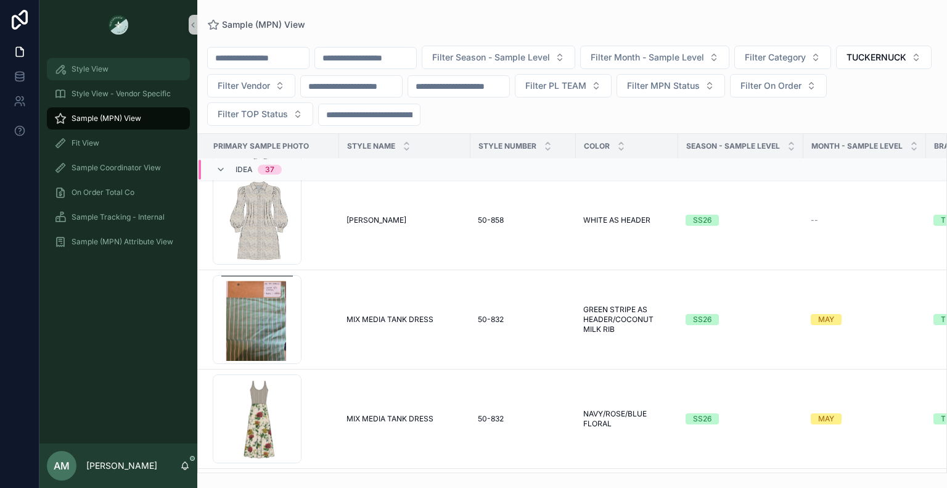
click at [107, 64] on span "Style View" at bounding box center [90, 69] width 37 height 10
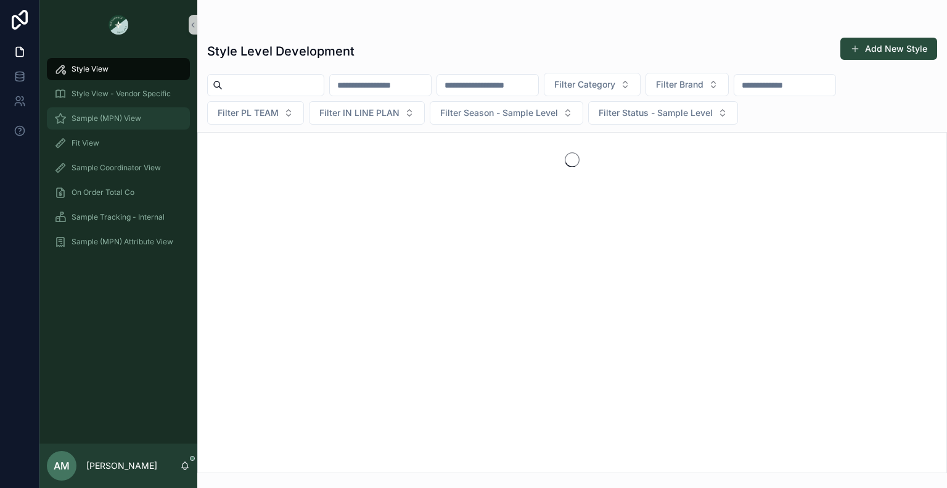
click at [132, 123] on span "Sample (MPN) View" at bounding box center [107, 118] width 70 height 10
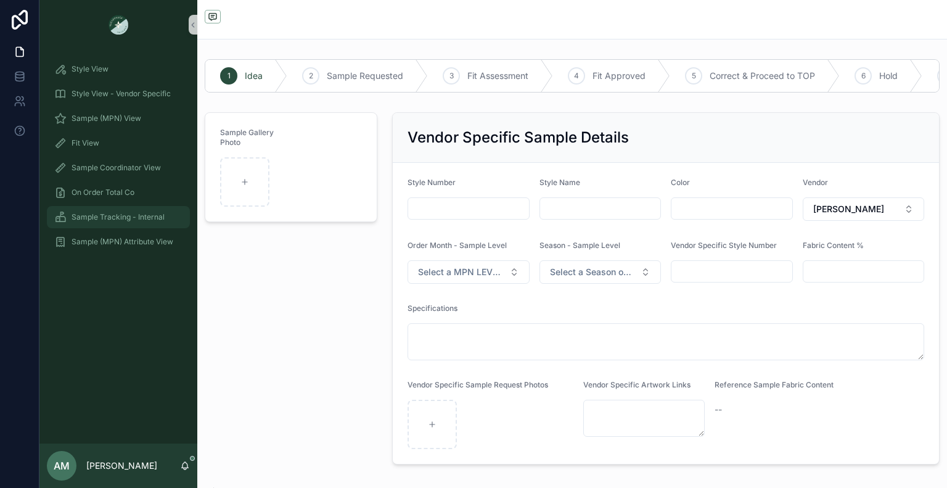
click at [130, 221] on span "Sample Tracking - Internal" at bounding box center [118, 217] width 93 height 10
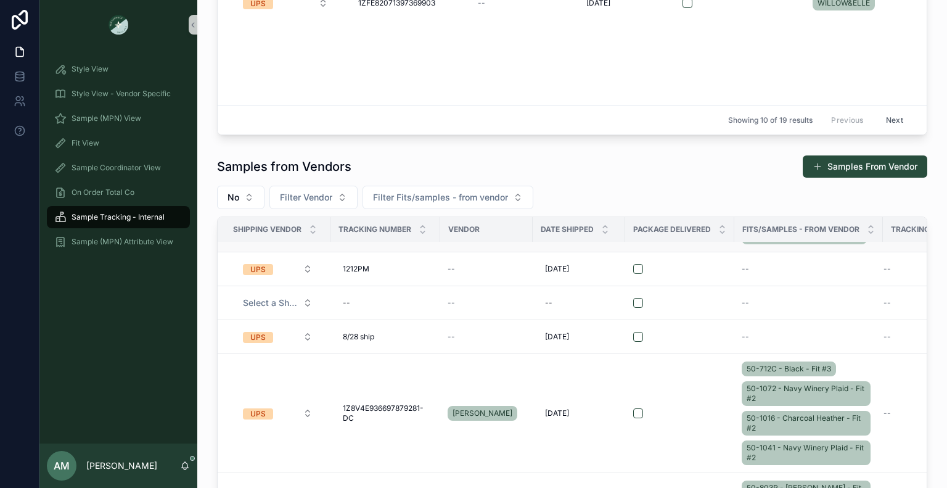
scroll to position [185, 0]
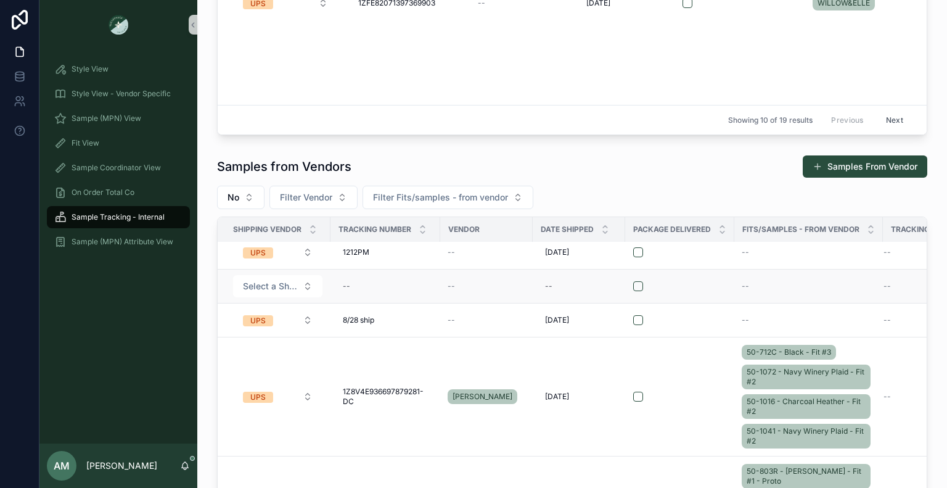
click at [331, 294] on td "--" at bounding box center [386, 287] width 110 height 34
click at [472, 194] on span "Filter Fits/samples - from vendor" at bounding box center [440, 197] width 135 height 12
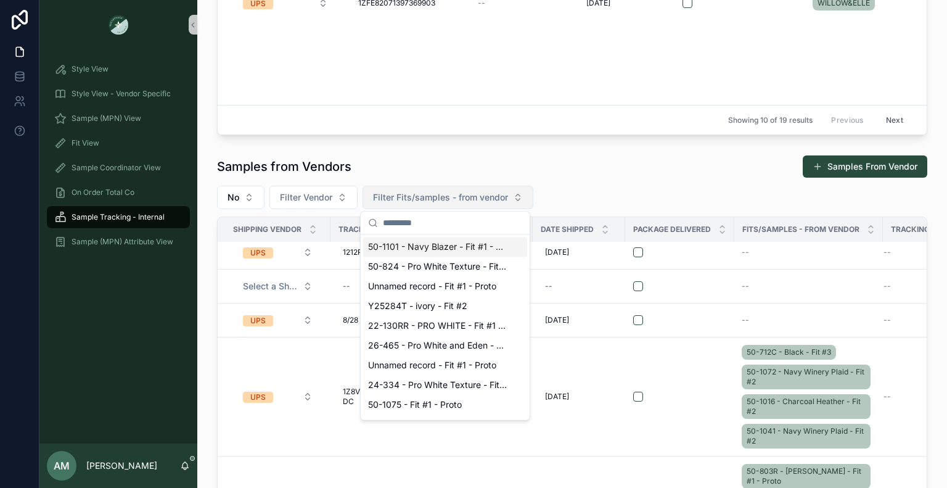
click at [472, 194] on span "Filter Fits/samples - from vendor" at bounding box center [440, 197] width 135 height 12
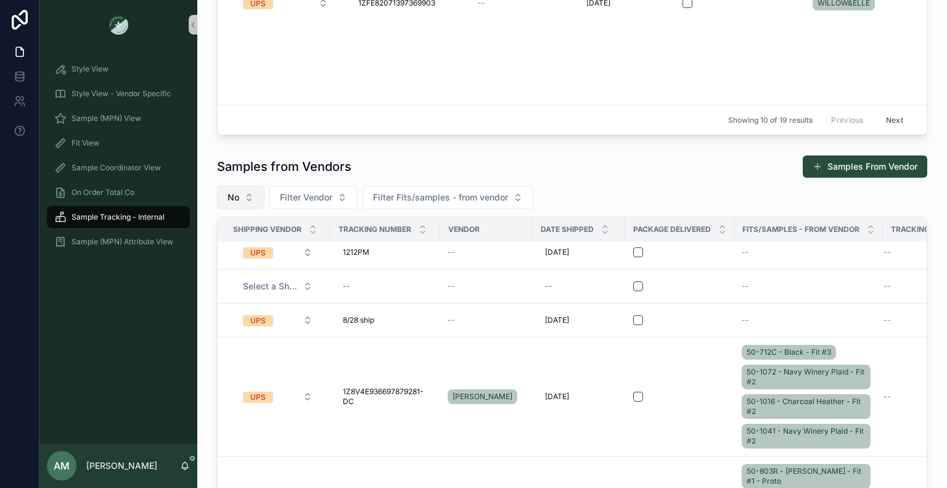
click at [233, 205] on button "No" at bounding box center [240, 197] width 47 height 23
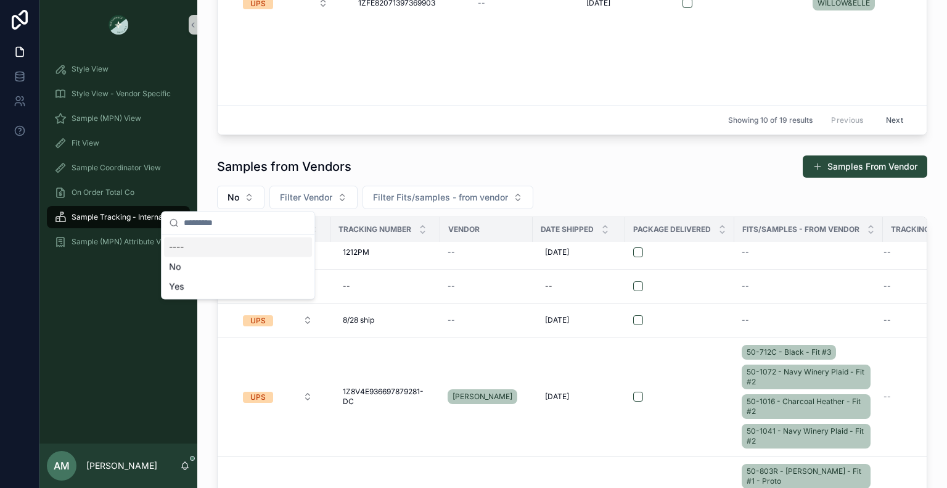
click at [233, 250] on div "----" at bounding box center [238, 247] width 148 height 20
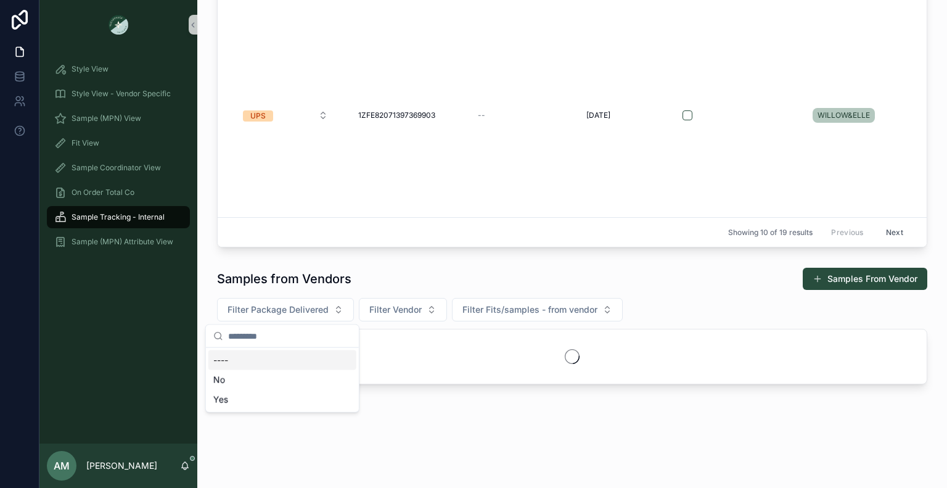
scroll to position [195, 0]
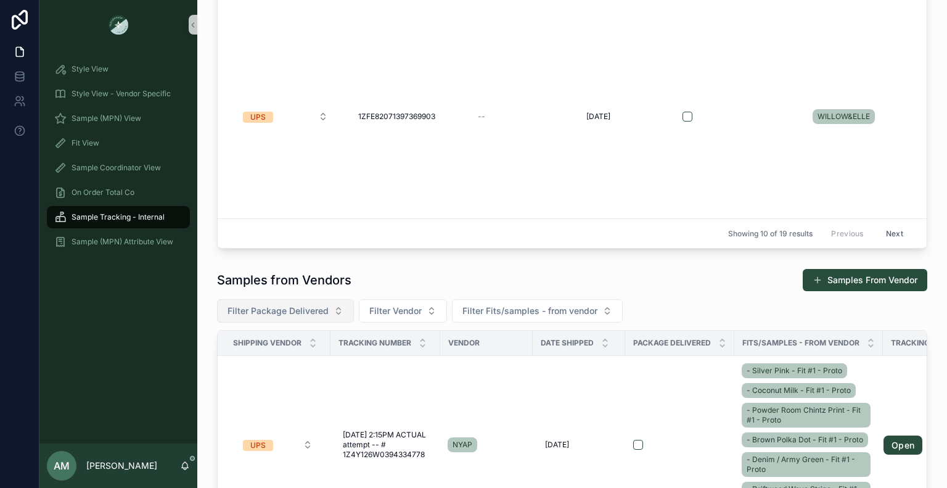
click at [284, 314] on span "Filter Package Delivered" at bounding box center [278, 311] width 101 height 12
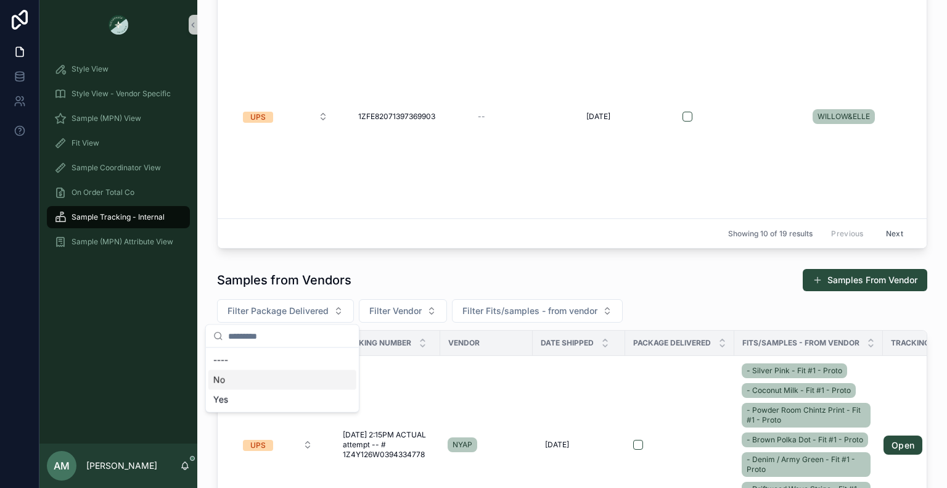
click at [263, 381] on div "No" at bounding box center [282, 380] width 148 height 20
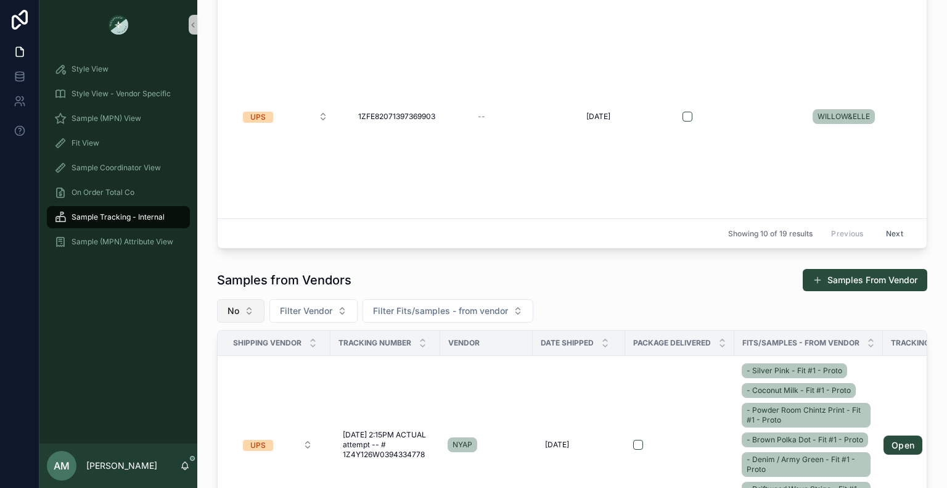
click at [238, 313] on button "No" at bounding box center [240, 310] width 47 height 23
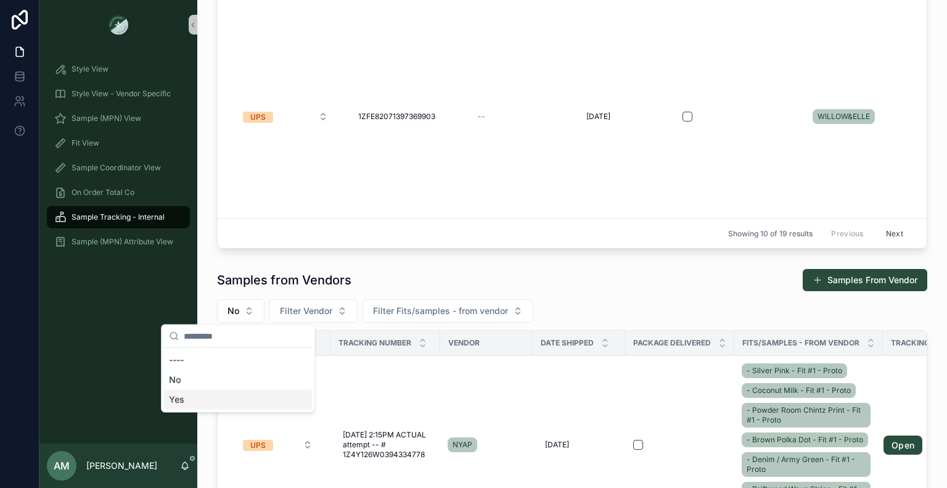
click at [252, 396] on div "Yes" at bounding box center [238, 400] width 148 height 20
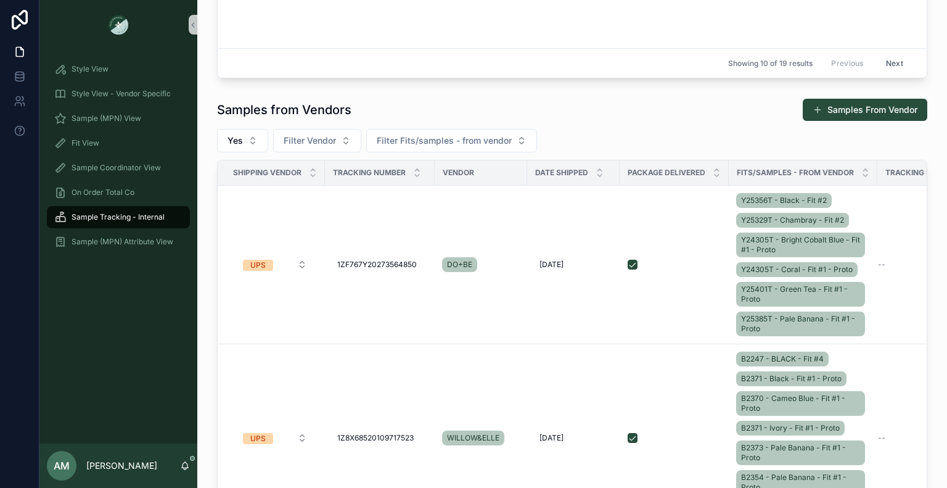
scroll to position [318, 0]
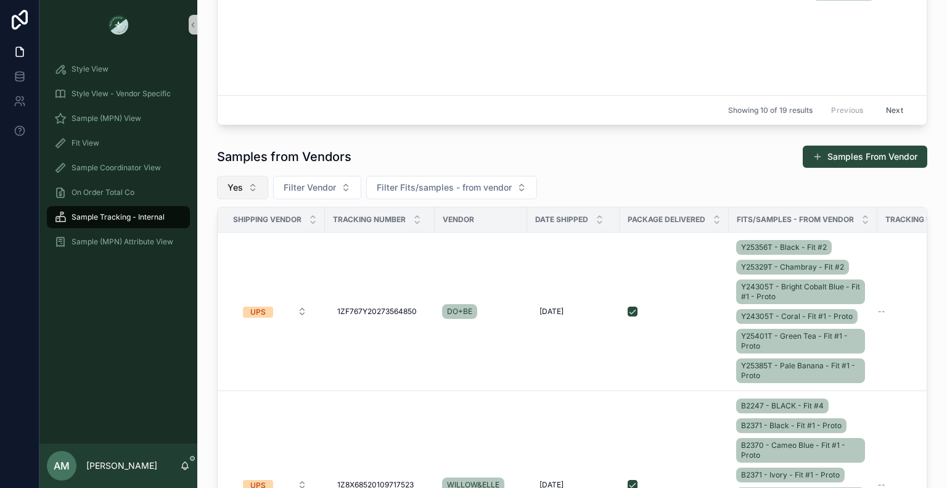
click at [253, 189] on button "Yes" at bounding box center [242, 187] width 51 height 23
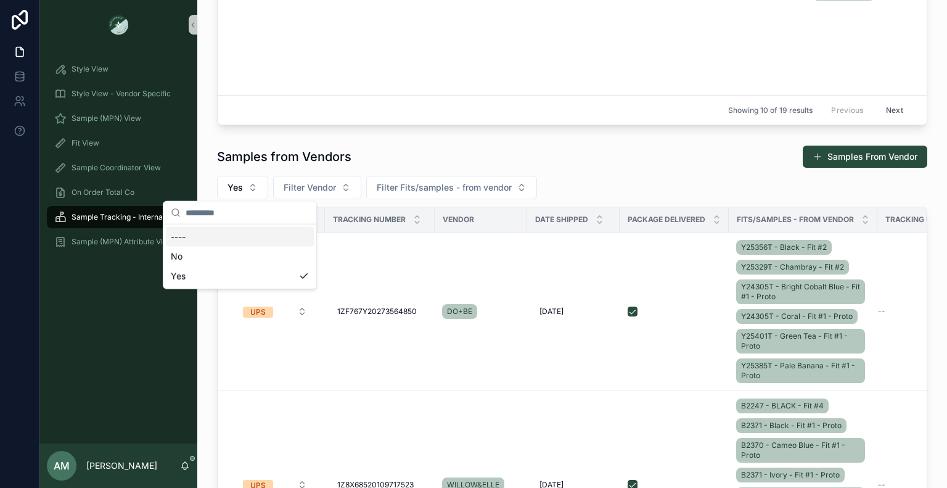
click at [240, 237] on div "----" at bounding box center [240, 237] width 148 height 20
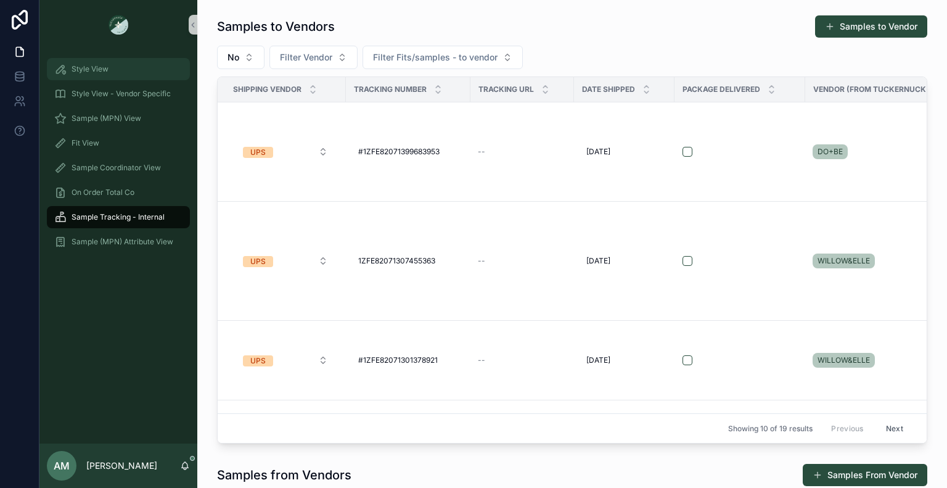
click at [121, 73] on div "Style View" at bounding box center [118, 69] width 128 height 20
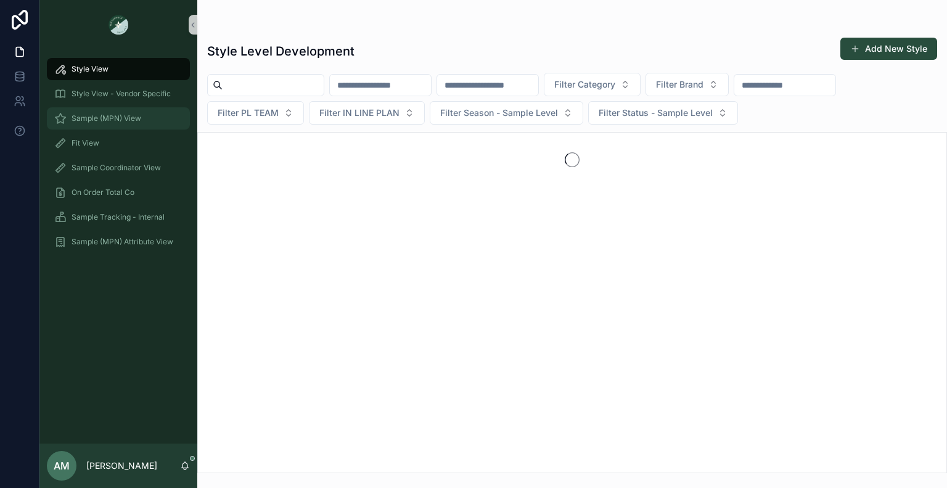
click at [141, 114] on div "Sample (MPN) View" at bounding box center [118, 119] width 128 height 20
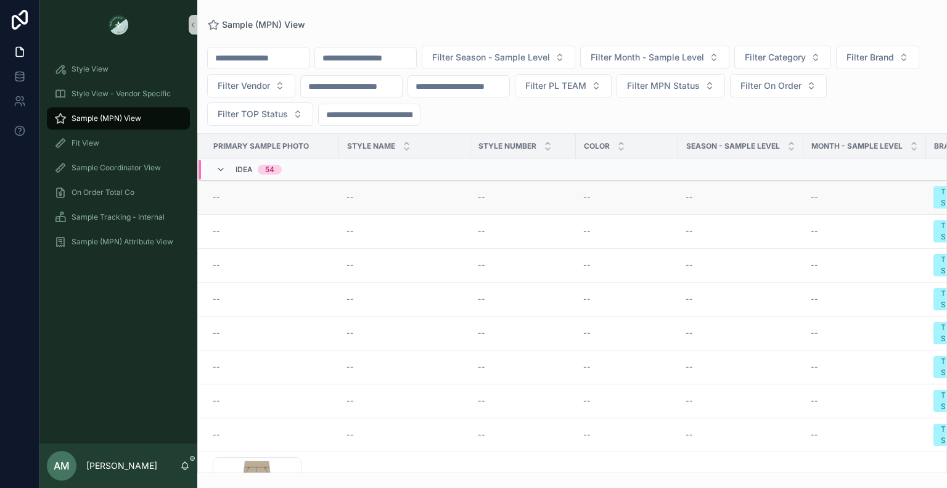
click at [269, 196] on div "--" at bounding box center [272, 197] width 119 height 10
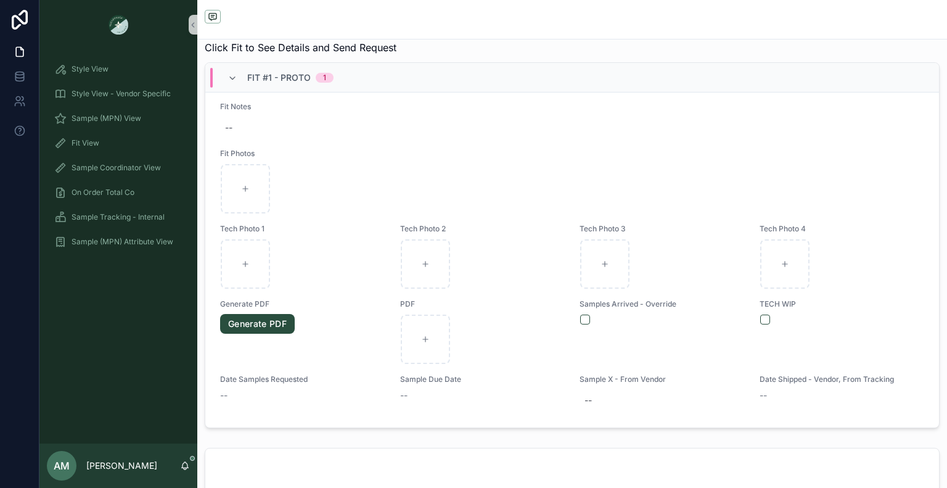
scroll to position [450, 0]
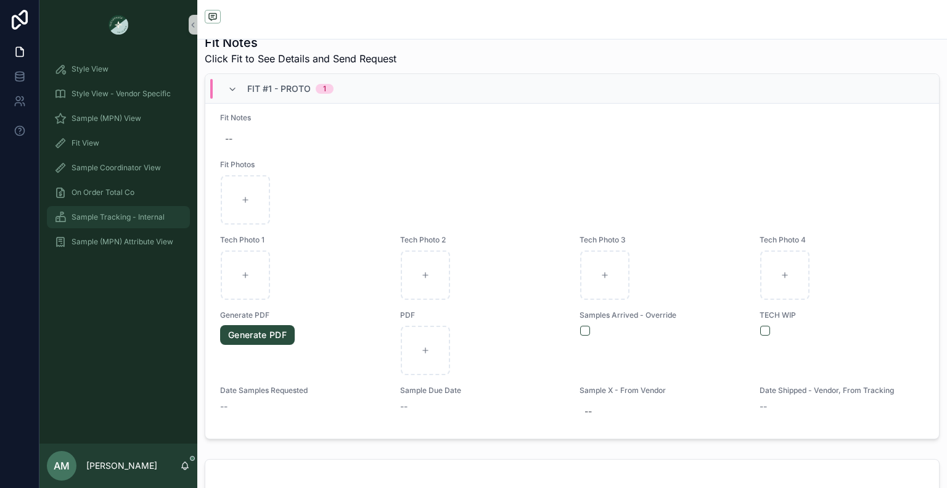
click at [120, 225] on div "Sample Tracking - Internal" at bounding box center [118, 217] width 128 height 20
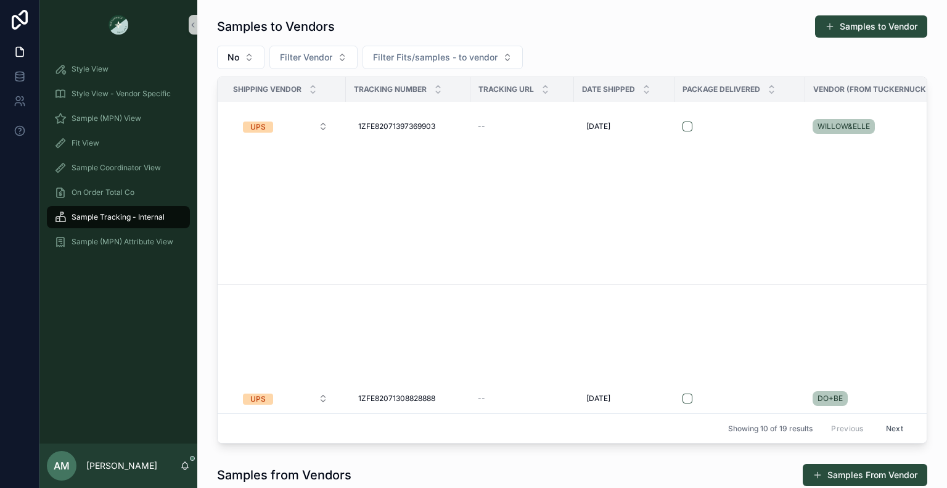
scroll to position [185, 0]
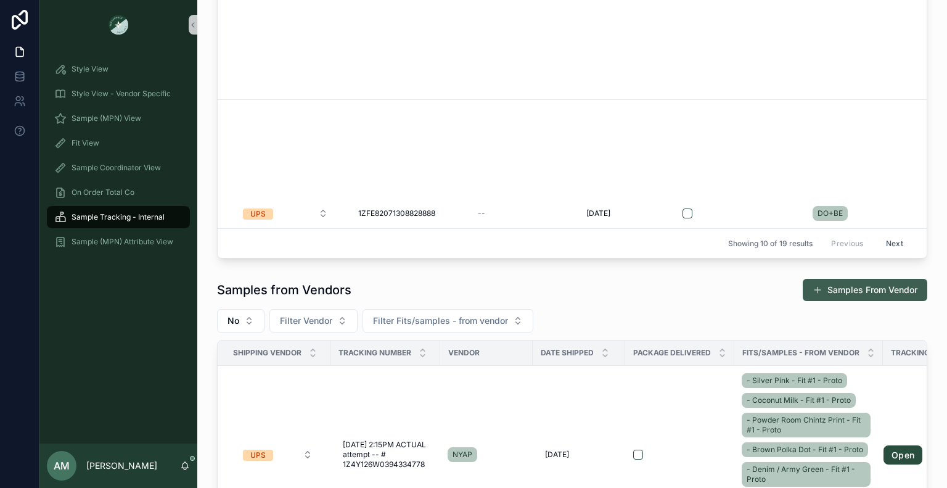
click at [851, 286] on button "Samples From Vendor" at bounding box center [865, 290] width 125 height 22
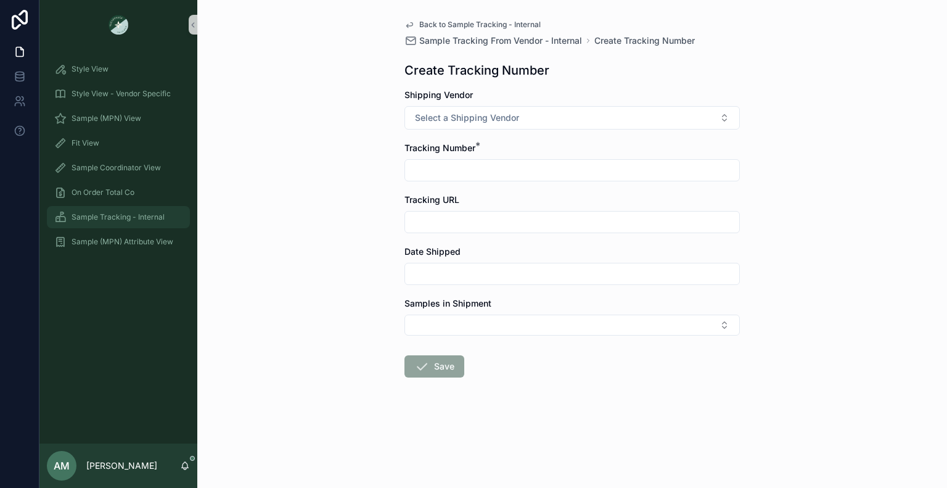
click at [124, 212] on div "Sample Tracking - Internal" at bounding box center [118, 217] width 128 height 20
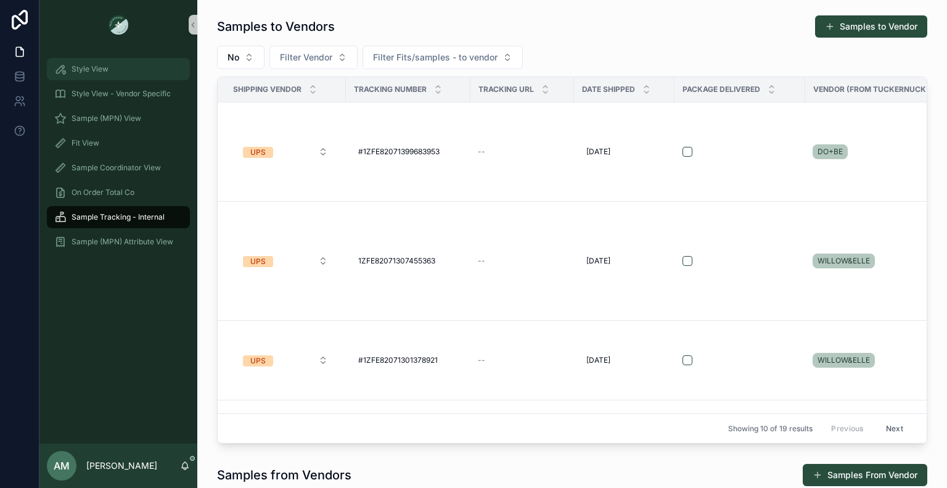
click at [93, 70] on span "Style View" at bounding box center [90, 69] width 37 height 10
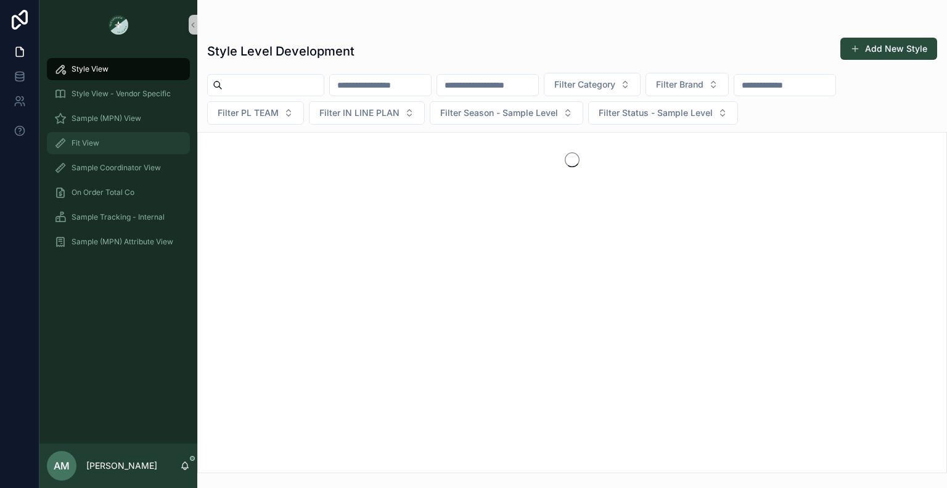
click at [130, 140] on div "Fit View" at bounding box center [118, 143] width 128 height 20
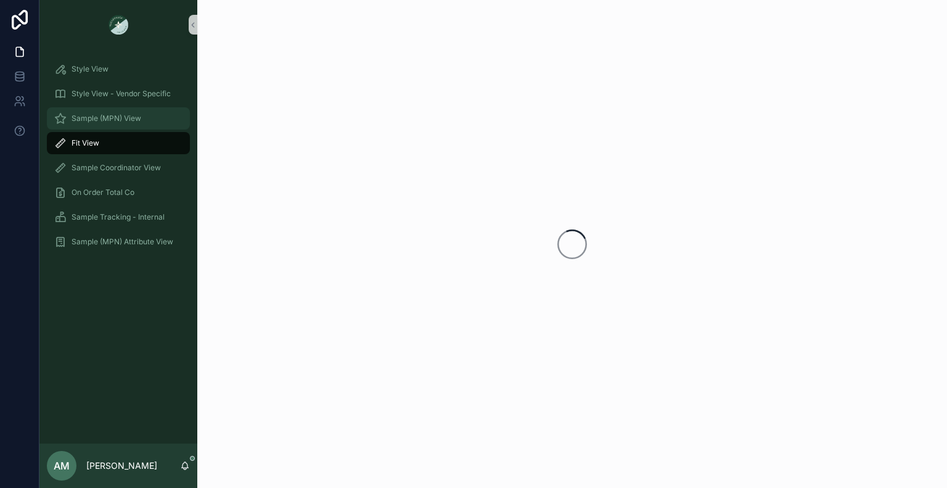
click at [131, 125] on div "Sample (MPN) View" at bounding box center [118, 119] width 128 height 20
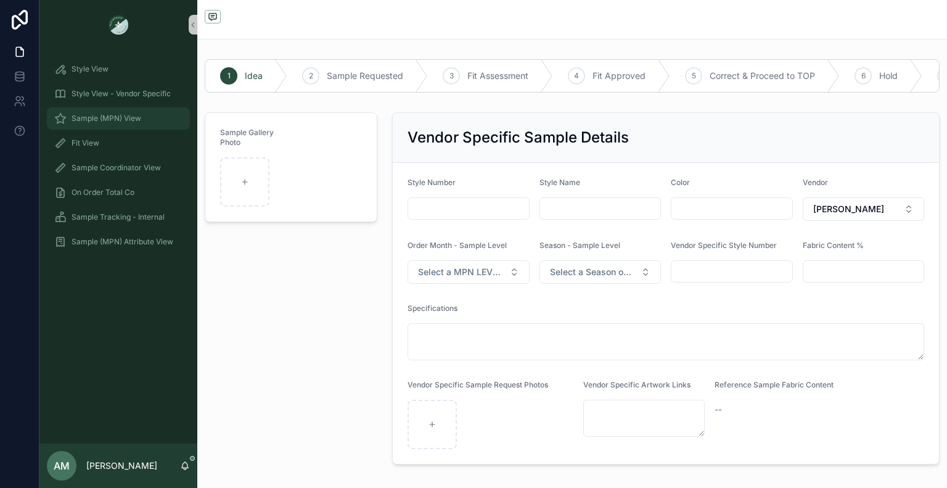
click at [139, 121] on span "Sample (MPN) View" at bounding box center [107, 118] width 70 height 10
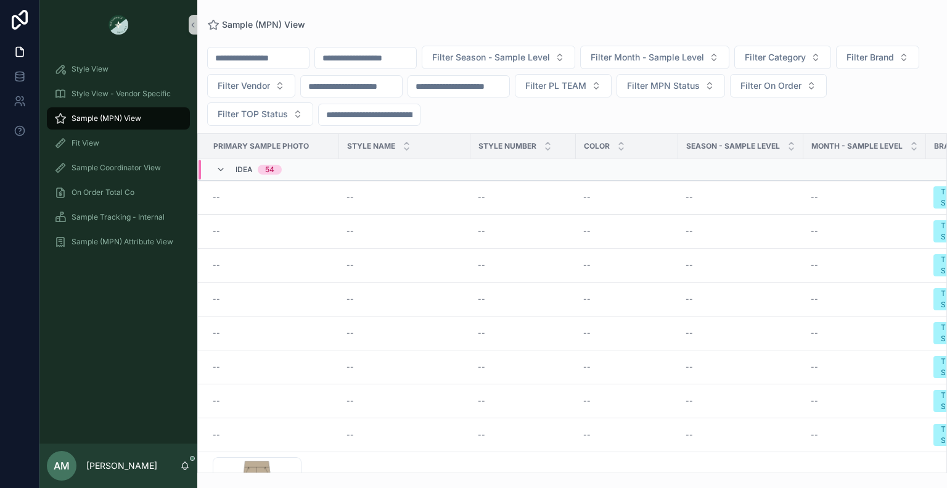
click at [245, 175] on div "Idea 54" at bounding box center [259, 170] width 46 height 20
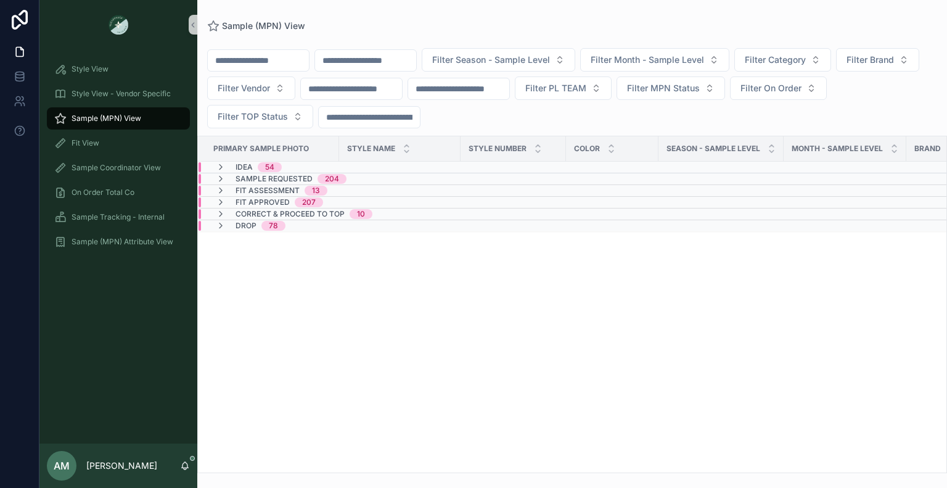
click at [245, 167] on span "Idea" at bounding box center [244, 167] width 17 height 10
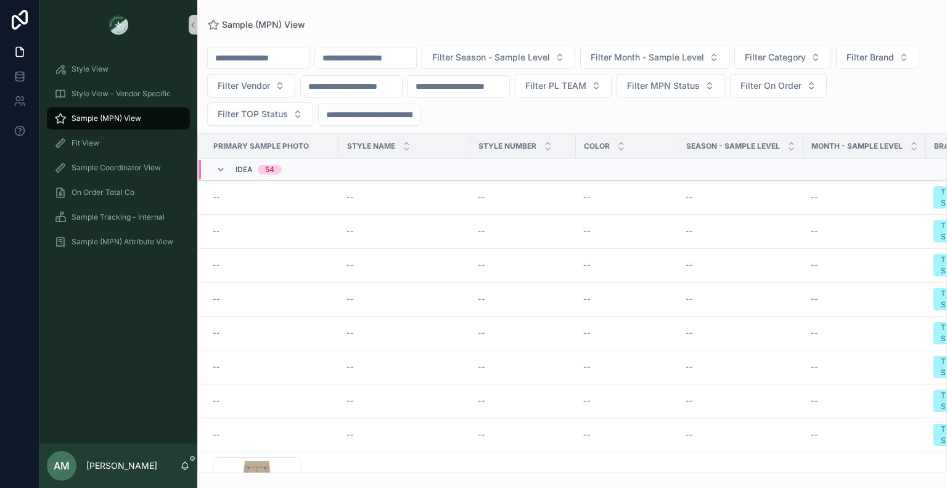
click at [234, 168] on div "Idea 54" at bounding box center [249, 170] width 66 height 20
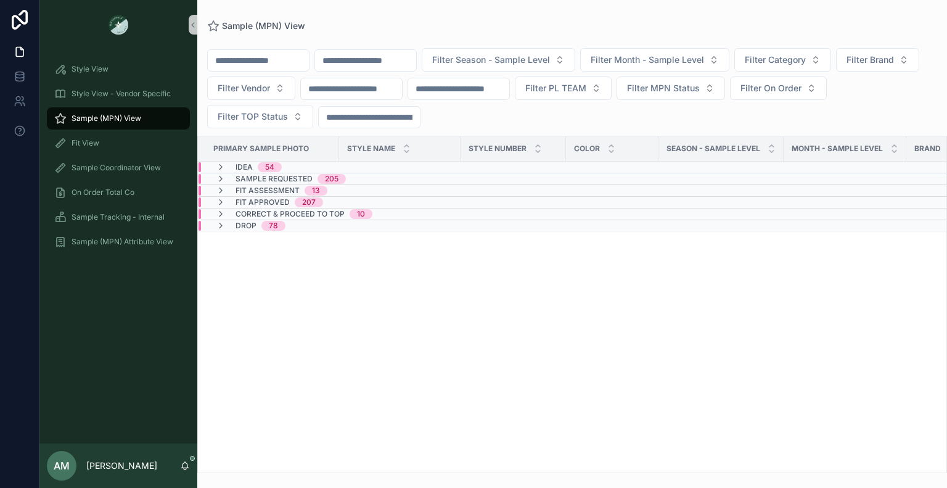
click at [404, 168] on div "Idea 54" at bounding box center [382, 167] width 367 height 10
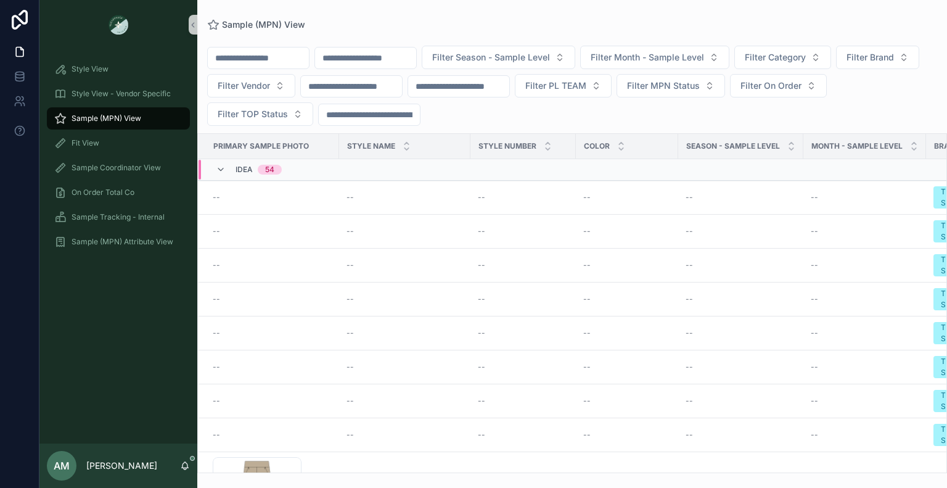
click at [404, 168] on div "Idea 54" at bounding box center [387, 170] width 377 height 20
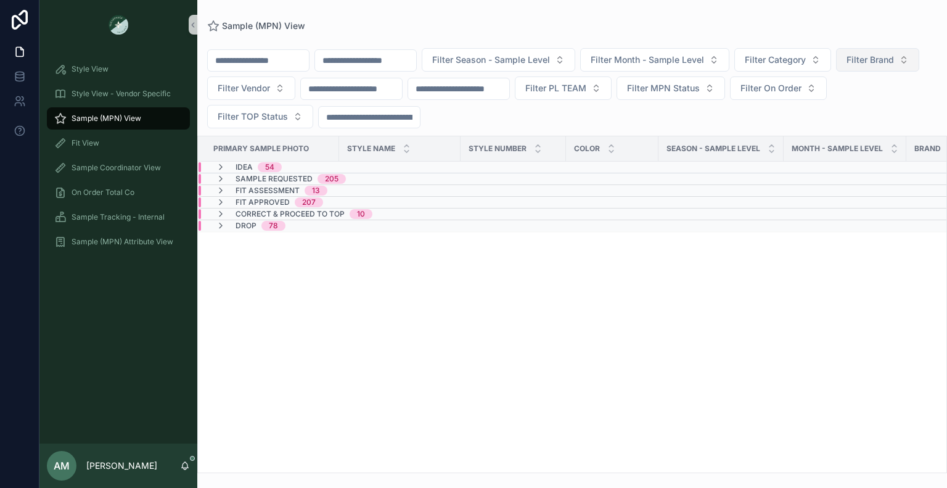
click at [847, 66] on span "Filter Brand" at bounding box center [870, 60] width 47 height 12
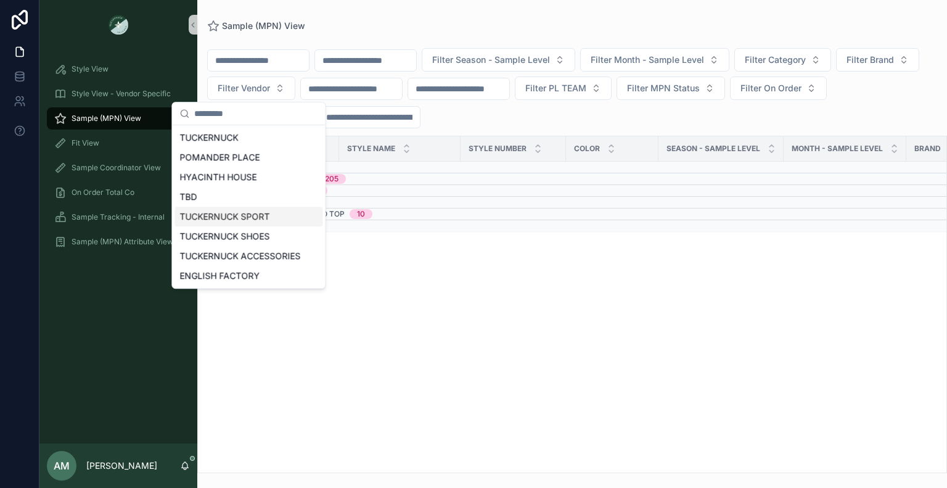
click at [260, 212] on div "TUCKERNUCK SPORT" at bounding box center [249, 217] width 148 height 20
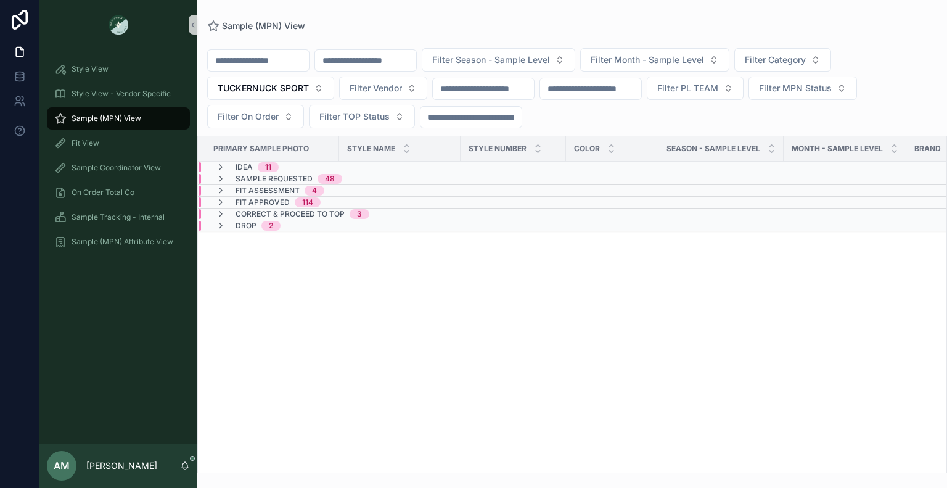
click at [260, 162] on span "11" at bounding box center [268, 167] width 21 height 10
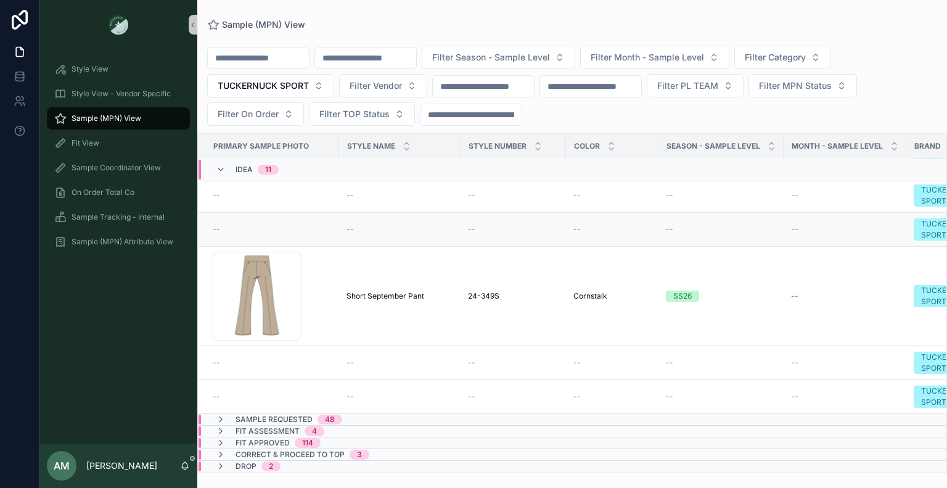
scroll to position [212, 0]
click at [358, 415] on div "Sample Requested 48" at bounding box center [382, 420] width 367 height 10
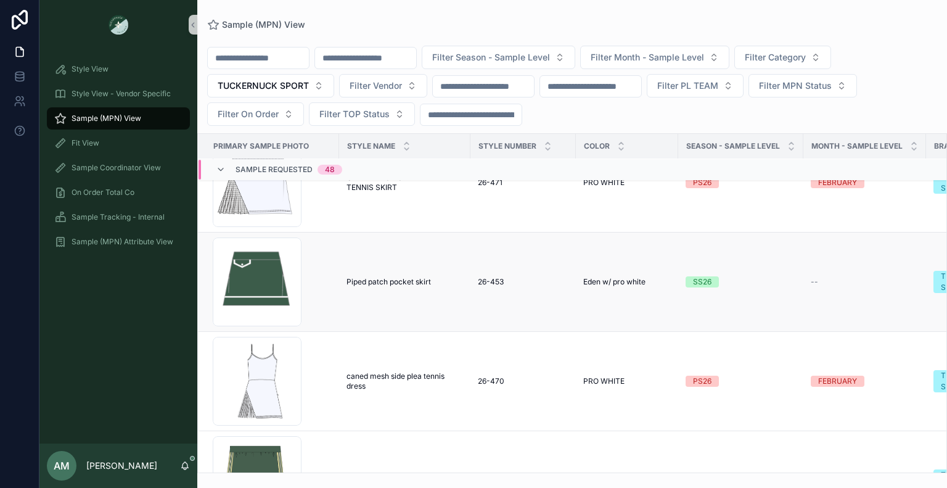
scroll to position [3127, 0]
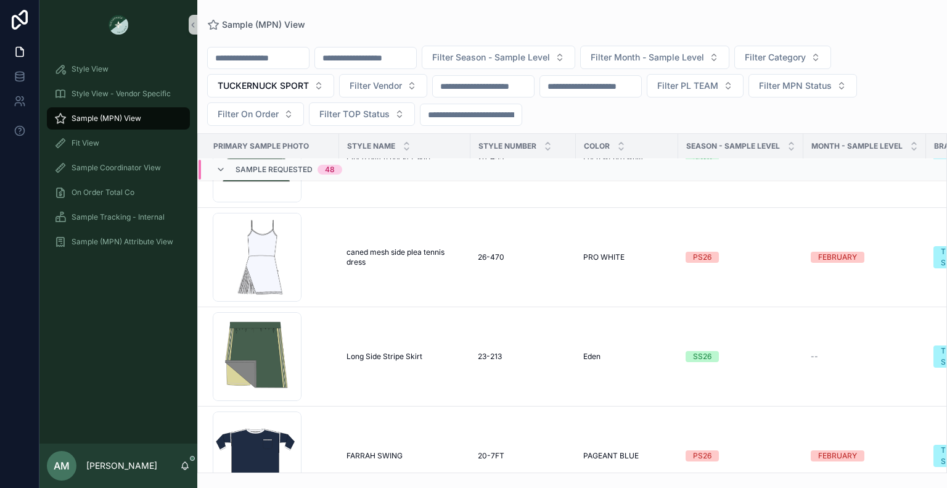
click at [291, 172] on span "Sample Requested" at bounding box center [274, 170] width 77 height 10
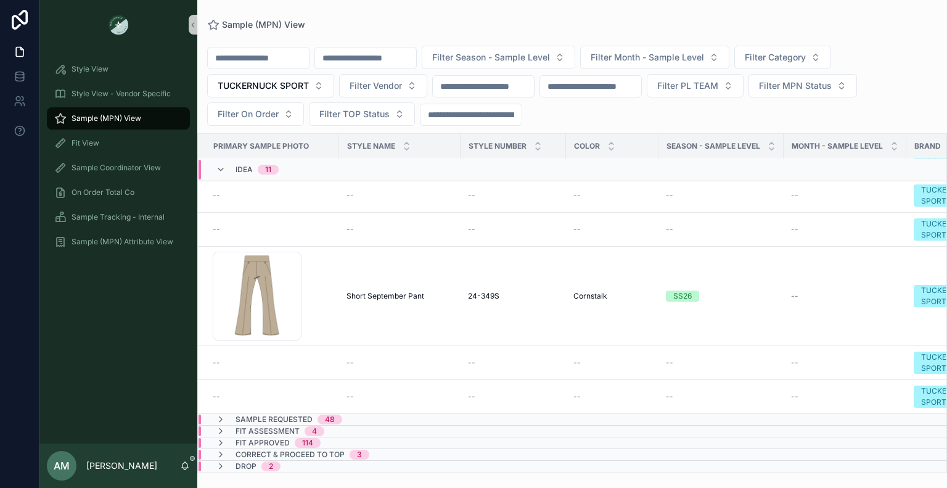
scroll to position [212, 0]
click at [299, 88] on span "TUCKERNUCK SPORT" at bounding box center [263, 86] width 91 height 12
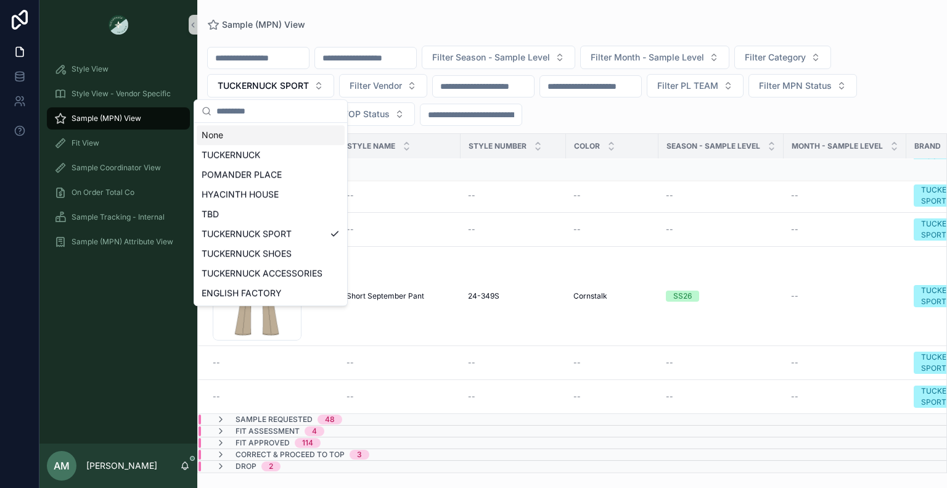
click at [286, 136] on div "None" at bounding box center [271, 135] width 148 height 20
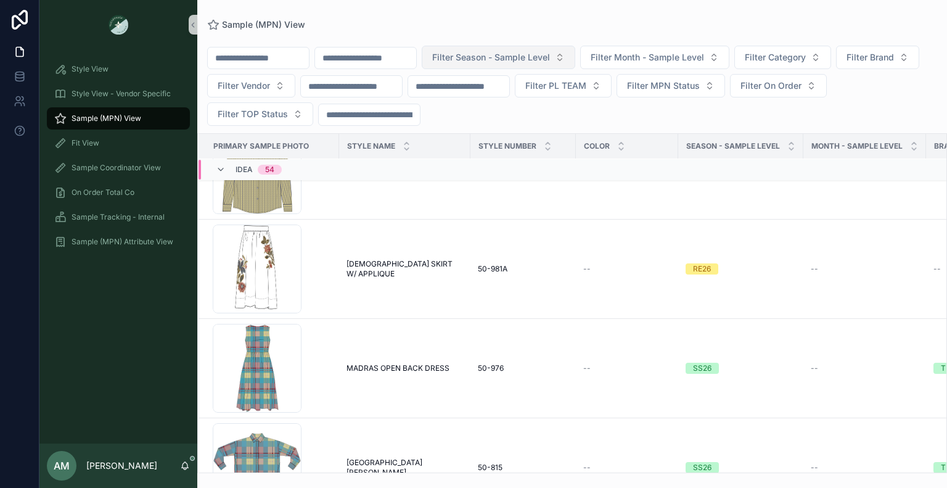
scroll to position [3221, 0]
click at [550, 60] on span "Filter Season - Sample Level" at bounding box center [491, 57] width 118 height 12
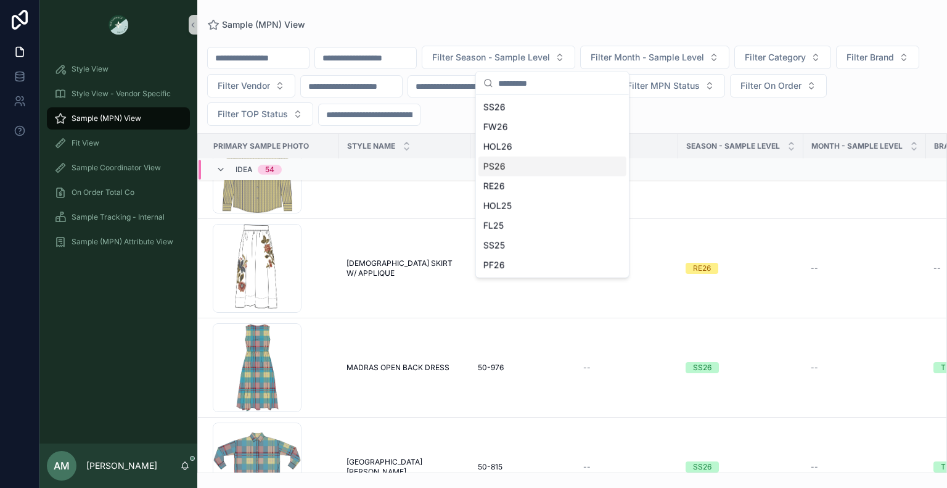
click at [557, 167] on div "PS26" at bounding box center [553, 167] width 148 height 20
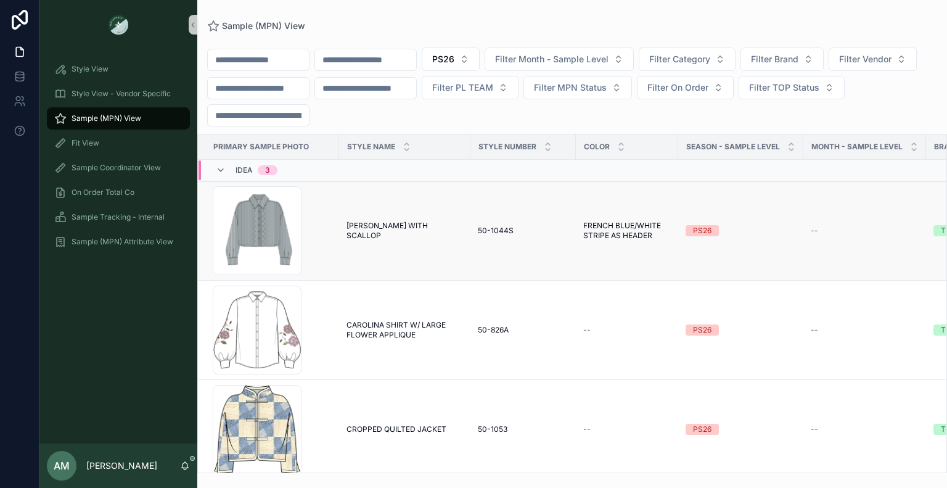
scroll to position [27, 0]
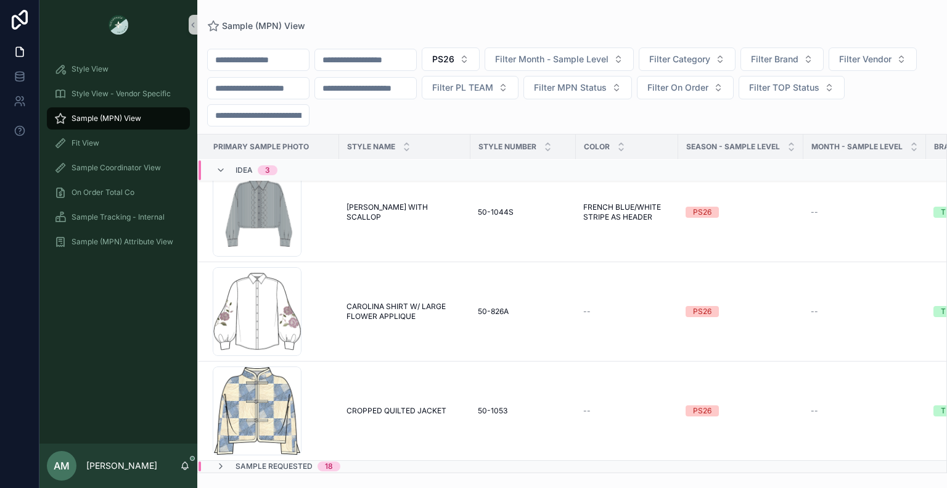
click at [421, 462] on div "Sample Requested 18" at bounding box center [387, 466] width 377 height 10
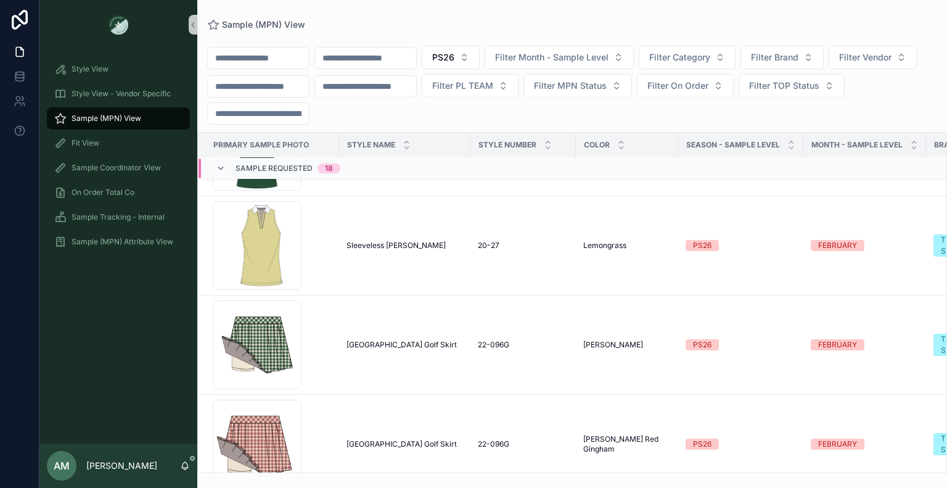
scroll to position [1834, 0]
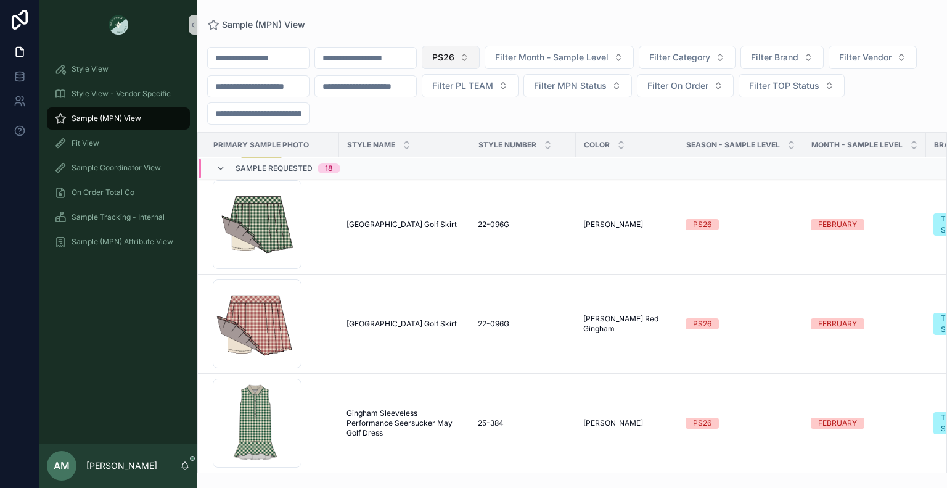
click at [455, 61] on span "PS26" at bounding box center [443, 57] width 22 height 12
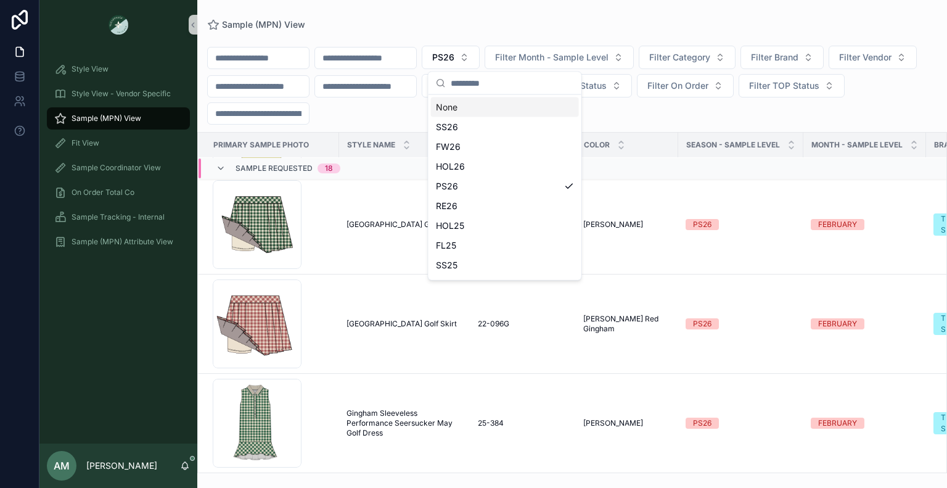
click at [495, 104] on div "None" at bounding box center [505, 107] width 148 height 20
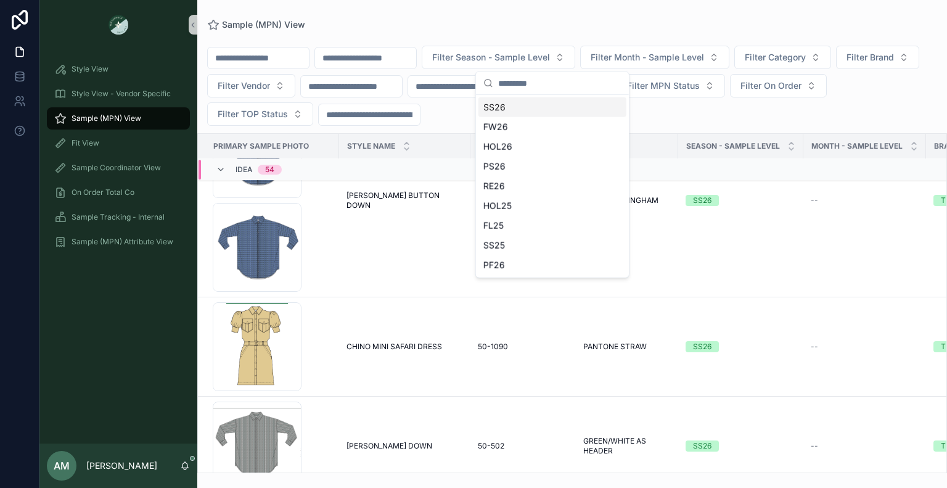
scroll to position [1638, 0]
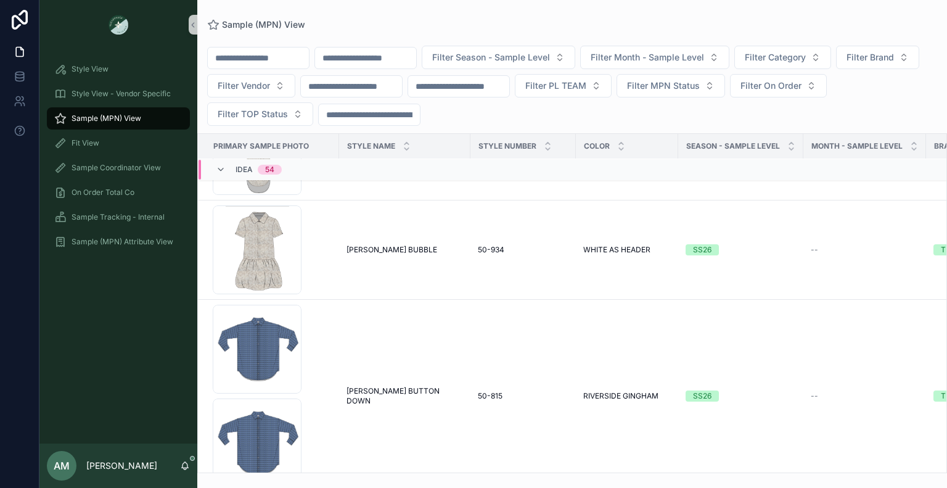
click at [303, 59] on input "scrollable content" at bounding box center [258, 57] width 101 height 17
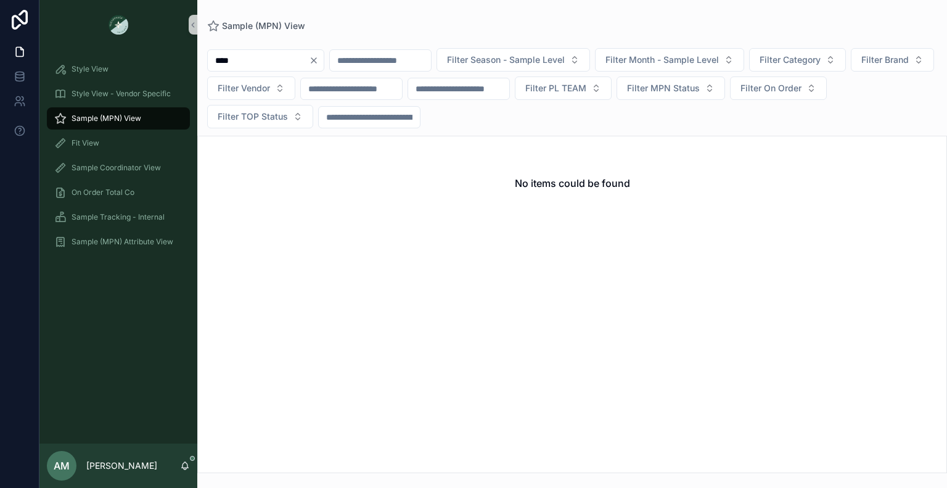
click at [303, 59] on input "****" at bounding box center [258, 60] width 101 height 17
type input "****"
click at [319, 62] on icon "Clear" at bounding box center [314, 61] width 10 height 10
click at [403, 61] on input "scrollable content" at bounding box center [365, 60] width 101 height 17
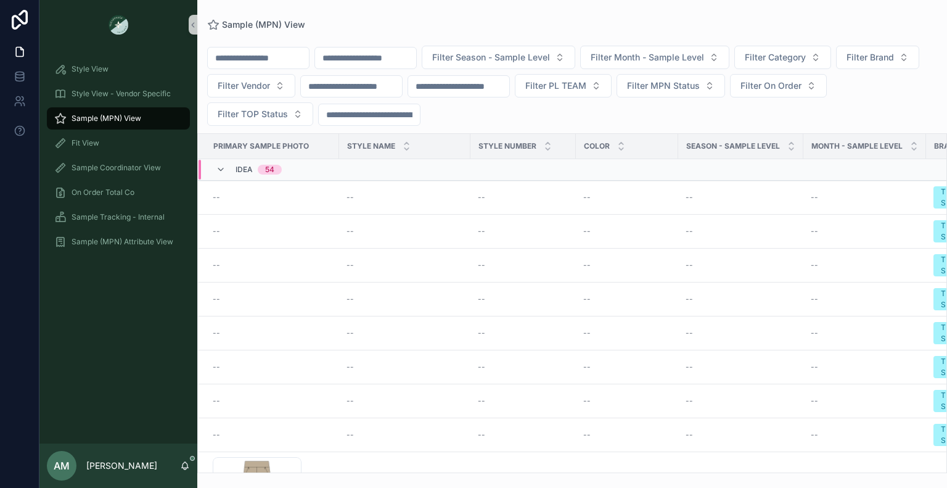
type input "*"
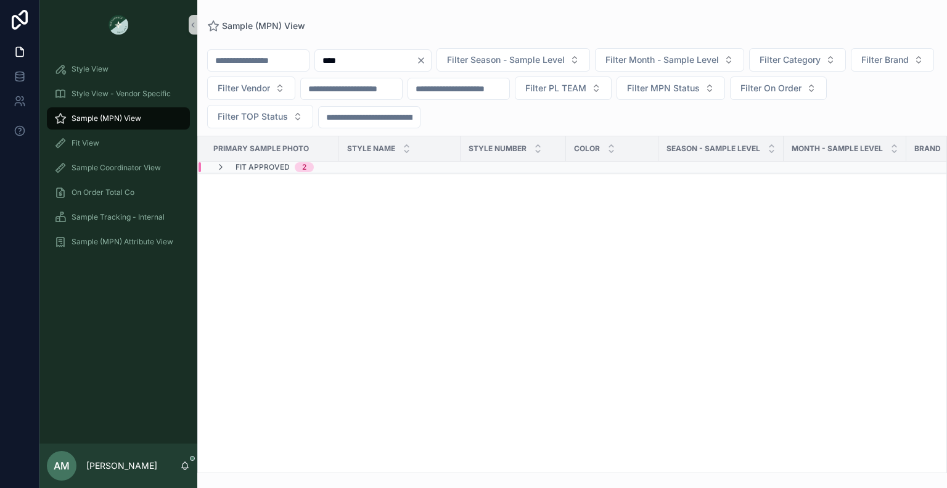
click at [351, 167] on div "Fit Approved 2" at bounding box center [382, 167] width 367 height 10
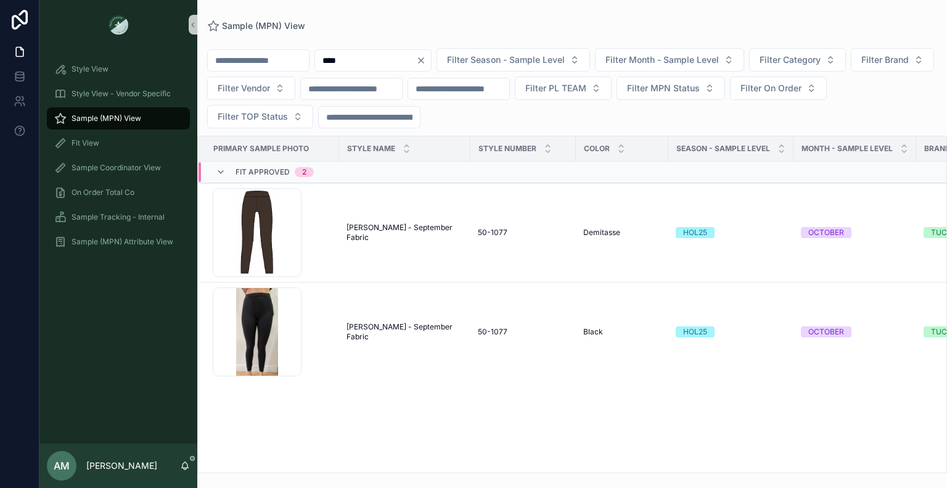
click at [401, 59] on input "****" at bounding box center [365, 60] width 101 height 17
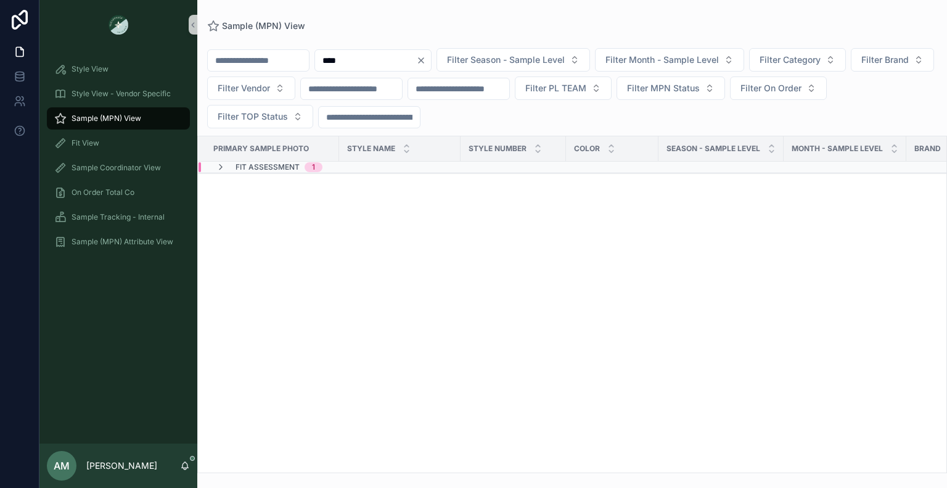
type input "****"
click at [377, 170] on div "Fit Assessment 1" at bounding box center [382, 167] width 367 height 10
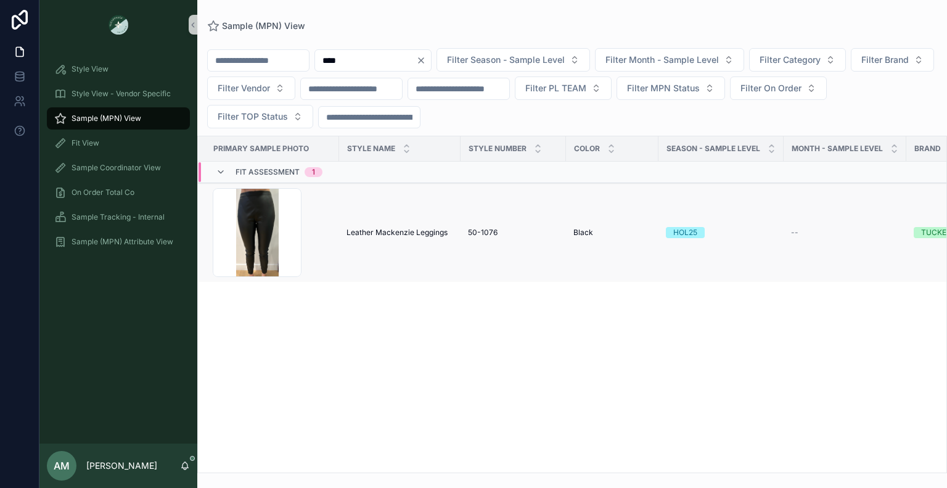
click at [388, 233] on span "Leather Mackenzie Leggings" at bounding box center [397, 233] width 101 height 10
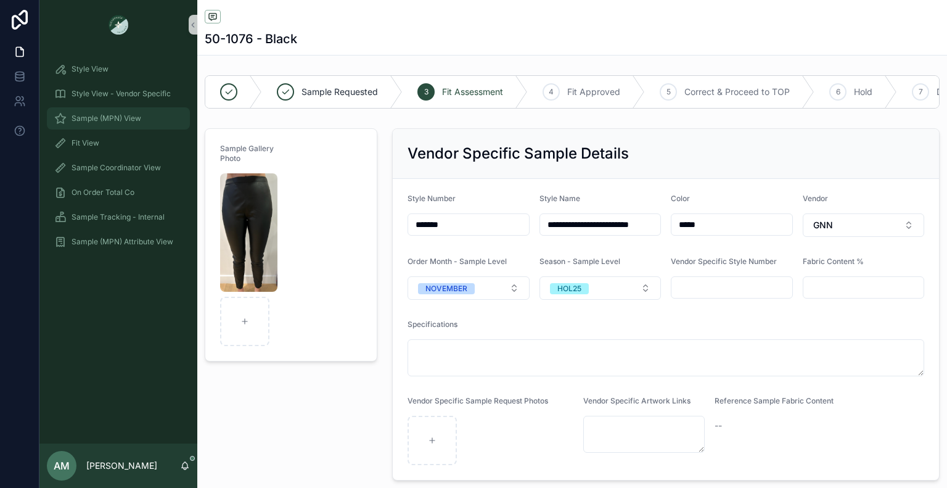
click at [137, 125] on div "Sample (MPN) View" at bounding box center [118, 119] width 128 height 20
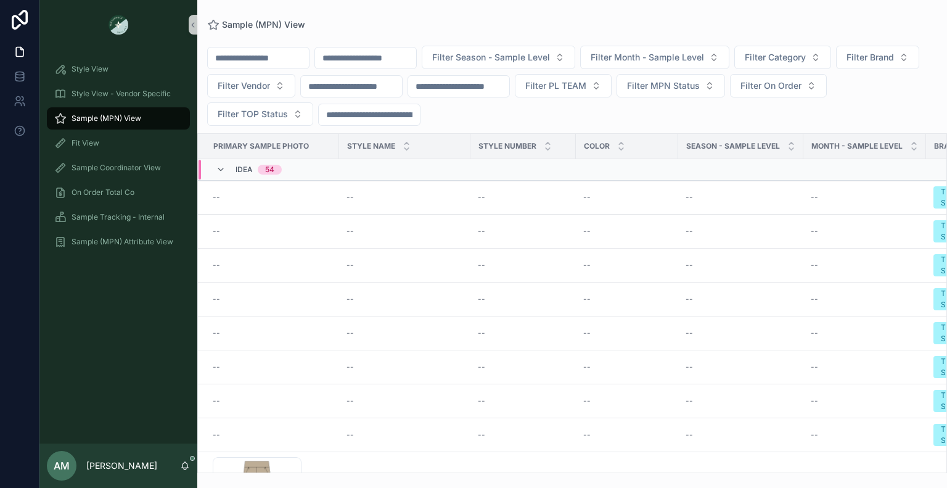
click at [308, 59] on input "scrollable content" at bounding box center [258, 57] width 101 height 17
click at [351, 60] on input "scrollable content" at bounding box center [365, 57] width 101 height 17
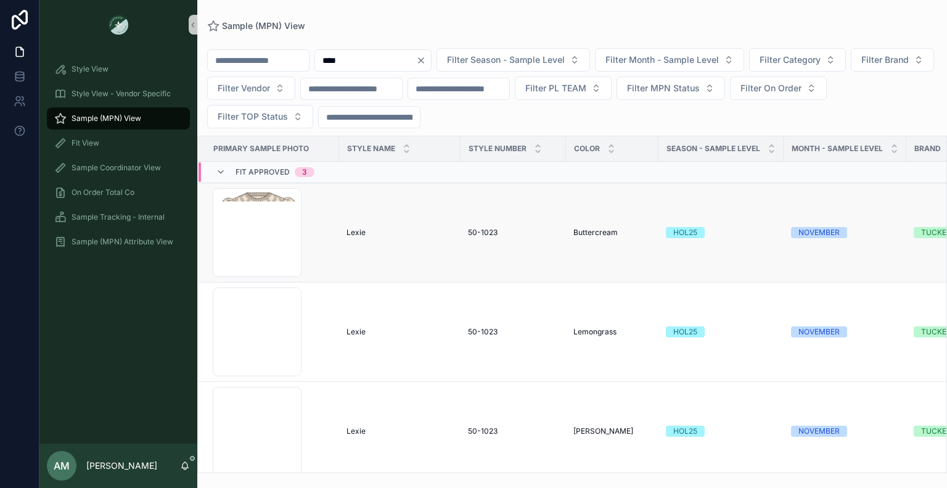
scroll to position [15, 0]
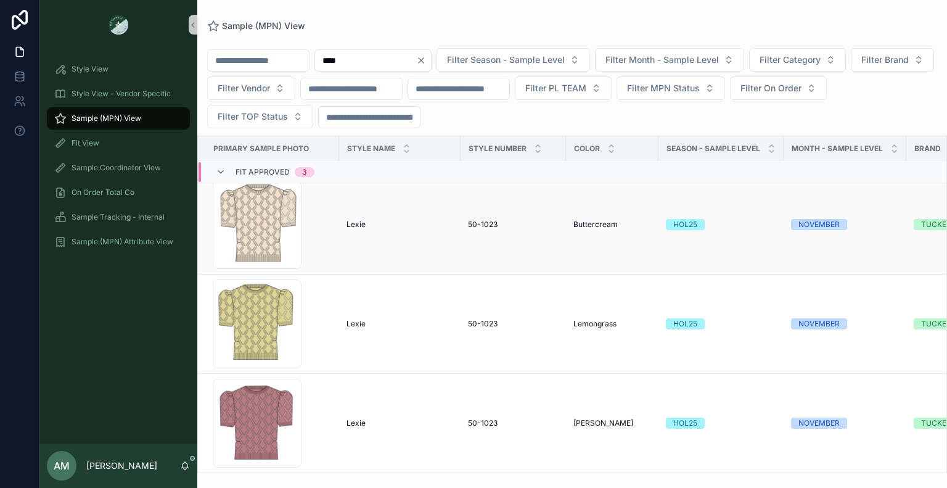
type input "****"
click at [358, 220] on span "Lexie" at bounding box center [356, 225] width 19 height 10
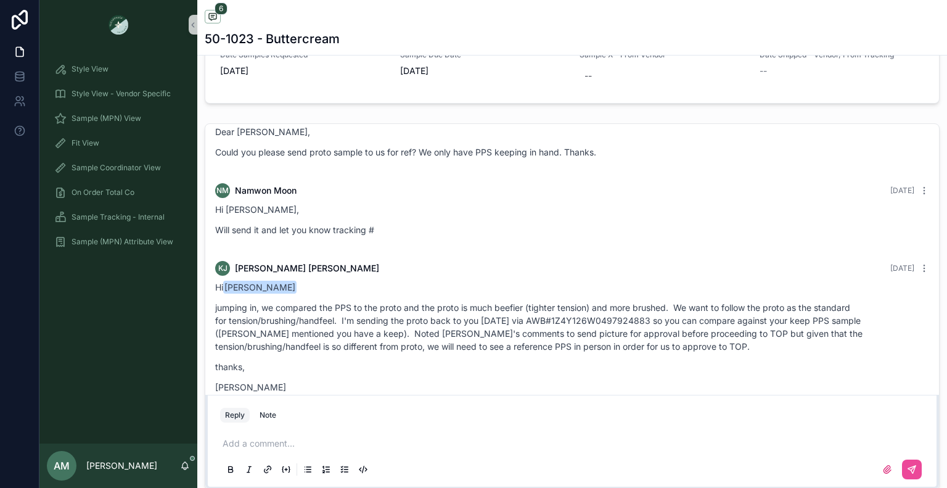
scroll to position [398, 0]
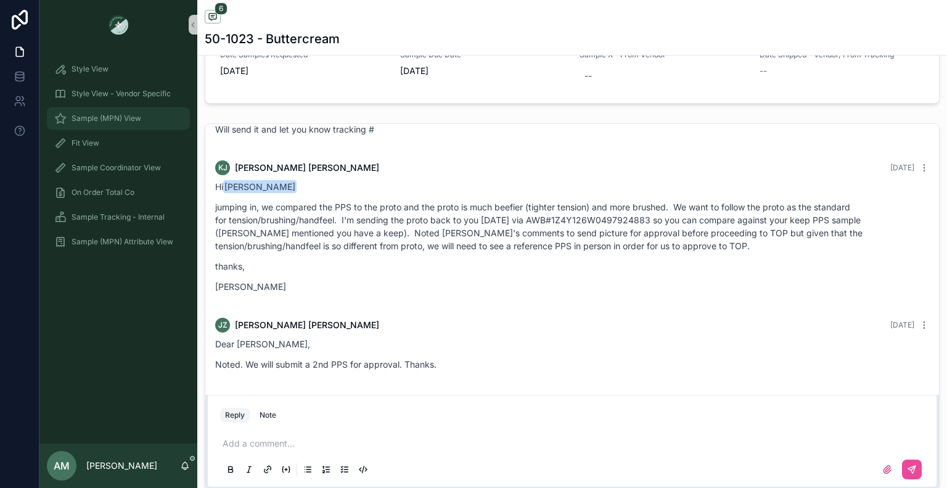
click at [147, 125] on div "Sample (MPN) View" at bounding box center [118, 119] width 128 height 20
